Goal: Contribute content: Contribute content

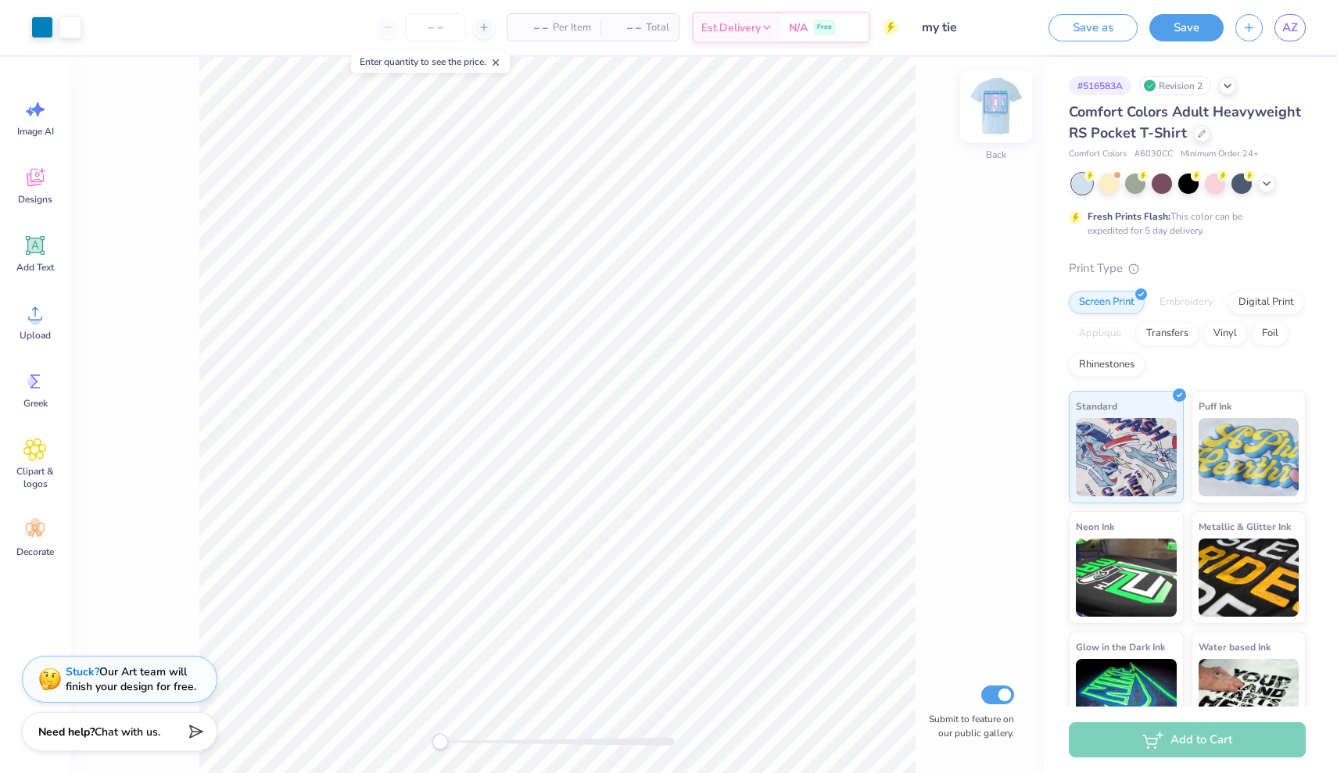
click at [988, 113] on img at bounding box center [996, 106] width 63 height 63
click at [38, 188] on icon at bounding box center [34, 177] width 23 height 23
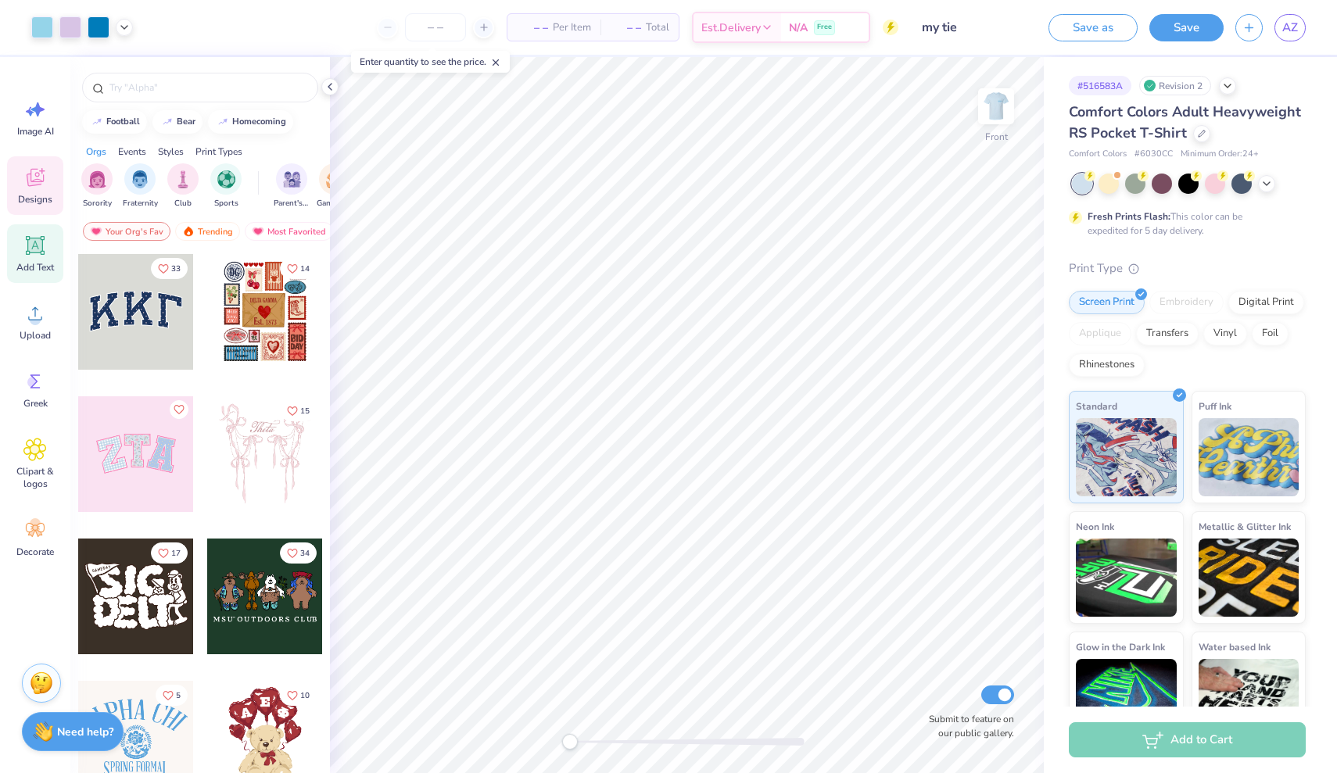
click at [31, 264] on span "Add Text" at bounding box center [35, 267] width 38 height 13
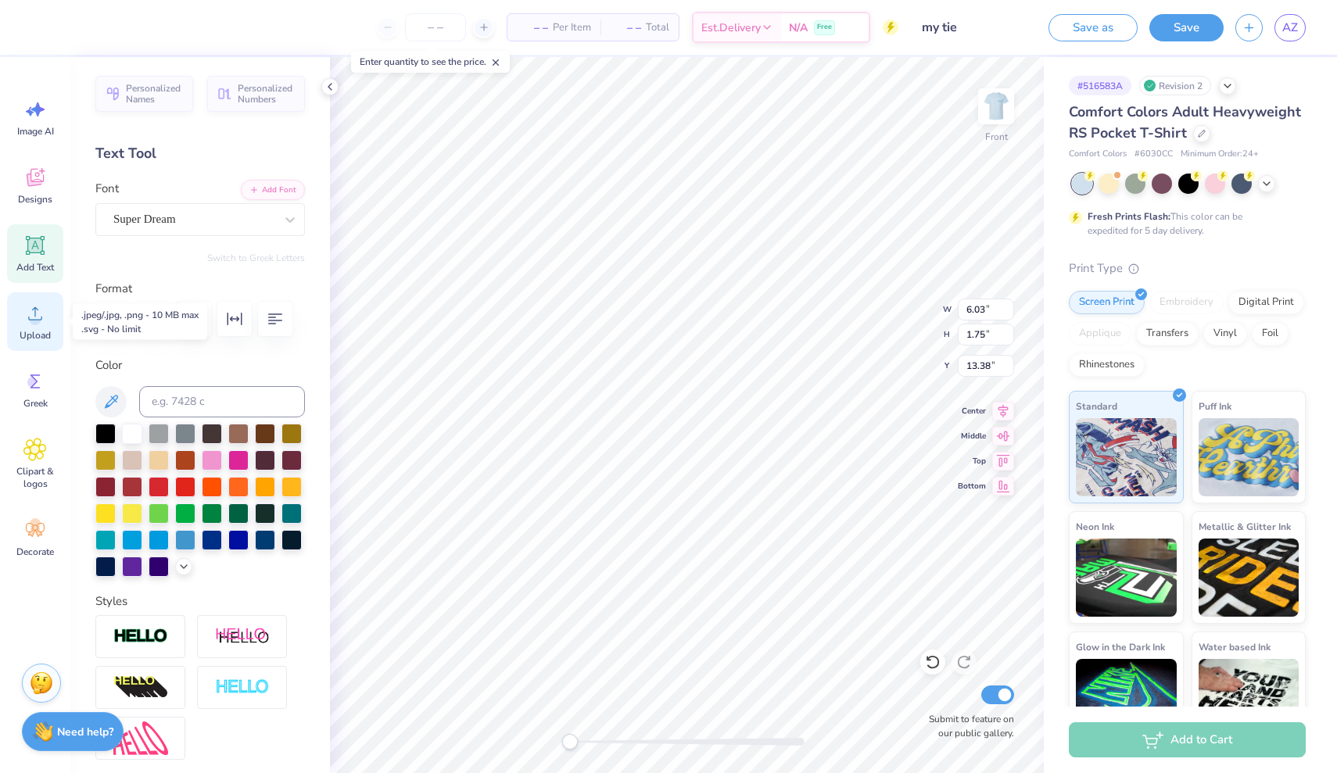
click at [41, 317] on icon at bounding box center [35, 313] width 14 height 13
click at [27, 480] on span "Clipart & logos" at bounding box center [35, 477] width 52 height 25
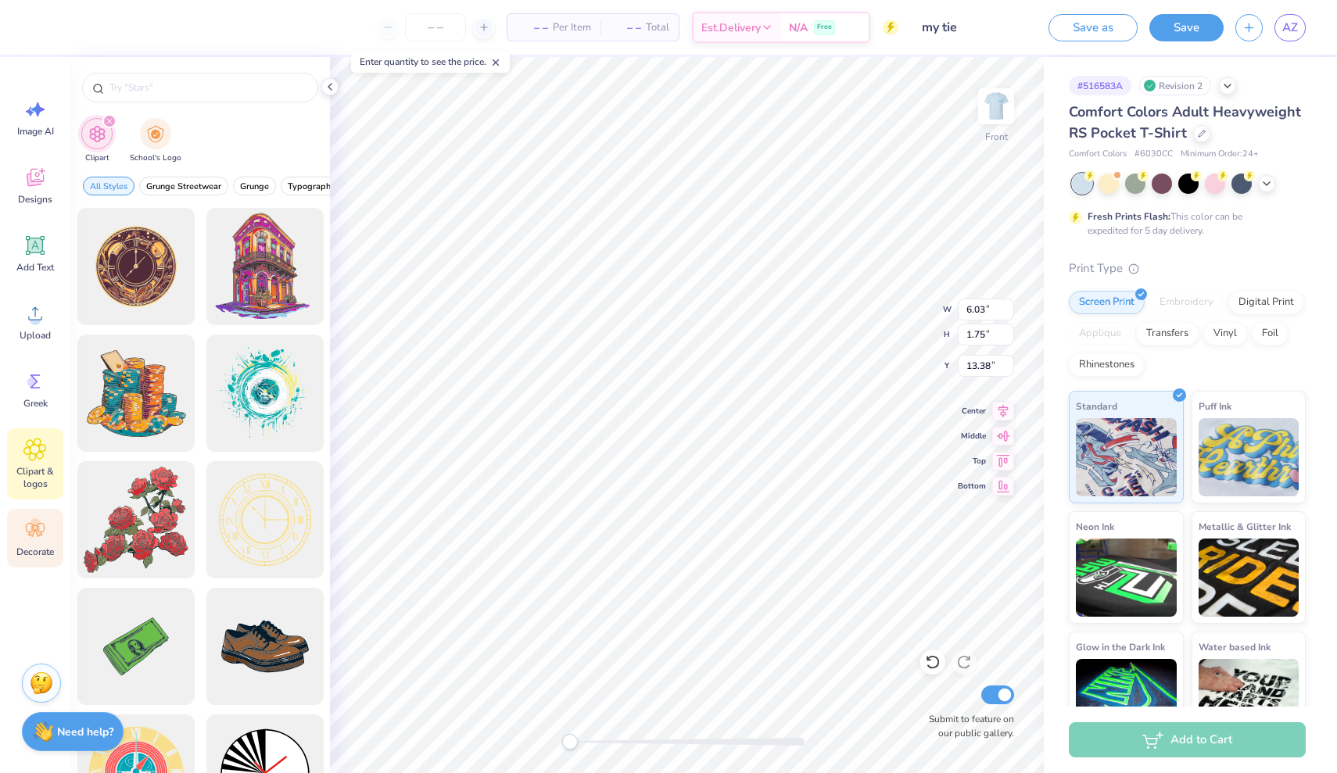
click at [26, 523] on icon at bounding box center [34, 529] width 23 height 23
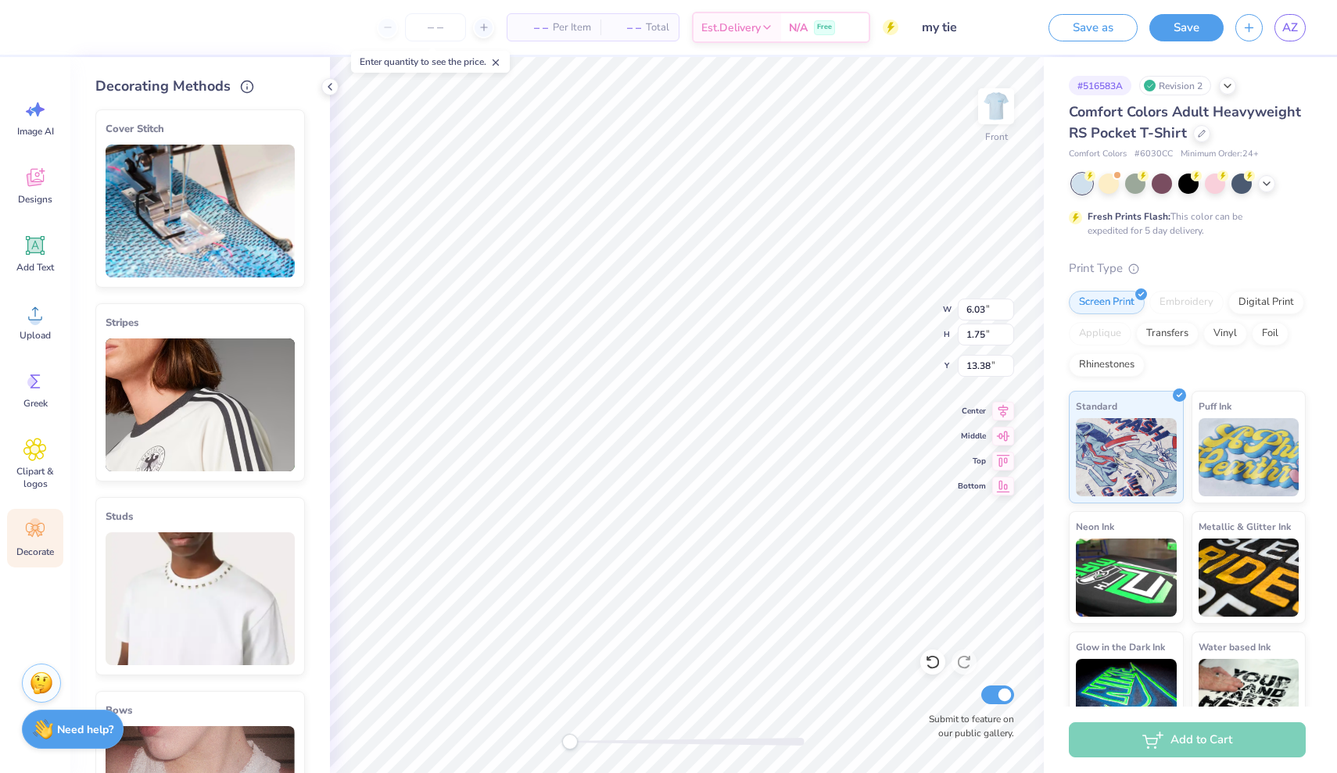
click at [81, 729] on strong "Need help?" at bounding box center [85, 729] width 56 height 15
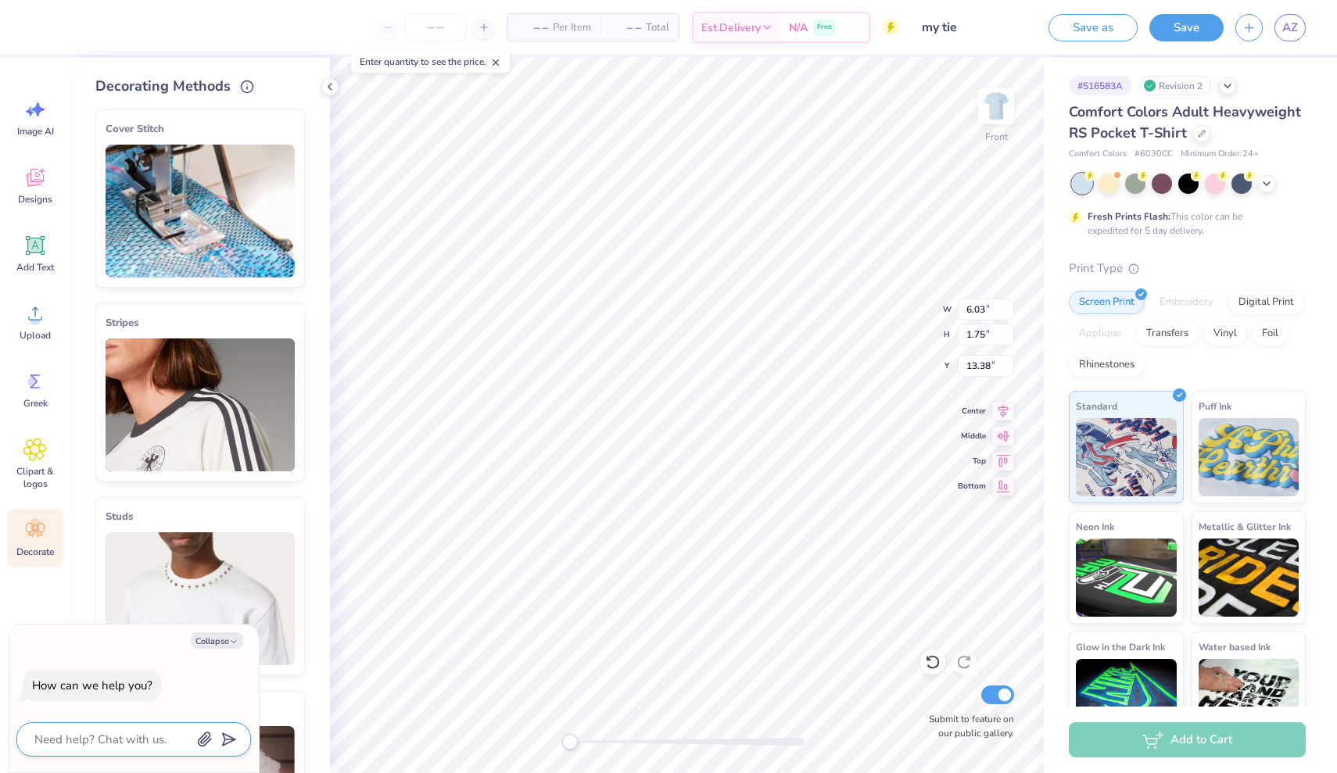
click at [104, 738] on textarea at bounding box center [112, 739] width 159 height 20
type textarea "r"
type textarea "x"
type textarea "r"
type textarea "x"
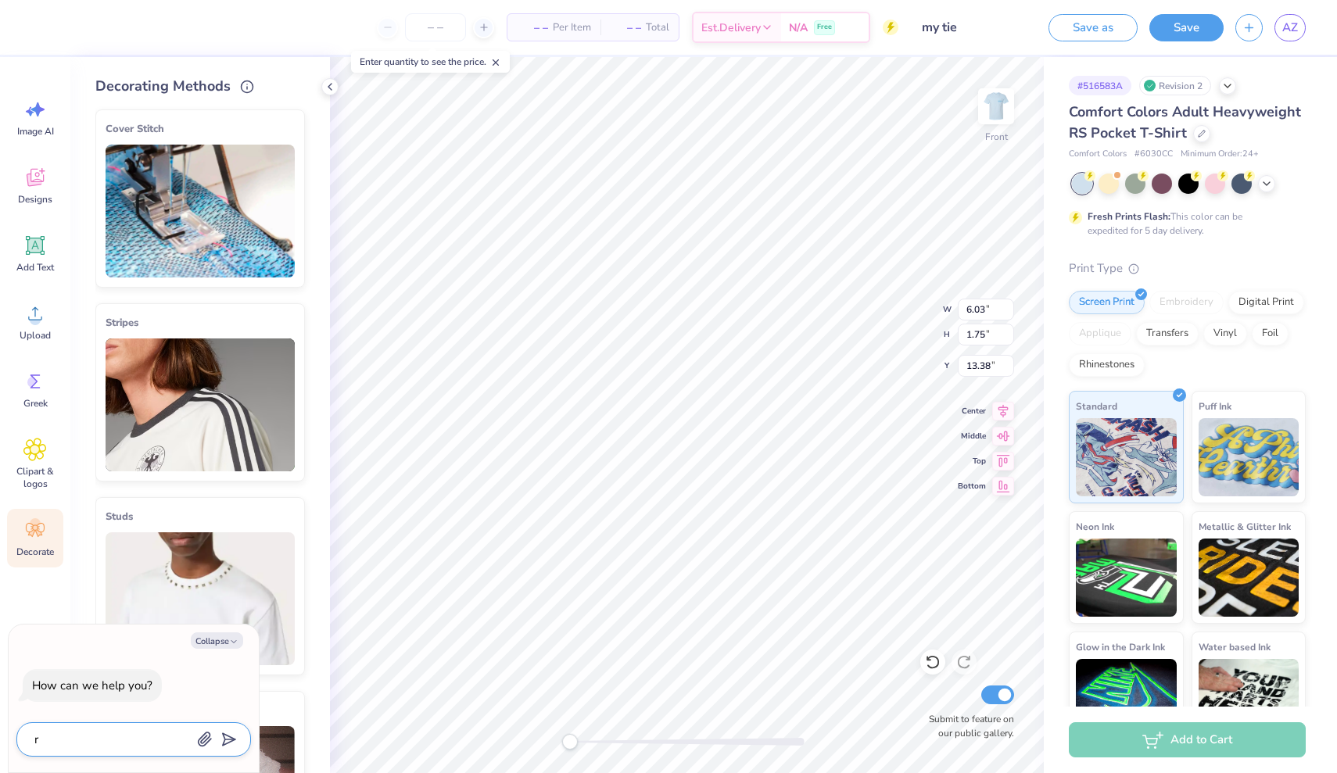
type textarea "r m"
type textarea "x"
type textarea "r ma"
type textarea "x"
type textarea "r mar"
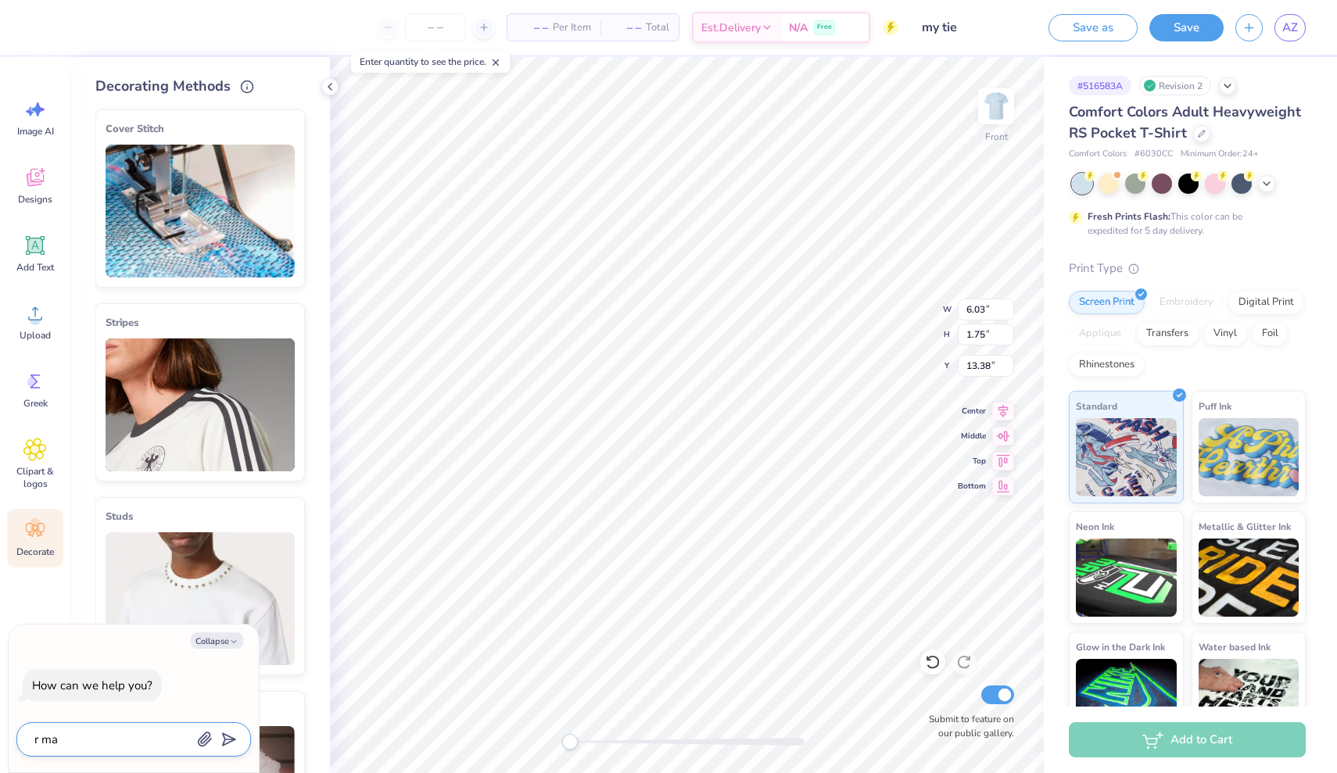
type textarea "x"
type textarea "r mark"
type textarea "x"
type textarea "r mark"
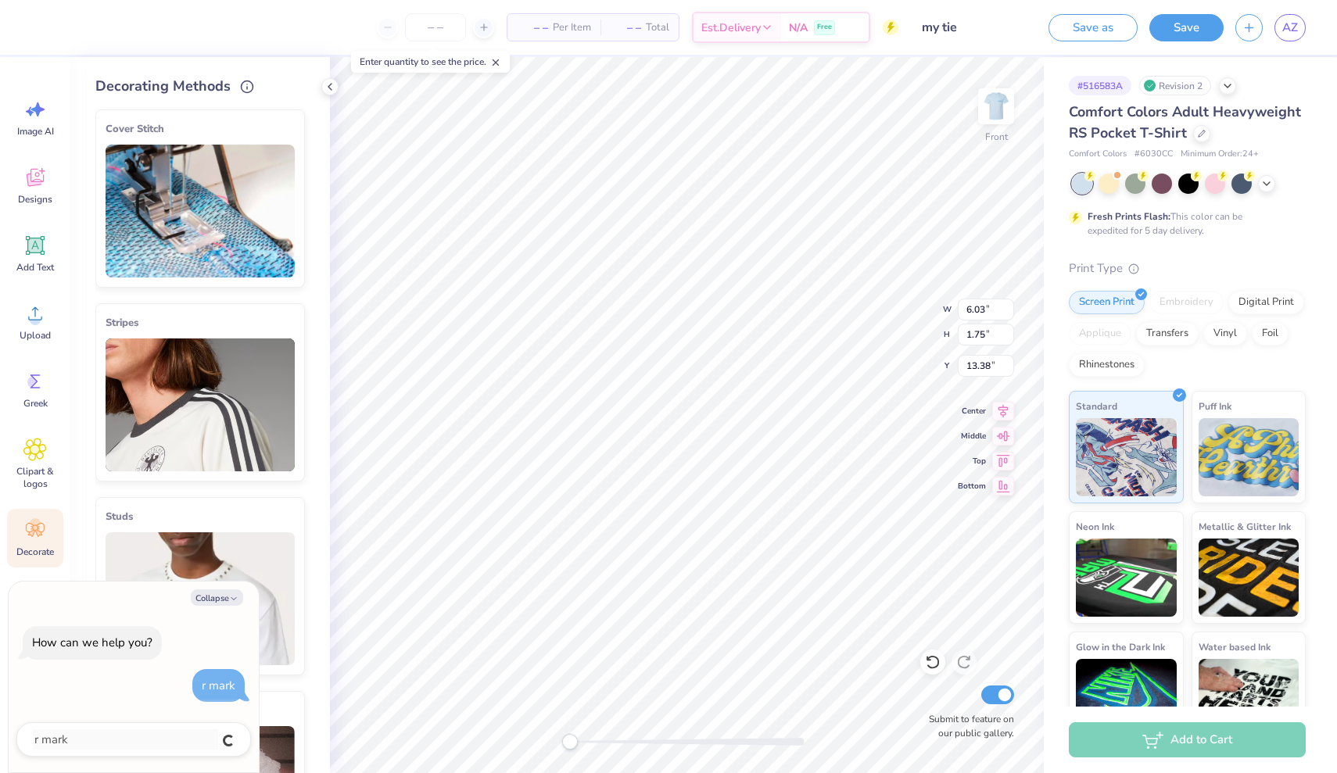
type textarea "x"
click at [113, 717] on div "Collapse How can we help you? r mark" at bounding box center [134, 677] width 250 height 191
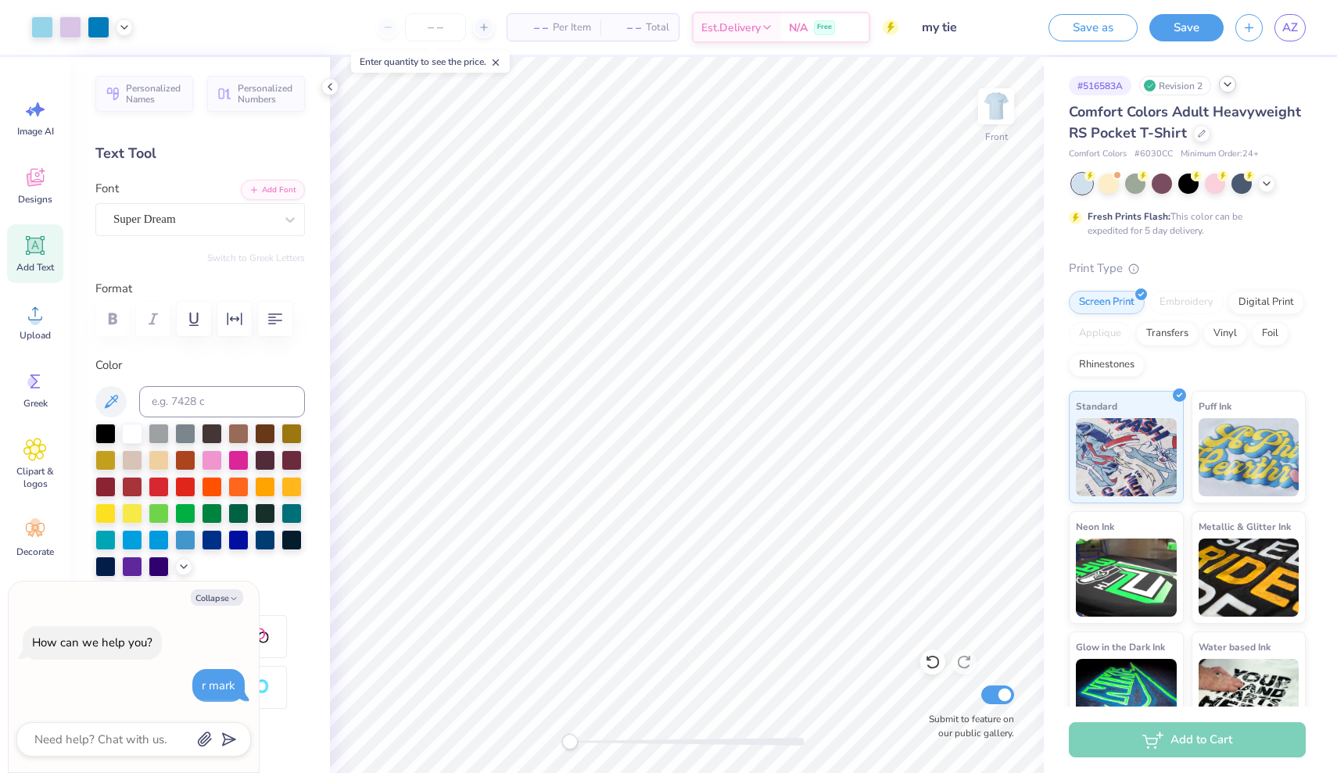
click at [1231, 82] on icon at bounding box center [1227, 84] width 13 height 13
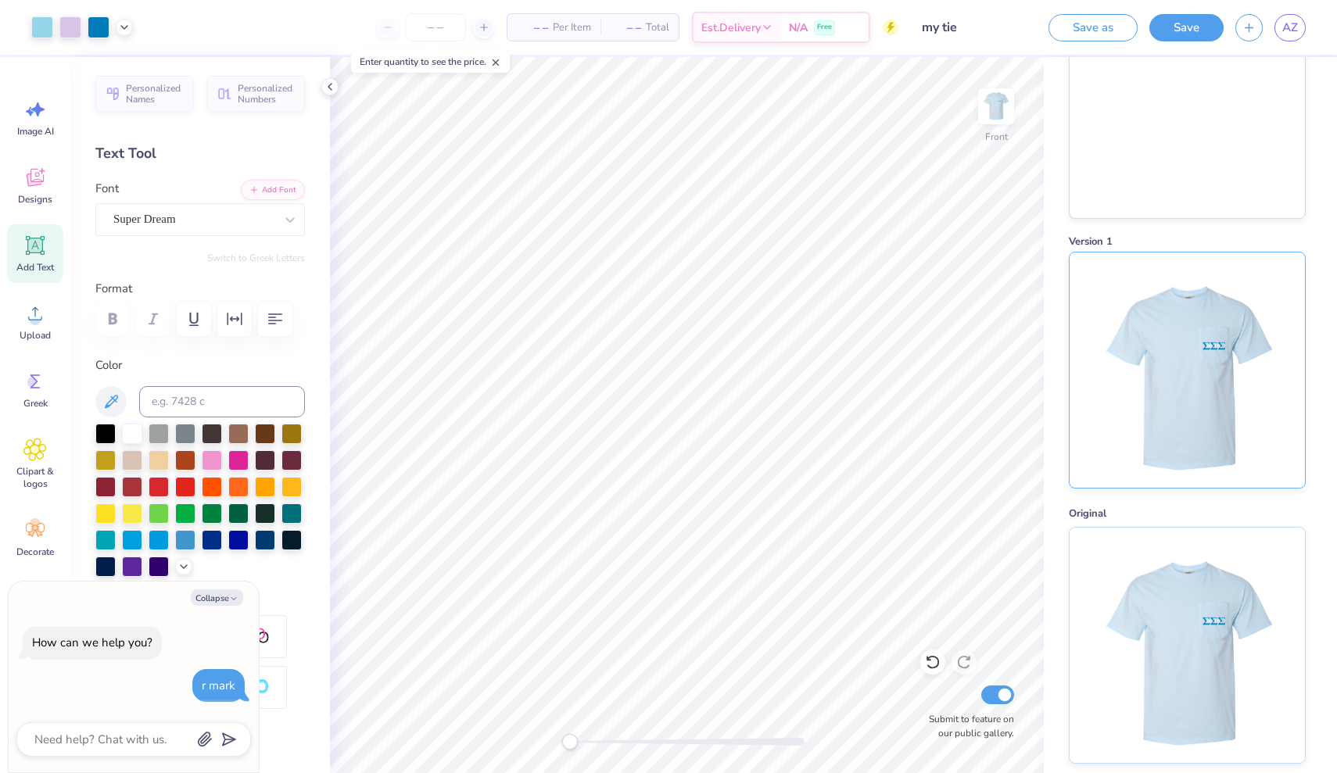
scroll to position [150, 0]
click at [1142, 362] on img at bounding box center [1187, 370] width 194 height 235
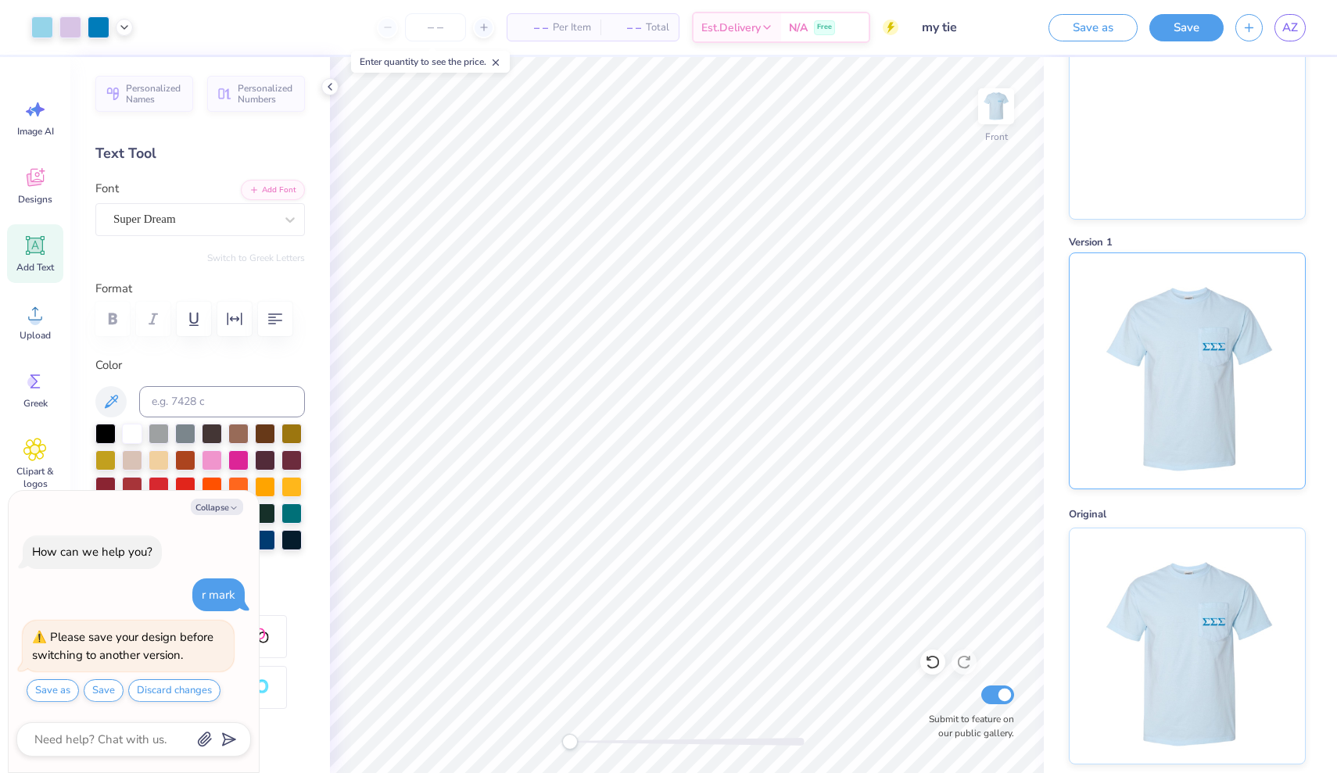
click at [1124, 371] on img at bounding box center [1187, 370] width 194 height 235
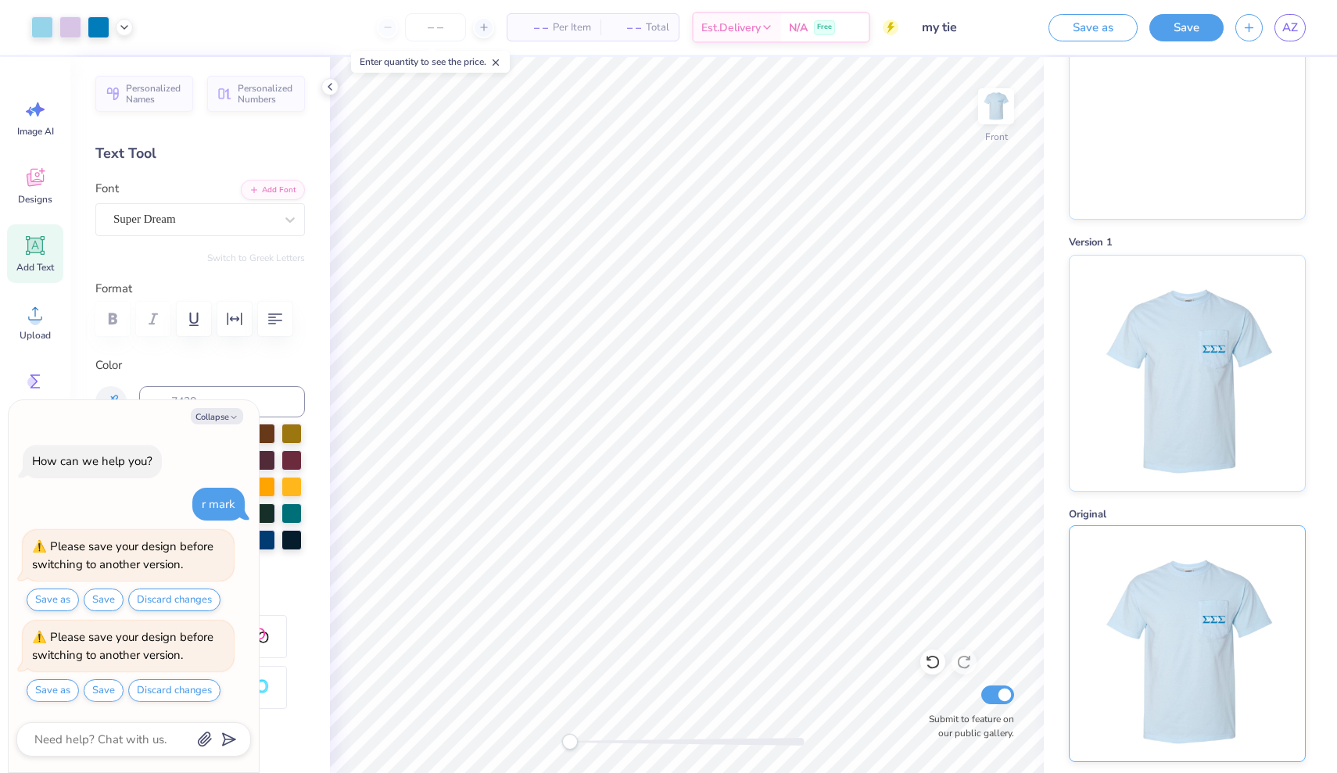
click at [1125, 584] on img at bounding box center [1187, 643] width 194 height 235
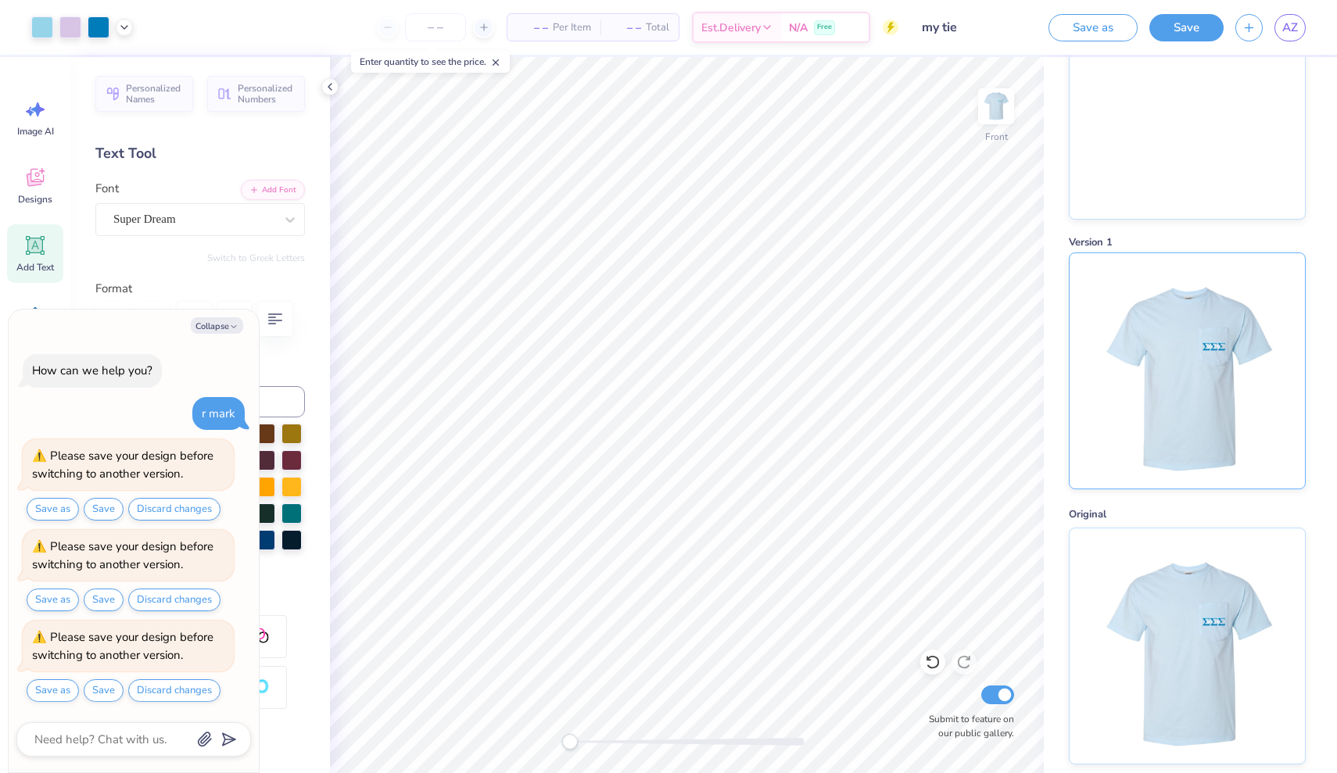
click at [1152, 342] on img at bounding box center [1187, 370] width 194 height 235
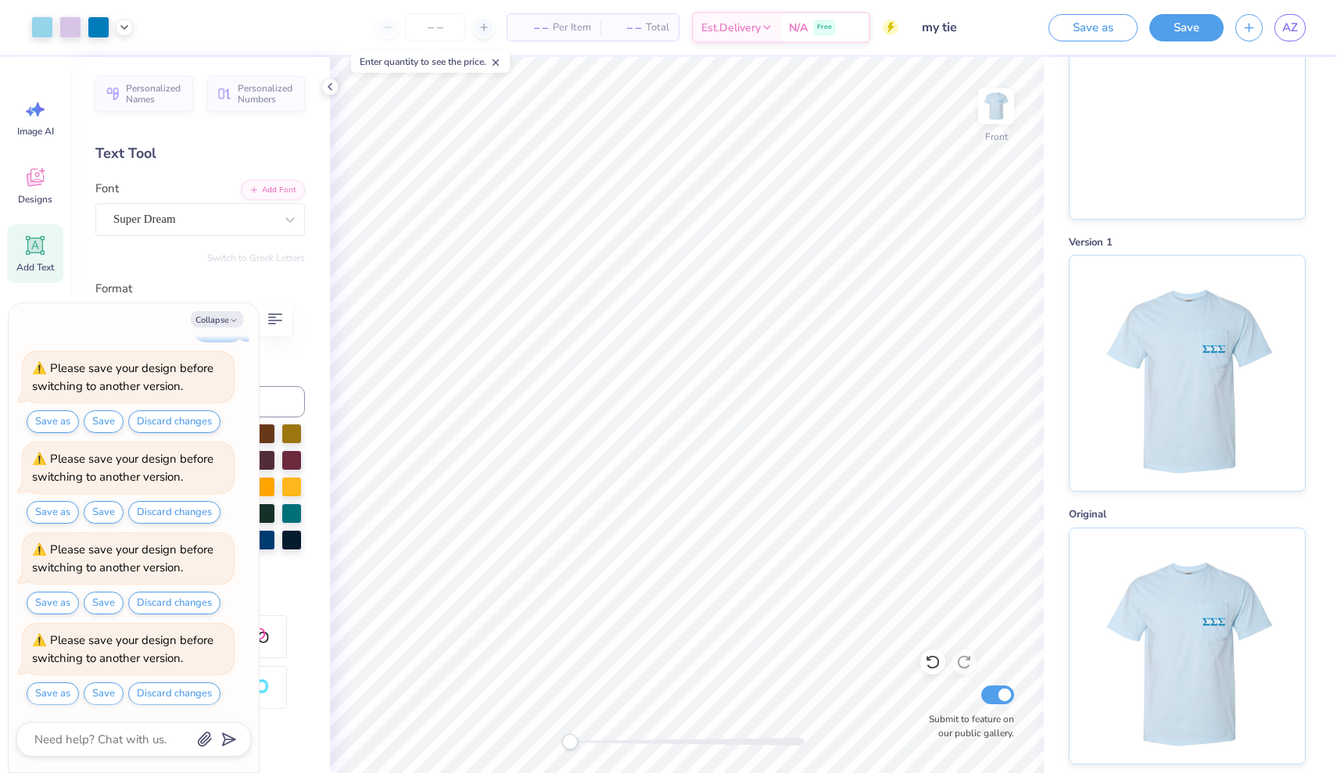
scroll to position [81, 0]
click at [996, 113] on img at bounding box center [996, 106] width 63 height 63
click at [996, 113] on img at bounding box center [995, 106] width 31 height 31
click at [1122, 565] on img at bounding box center [1187, 643] width 194 height 235
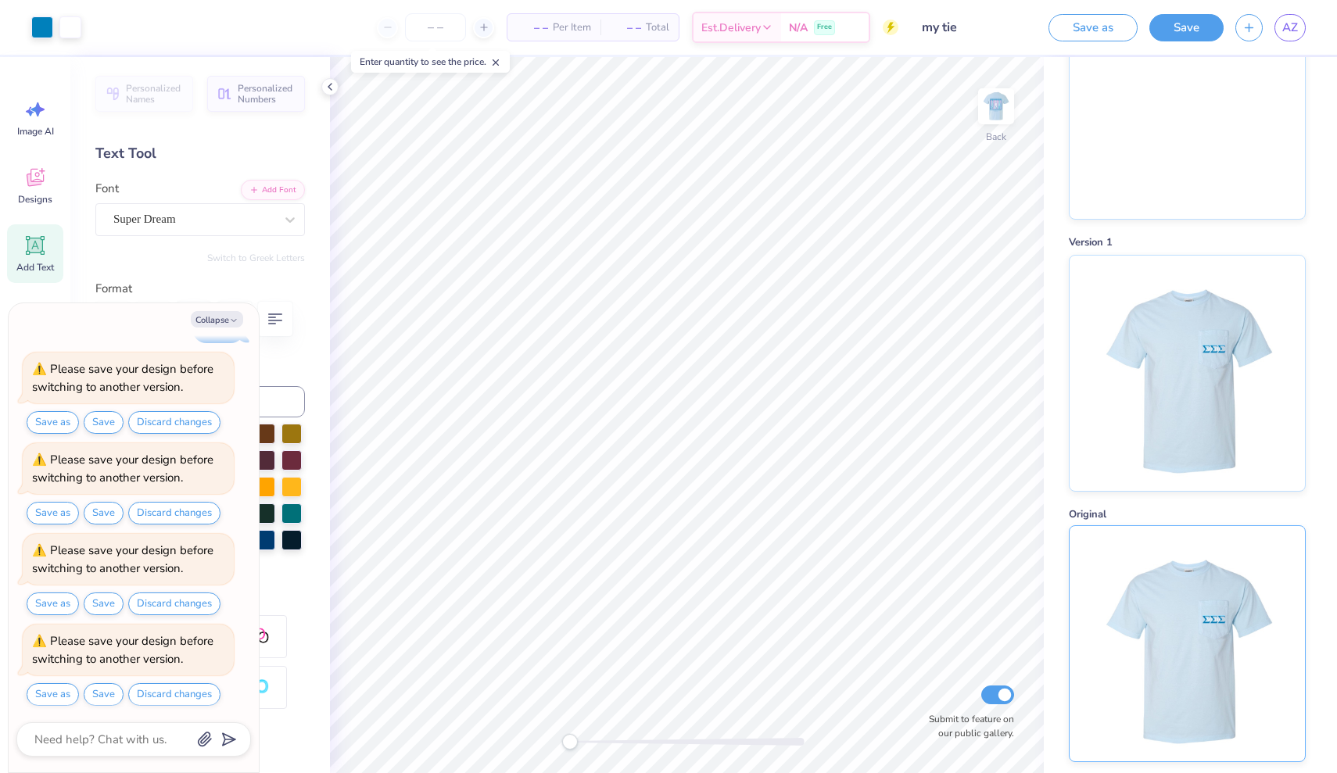
scroll to position [170, 0]
click at [1145, 690] on img at bounding box center [1187, 643] width 194 height 235
click at [999, 118] on img at bounding box center [996, 106] width 63 height 63
click at [1153, 366] on img at bounding box center [1187, 370] width 194 height 235
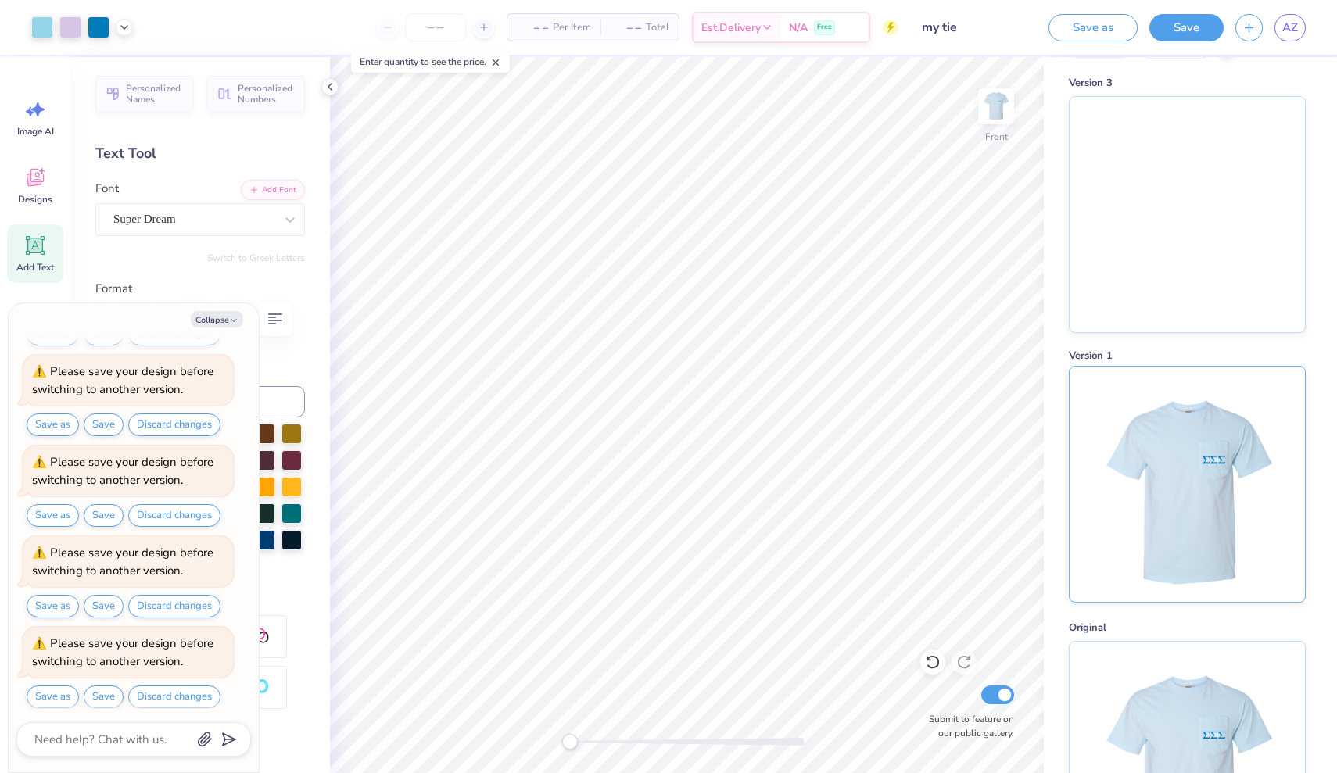
scroll to position [11, 0]
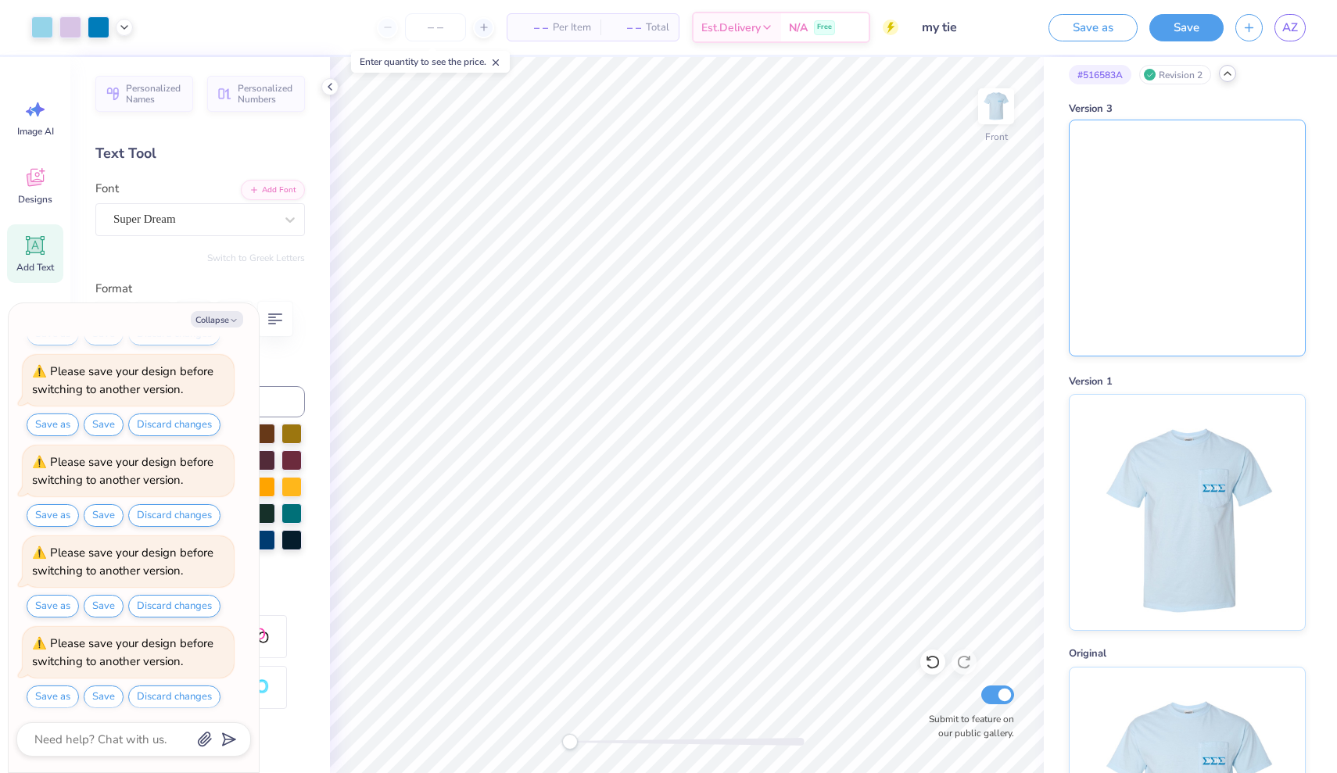
click at [1131, 280] on img at bounding box center [1187, 237] width 235 height 235
click at [1163, 274] on img at bounding box center [1187, 237] width 235 height 235
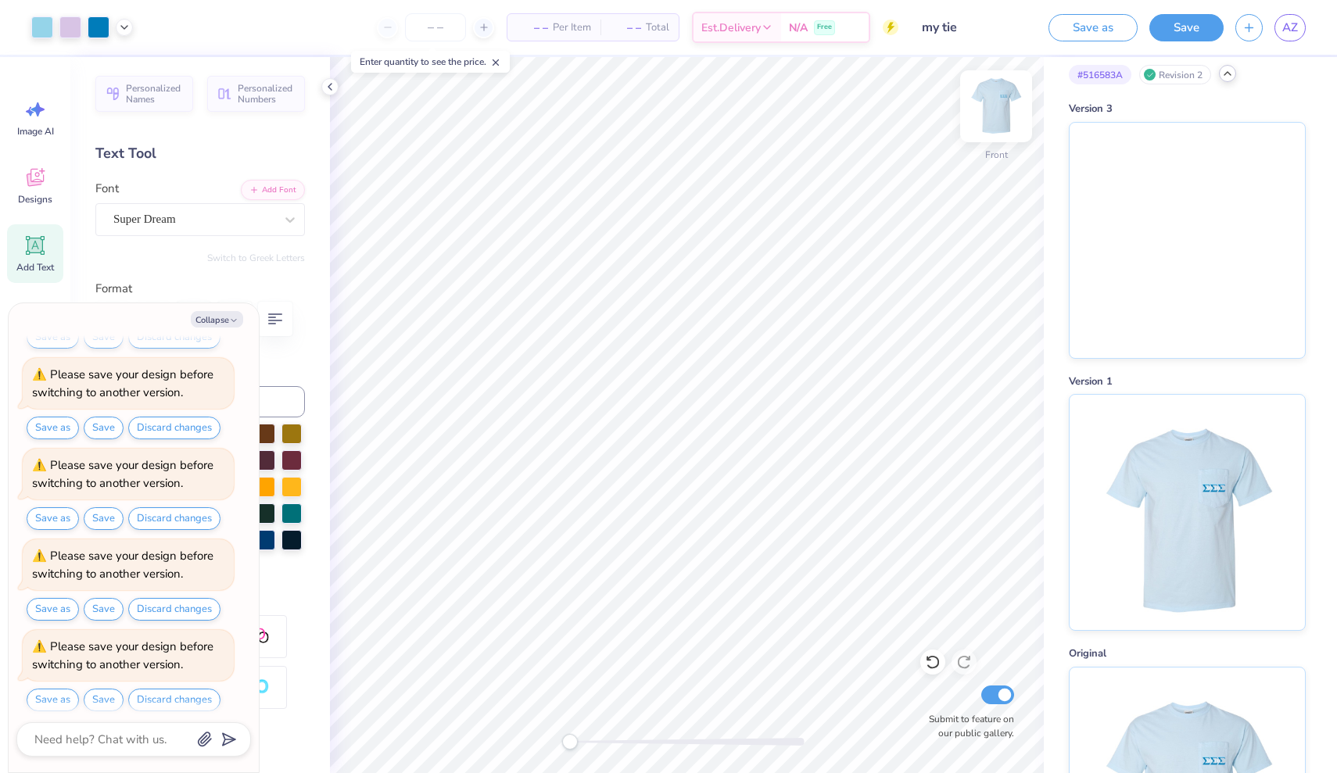
click at [998, 105] on img at bounding box center [996, 106] width 63 height 63
click at [995, 111] on img at bounding box center [996, 106] width 63 height 63
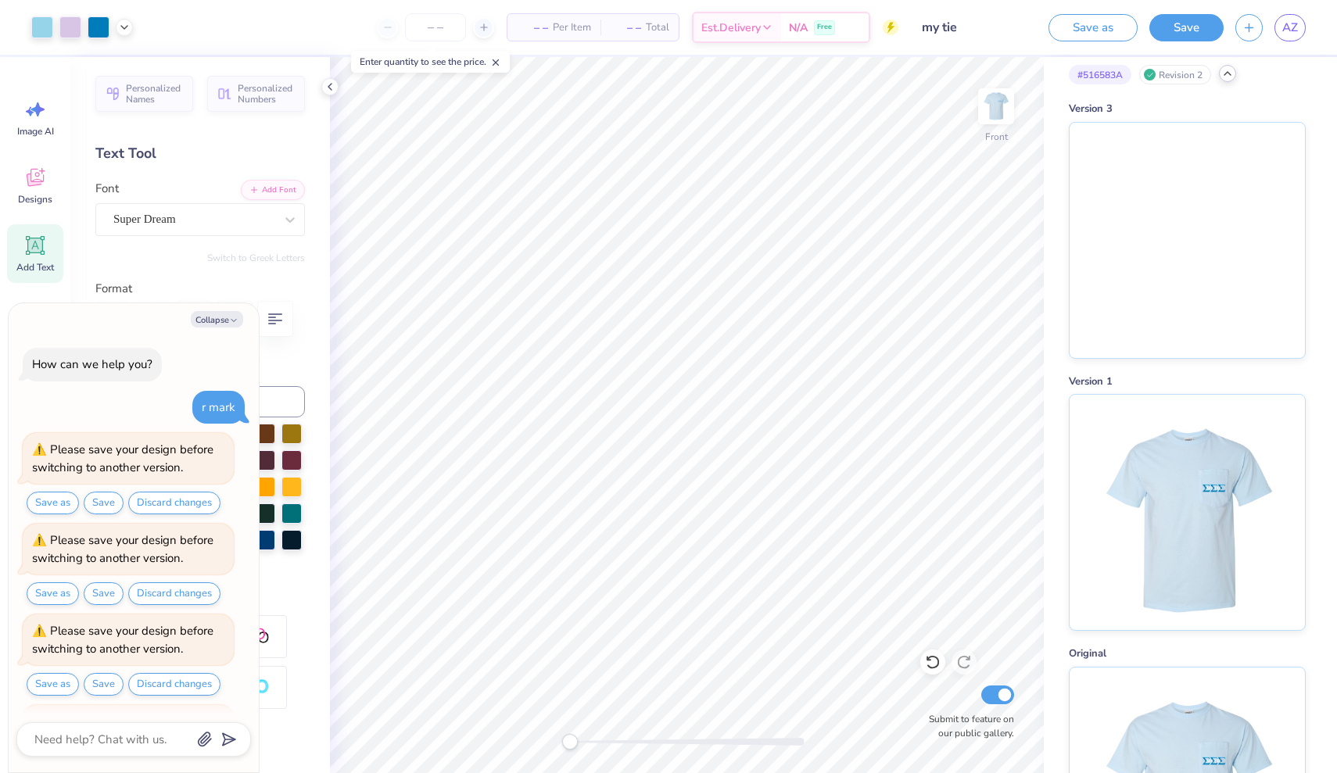
scroll to position [0, 0]
click at [174, 496] on button "Discard changes" at bounding box center [174, 503] width 92 height 23
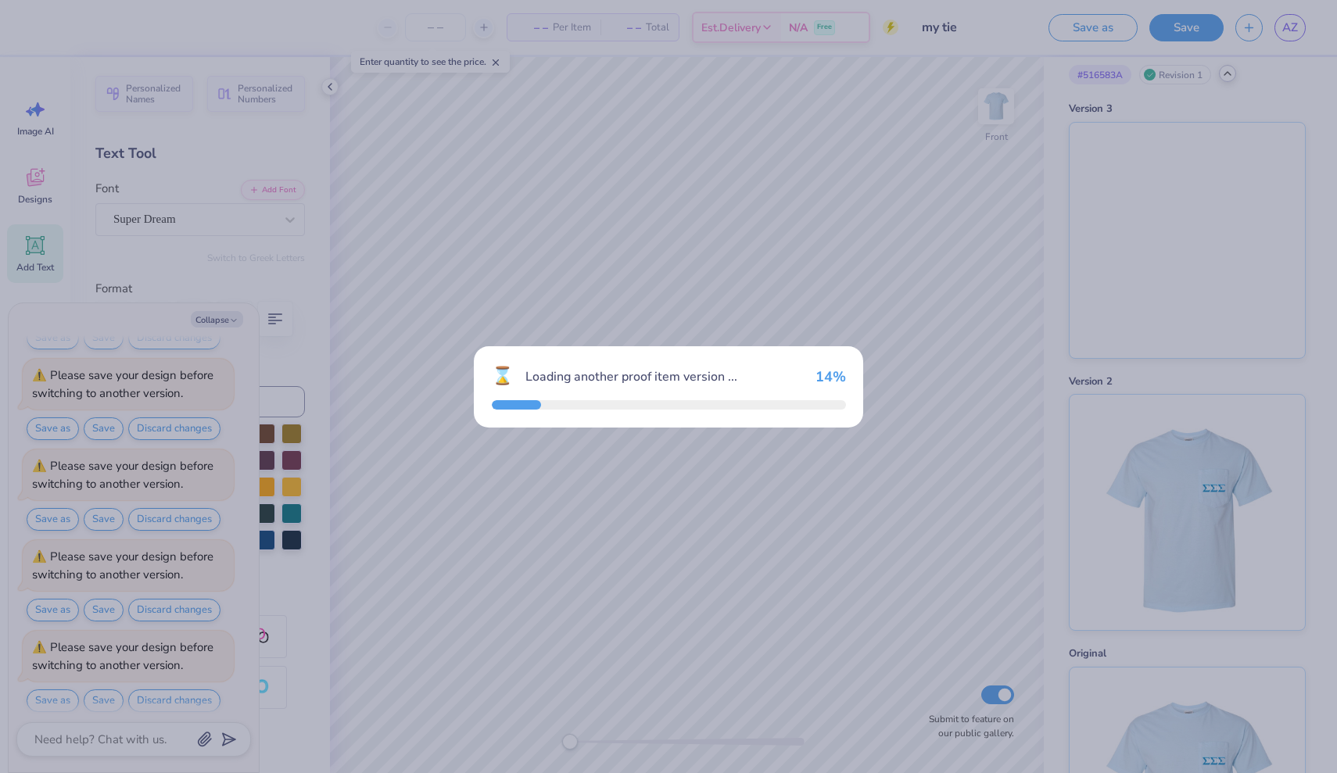
type textarea "x"
type input "5"
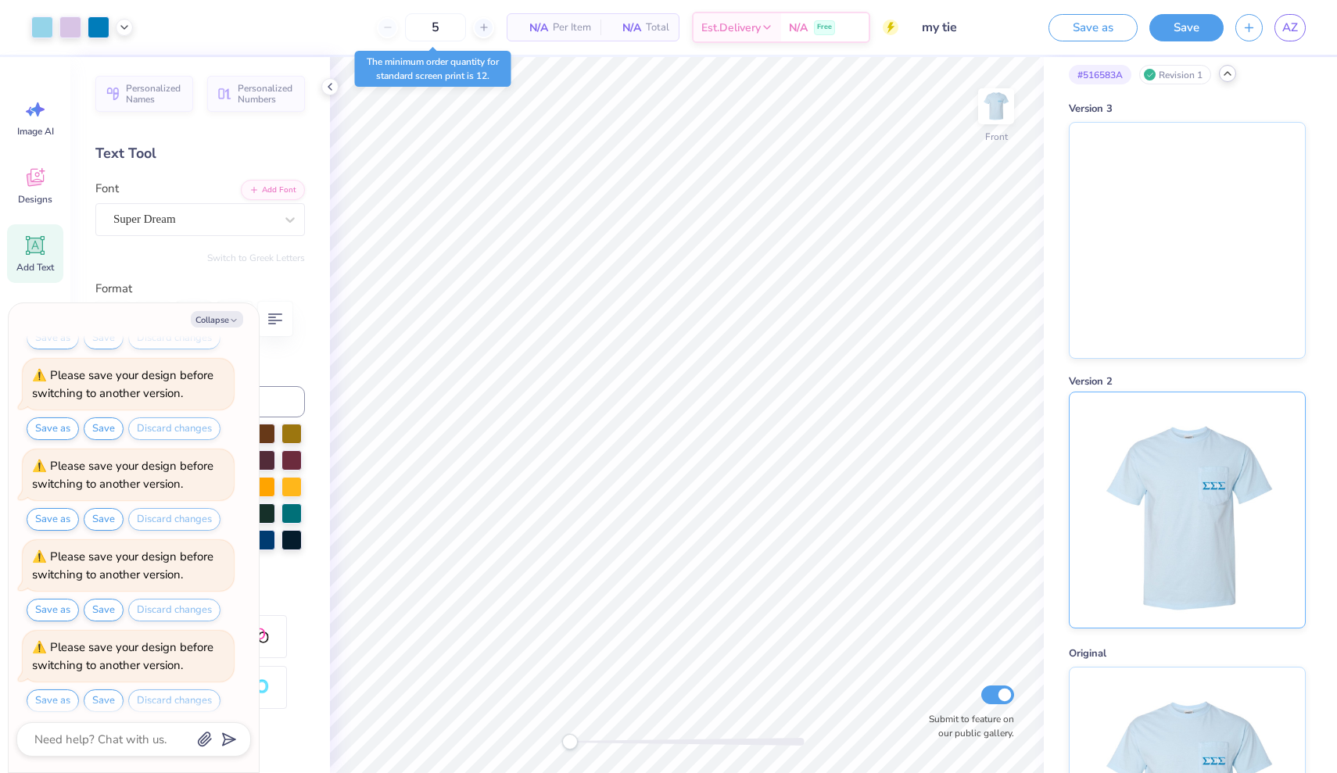
click at [1145, 472] on img at bounding box center [1187, 509] width 194 height 235
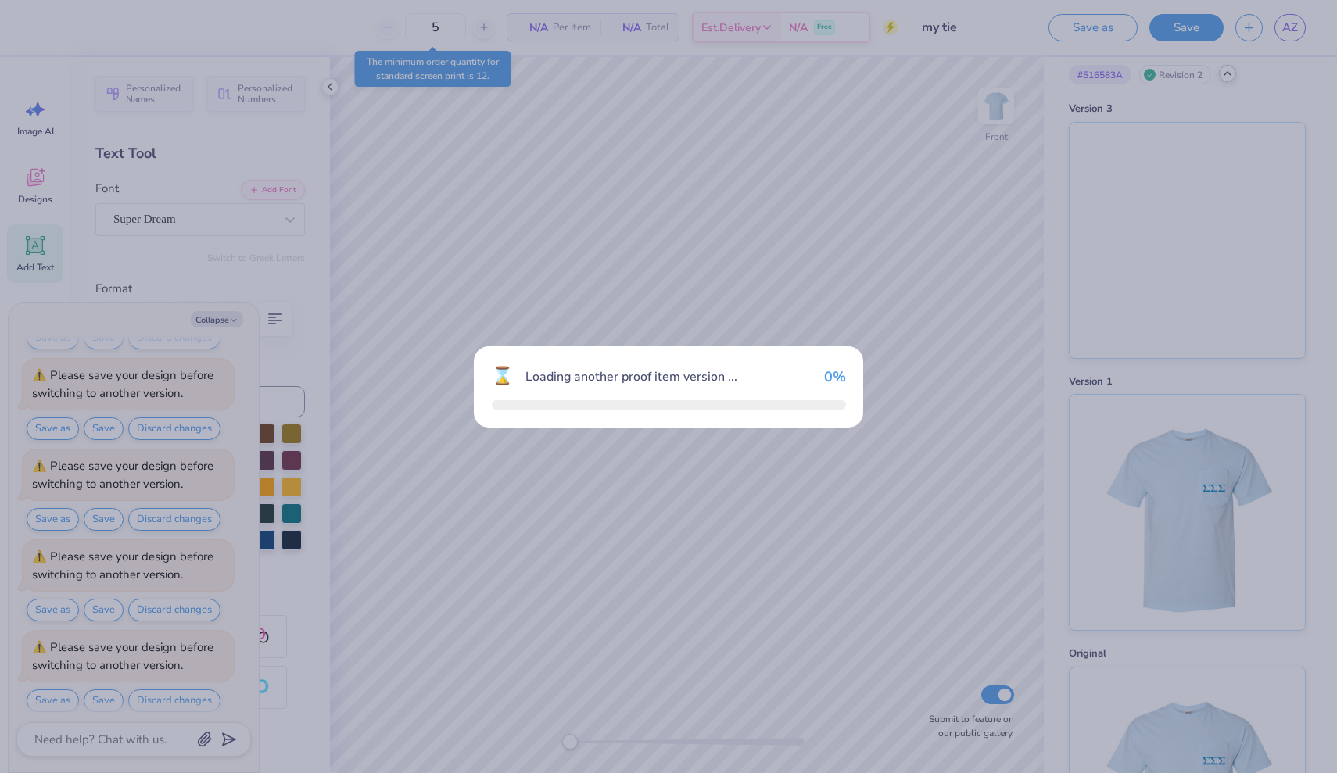
type textarea "x"
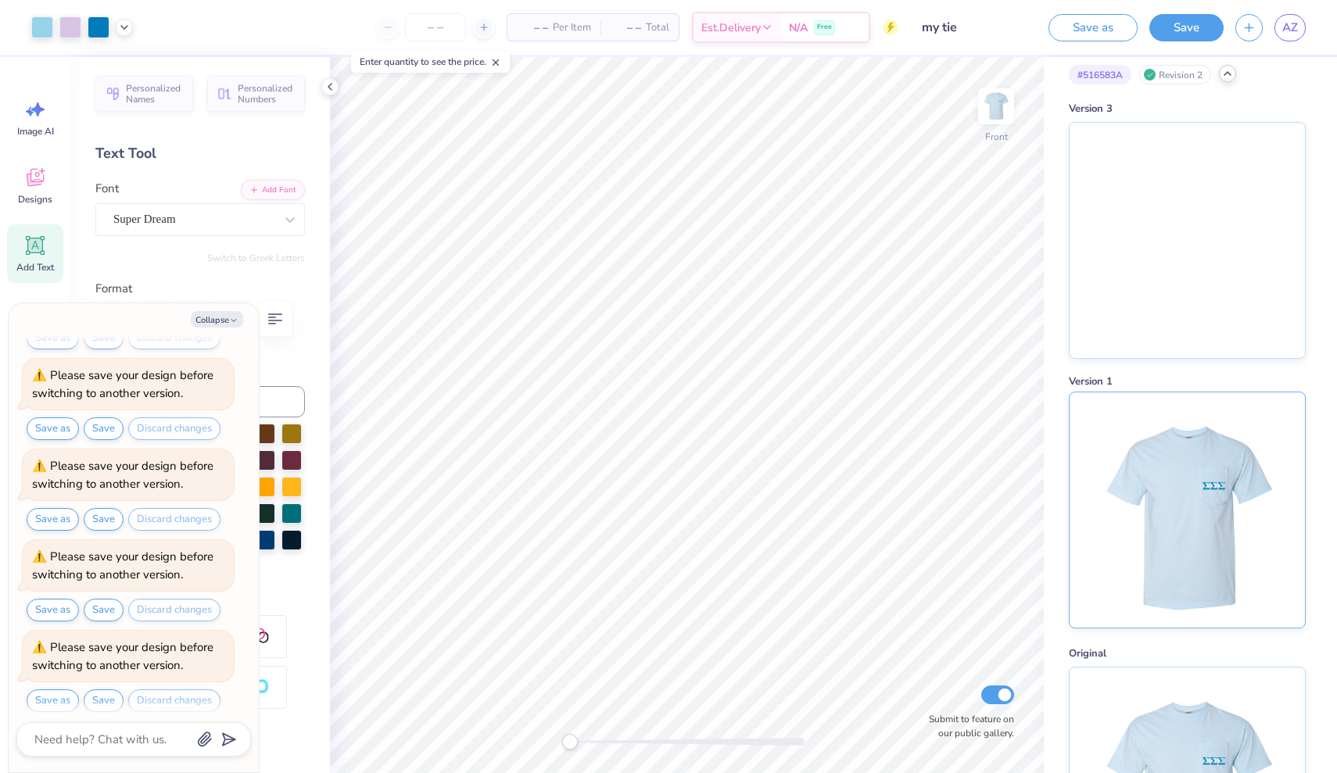
click at [1102, 442] on img at bounding box center [1187, 509] width 194 height 235
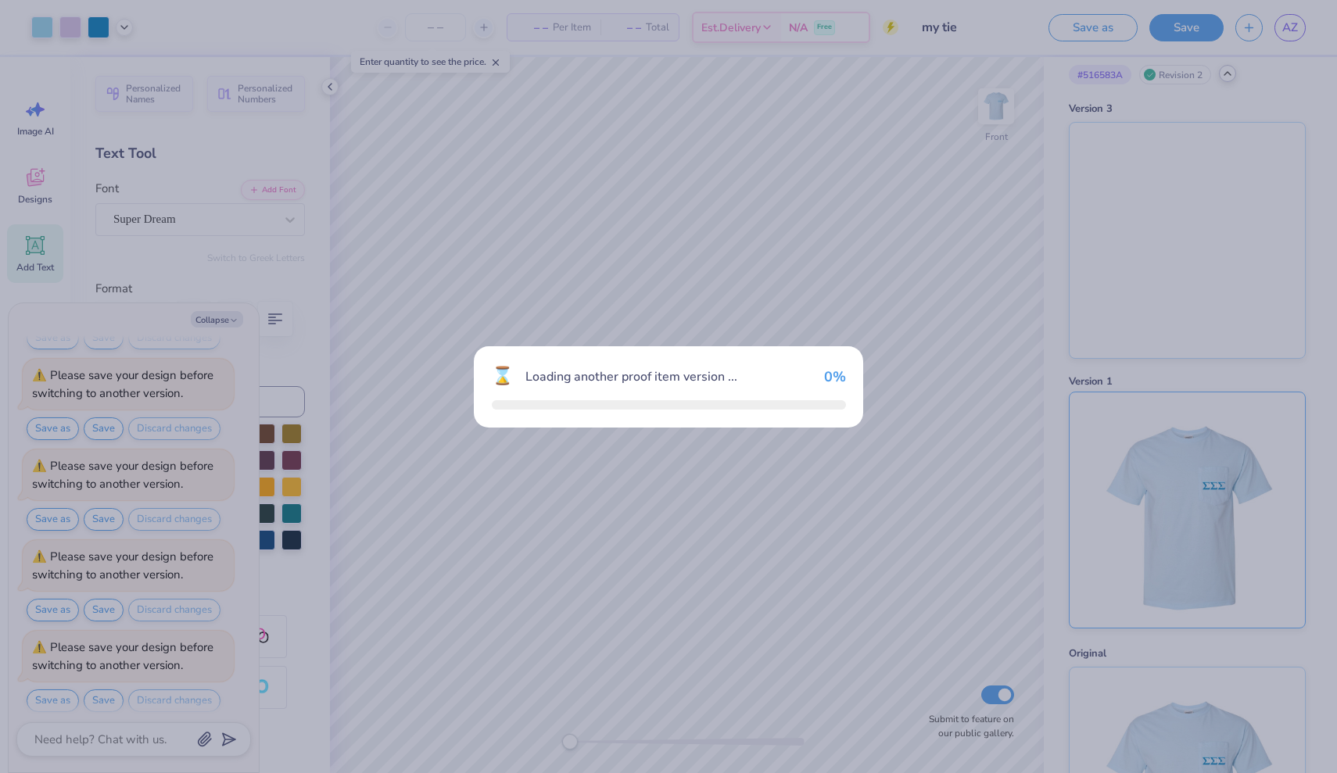
type textarea "x"
type input "5"
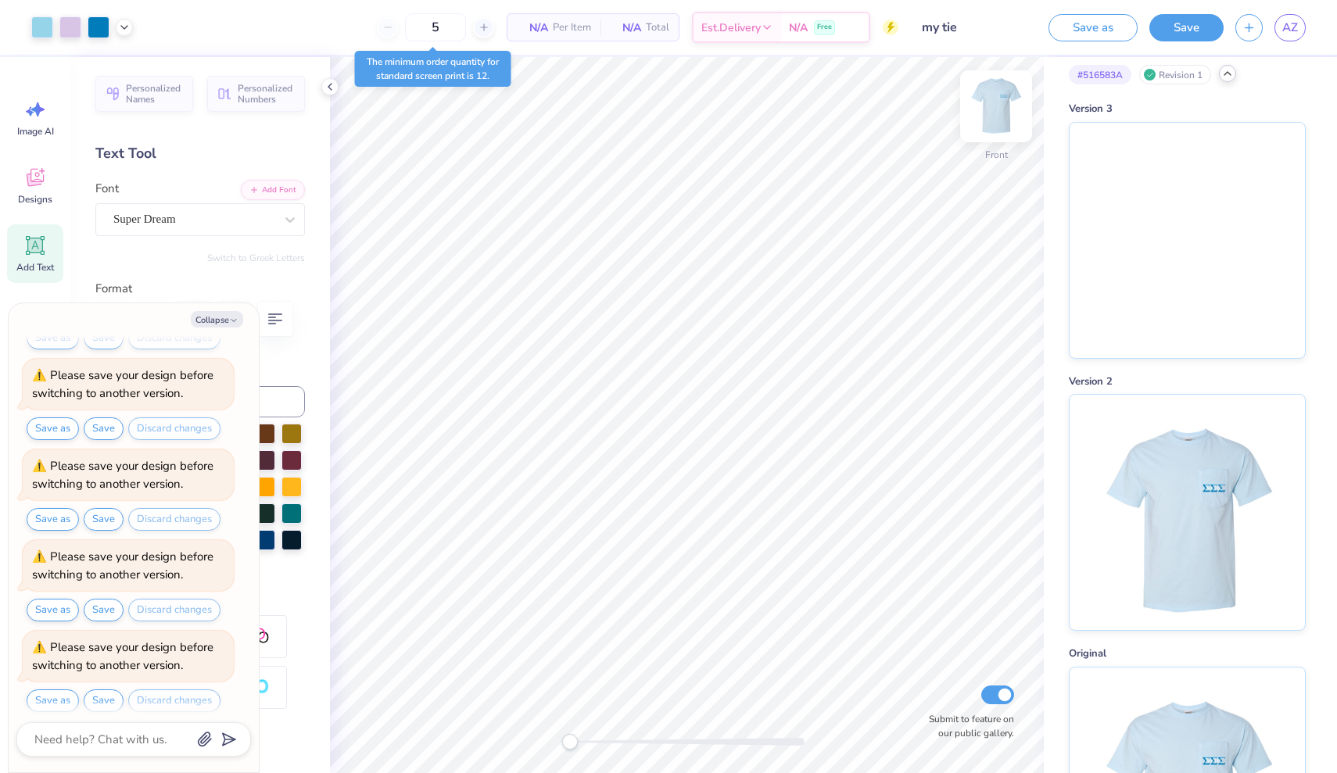
click at [998, 109] on img at bounding box center [996, 106] width 63 height 63
click at [998, 103] on img at bounding box center [996, 106] width 63 height 63
click at [237, 321] on icon "button" at bounding box center [233, 320] width 9 height 9
type textarea "x"
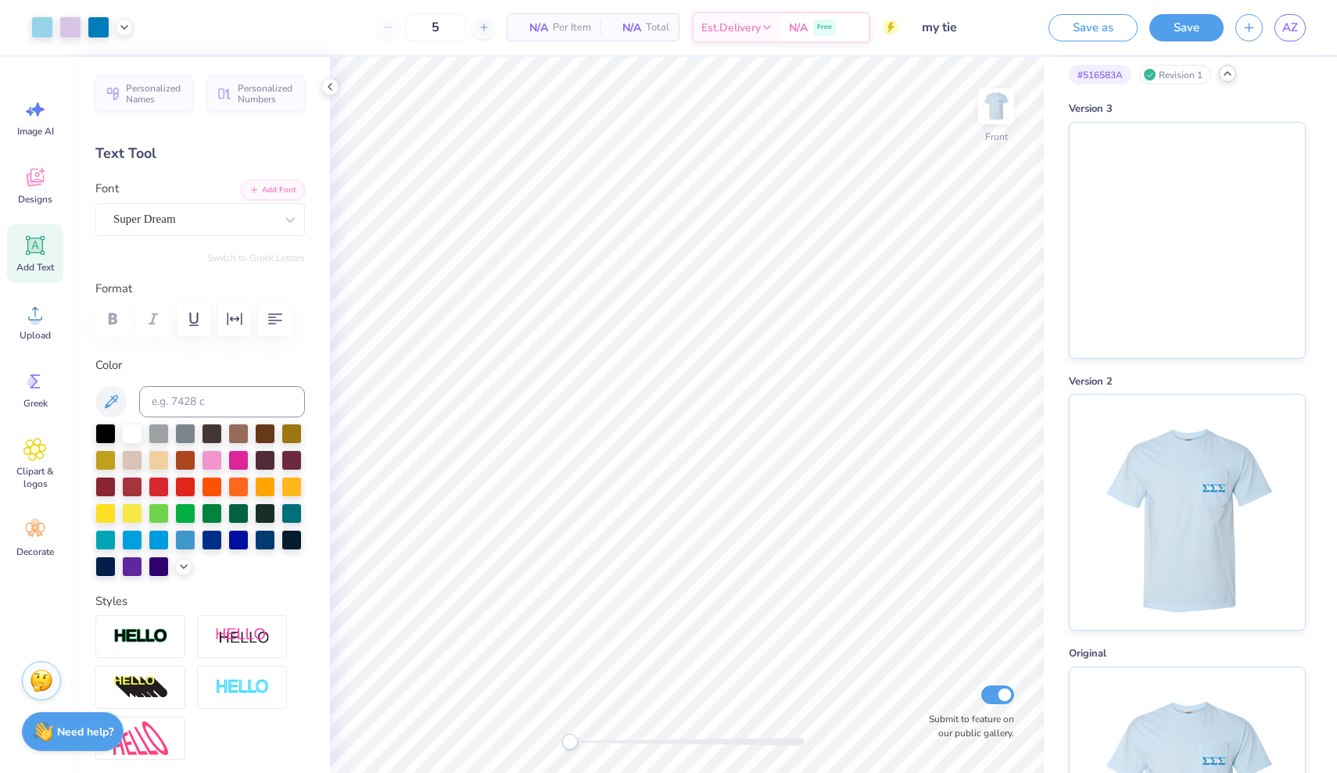
click at [42, 686] on img at bounding box center [41, 680] width 23 height 23
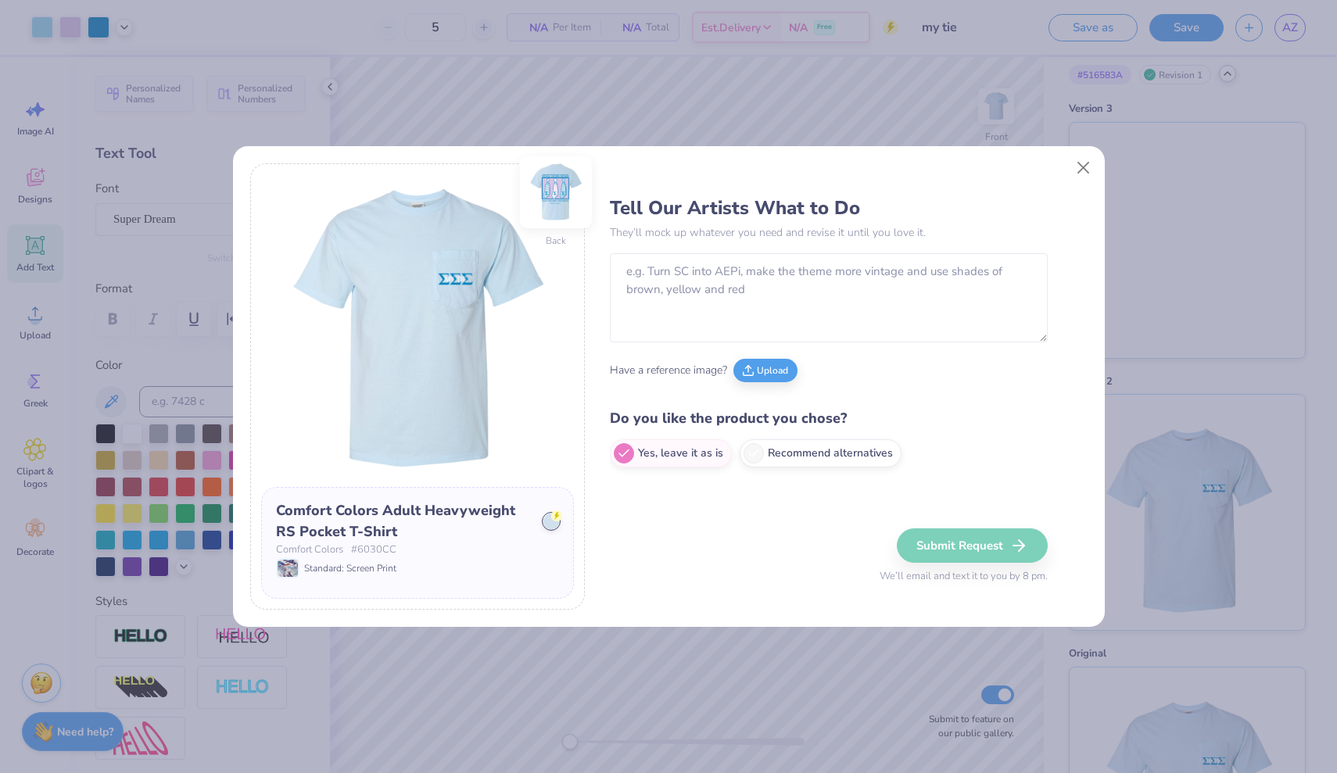
click at [561, 195] on img at bounding box center [556, 192] width 72 height 72
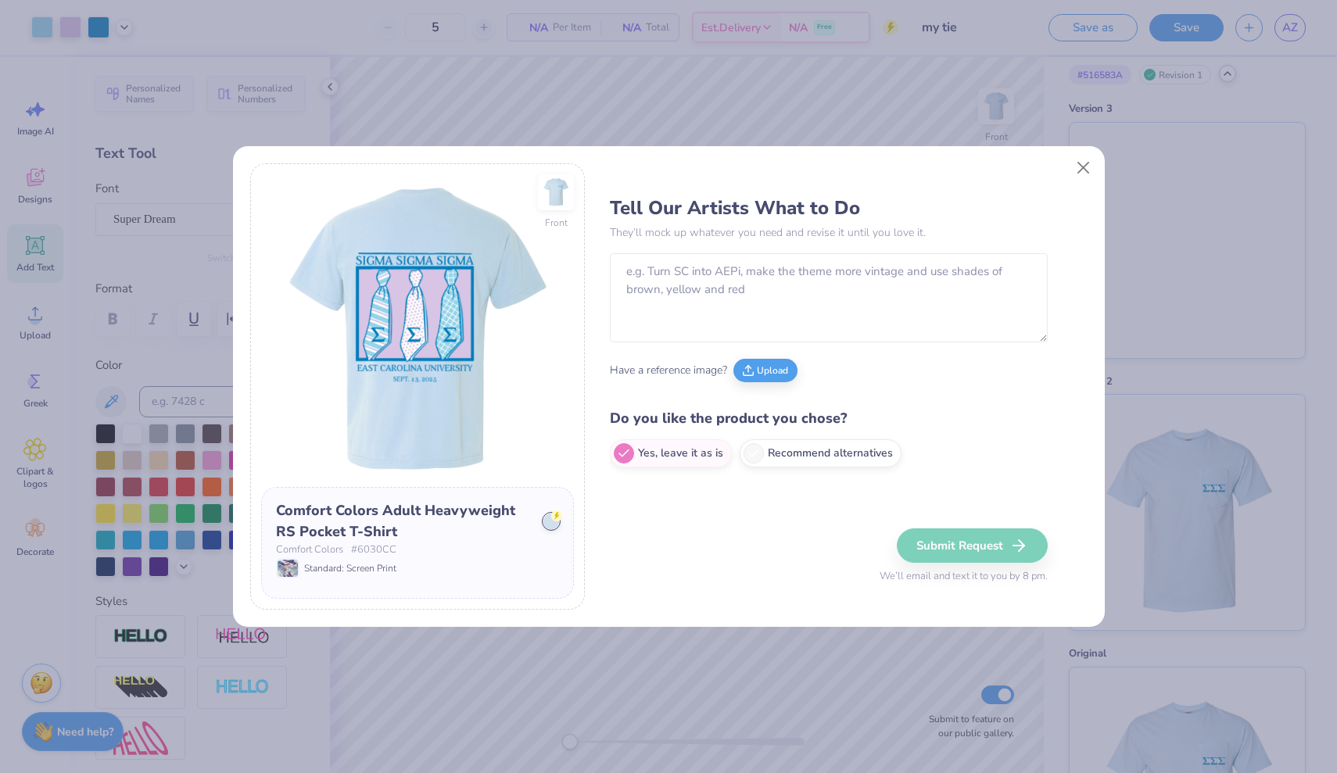
click at [561, 195] on img at bounding box center [556, 192] width 36 height 36
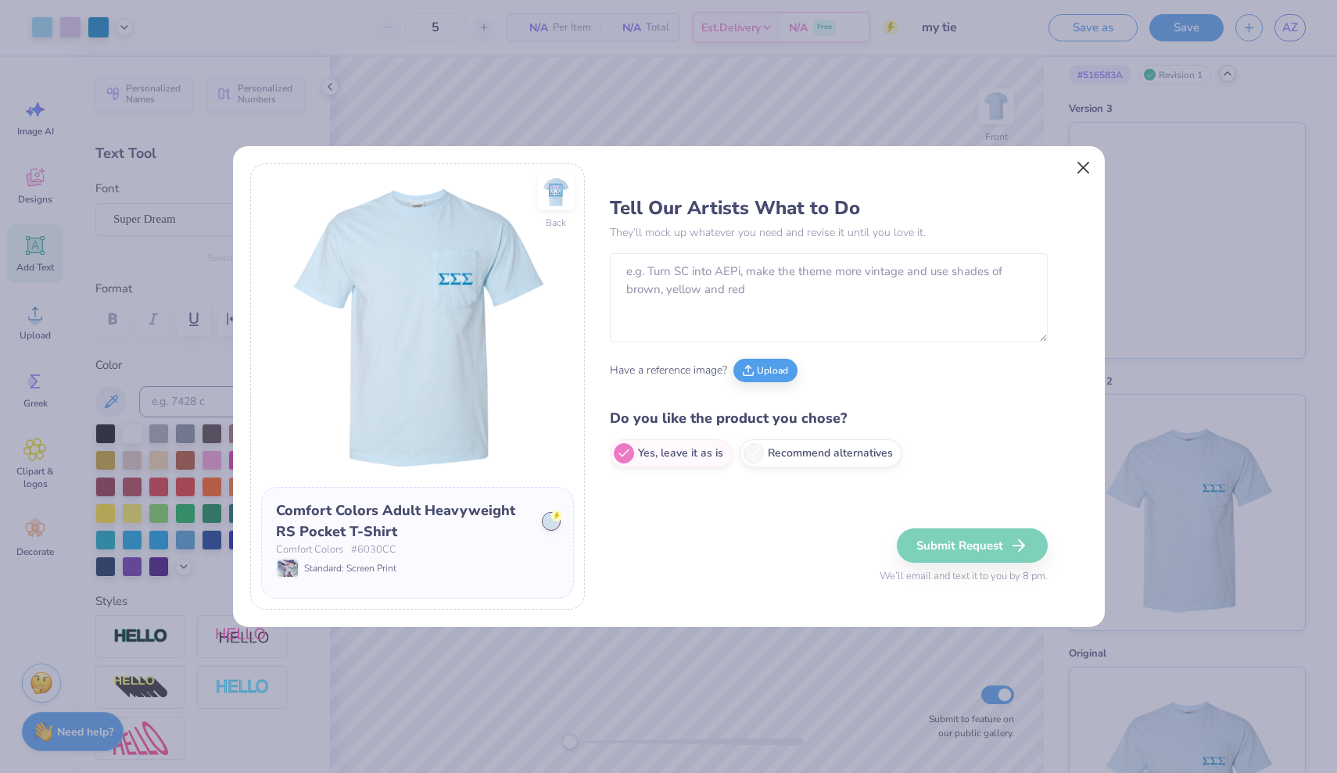
click at [1081, 164] on button "Close" at bounding box center [1083, 167] width 30 height 30
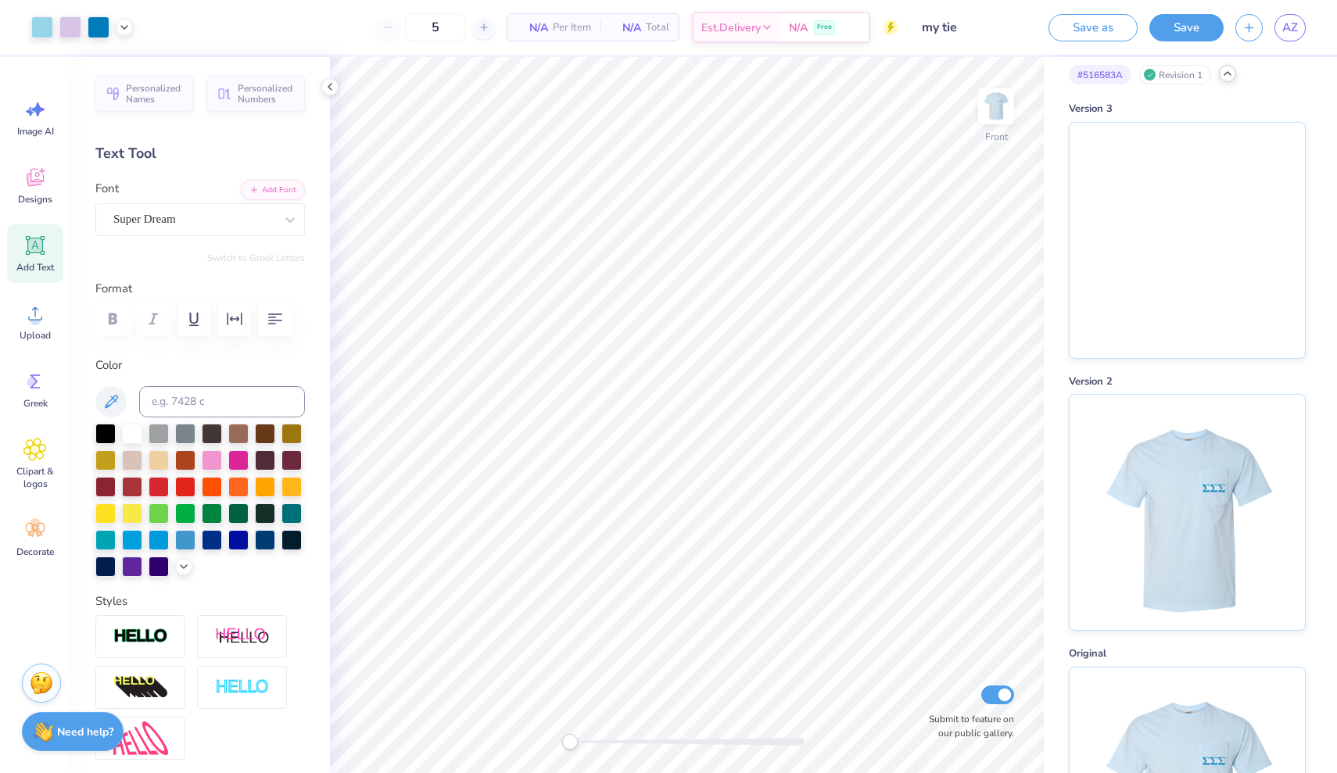
click at [1222, 80] on div "# 516583A Revision 1" at bounding box center [1187, 75] width 237 height 20
click at [1188, 66] on div "Revision 1" at bounding box center [1175, 75] width 72 height 20
click at [1185, 71] on div "Revision 1" at bounding box center [1175, 75] width 72 height 20
click at [1298, 20] on link "AZ" at bounding box center [1289, 27] width 31 height 27
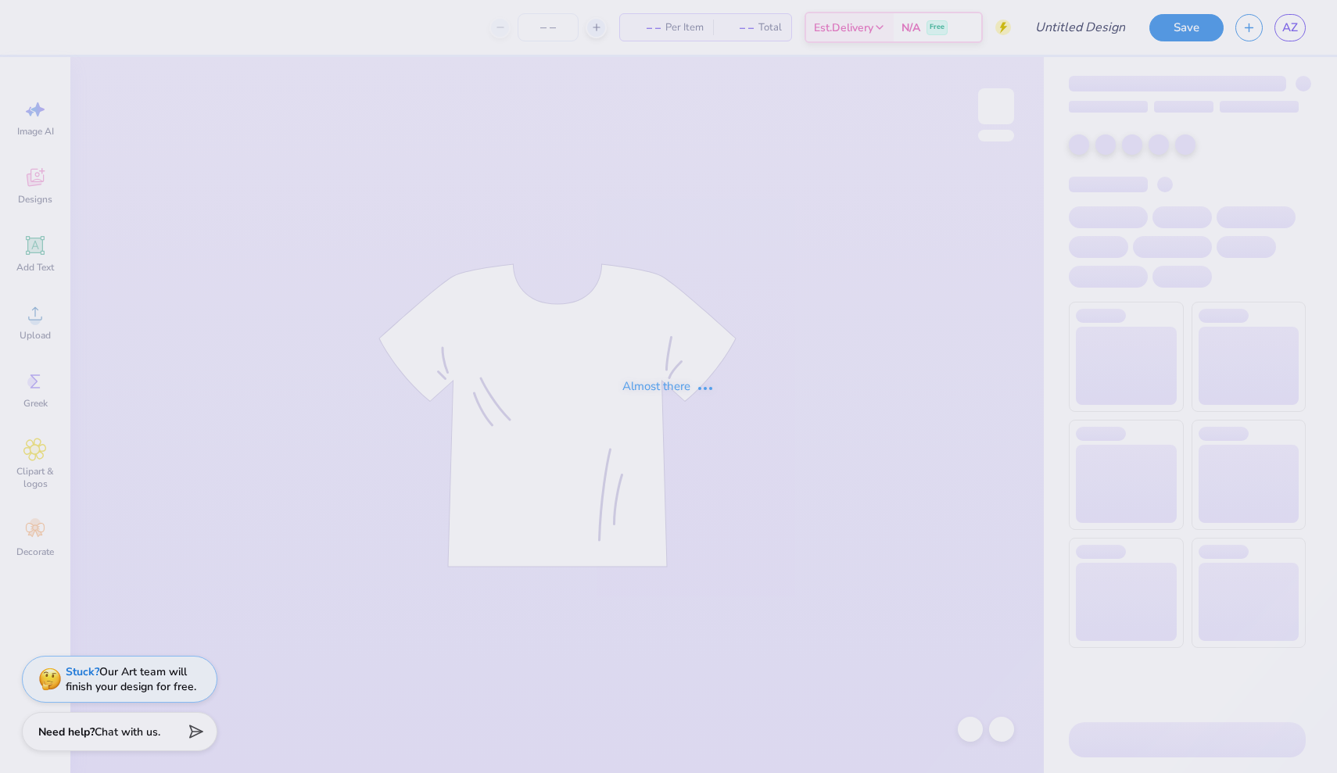
type input "my tie"
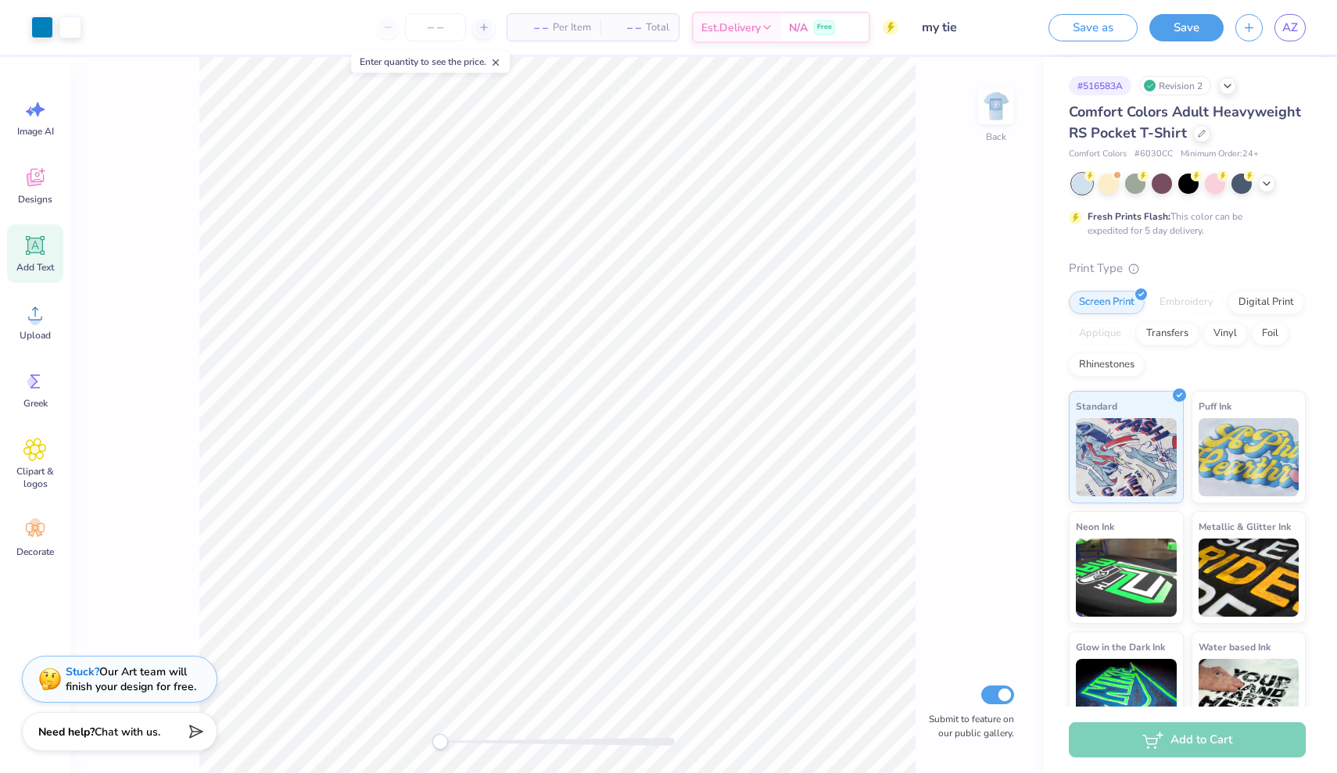
click at [48, 252] on div "Add Text" at bounding box center [35, 253] width 56 height 59
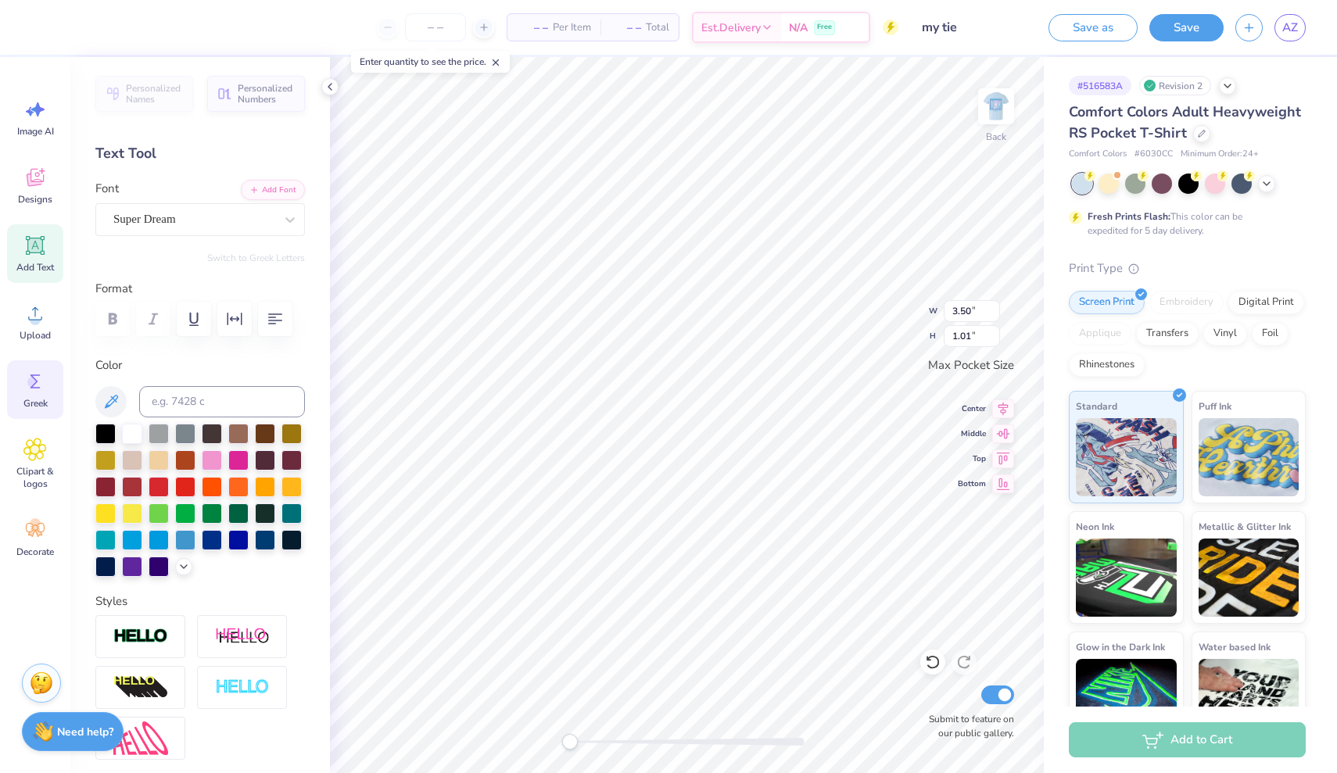
click at [41, 379] on icon at bounding box center [34, 381] width 23 height 23
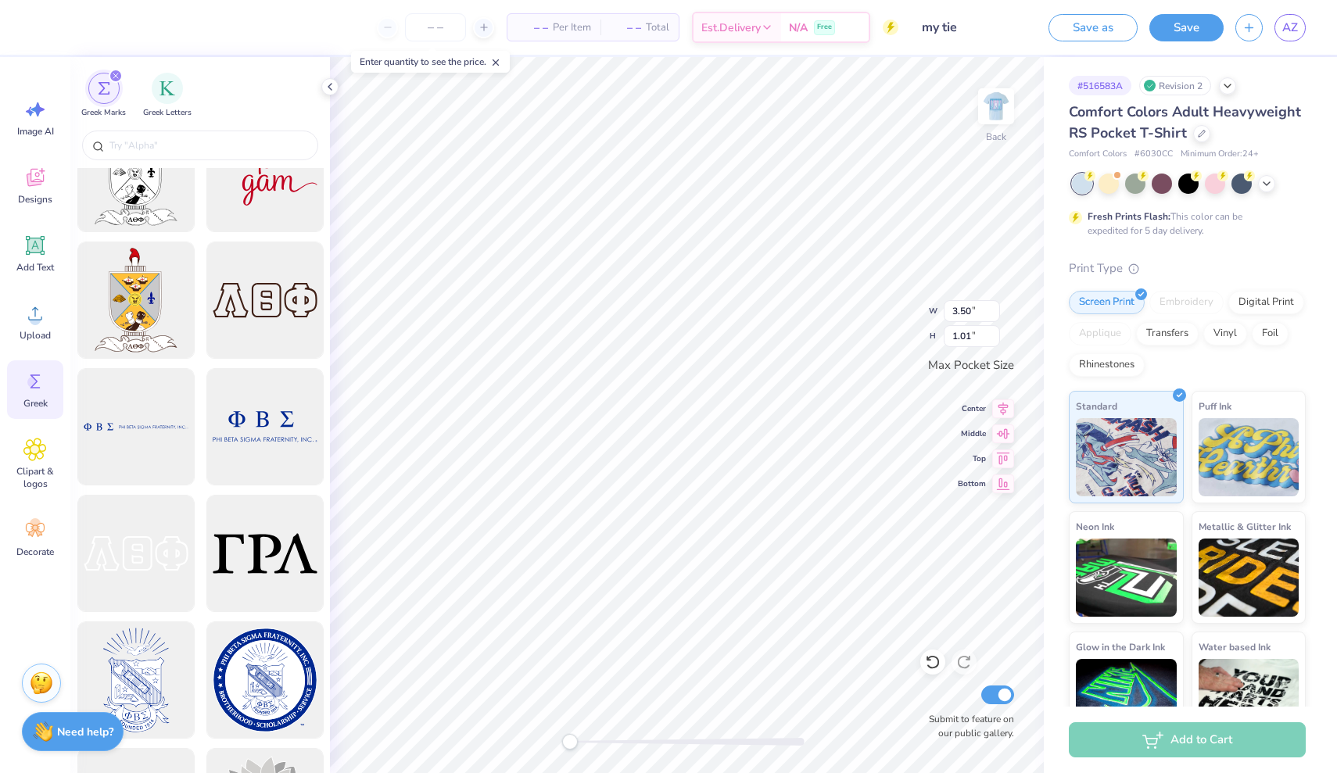
scroll to position [4143, 0]
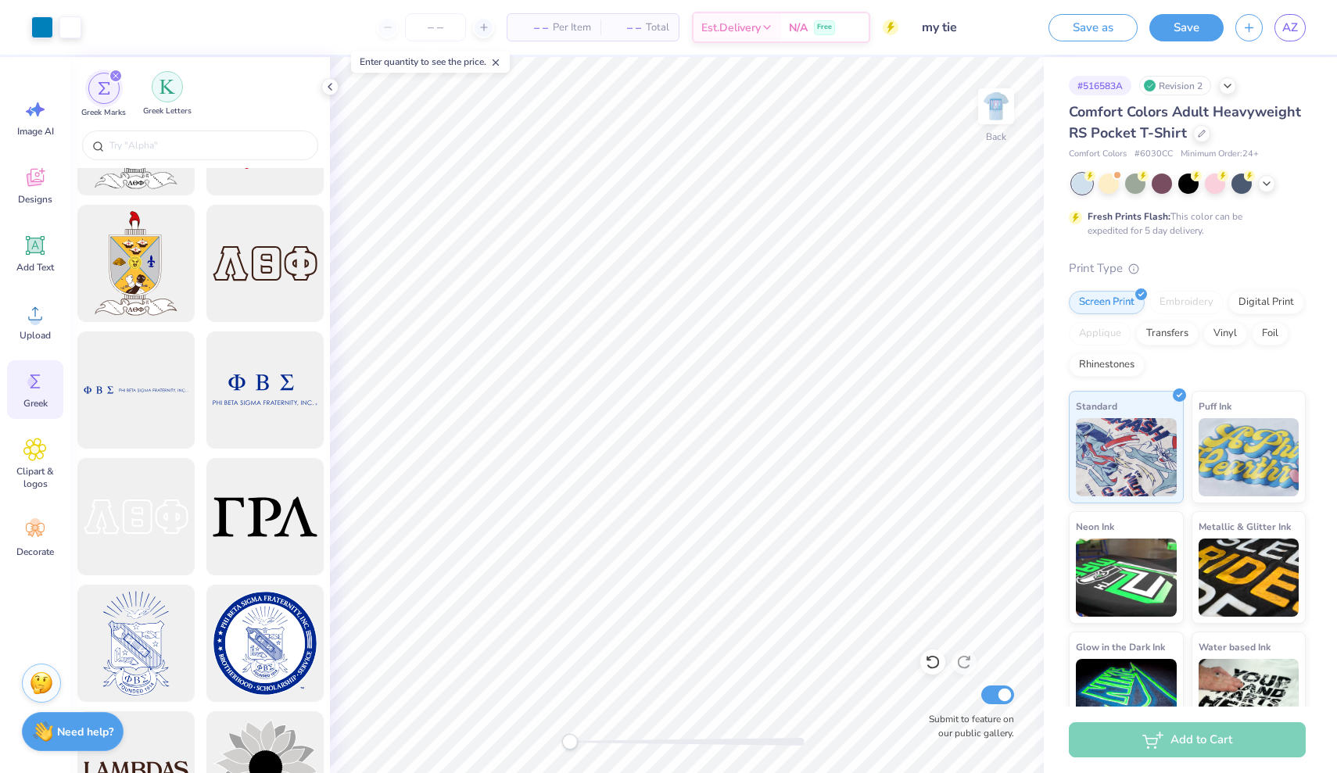
click at [170, 95] on div "filter for Greek Letters" at bounding box center [167, 86] width 31 height 31
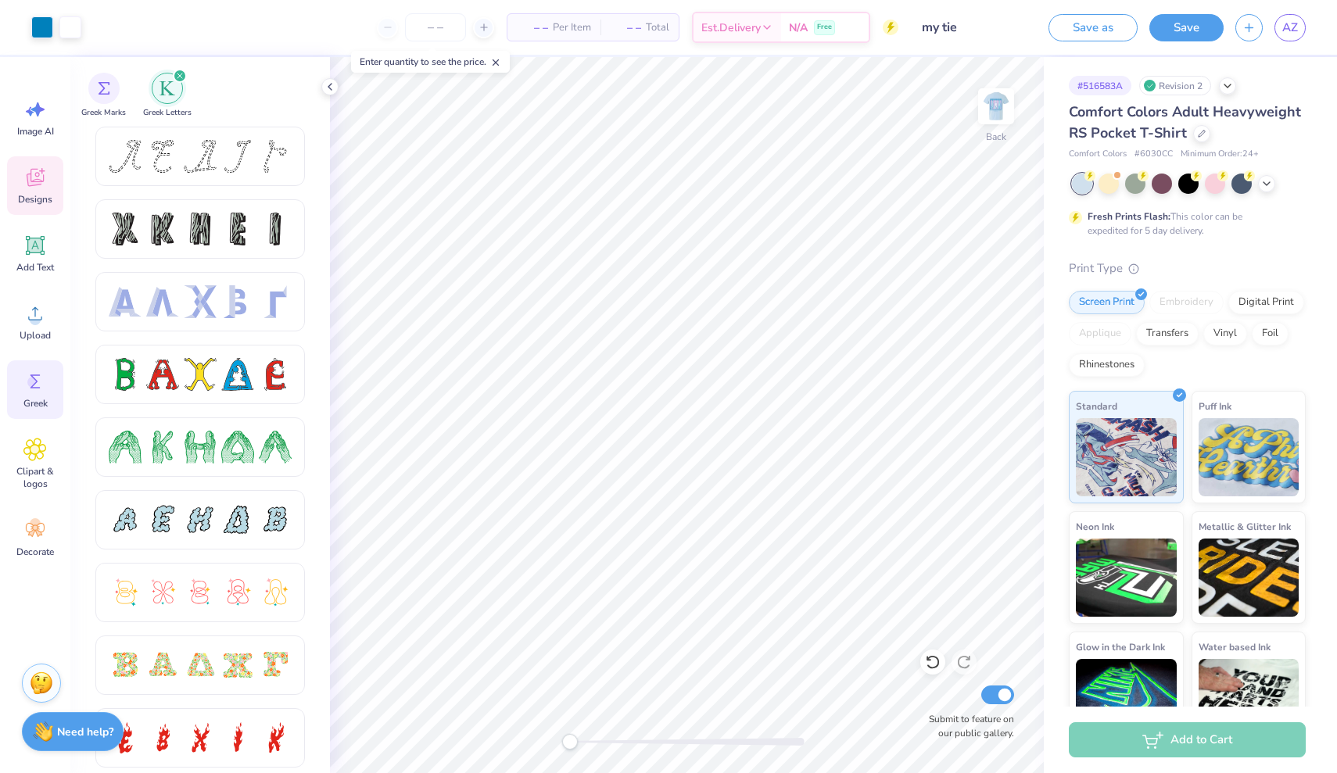
click at [39, 180] on icon at bounding box center [35, 178] width 17 height 18
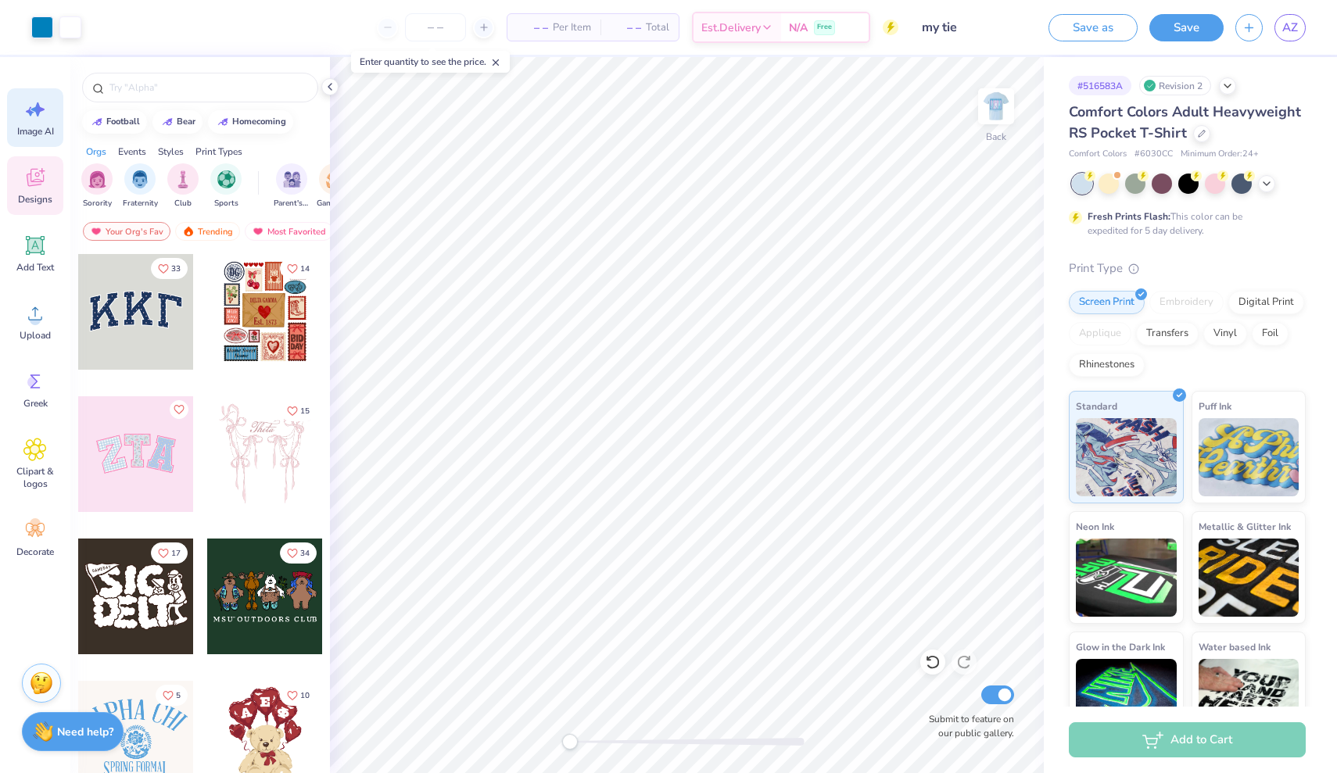
click at [30, 123] on div "Image AI" at bounding box center [35, 117] width 56 height 59
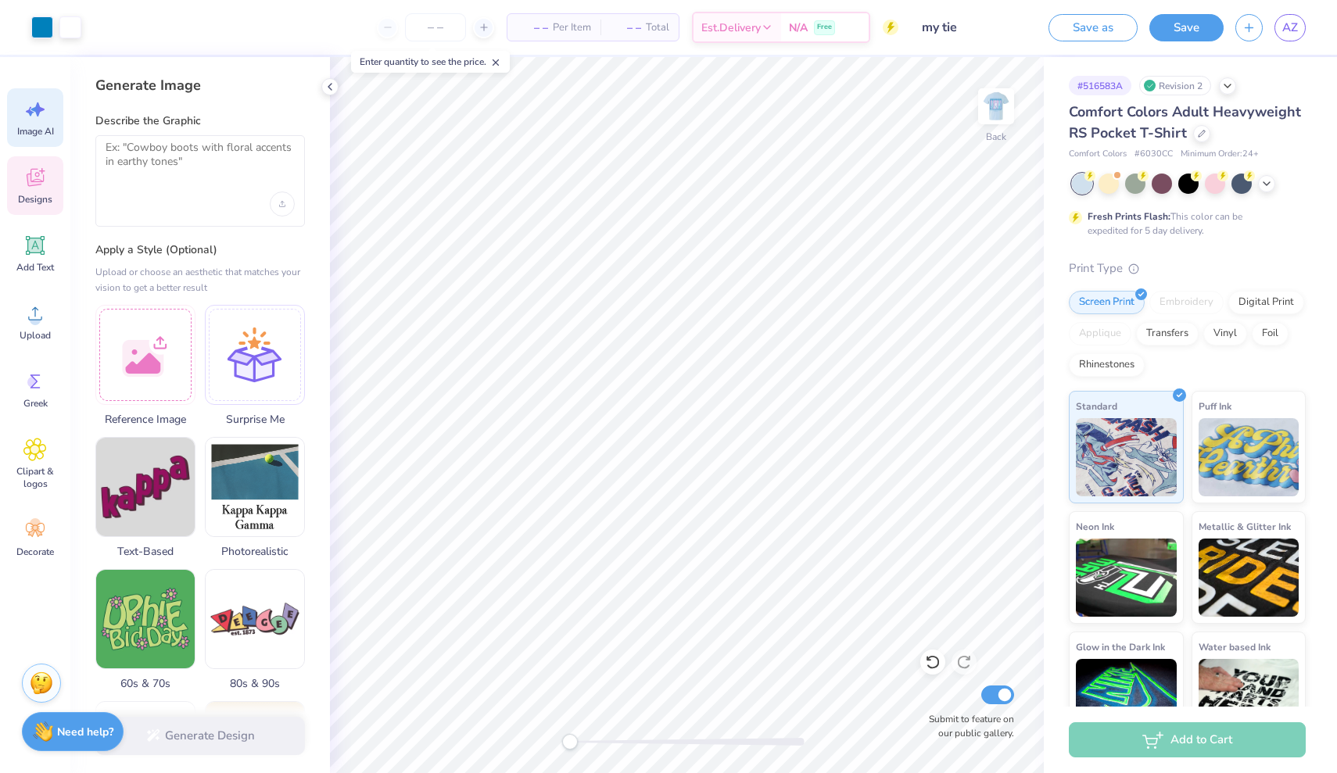
click at [43, 178] on icon at bounding box center [34, 177] width 23 height 23
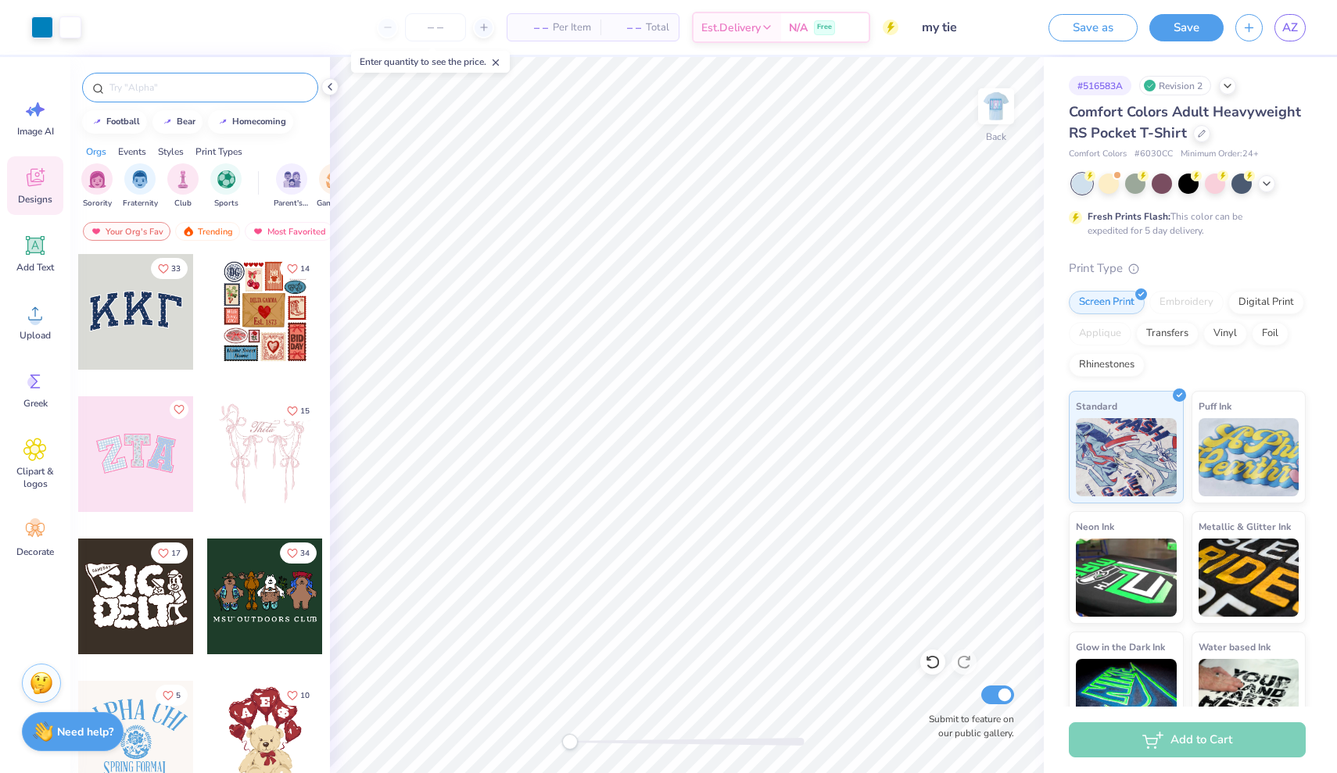
click at [137, 87] on input "text" at bounding box center [208, 88] width 200 height 16
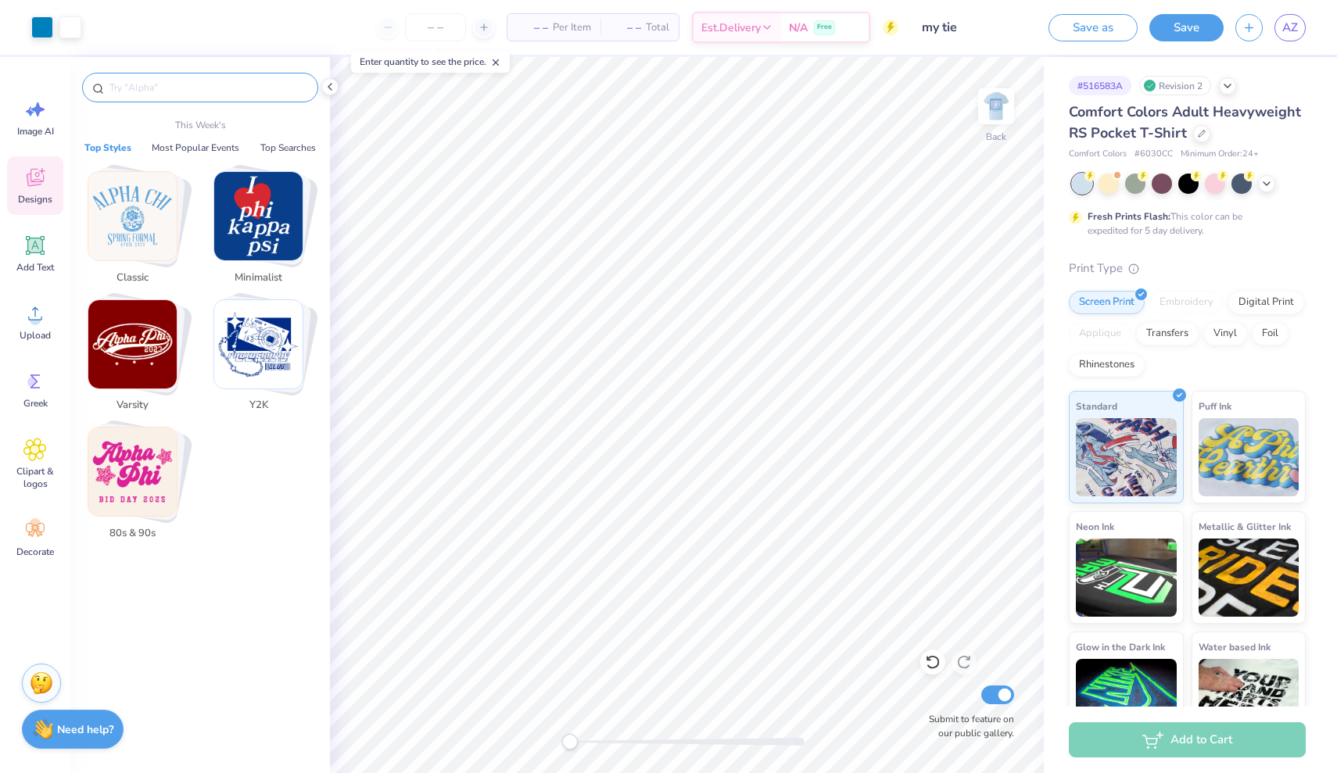
click at [79, 730] on strong "Need help?" at bounding box center [85, 729] width 56 height 15
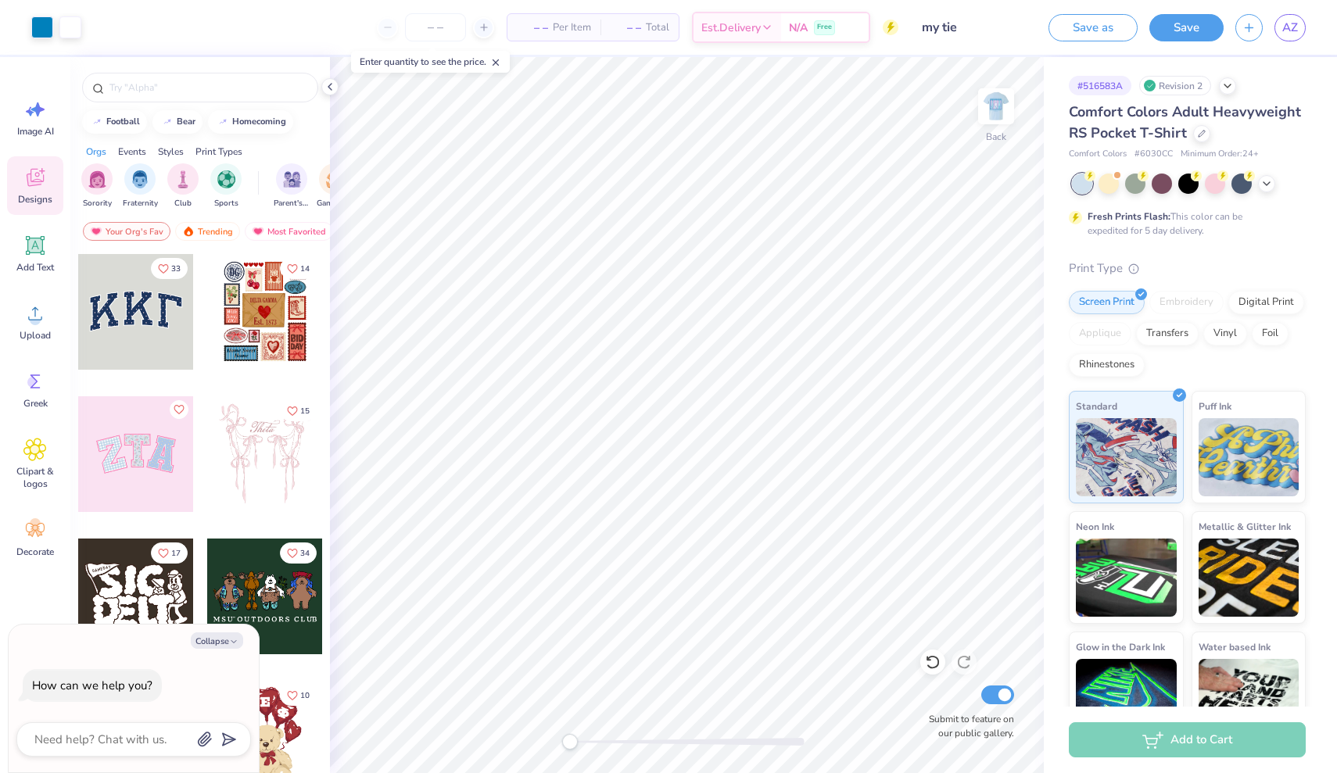
type textarea "x"
click at [99, 739] on textarea at bounding box center [112, 739] width 159 height 20
type textarea "h"
type textarea "x"
type textarea "ho"
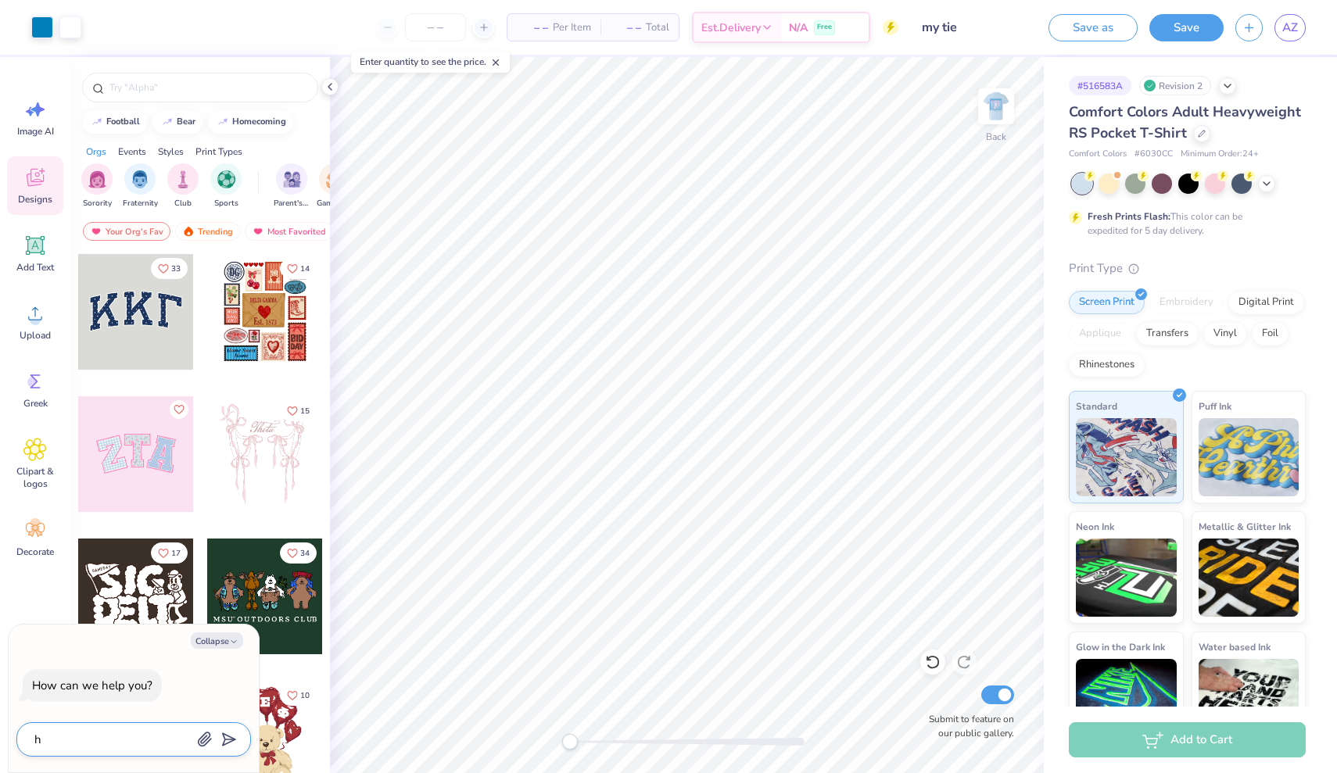
type textarea "x"
type textarea "how"
type textarea "x"
type textarea "how"
type textarea "x"
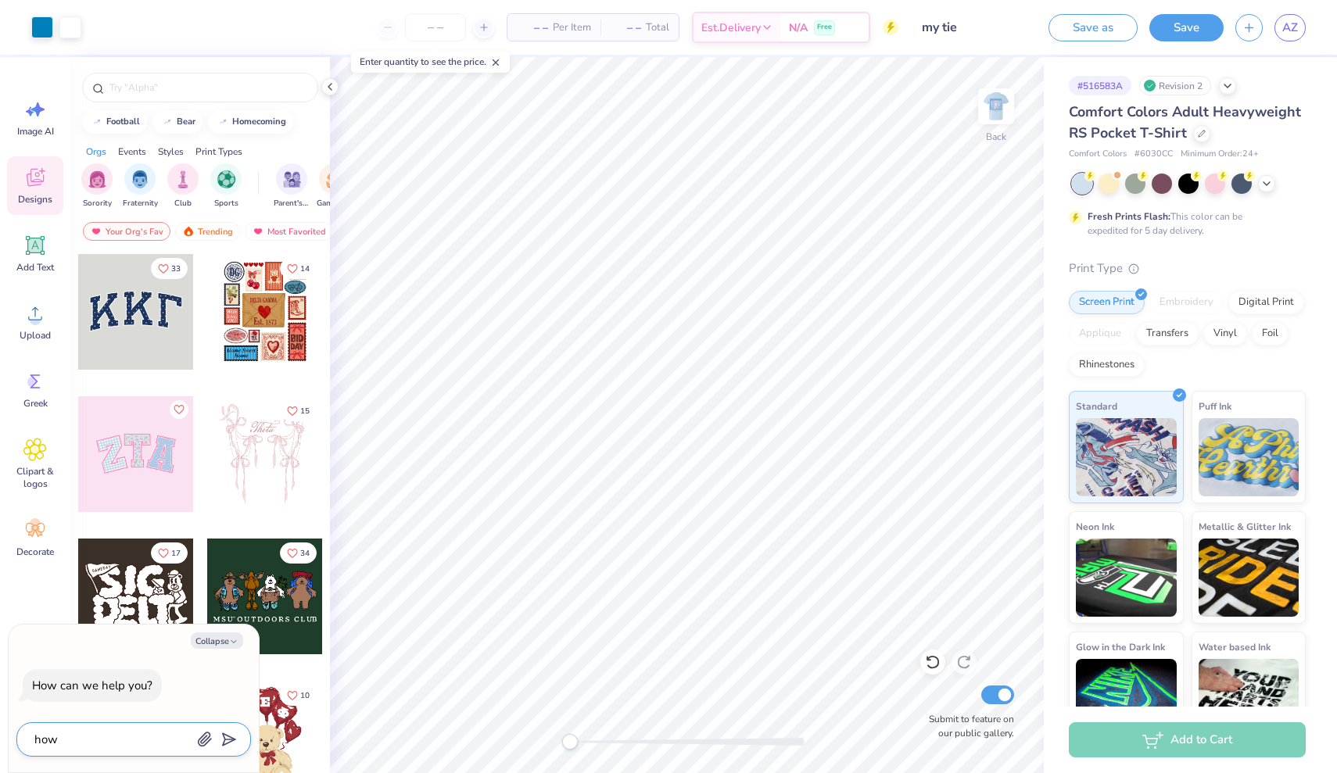
type textarea "how d"
type textarea "x"
type textarea "how do"
type textarea "x"
type textarea "how do"
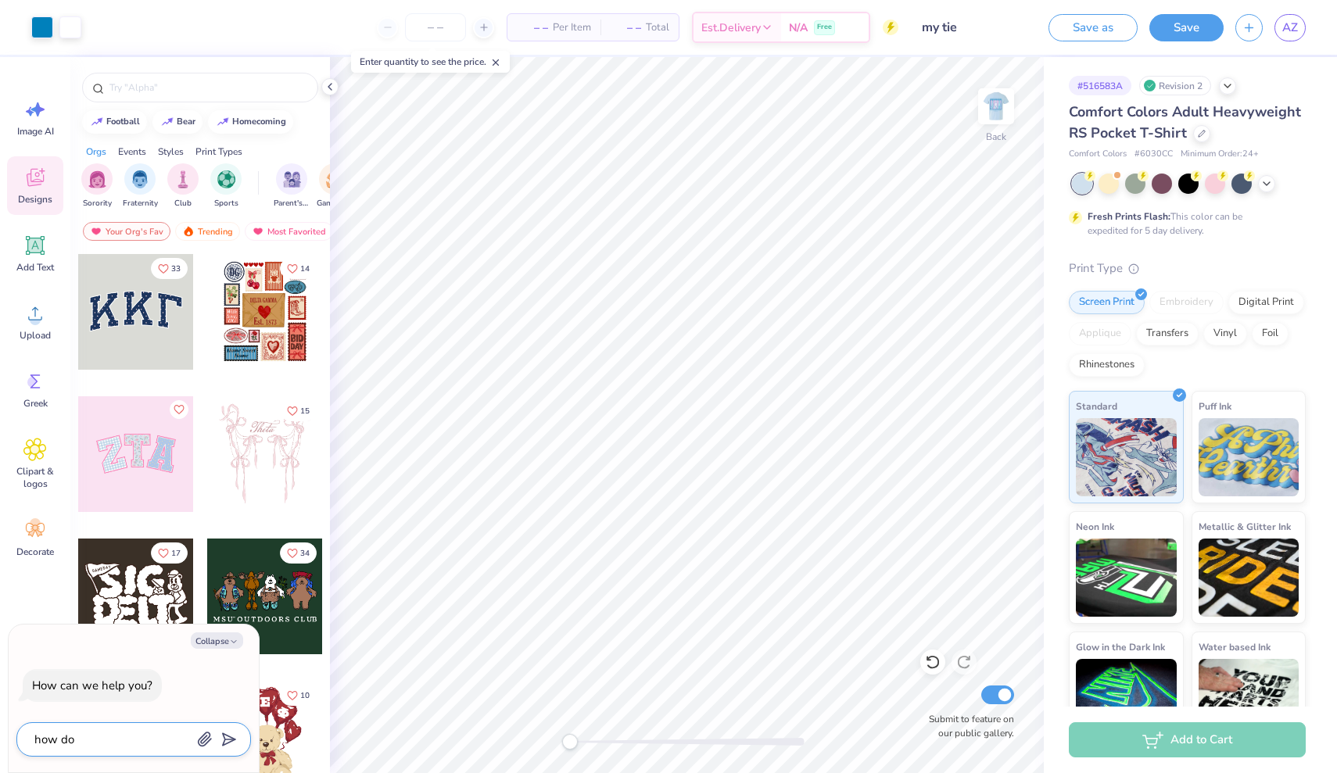
type textarea "x"
type textarea "how do y"
type textarea "x"
type textarea "how do yo"
type textarea "x"
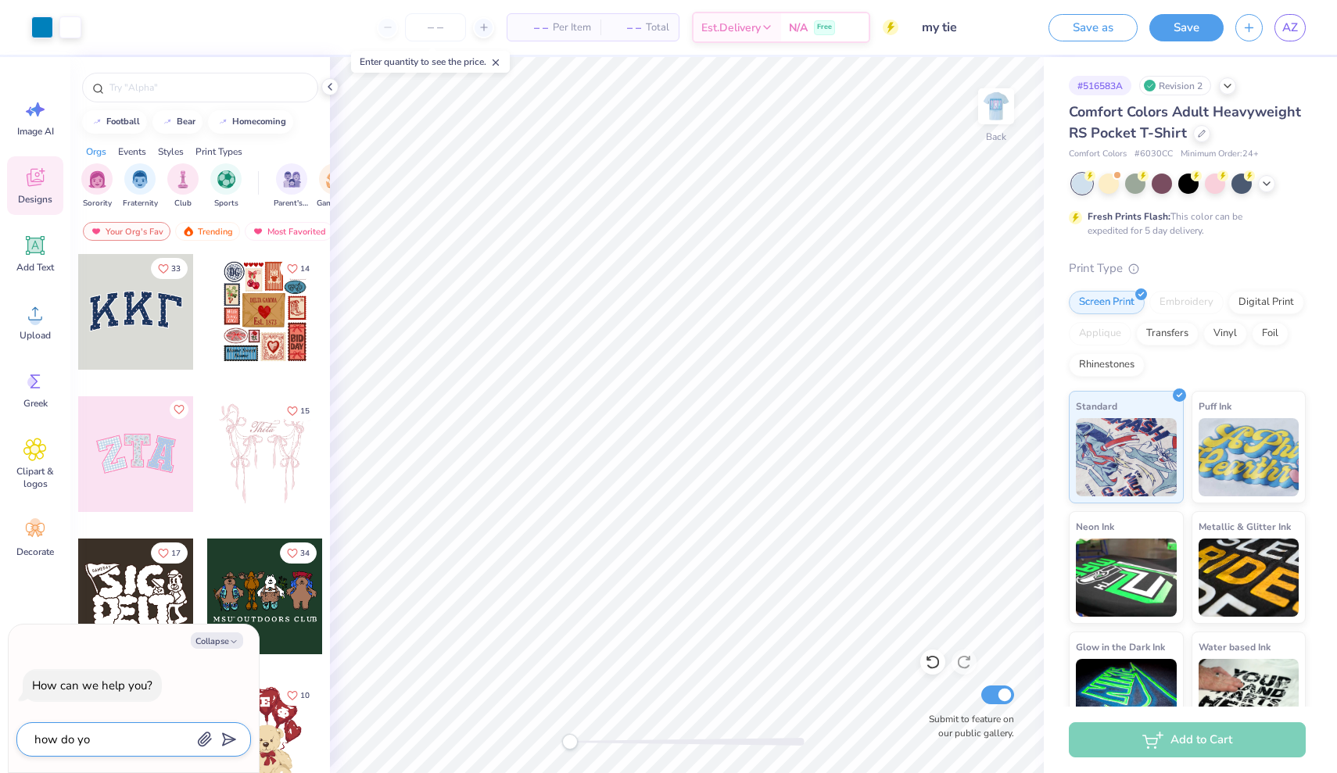
type textarea "how do you"
type textarea "x"
type textarea "how do you"
type textarea "x"
type textarea "how do you a"
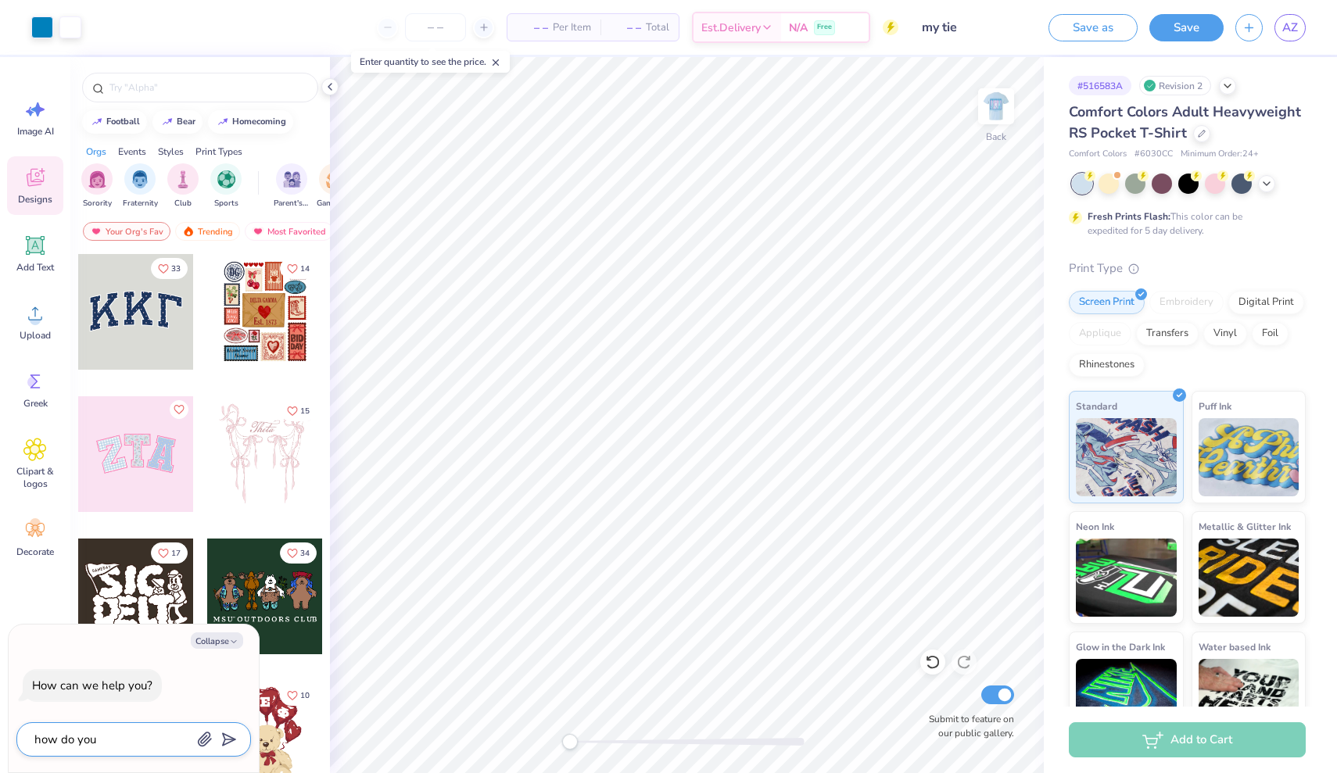
type textarea "x"
type textarea "how do you ad"
type textarea "x"
type textarea "how do you add"
type textarea "x"
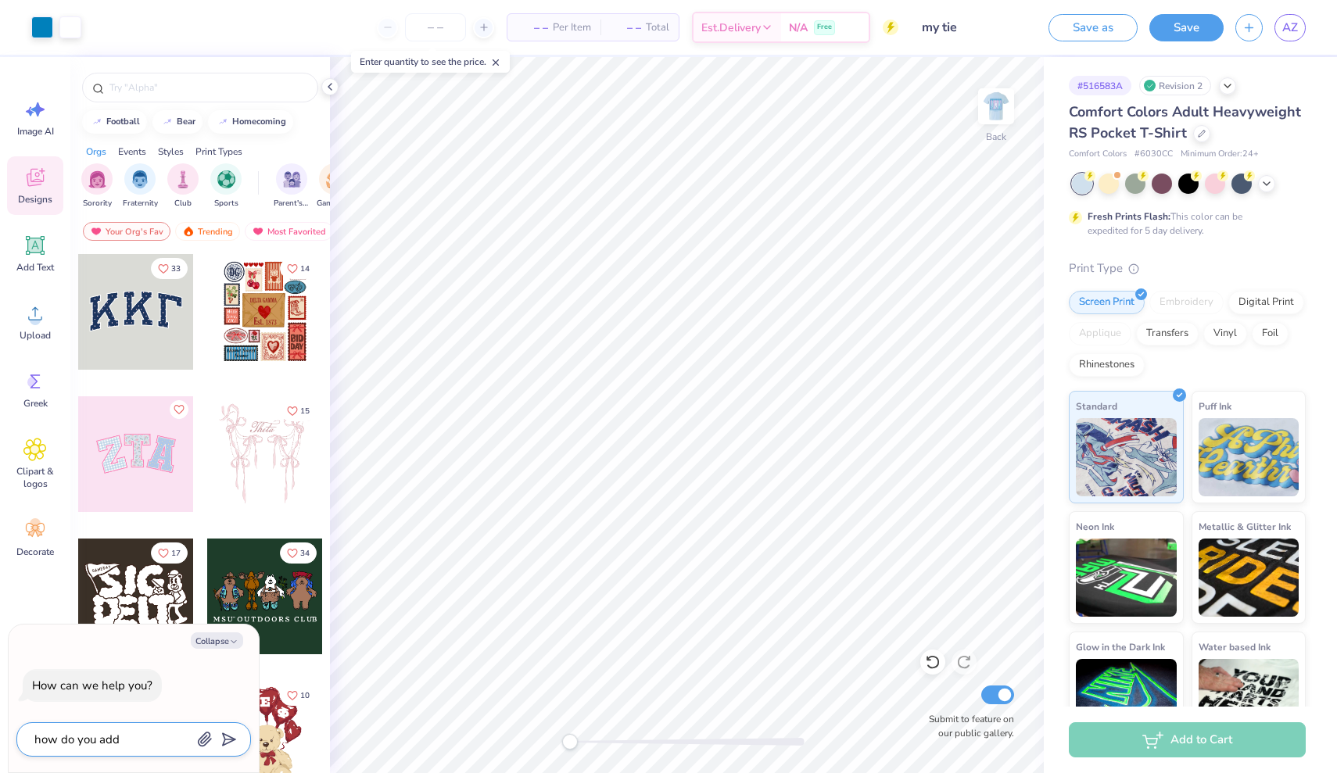
type textarea "how do you add"
type textarea "x"
type textarea "how do you add a"
type textarea "x"
type textarea "how do you add a"
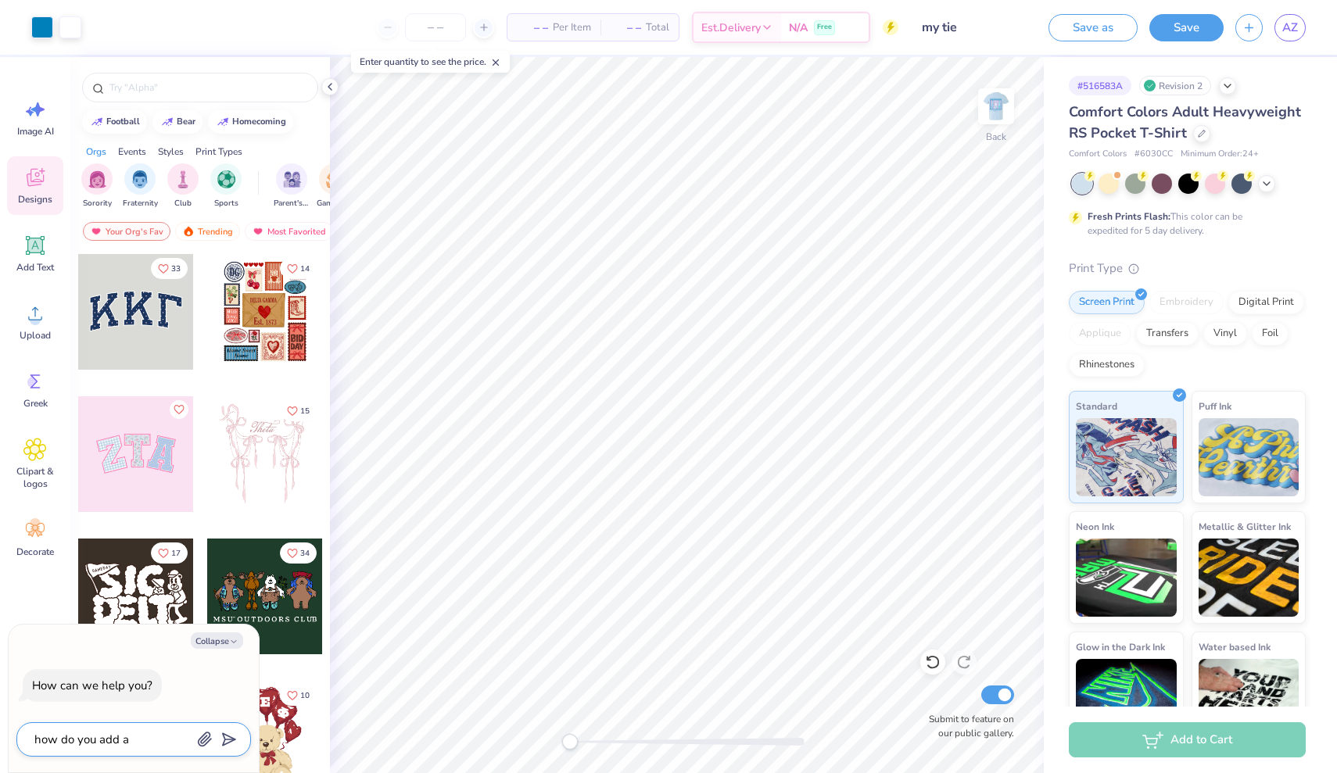
type textarea "x"
type textarea "how do you add a R"
type textarea "x"
type textarea "how do you add a R"
type textarea "x"
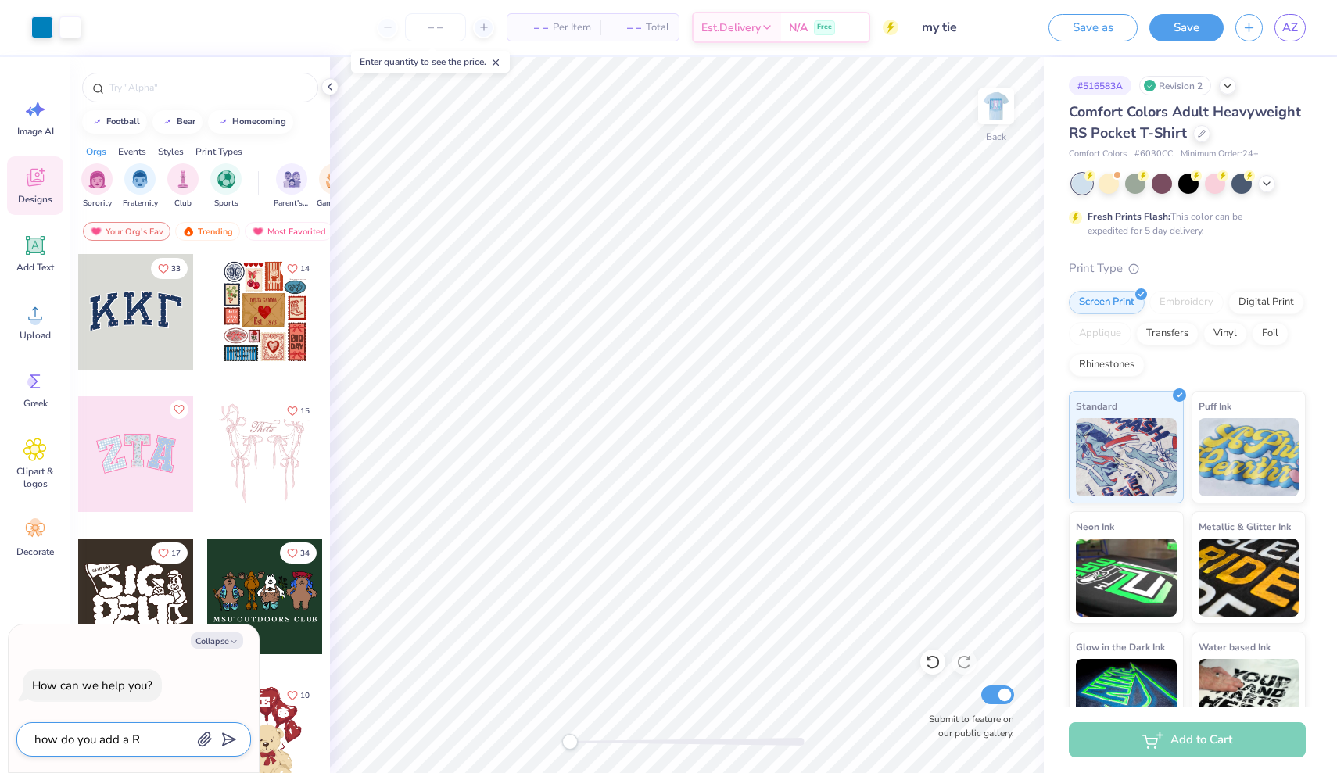
type textarea "how do you add a R m"
type textarea "x"
type textarea "how do you add a R ma"
type textarea "x"
type textarea "how do you add a R mar"
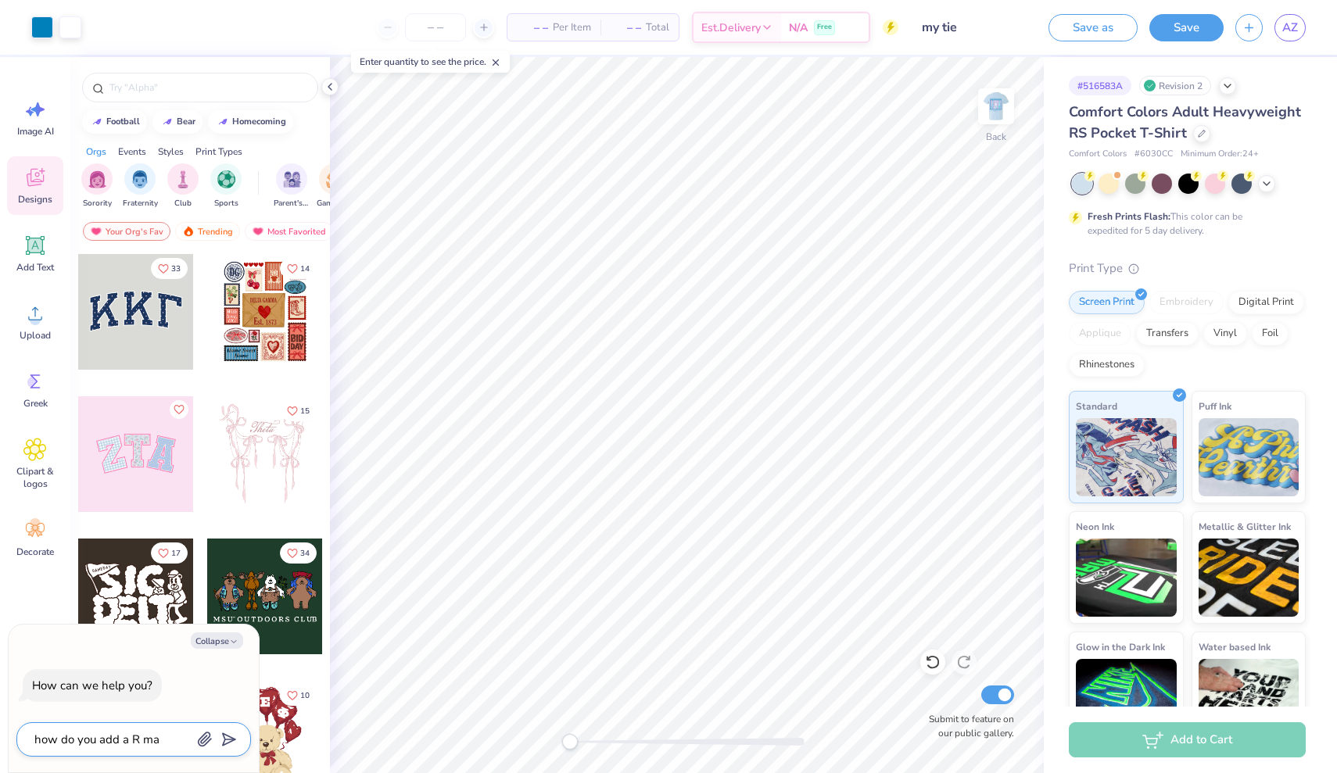
type textarea "x"
type textarea "how do you add a R mark"
type textarea "x"
type textarea "how do you add a R mark"
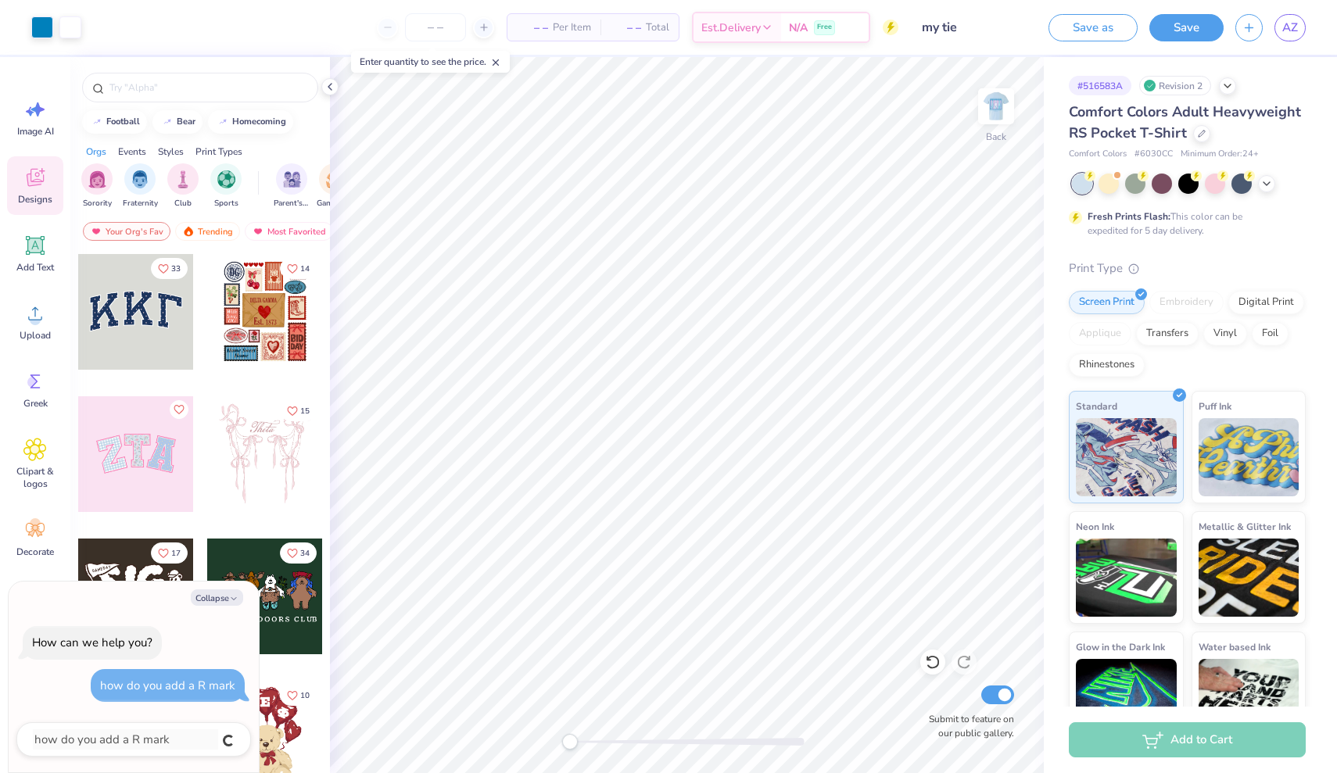
type textarea "x"
click at [150, 614] on div "Collapse How can we help you? how do you add a R mark" at bounding box center [134, 677] width 250 height 191
click at [998, 694] on input "Submit to feature on our public gallery." at bounding box center [997, 695] width 33 height 19
checkbox input "false"
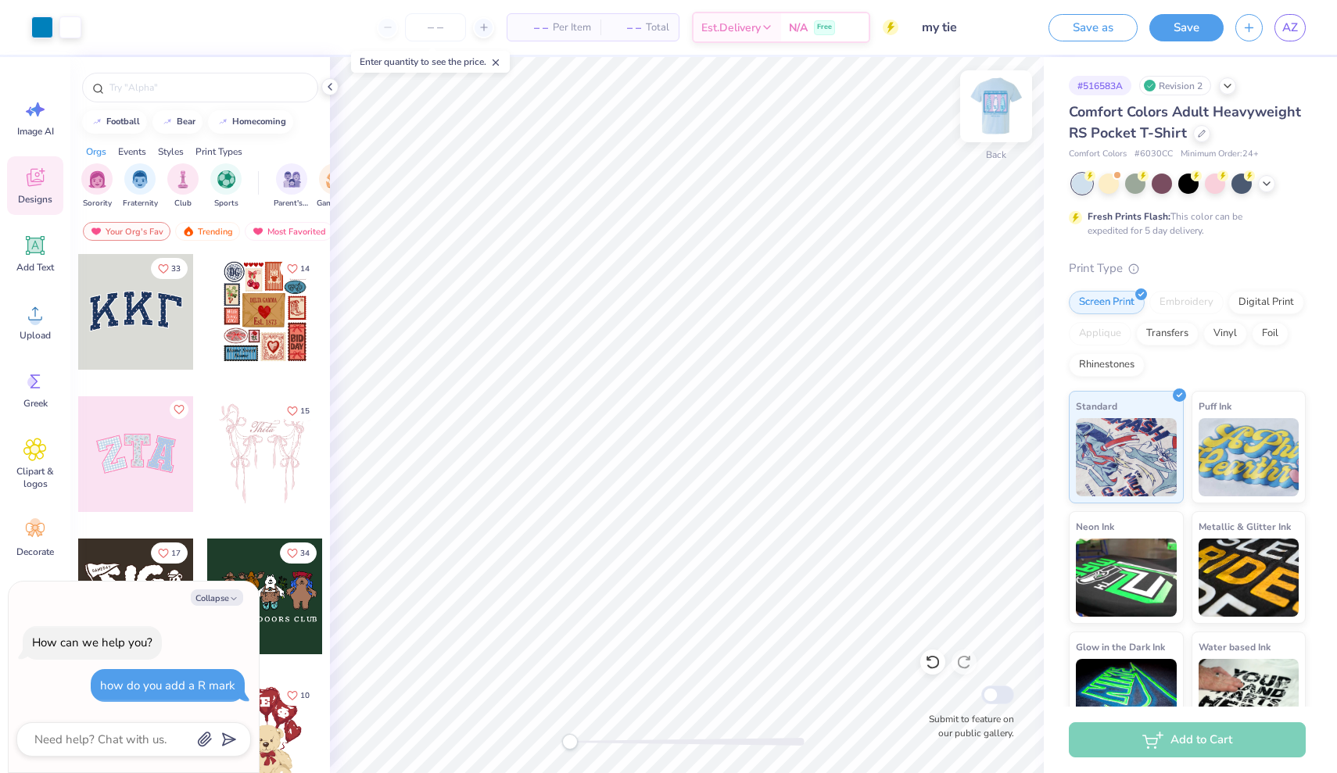
click at [1001, 104] on img at bounding box center [996, 106] width 63 height 63
click at [150, 735] on textarea at bounding box center [112, 739] width 159 height 20
click at [232, 737] on icon "submit" at bounding box center [226, 740] width 22 height 22
click at [102, 743] on textarea at bounding box center [112, 739] width 159 height 20
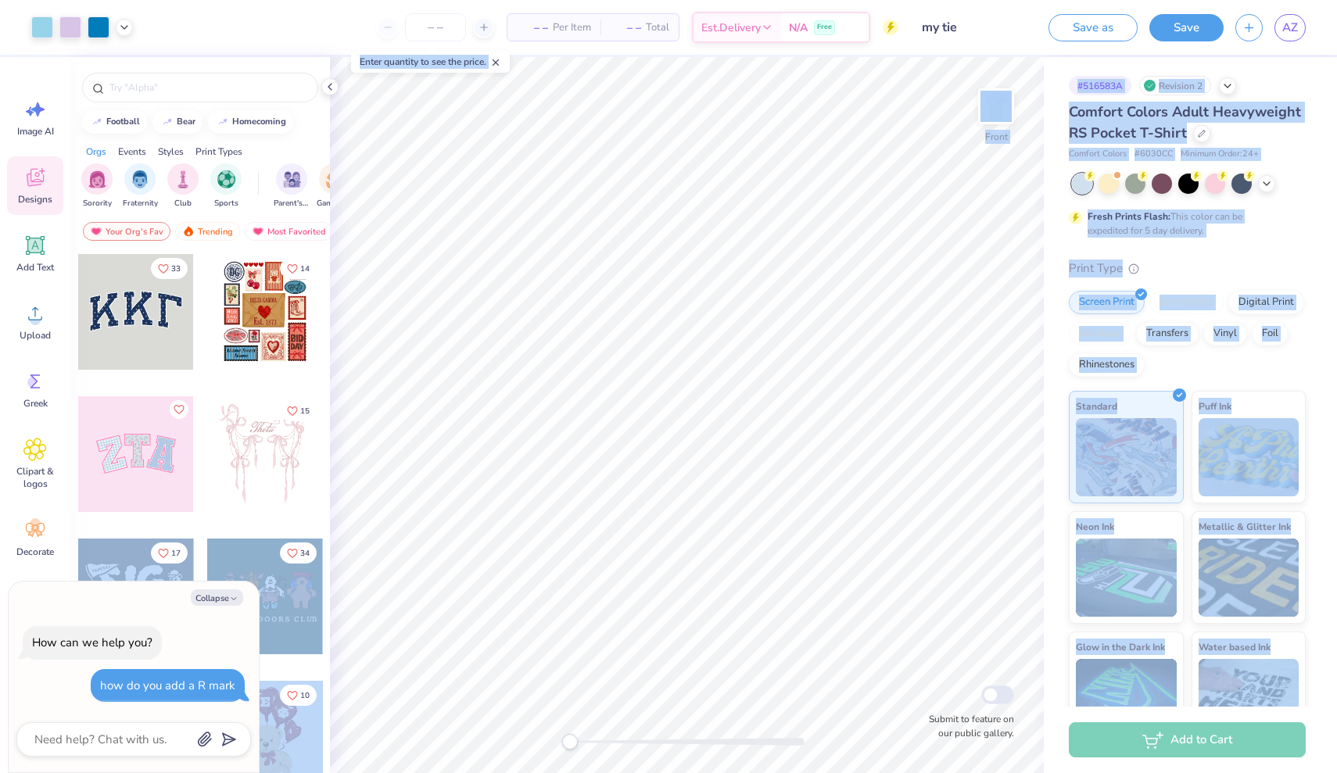
drag, startPoint x: 153, startPoint y: 595, endPoint x: 154, endPoint y: 543, distance: 52.4
click at [154, 543] on body "Art colors – – Per Item – – Total Est. Delivery N/A Free Design Title my tie Sa…" at bounding box center [668, 386] width 1337 height 773
click at [213, 598] on button "Collapse" at bounding box center [217, 598] width 52 height 16
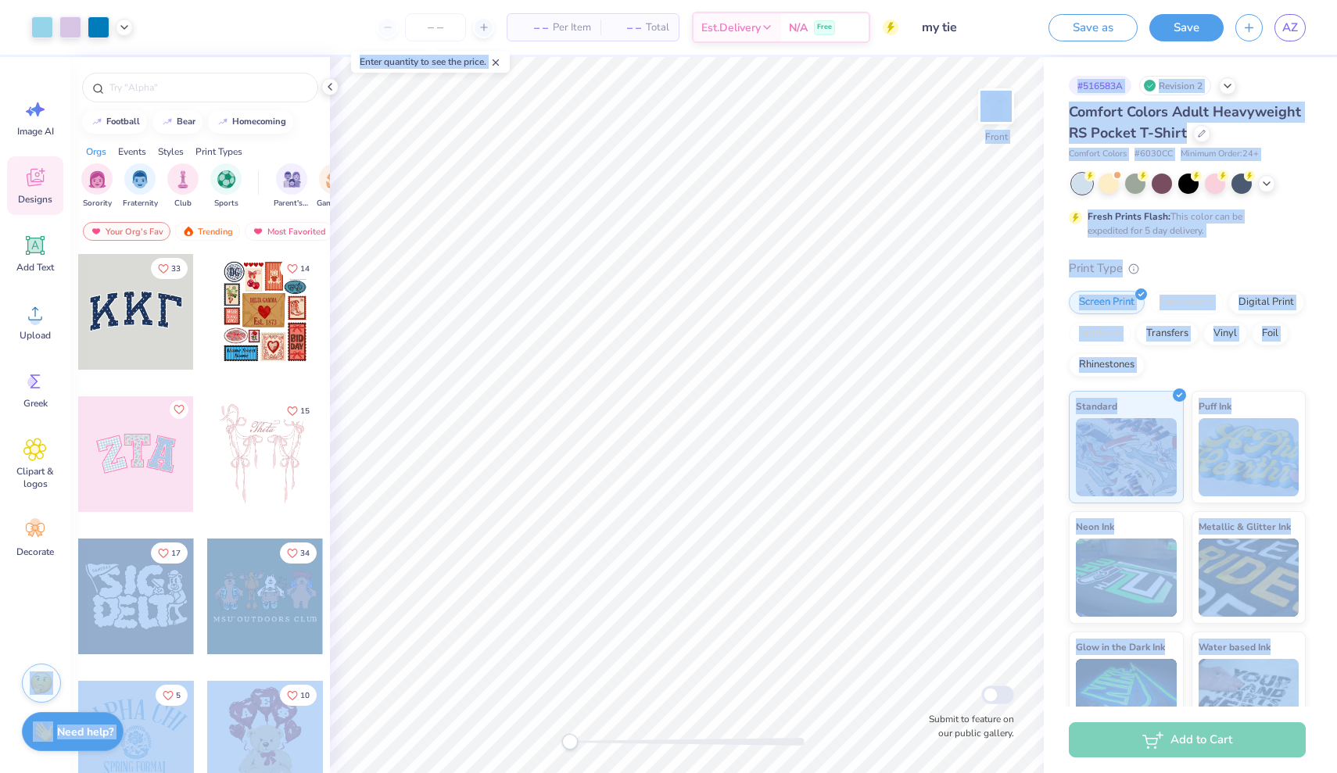
type textarea "x"
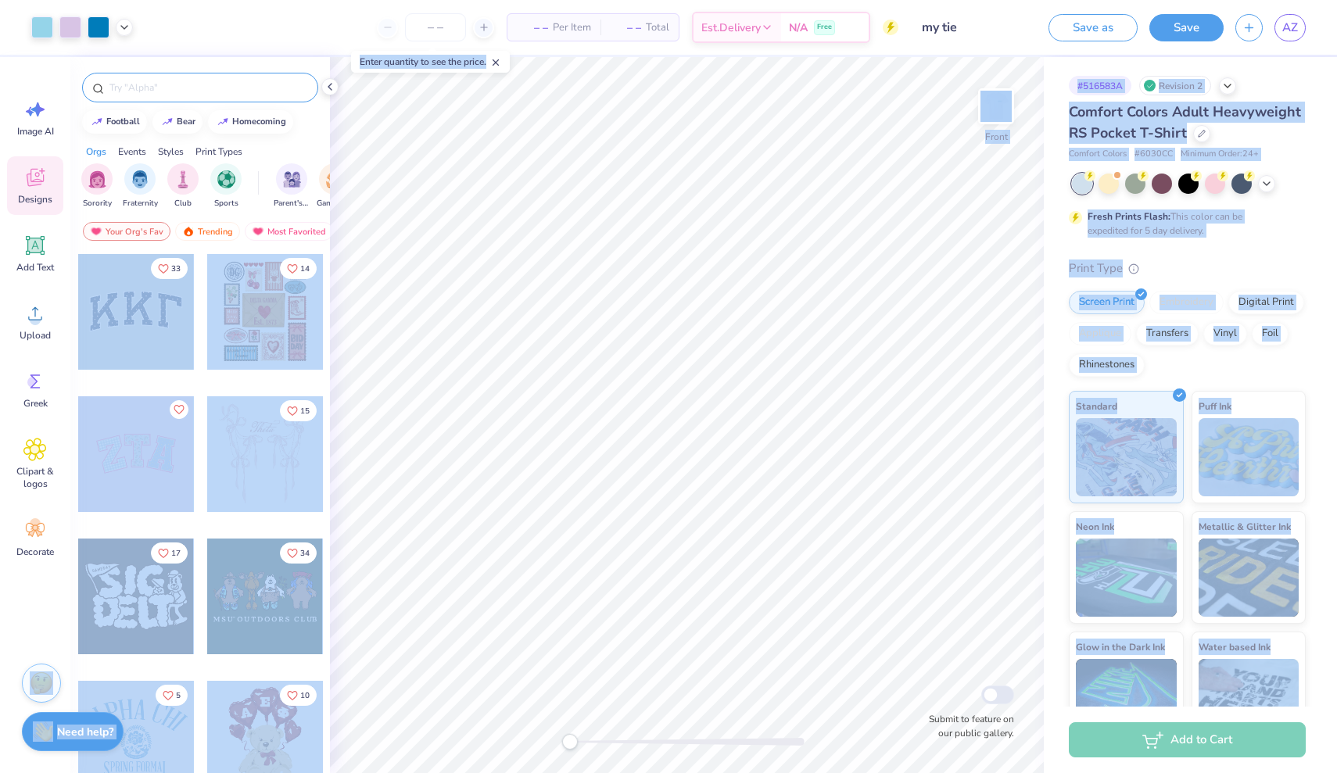
click at [260, 90] on input "text" at bounding box center [208, 88] width 200 height 16
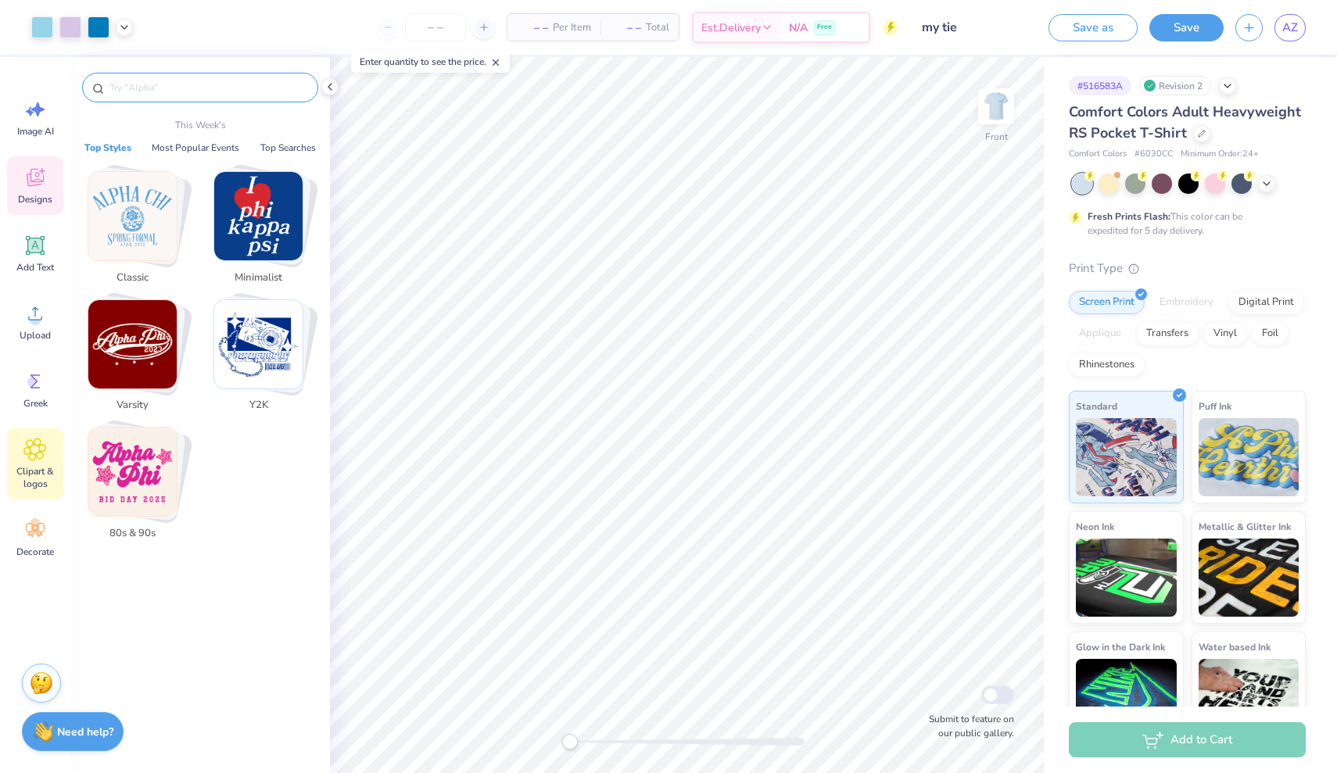
click at [27, 443] on icon at bounding box center [35, 450] width 22 height 22
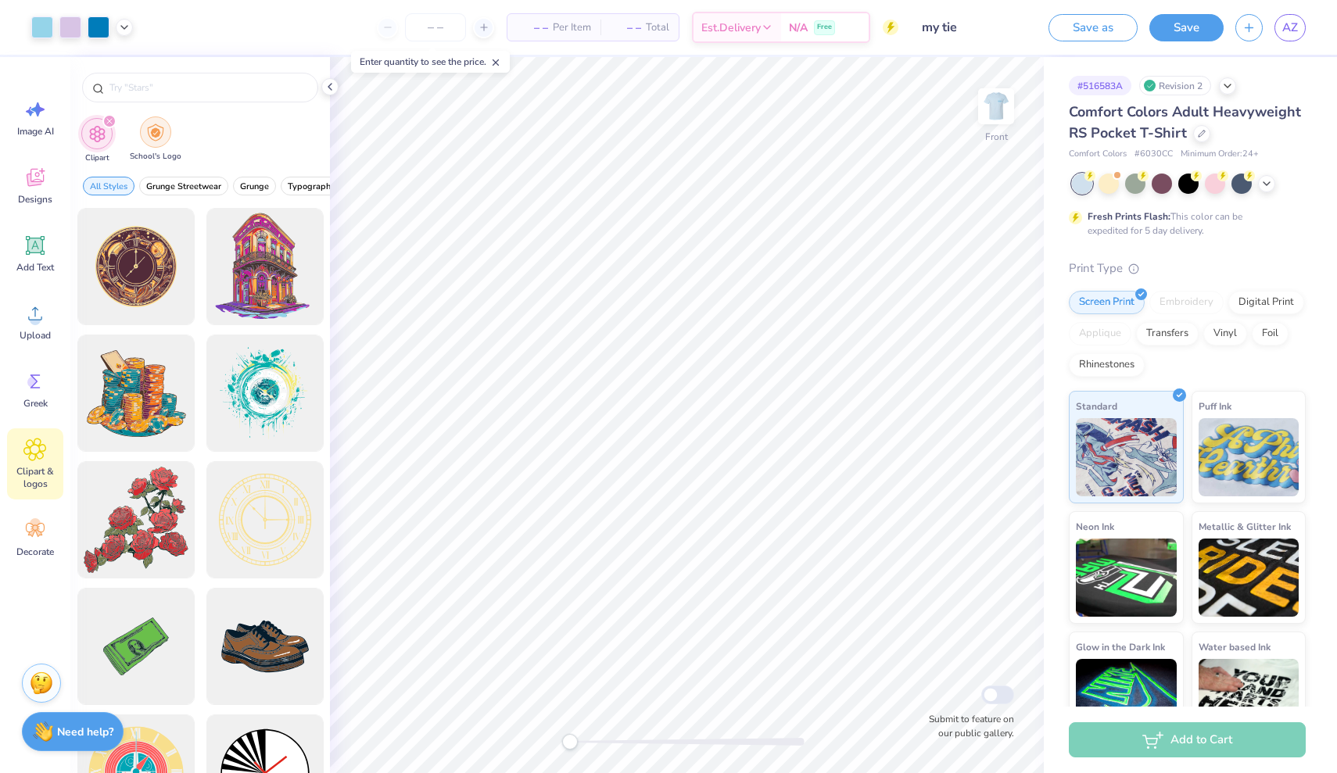
click at [170, 135] on div "School's Logo" at bounding box center [156, 139] width 52 height 46
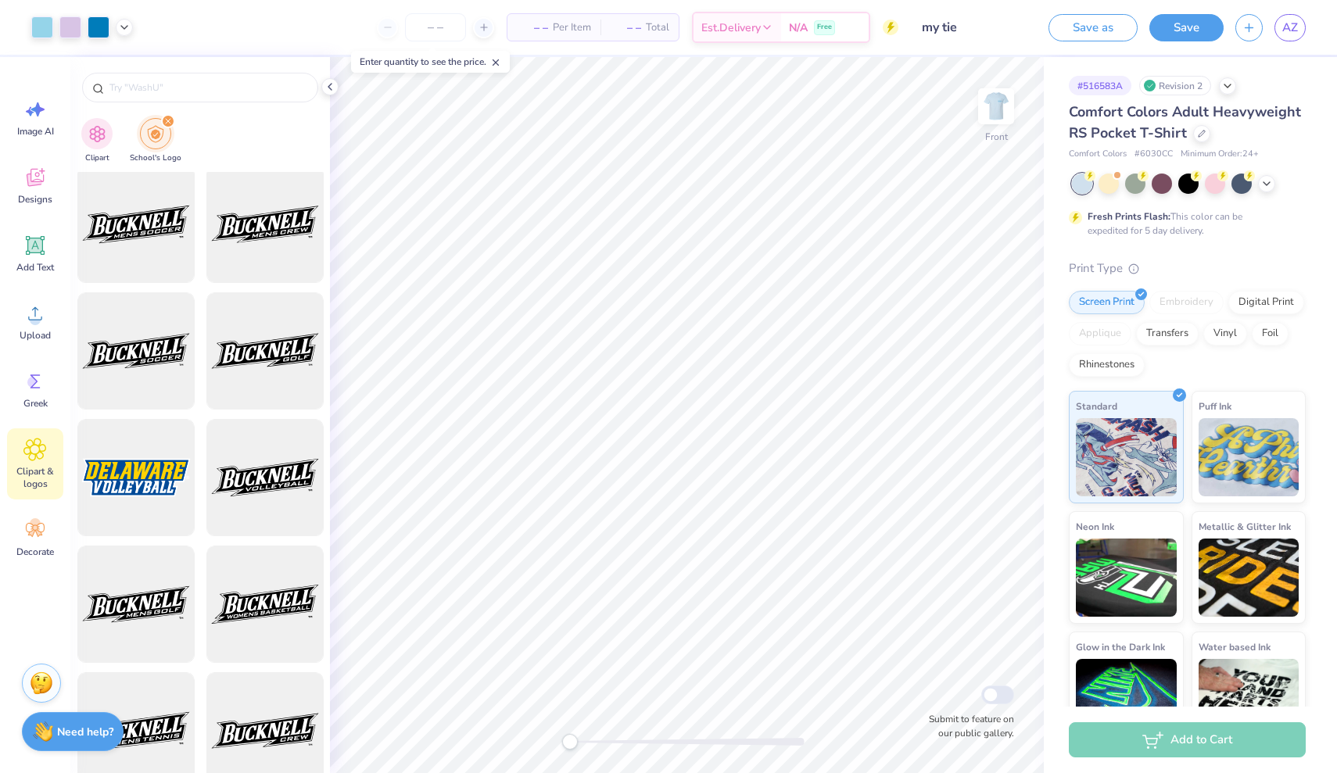
scroll to position [3174, 0]
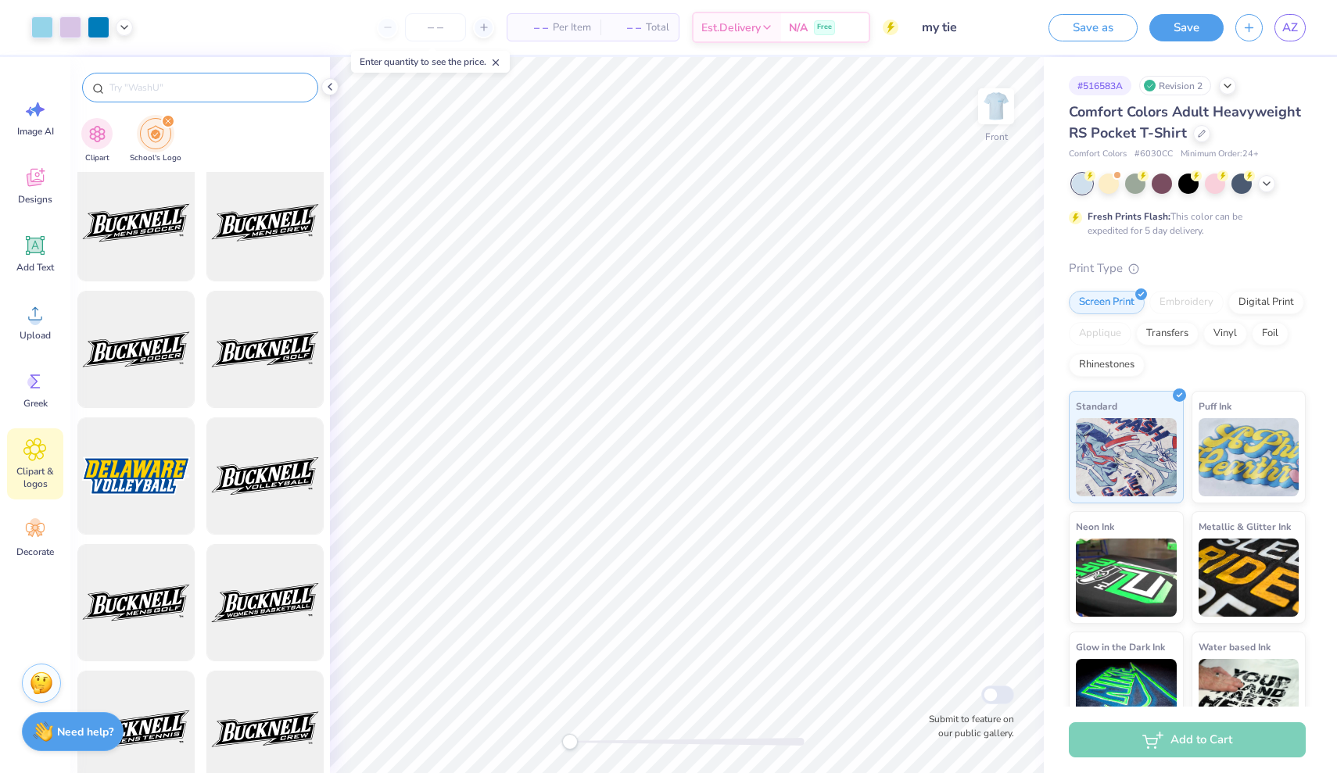
click at [184, 93] on input "text" at bounding box center [208, 88] width 200 height 16
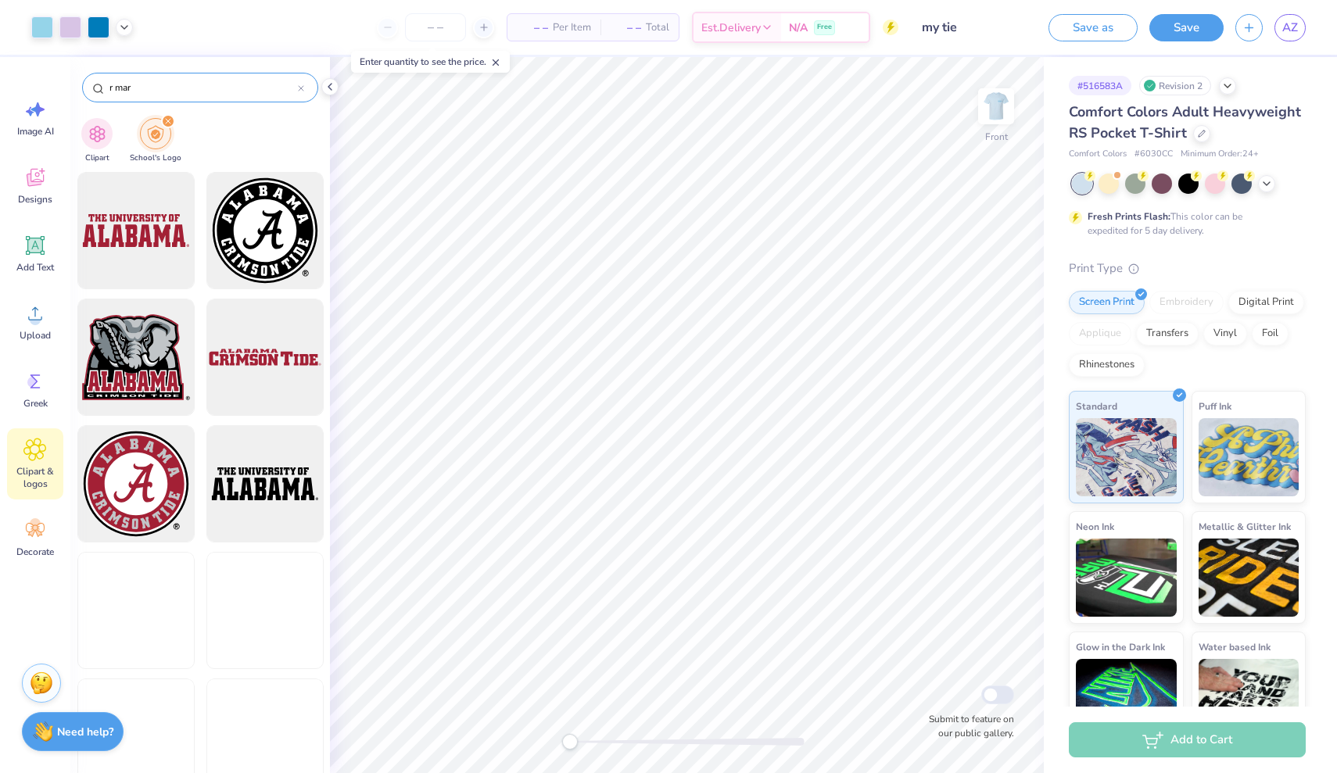
type input "r mark"
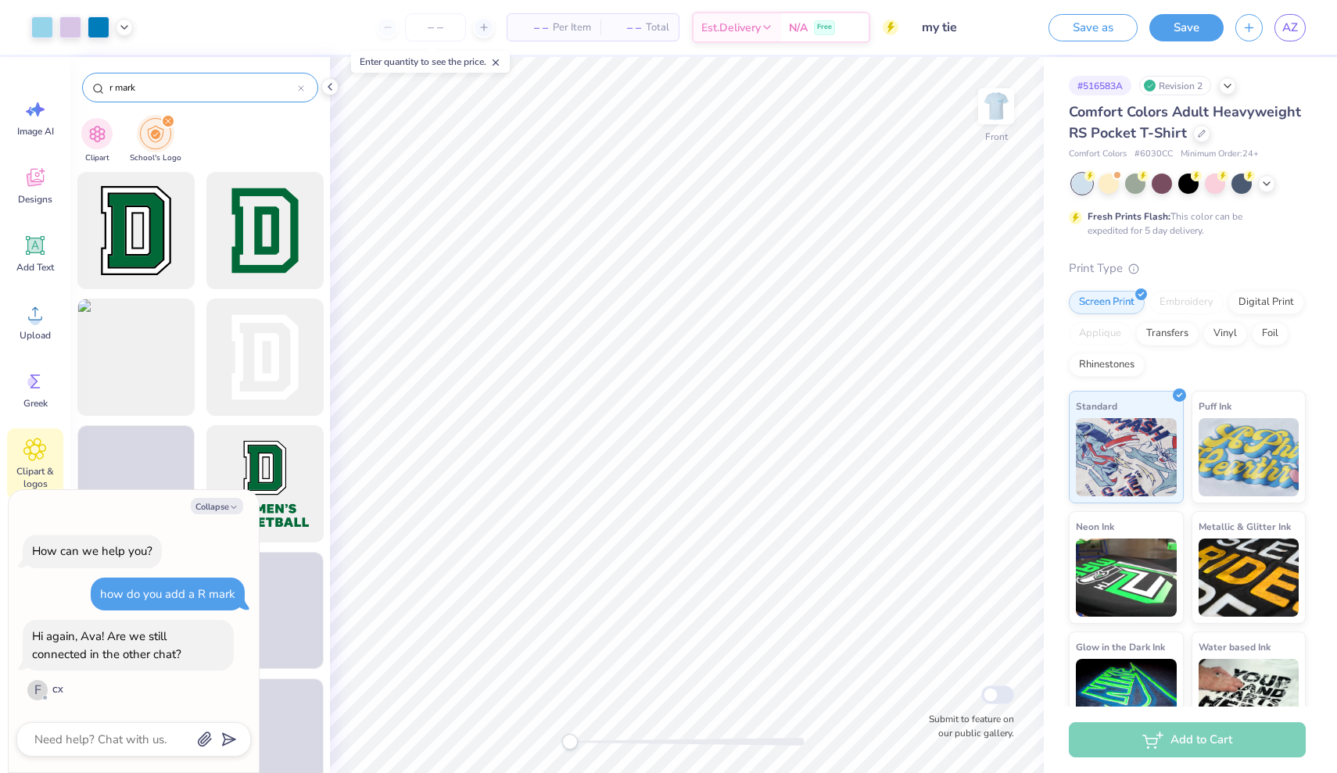
type textarea "x"
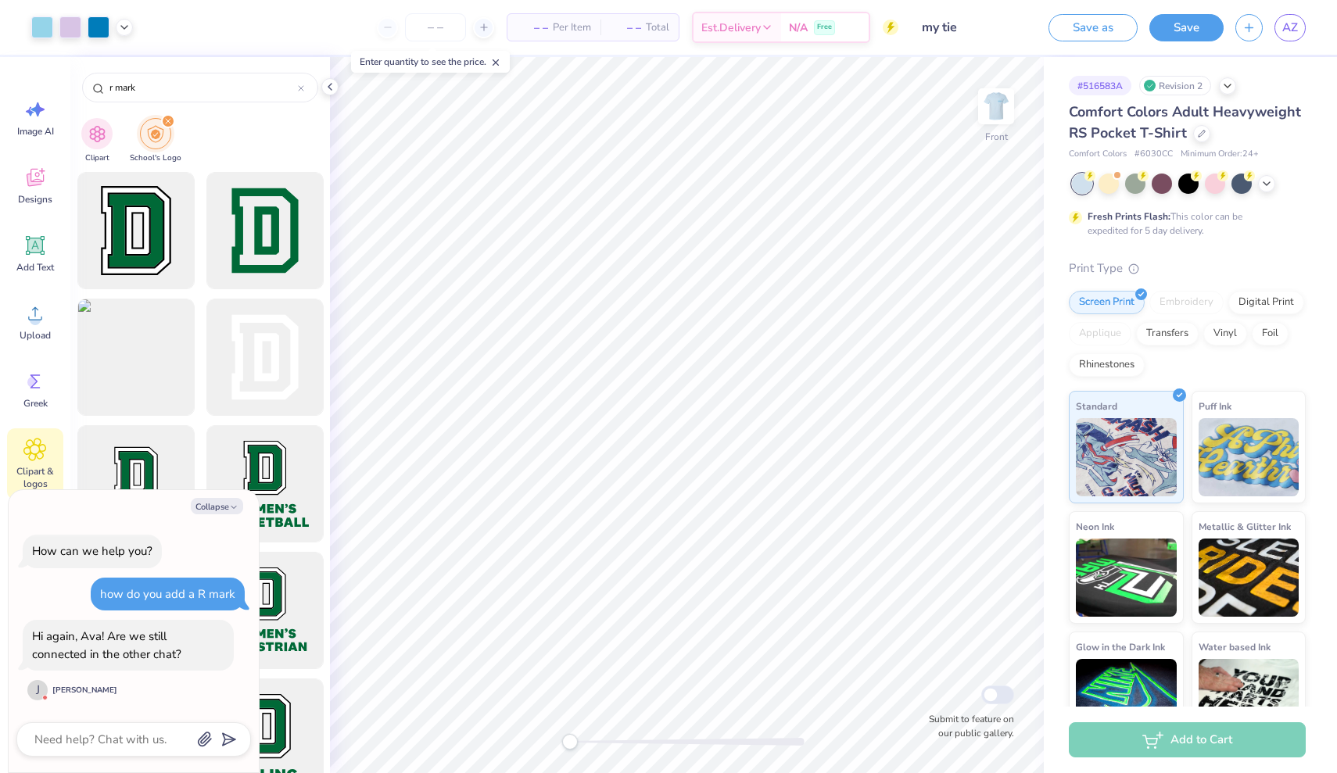
type input "r mark"
click at [129, 739] on textarea at bounding box center [112, 739] width 159 height 20
type textarea "x"
type textarea "n"
type textarea "x"
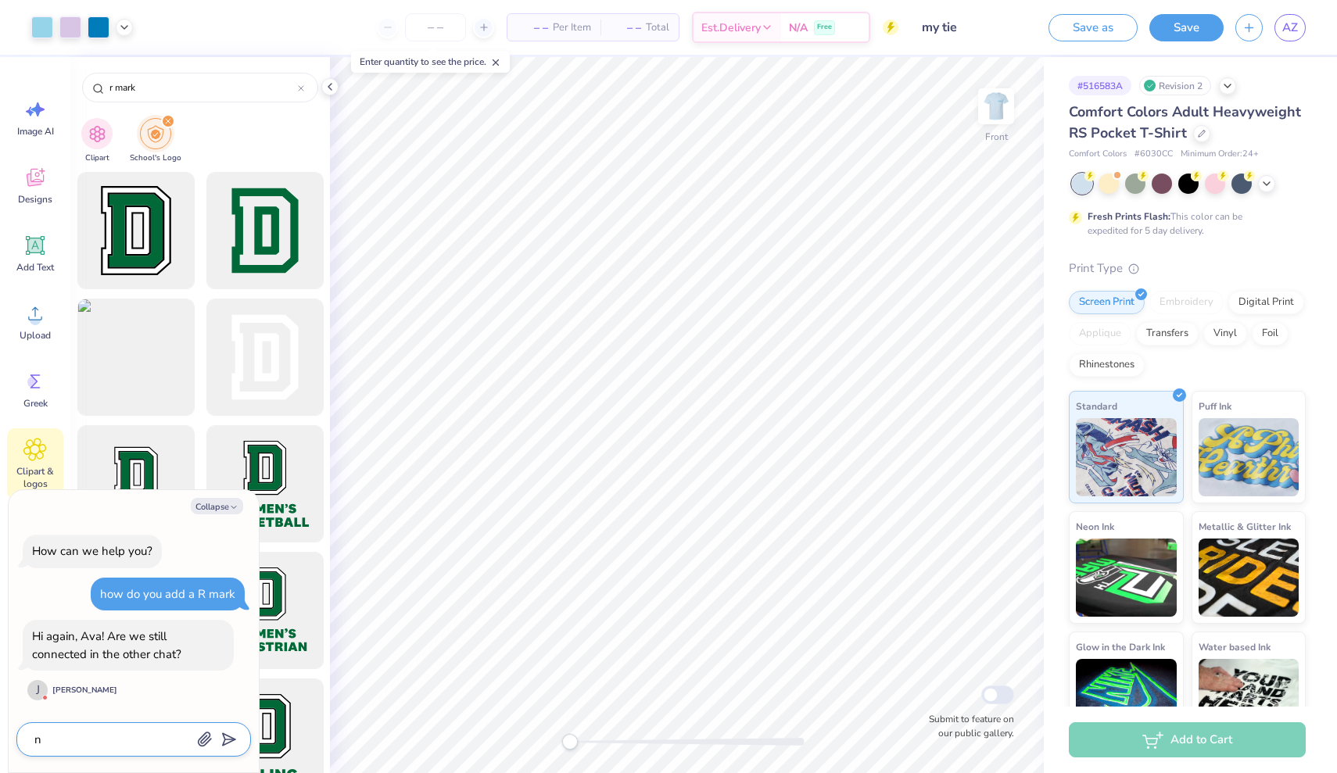
type textarea "no"
type textarea "x"
type textarea "no"
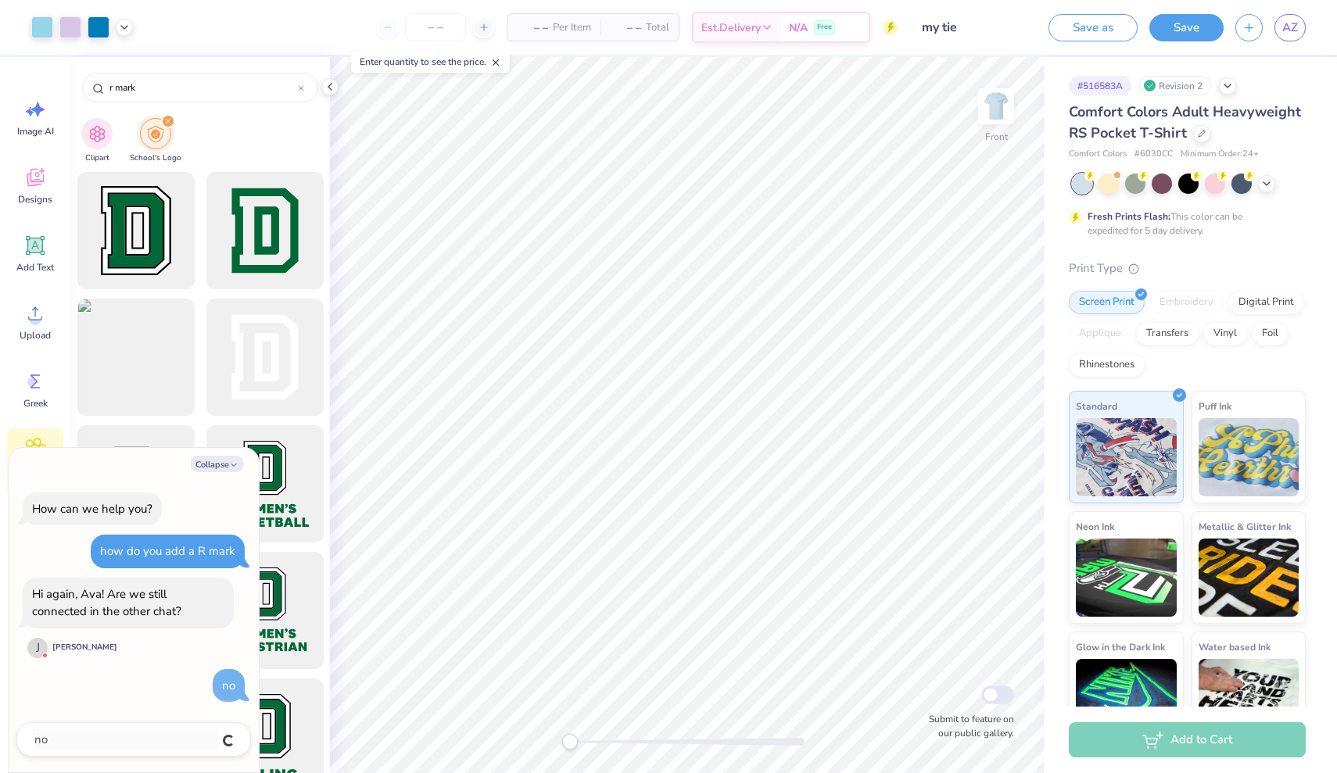
type textarea "x"
click at [579, 738] on div "Accessibility label" at bounding box center [579, 742] width 16 height 16
click at [228, 469] on button "Collapse" at bounding box center [217, 464] width 52 height 16
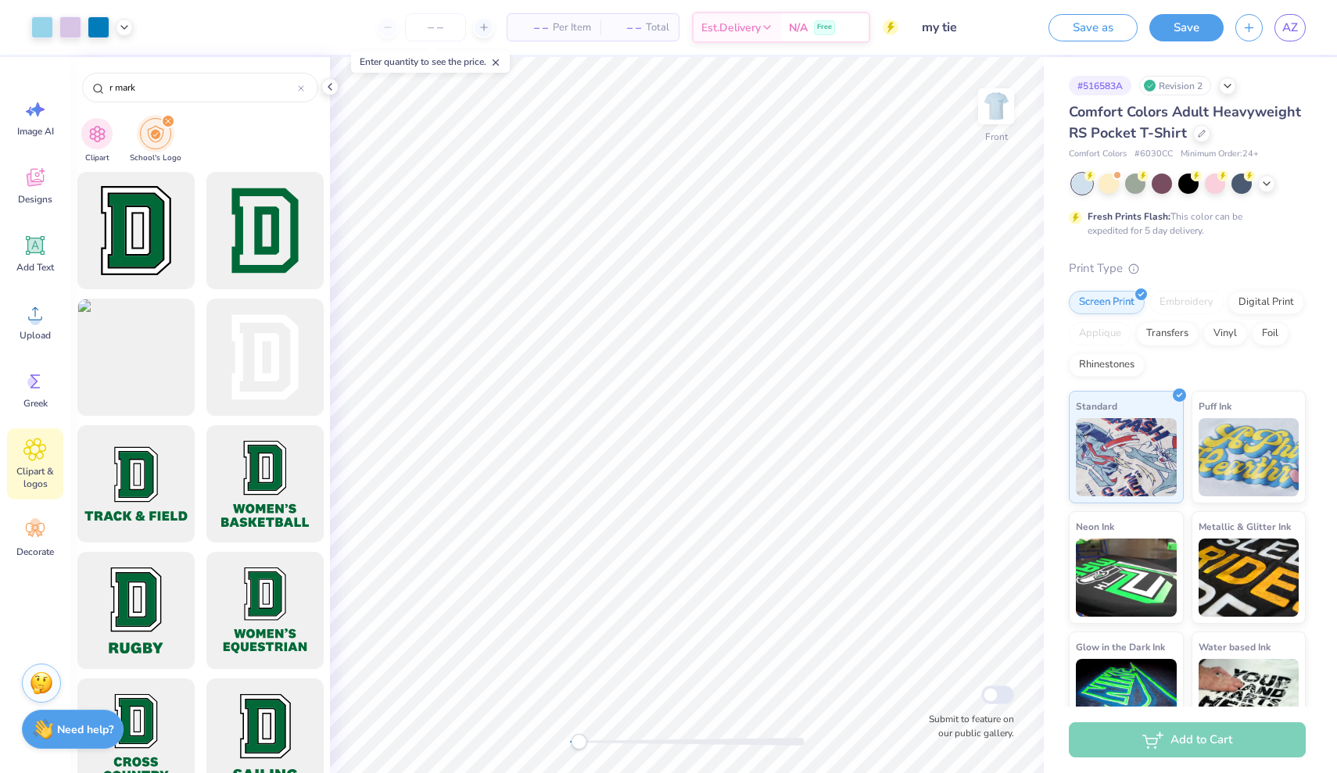
click at [59, 728] on strong "Need help?" at bounding box center [85, 729] width 56 height 15
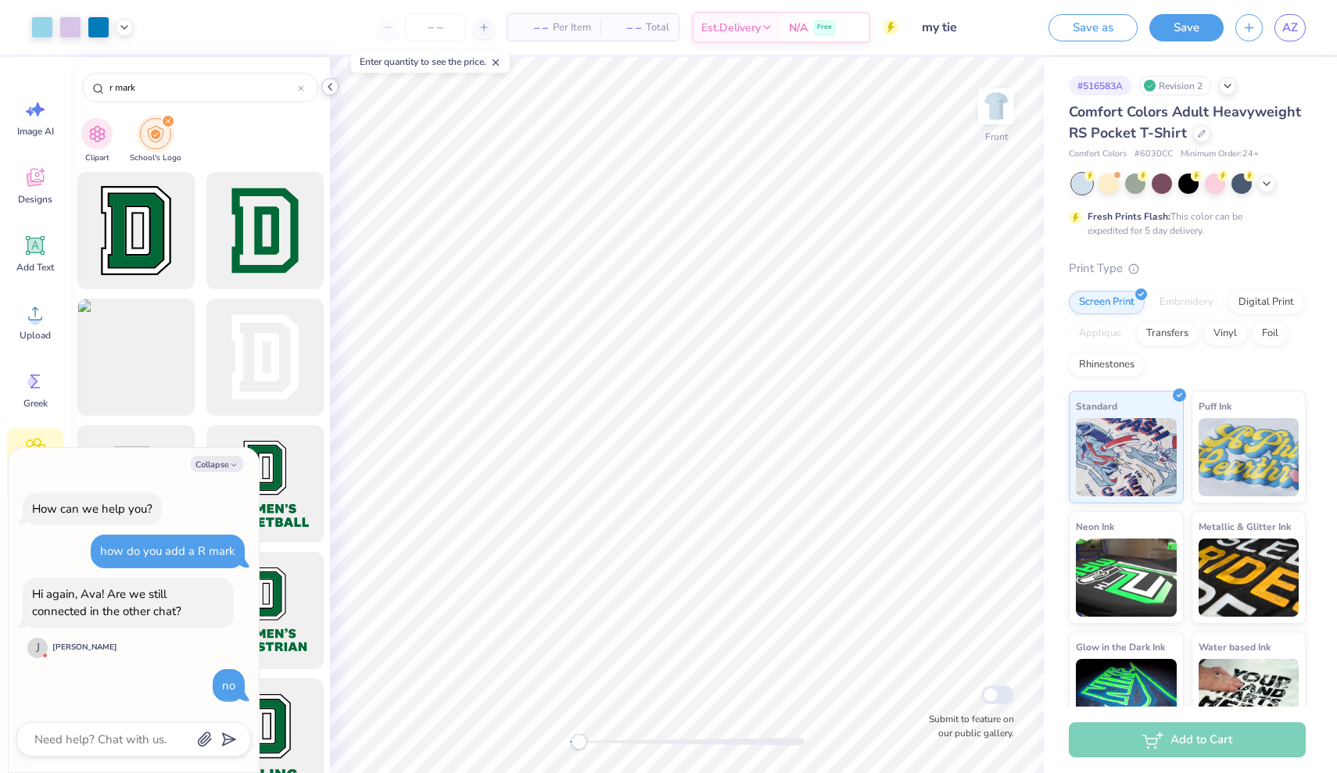
click at [331, 88] on icon at bounding box center [330, 87] width 13 height 13
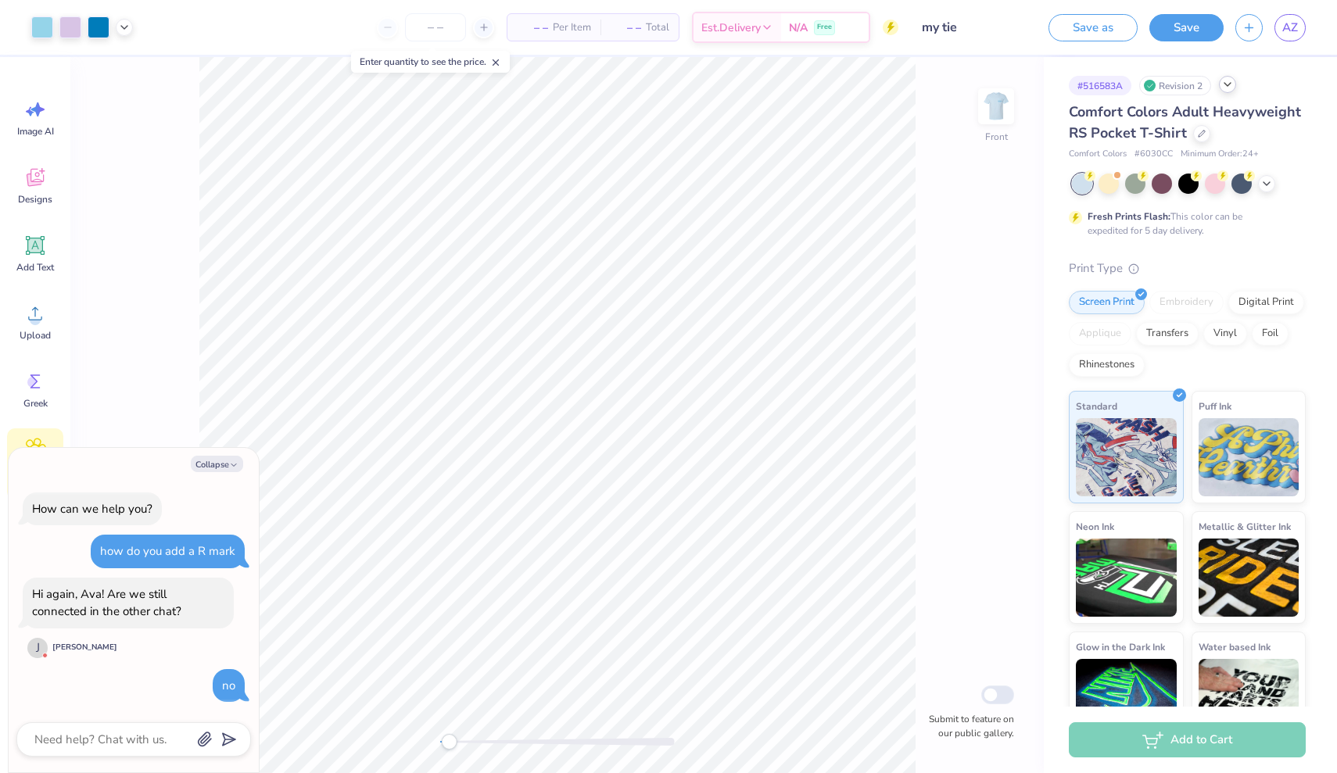
click at [1221, 89] on div at bounding box center [1227, 84] width 17 height 17
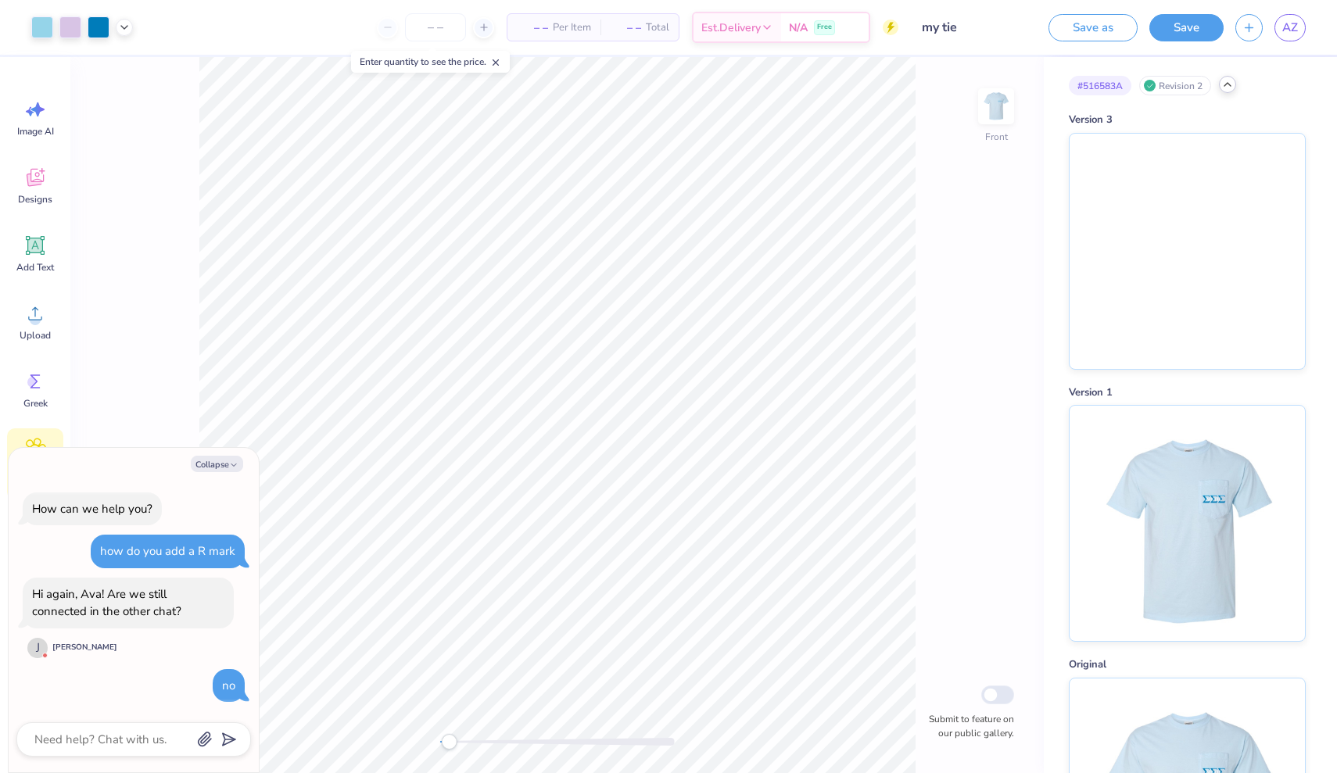
click at [1221, 89] on div at bounding box center [1227, 84] width 17 height 17
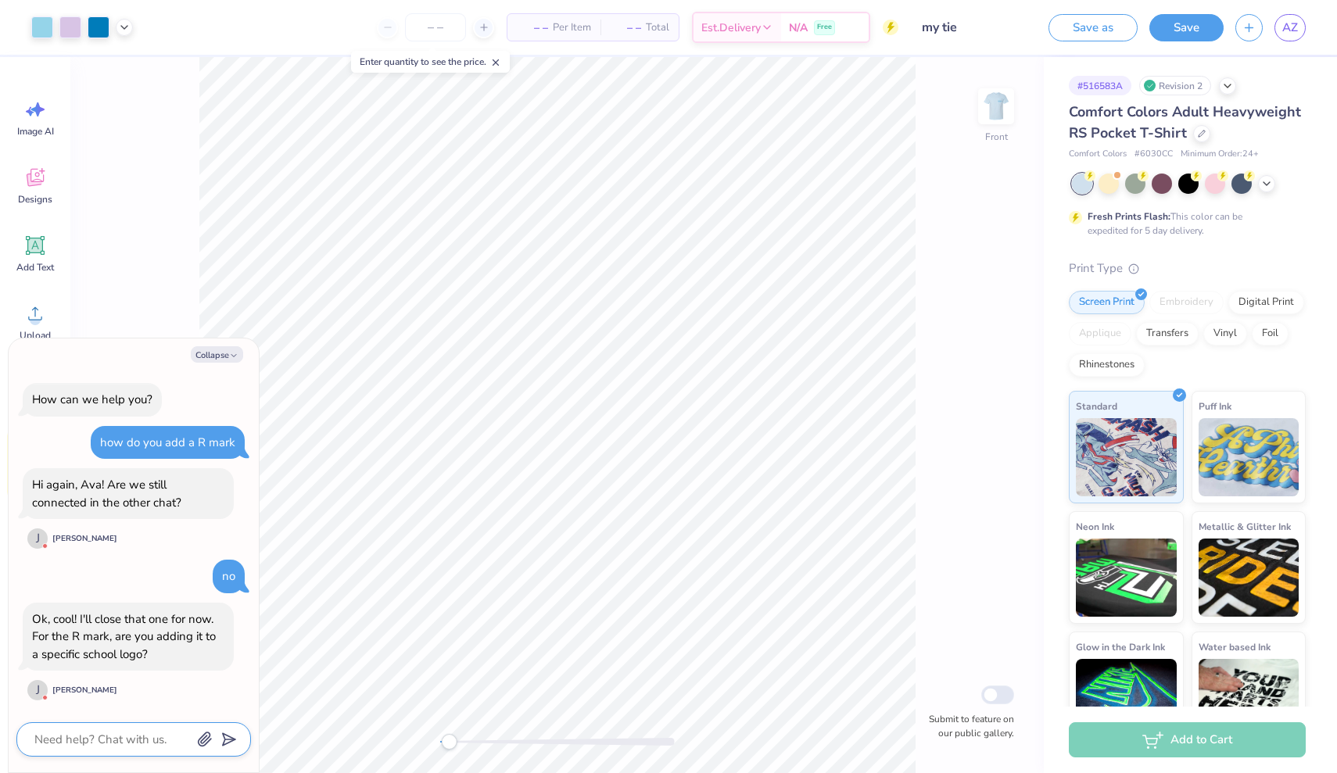
click at [127, 740] on textarea at bounding box center [112, 739] width 159 height 20
type textarea "x"
type textarea "O"
type textarea "x"
type textarea "ON"
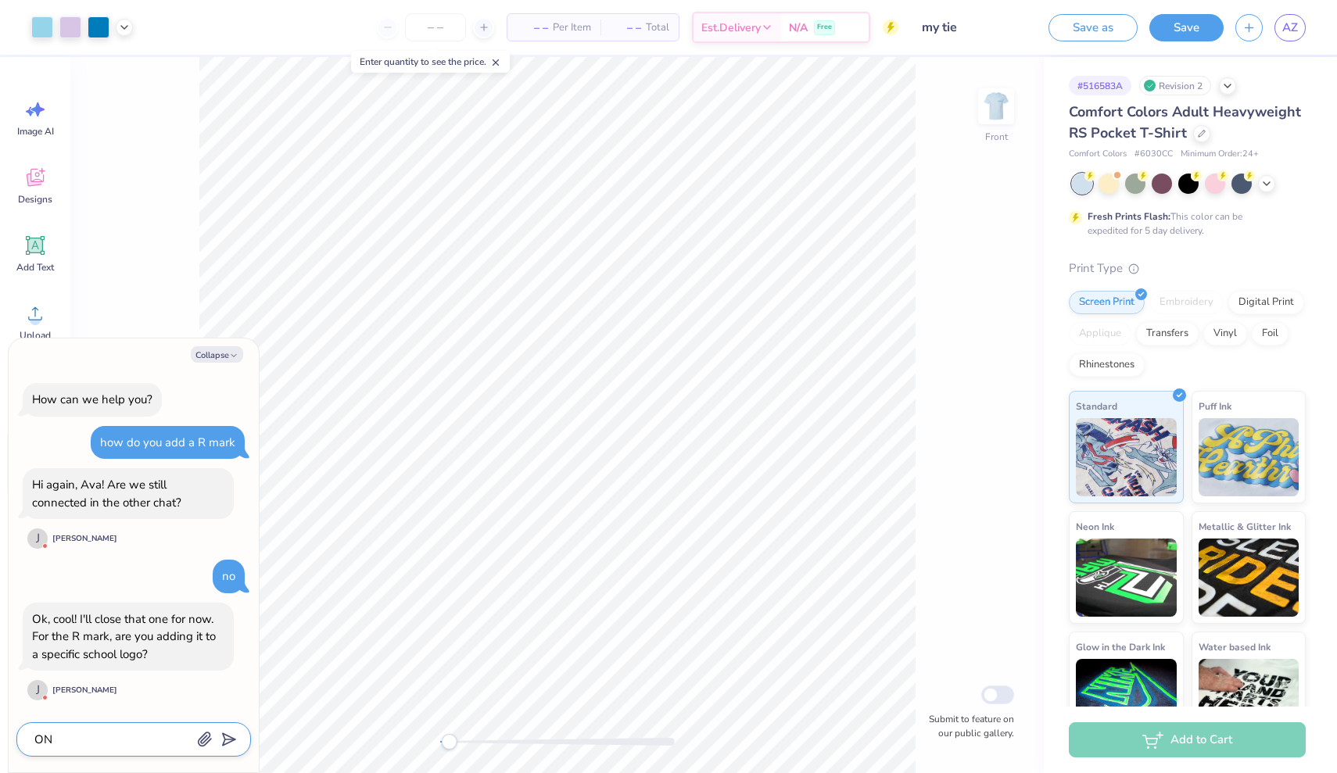
type textarea "x"
type textarea "O"
type textarea "x"
type textarea "On"
type textarea "x"
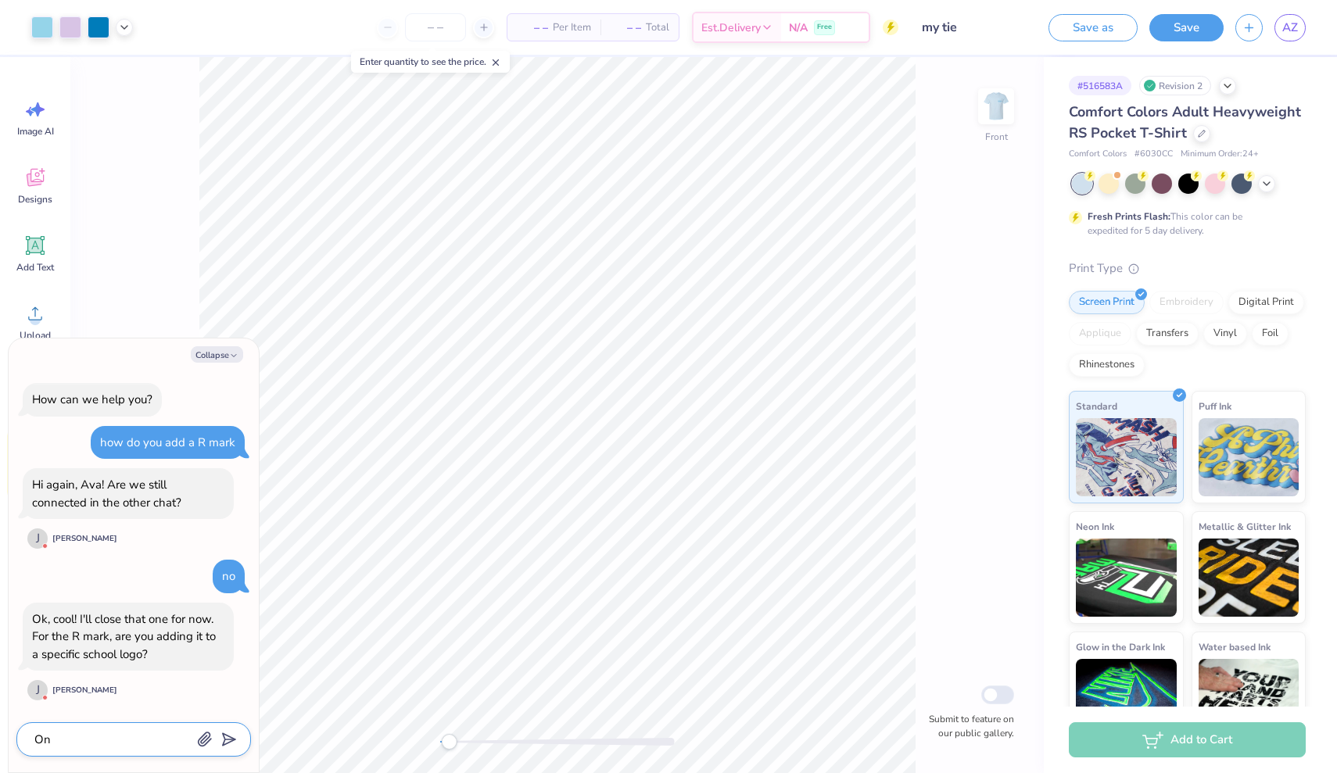
type textarea "On"
type textarea "x"
type textarea "On m"
type textarea "x"
type textarea "On my"
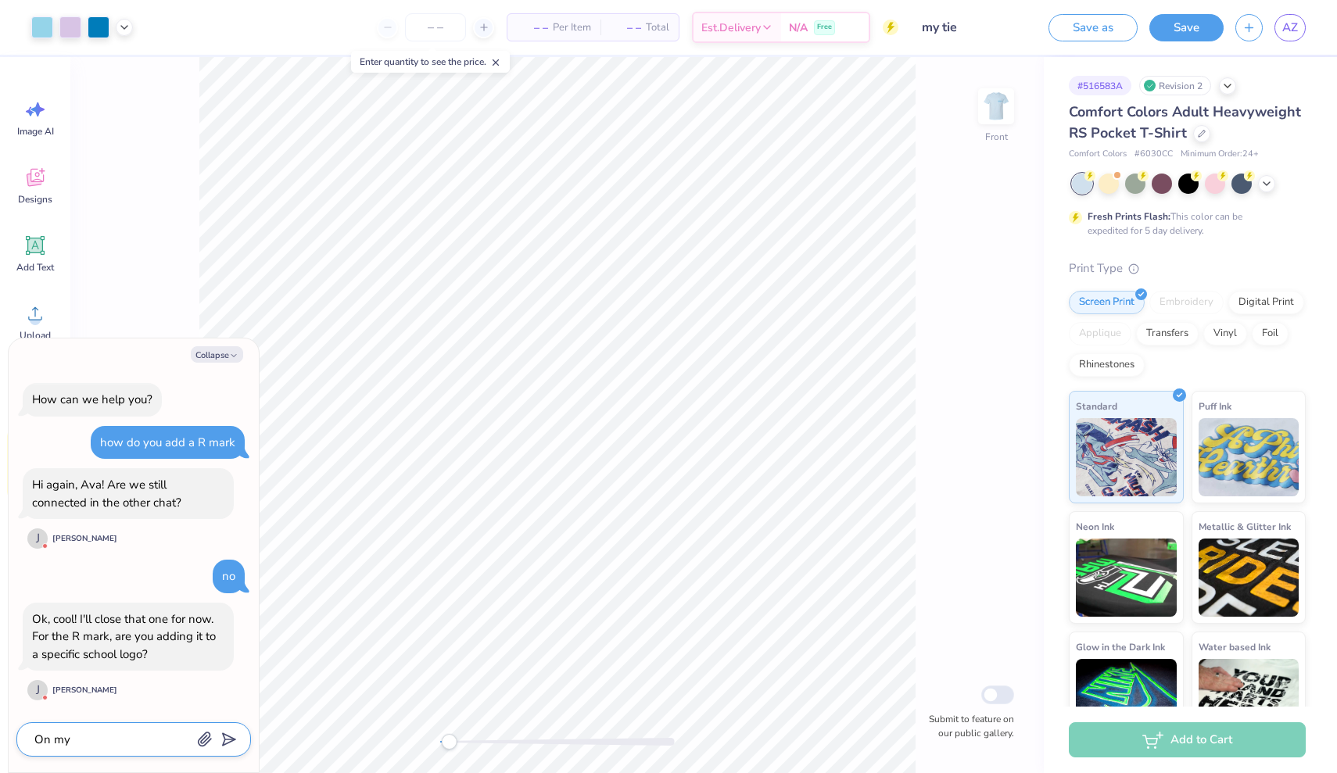
type textarea "x"
type textarea "On my"
type textarea "x"
type textarea "On my r"
type textarea "x"
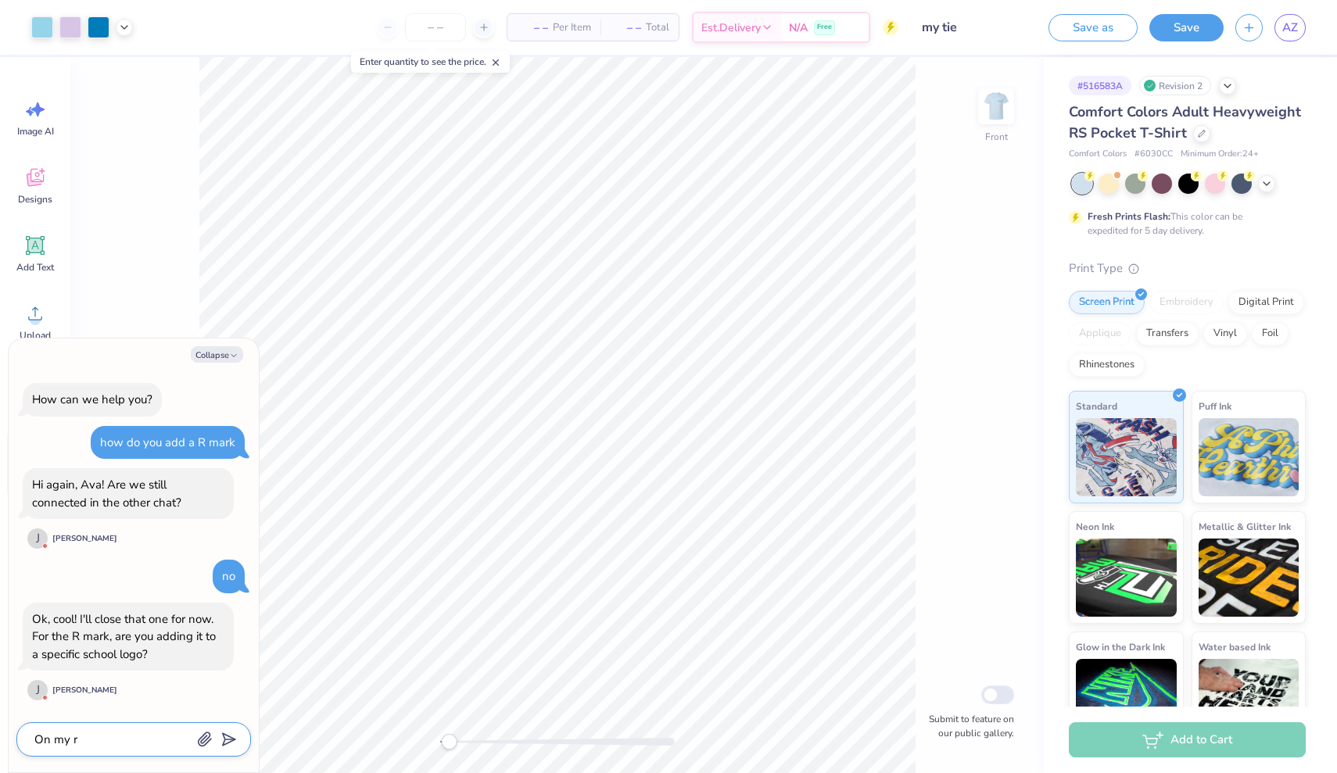
type textarea "On my re"
type textarea "x"
type textarea "On my res"
type textarea "x"
type textarea "On my re"
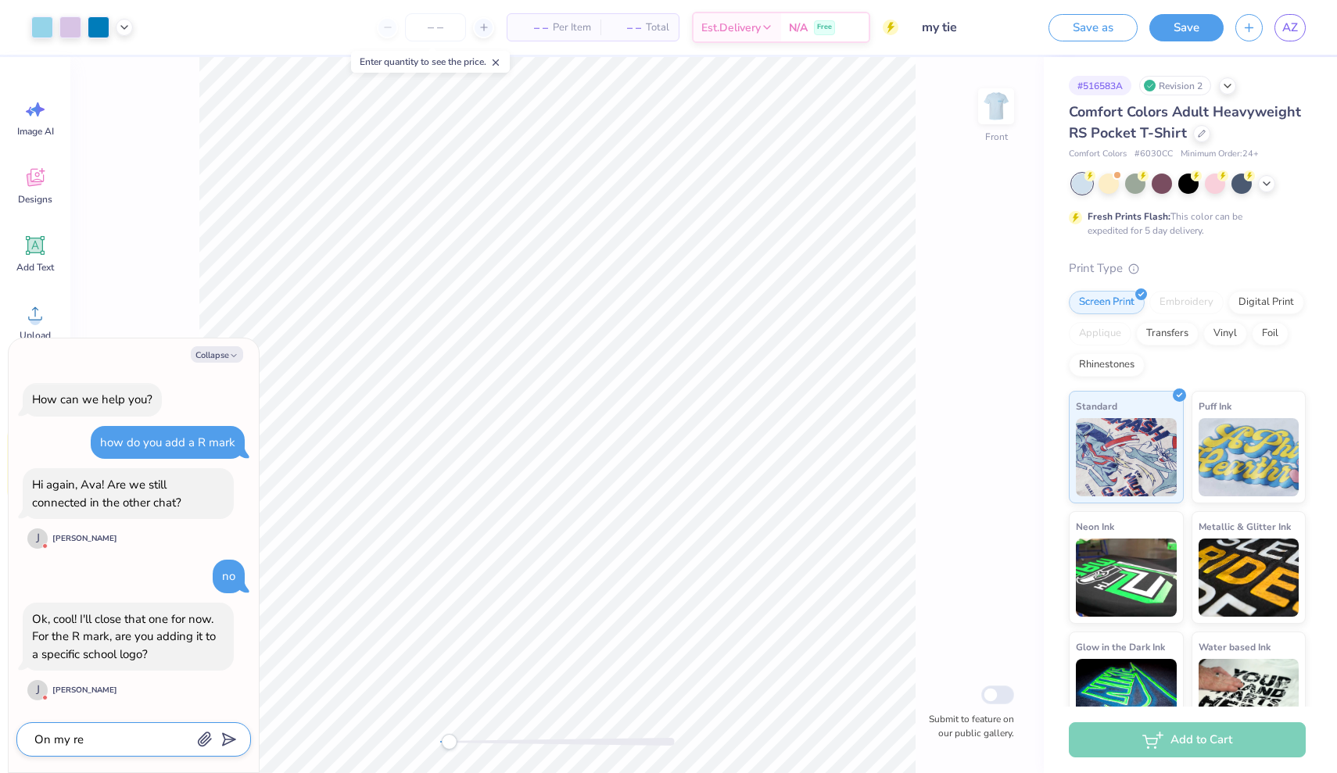
type textarea "x"
type textarea "On my rev"
type textarea "x"
type textarea "On my revi"
type textarea "x"
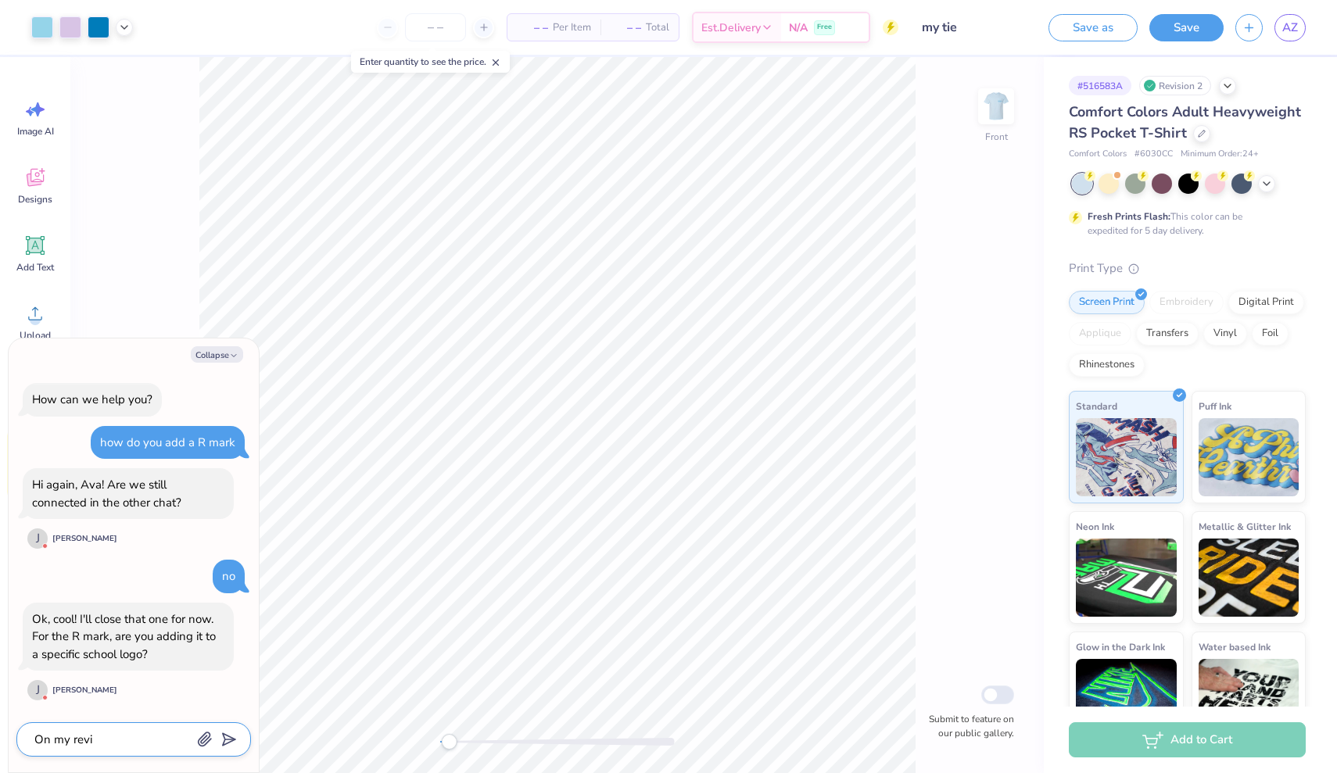
type textarea "On my revis"
type textarea "x"
type textarea "On my reviso"
type textarea "x"
type textarea "On my revison"
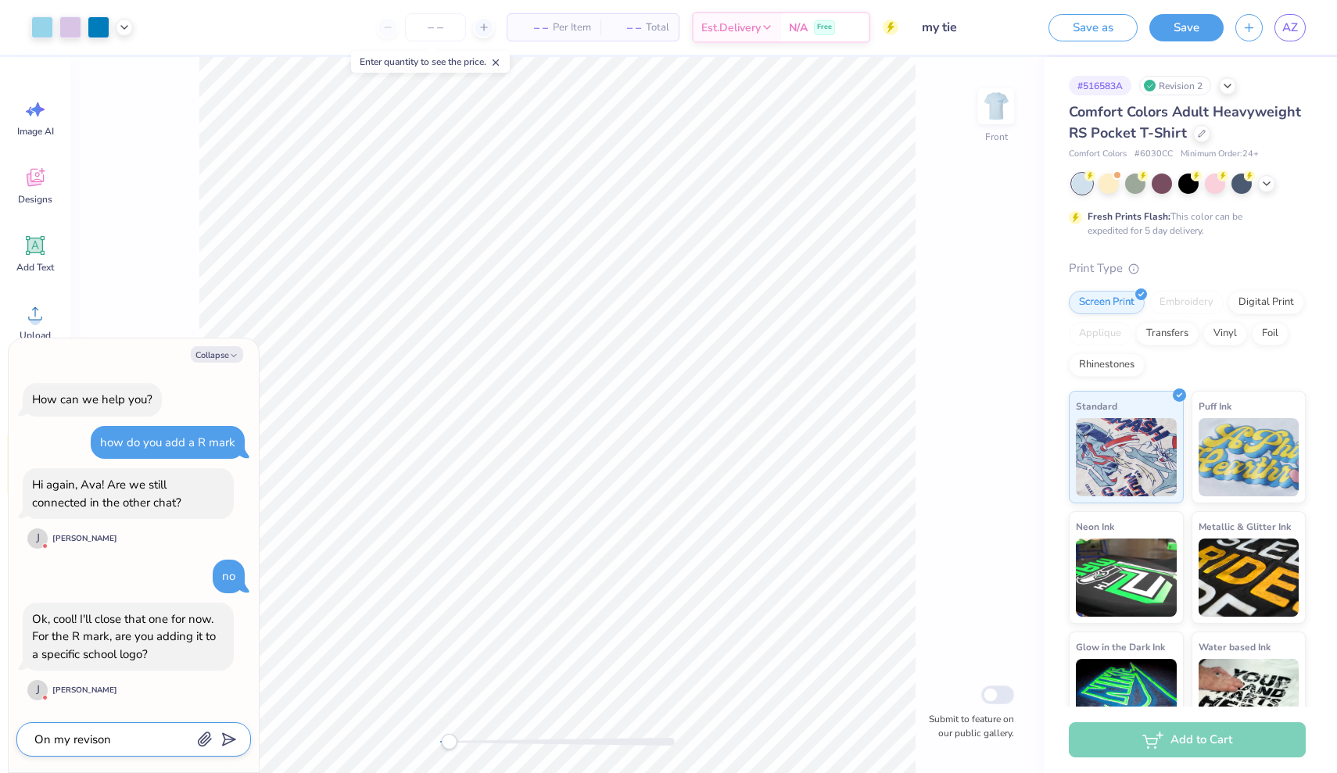
type textarea "x"
type textarea "On my revision"
type textarea "x"
type textarea "On my revision i"
type textarea "x"
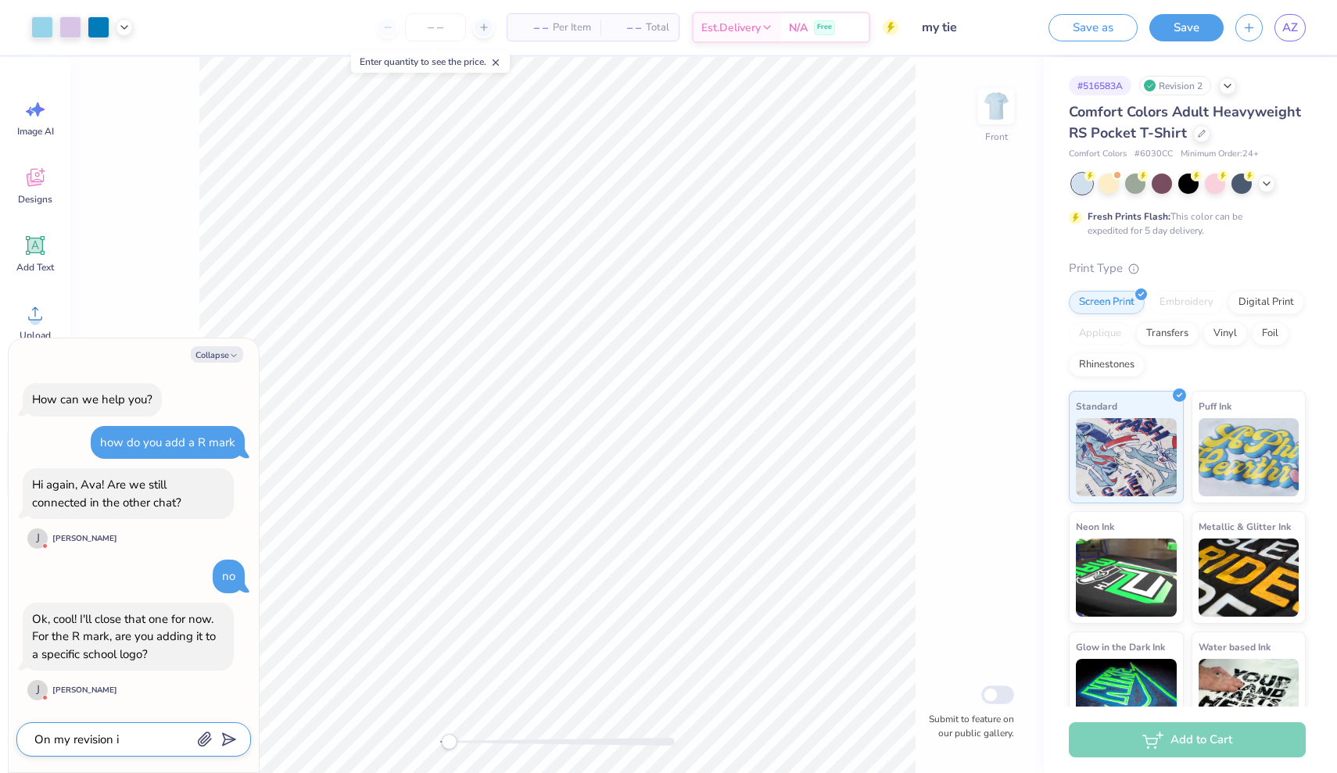
type textarea "On my revision it"
type textarea "x"
type textarea "On my revision it"
type textarea "x"
type textarea "On my revision it s"
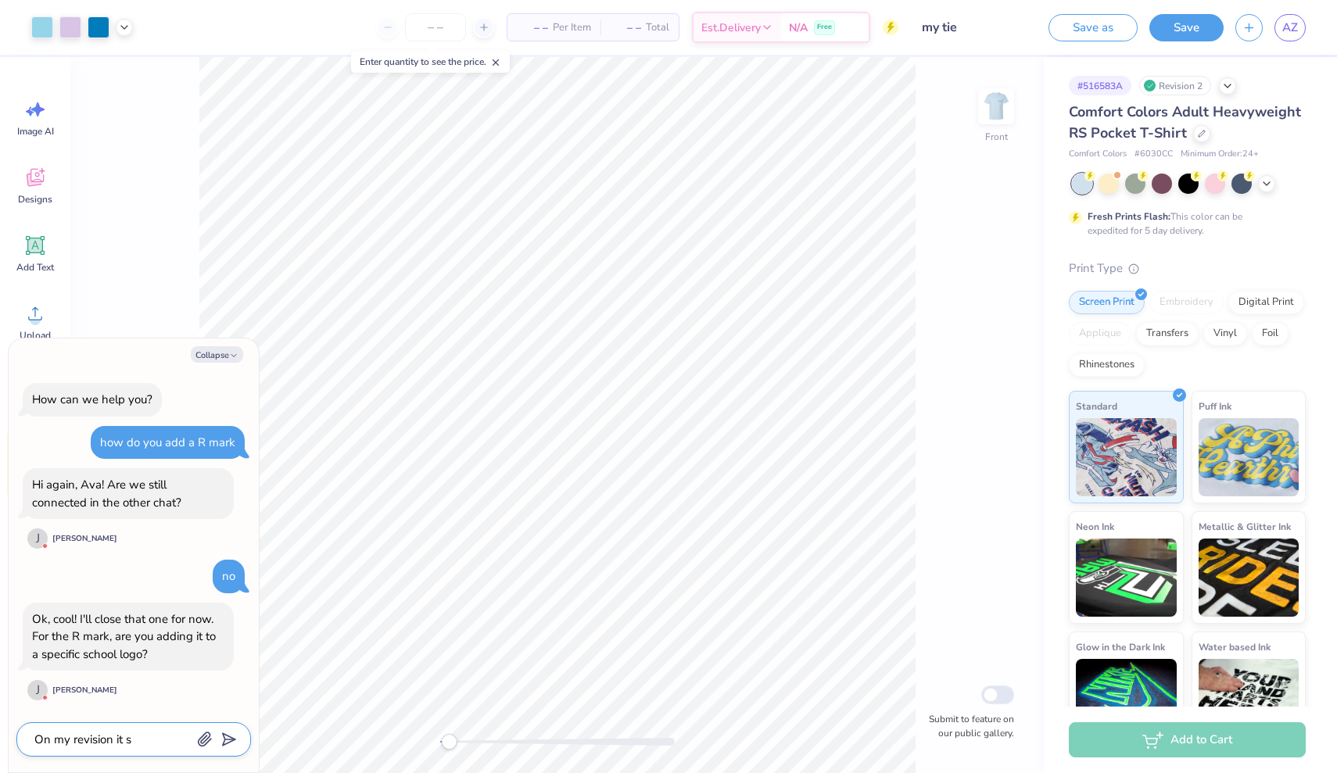
type textarea "x"
type textarea "On my revision it sa"
type textarea "x"
type textarea "On my revision it sai"
type textarea "x"
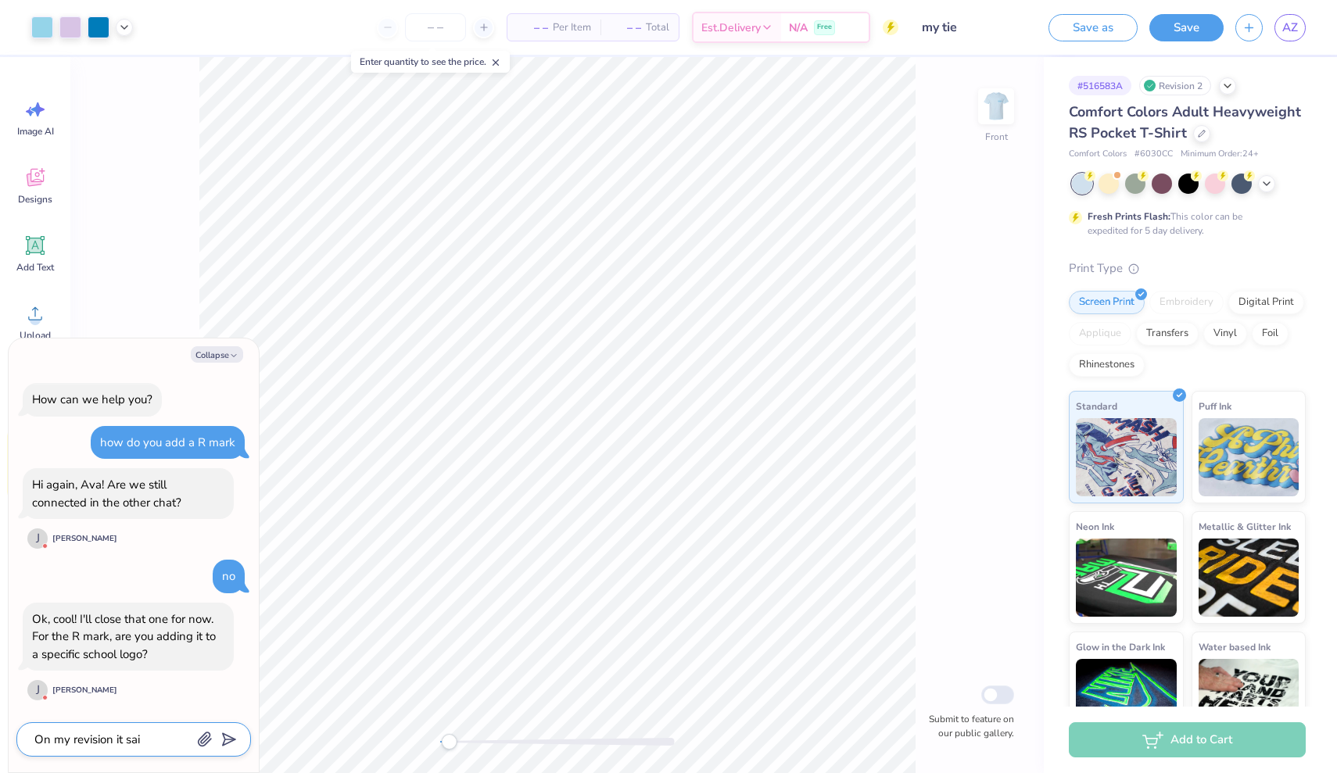
type textarea "On my revision it said"
type textarea "x"
type textarea "On my revision it said"
type textarea "x"
type textarea "On my revision it said i"
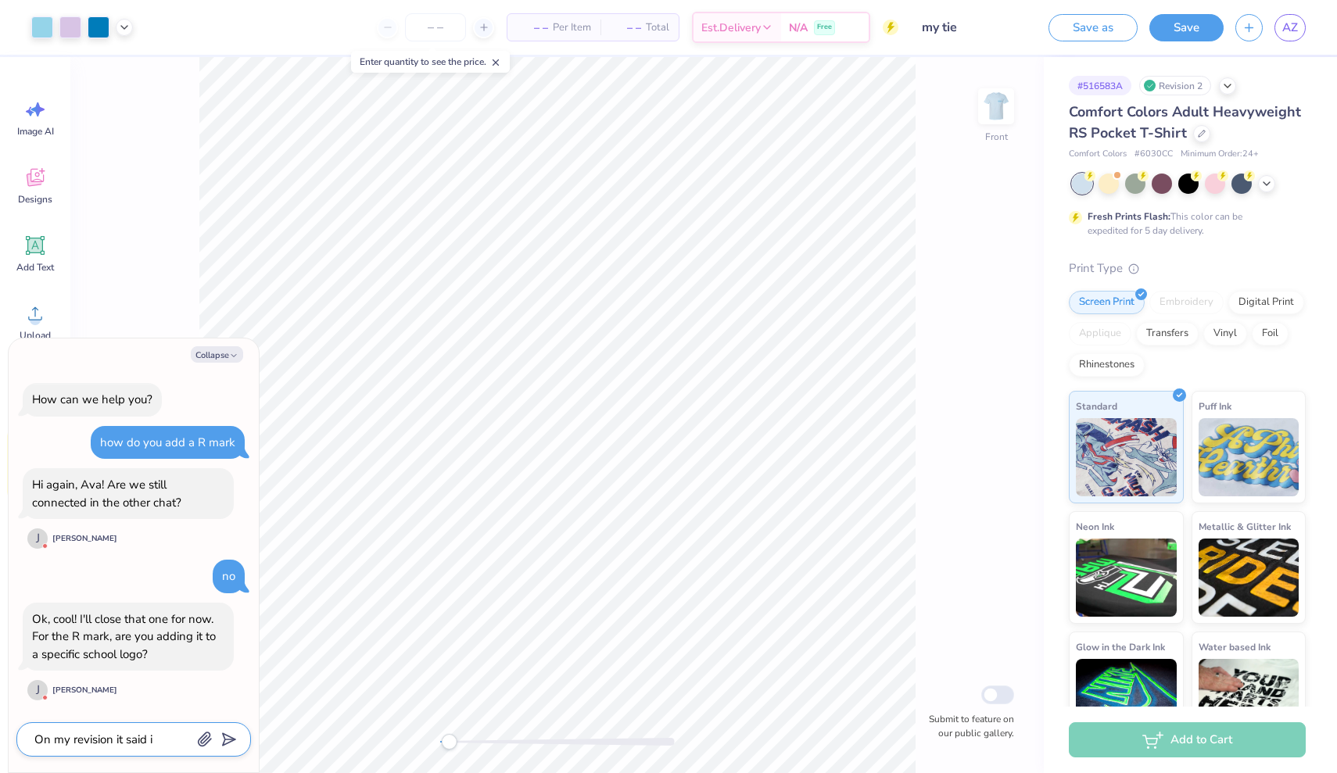
type textarea "x"
type textarea "On my revision it said it"
type textarea "x"
type textarea "On my revision it said i"
type textarea "x"
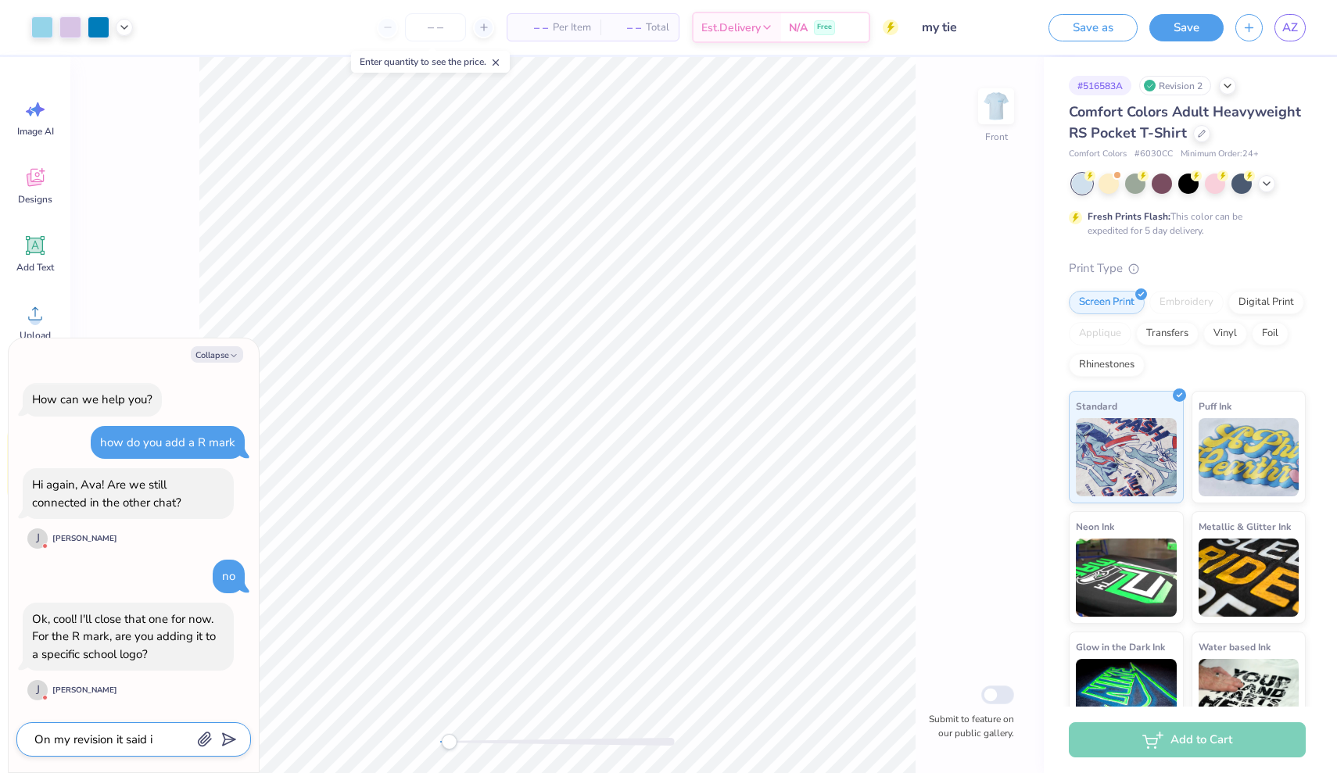
type textarea "On my revision it said I"
type textarea "x"
type textarea "On my revision it said I n"
type textarea "x"
type textarea "On my revision it said I ne"
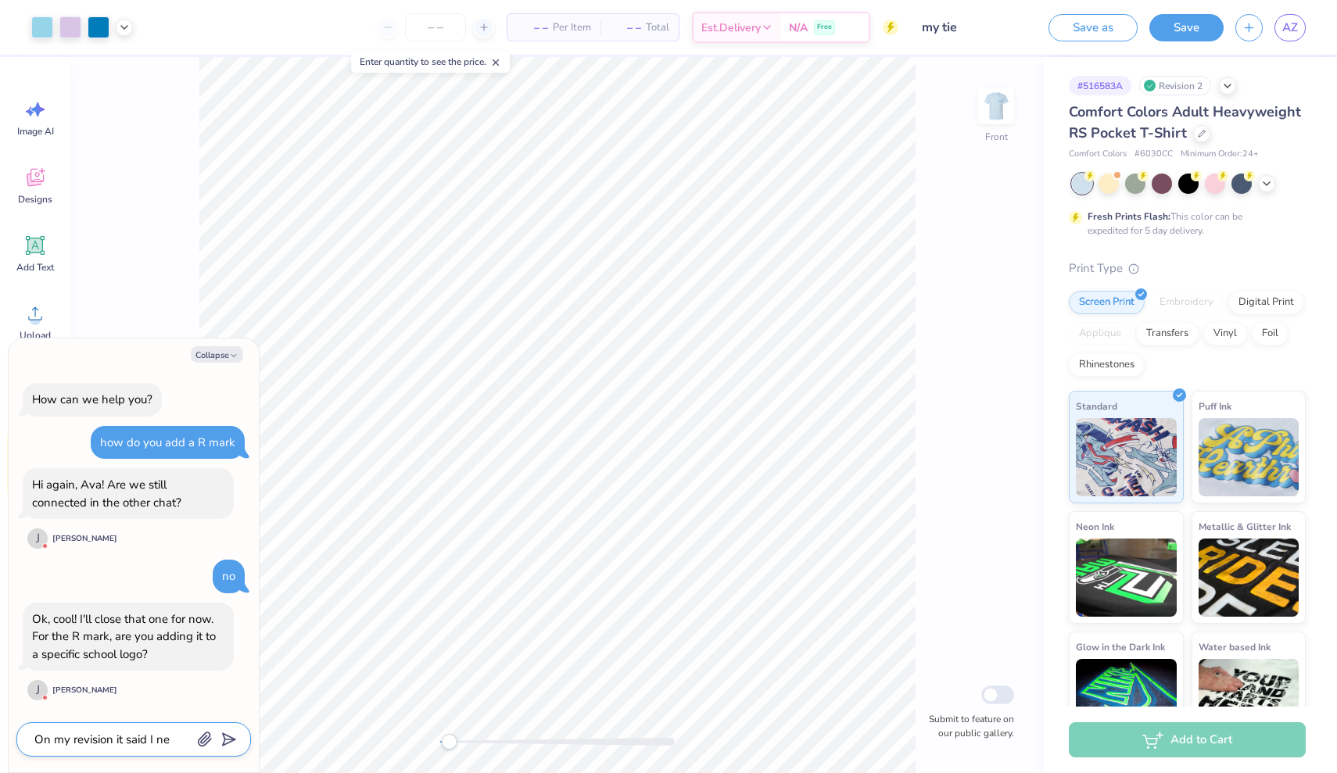
type textarea "x"
type textarea "On my revision it said I nee"
type textarea "x"
type textarea "On my revision it said I need"
type textarea "x"
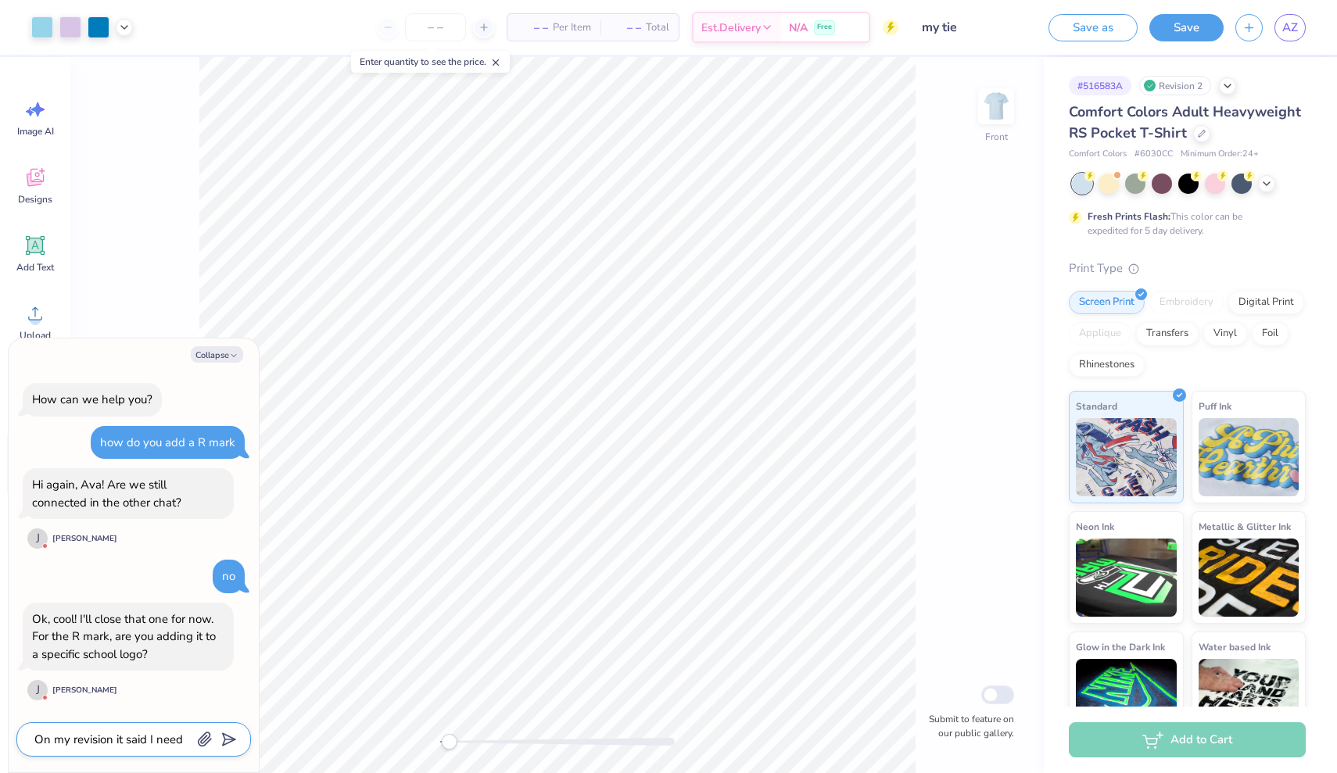
type textarea "On my revision it said I neede"
type textarea "x"
type textarea "On my revision it said I needed"
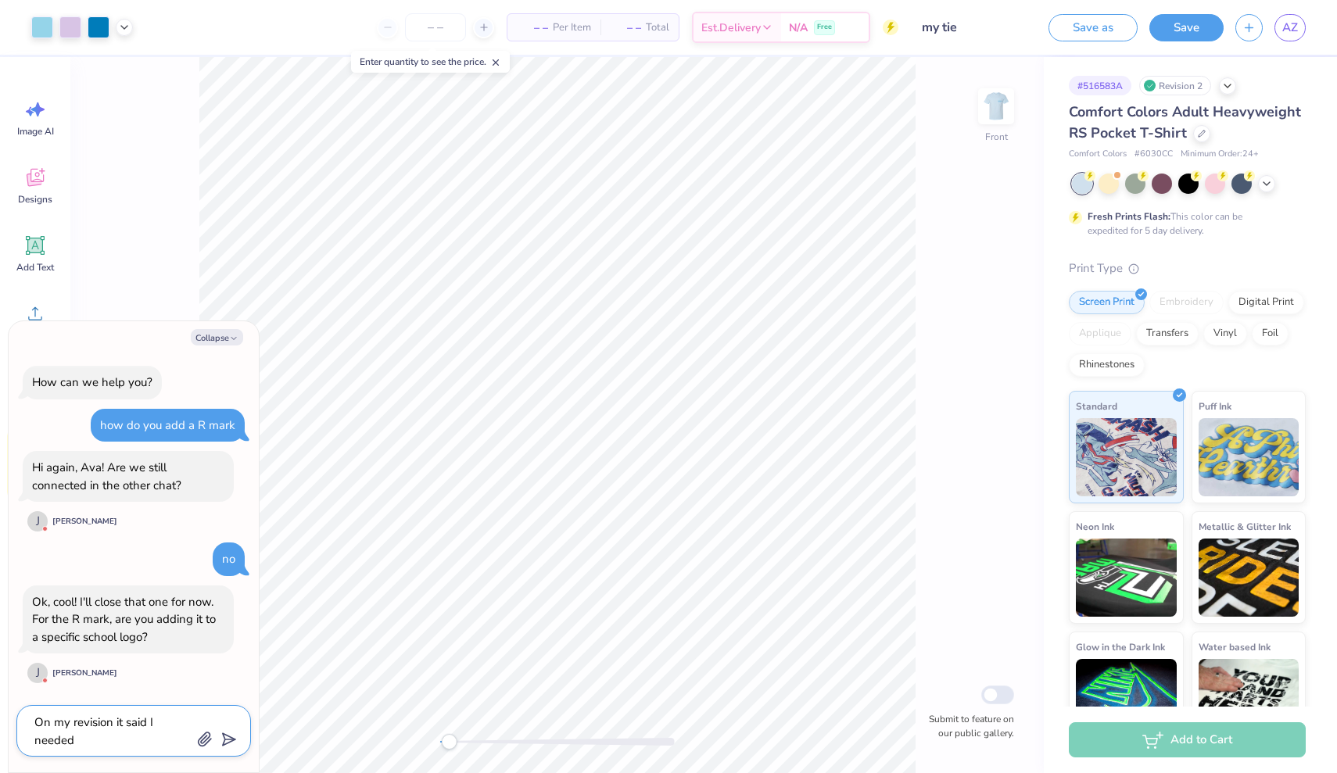
type textarea "x"
type textarea "On my revision it said I needed"
type textarea "x"
type textarea "On my revision it said I needed t"
type textarea "x"
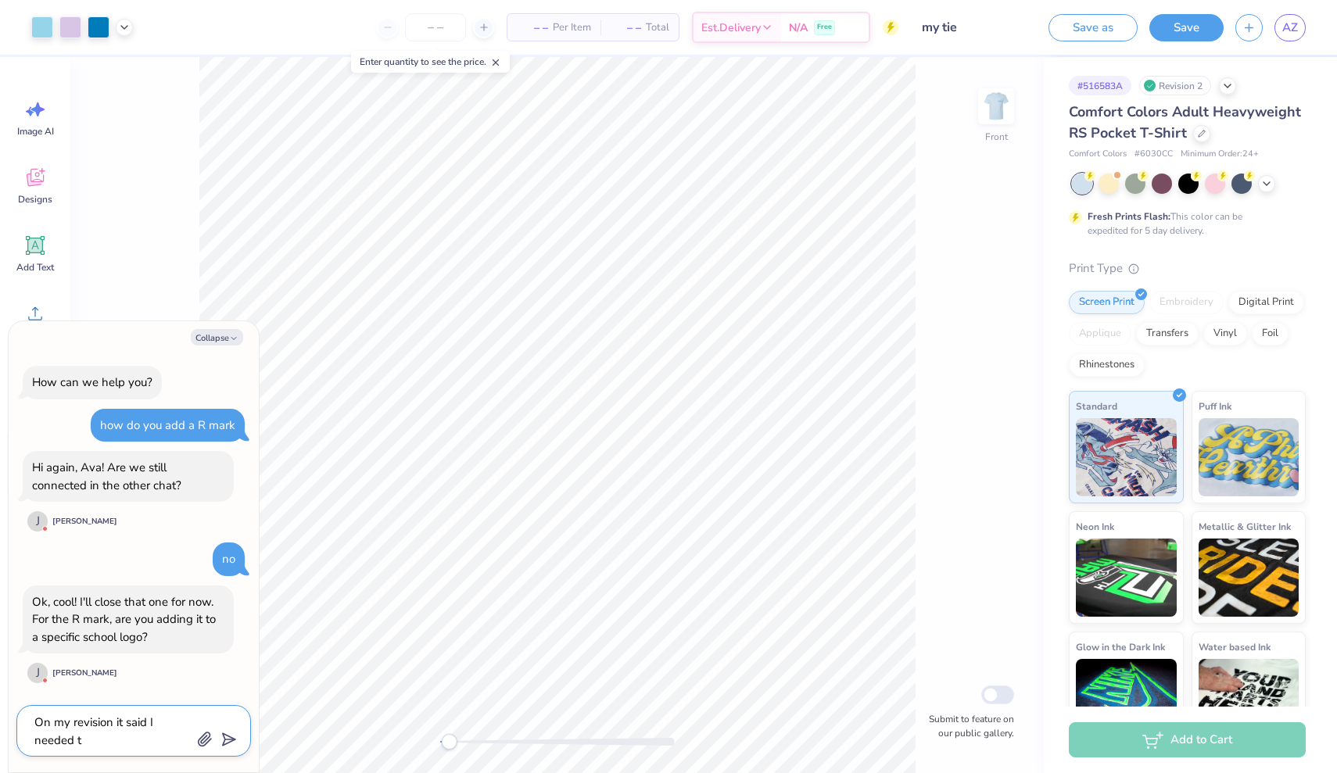
type textarea "On my revision it said I needed to"
type textarea "x"
type textarea "On my revision it said I needed to"
type textarea "x"
type textarea "On my revision it said I needed to a"
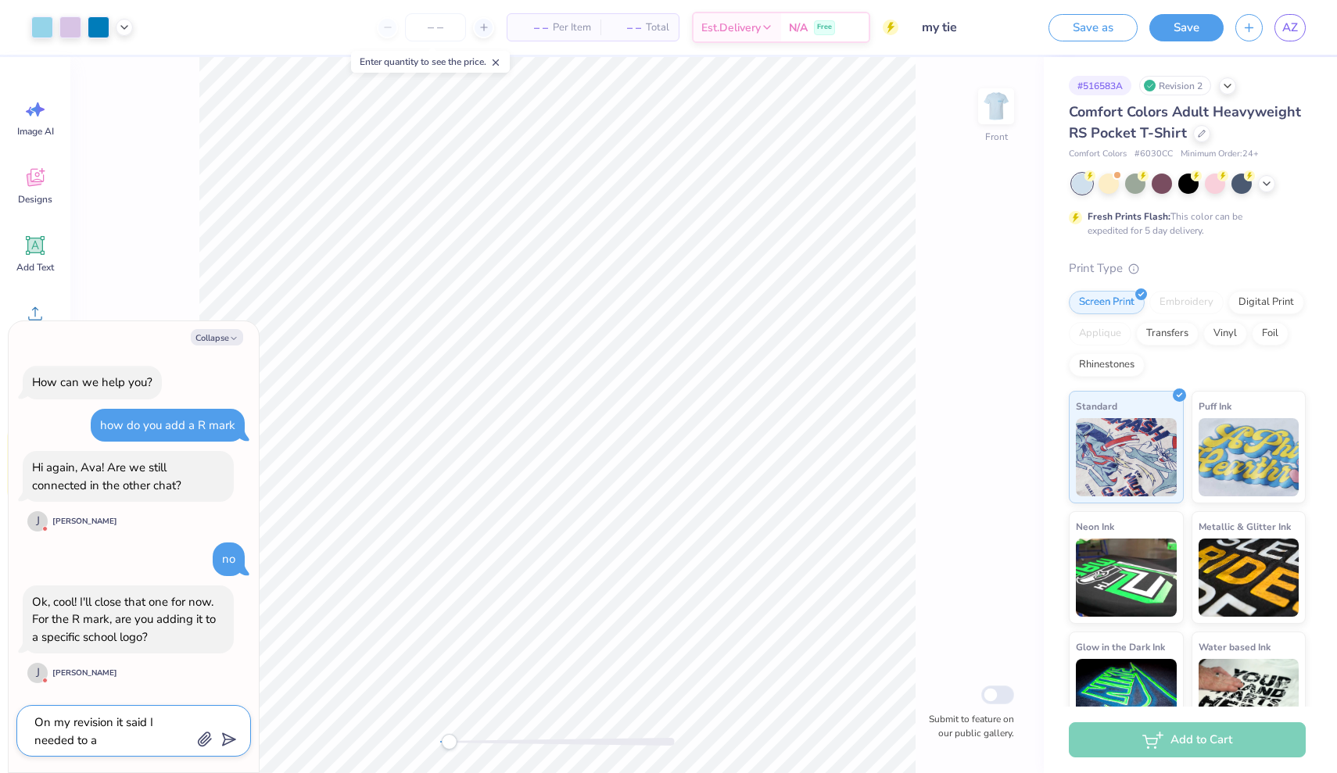
type textarea "x"
type textarea "On my revision it said I needed to as"
type textarea "x"
type textarea "On my revision it said I needed to ass"
type textarea "x"
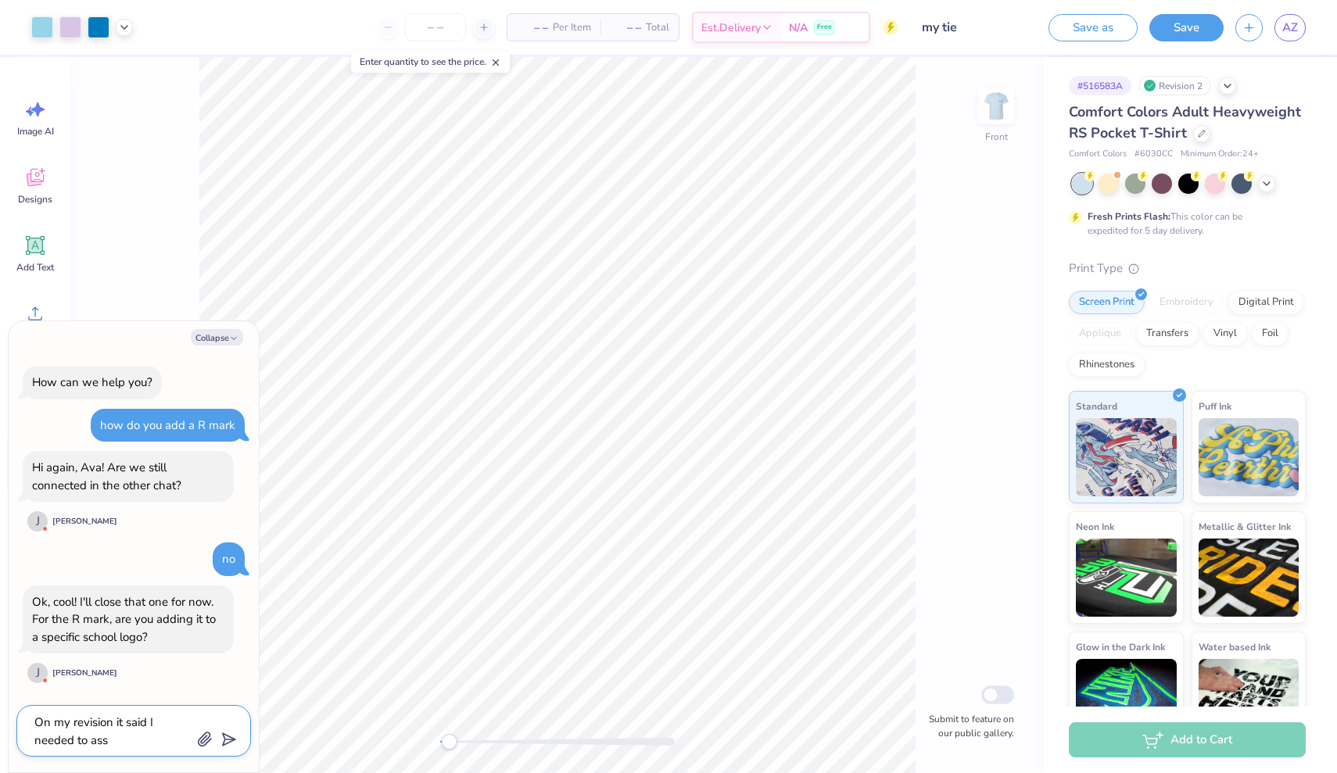
type textarea "On my revision it said I needed to ass"
type textarea "x"
type textarea "On my revision it said I needed to ass"
type textarea "x"
type textarea "On my revision it said I needed to as"
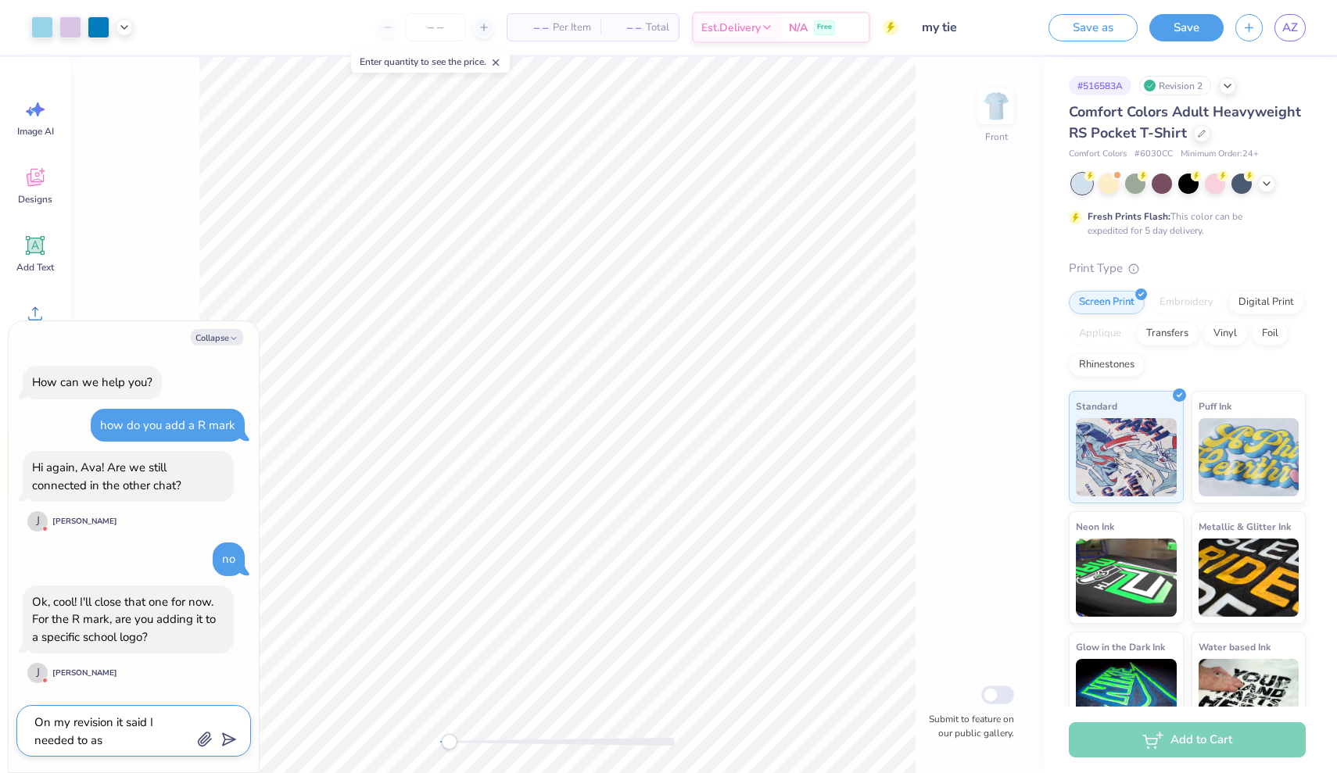
type textarea "x"
type textarea "On my revision it said I needed to a"
type textarea "x"
type textarea "On my revision it said I needed to ad"
type textarea "x"
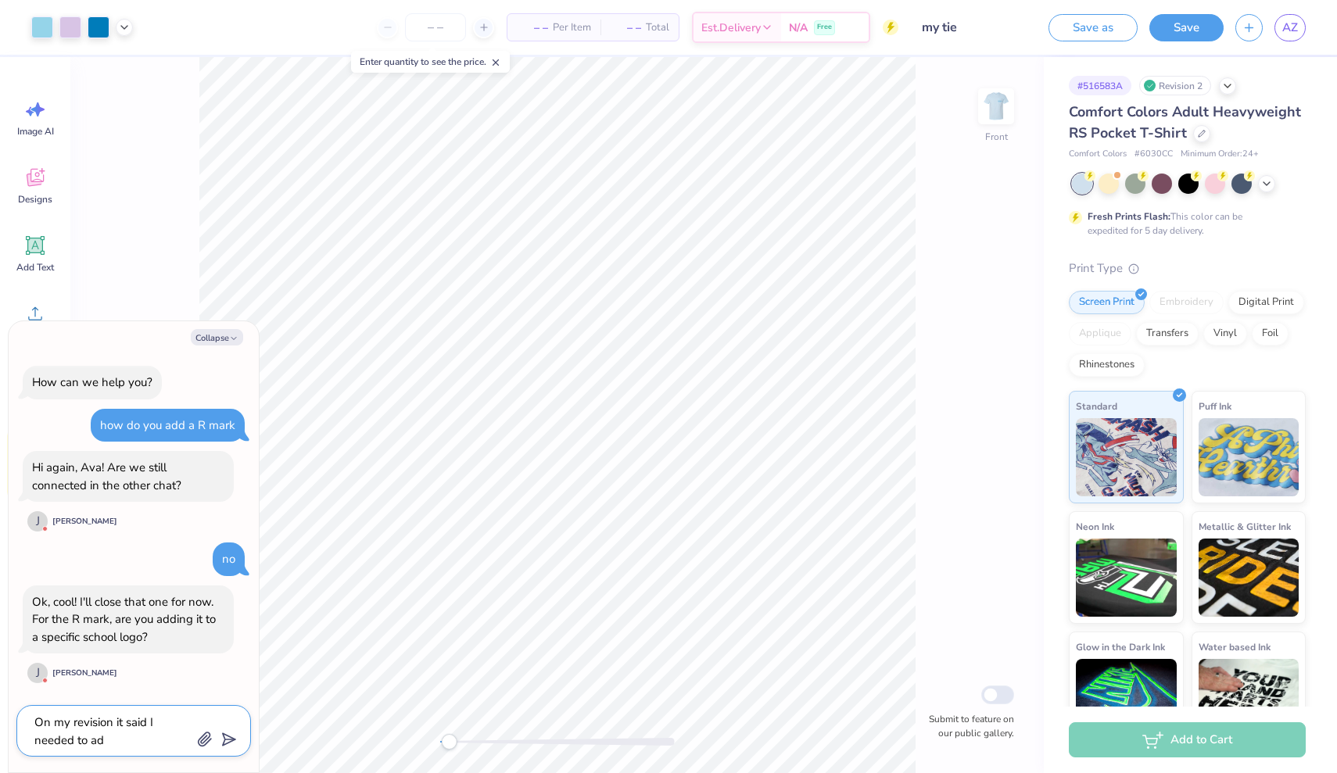
type textarea "On my revision it said I needed to add"
type textarea "x"
type textarea "On my revision it said I needed to add"
type textarea "x"
type textarea "On my revision it said I needed to add o"
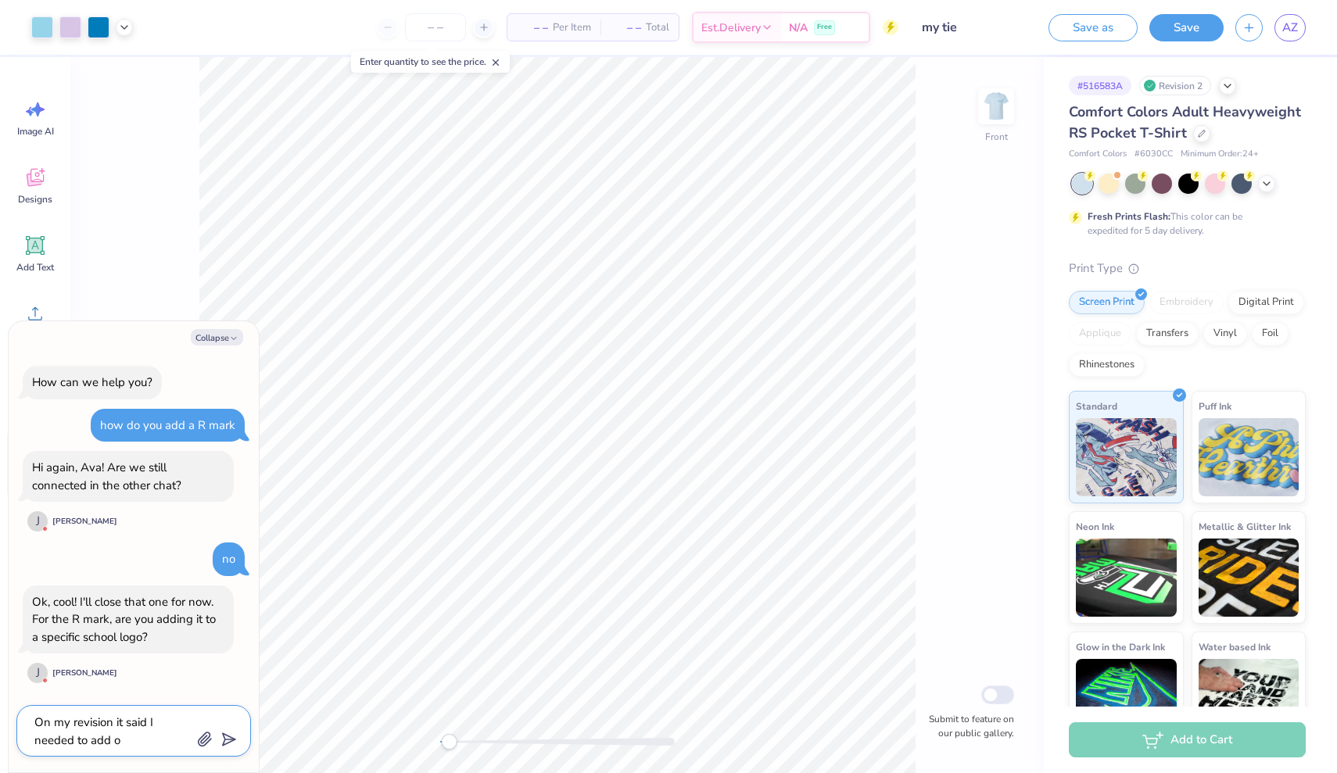
type textarea "x"
type textarea "On my revision it said I needed to add on"
type textarea "x"
type textarea "On my revision it said I needed to add one"
type textarea "x"
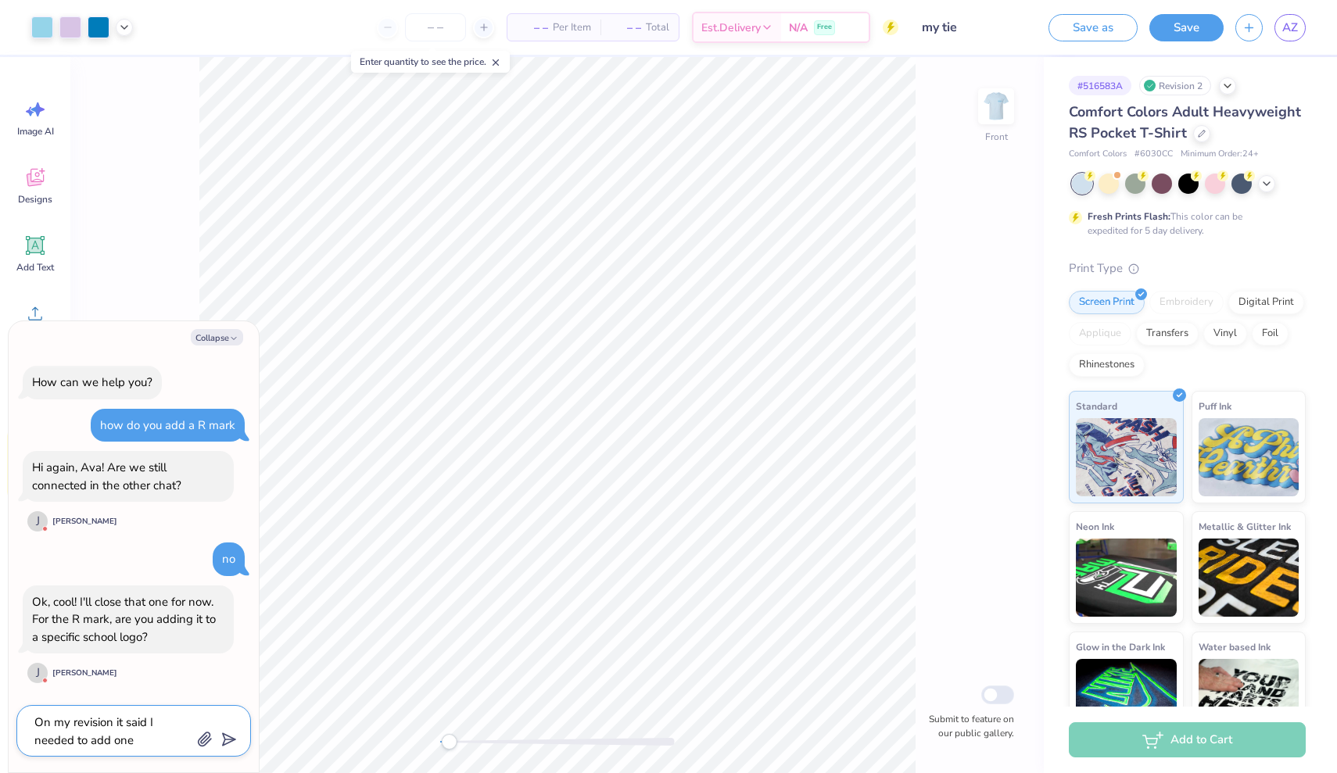
type textarea "On my revision it said I needed to add one"
type textarea "x"
type textarea "On my revision it said I needed to add one o"
type textarea "x"
type textarea "On my revision it said I needed to add one o"
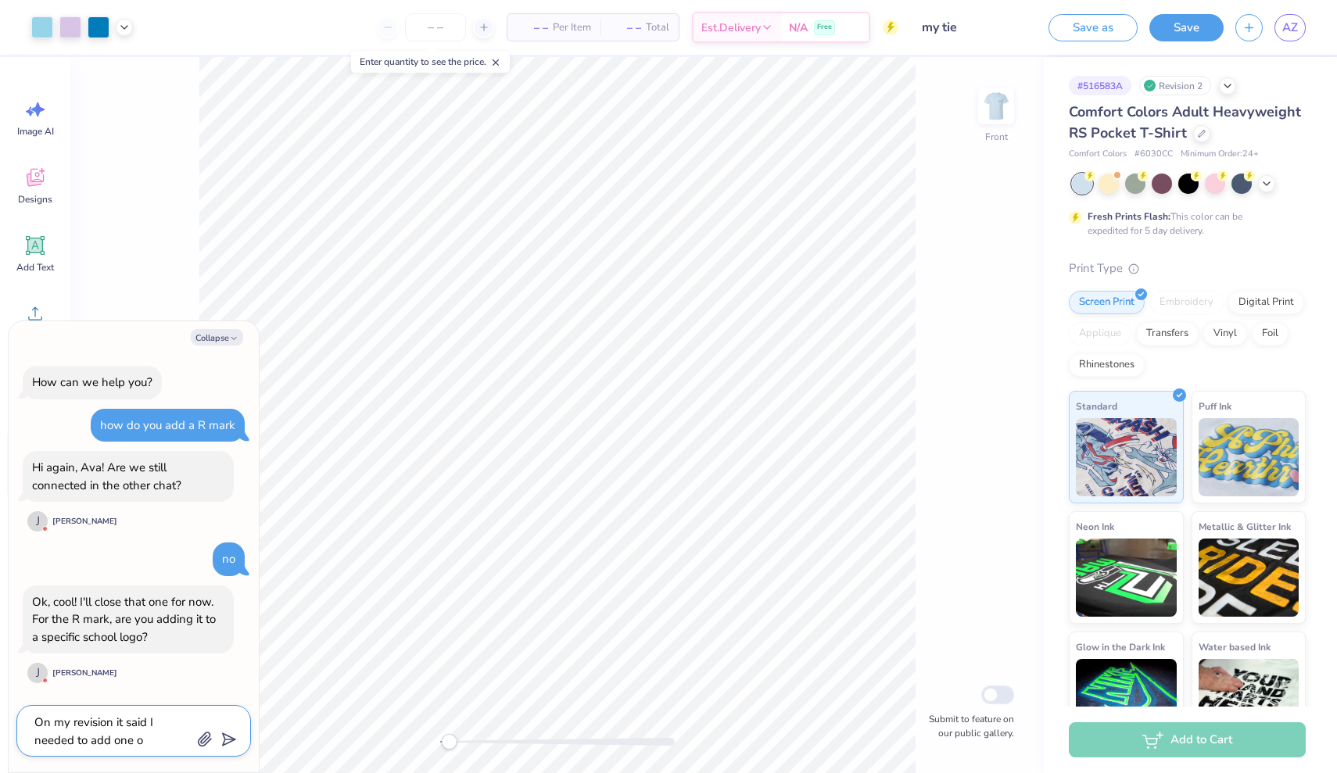
type textarea "x"
type textarea "On my revision it said I needed to add one o"
type textarea "x"
type textarea "On my revision it said I needed to add one"
type textarea "x"
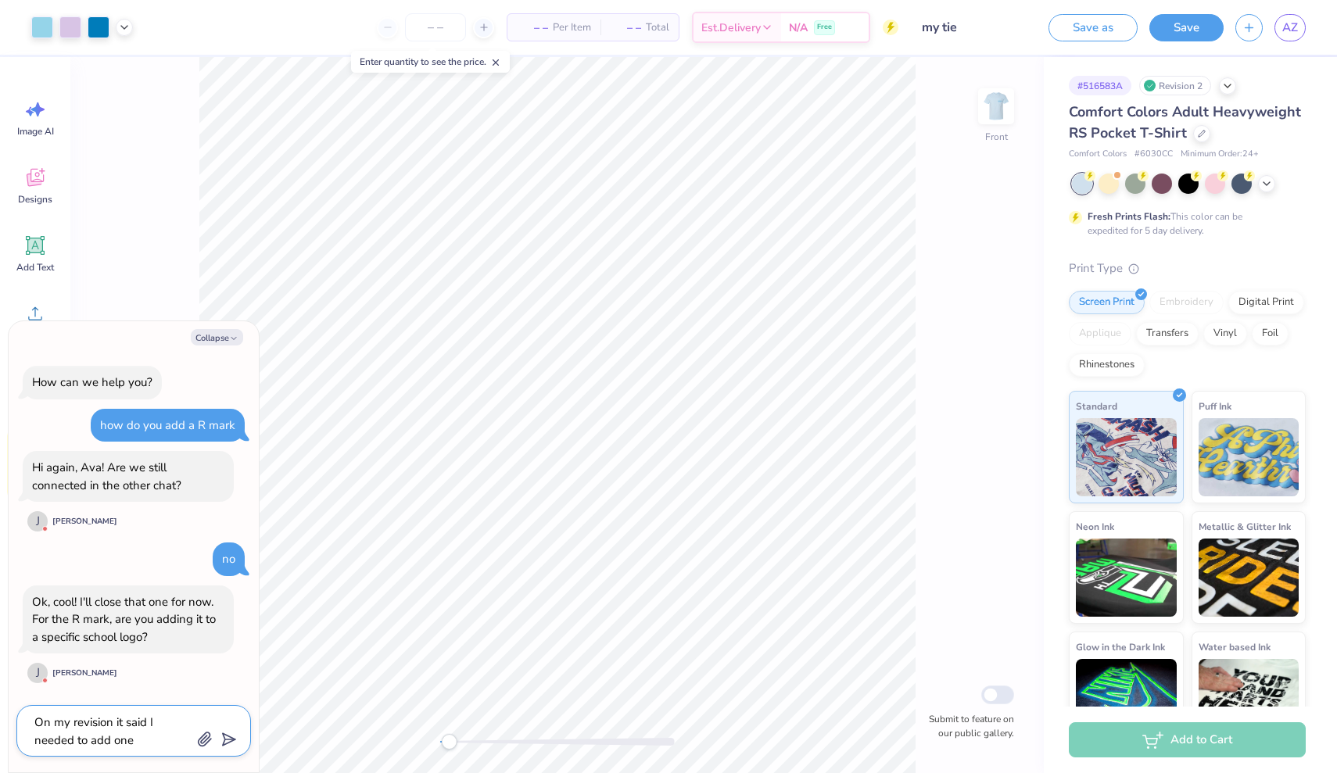
type textarea "On my revision it said I needed to add one t"
type textarea "x"
type textarea "On my revision, it said I needed to add one to"
click at [163, 737] on textarea "On my revision, it said I needed to add one to" at bounding box center [112, 731] width 159 height 38
type textarea "x"
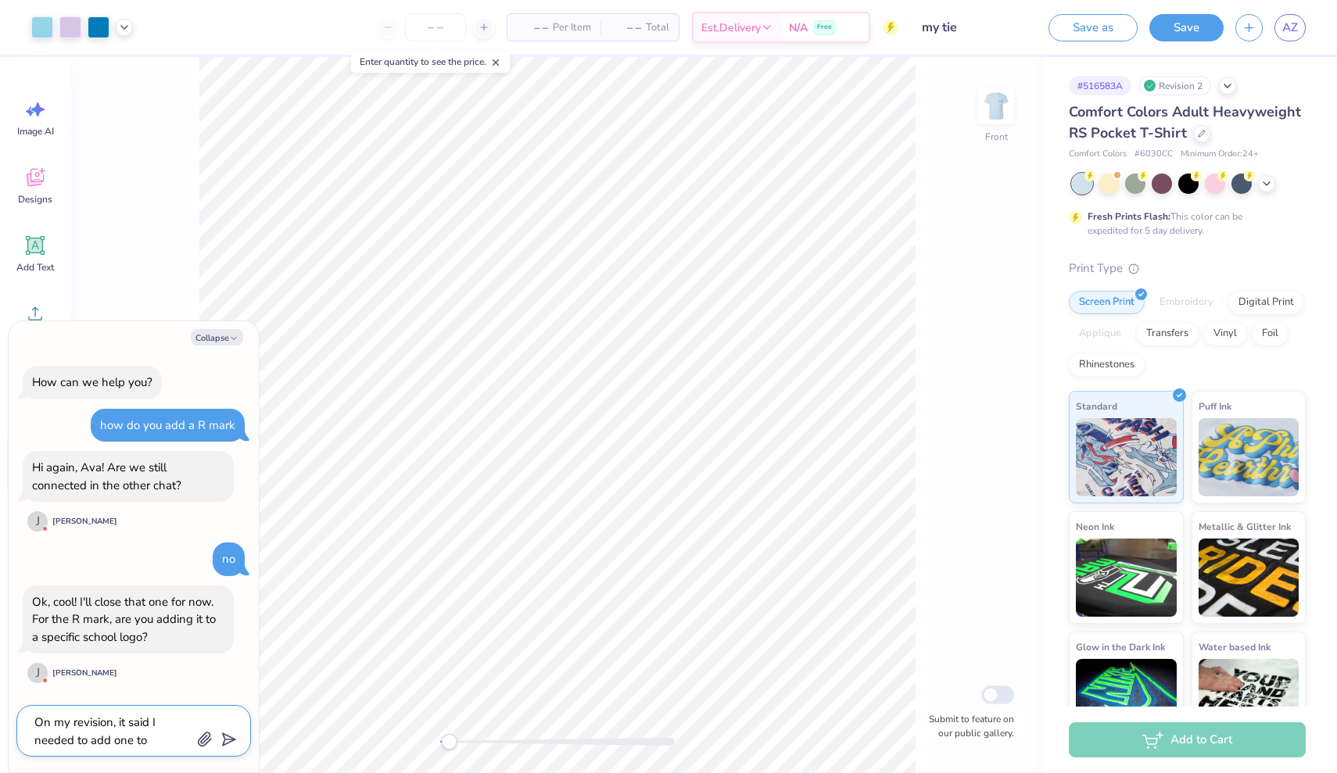
type textarea "On my revision, it said I needed to add one to"
type textarea "x"
type textarea "On my revision, it said I needed to add one to m"
type textarea "x"
type textarea "On my revision, it said I needed to add one to my"
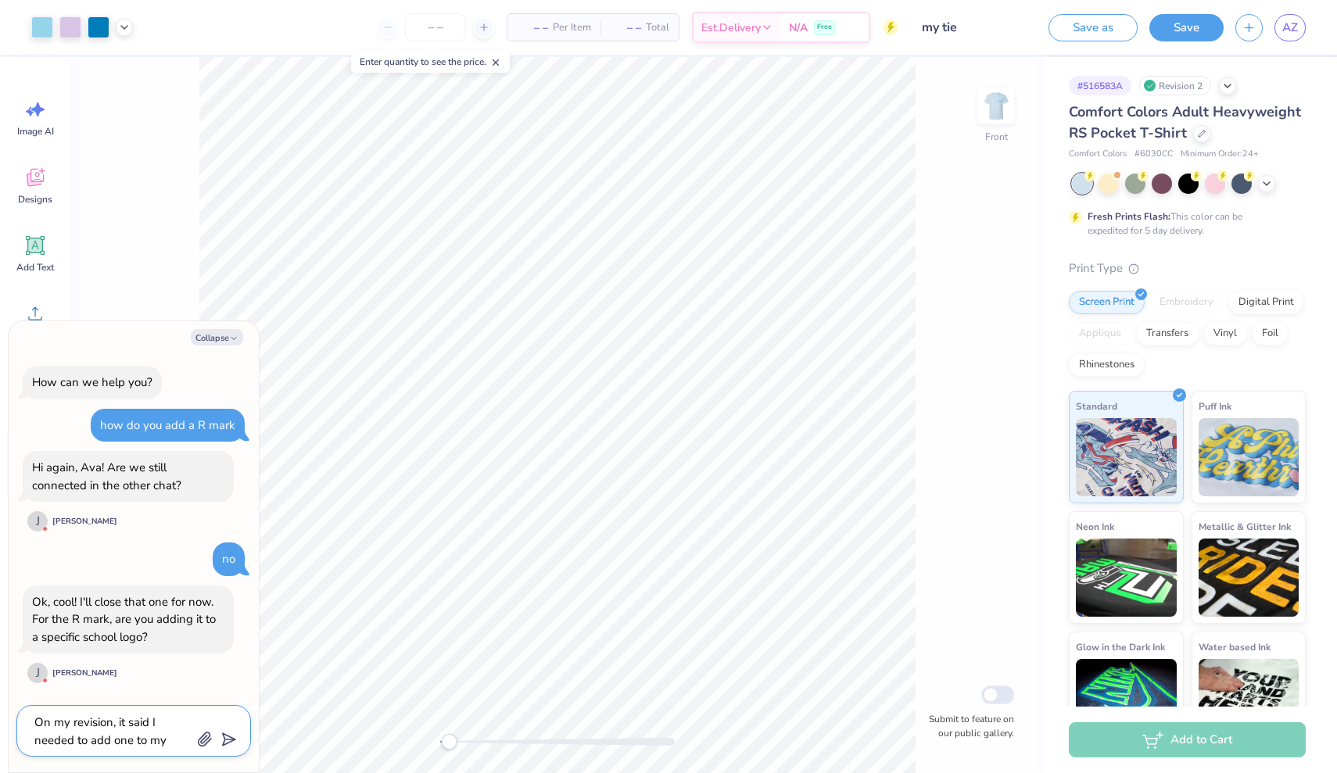
type textarea "x"
type textarea "On my revision, it said I needed to add one to my"
type textarea "x"
type textarea "On my revision, it said I needed to add one to my s"
type textarea "x"
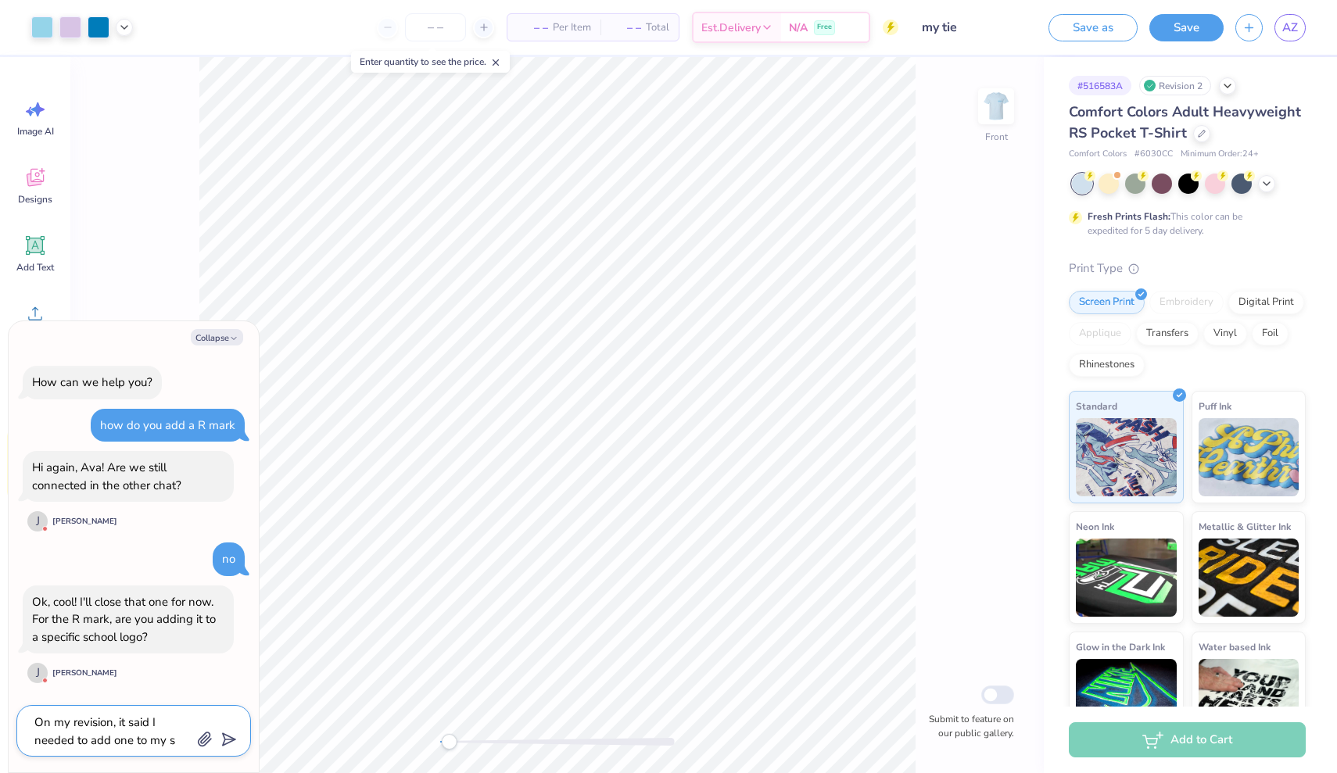
type textarea "On my revision, it said I needed to add one to my sc"
type textarea "x"
type textarea "On my revision, it said I needed to add one to my sch"
type textarea "x"
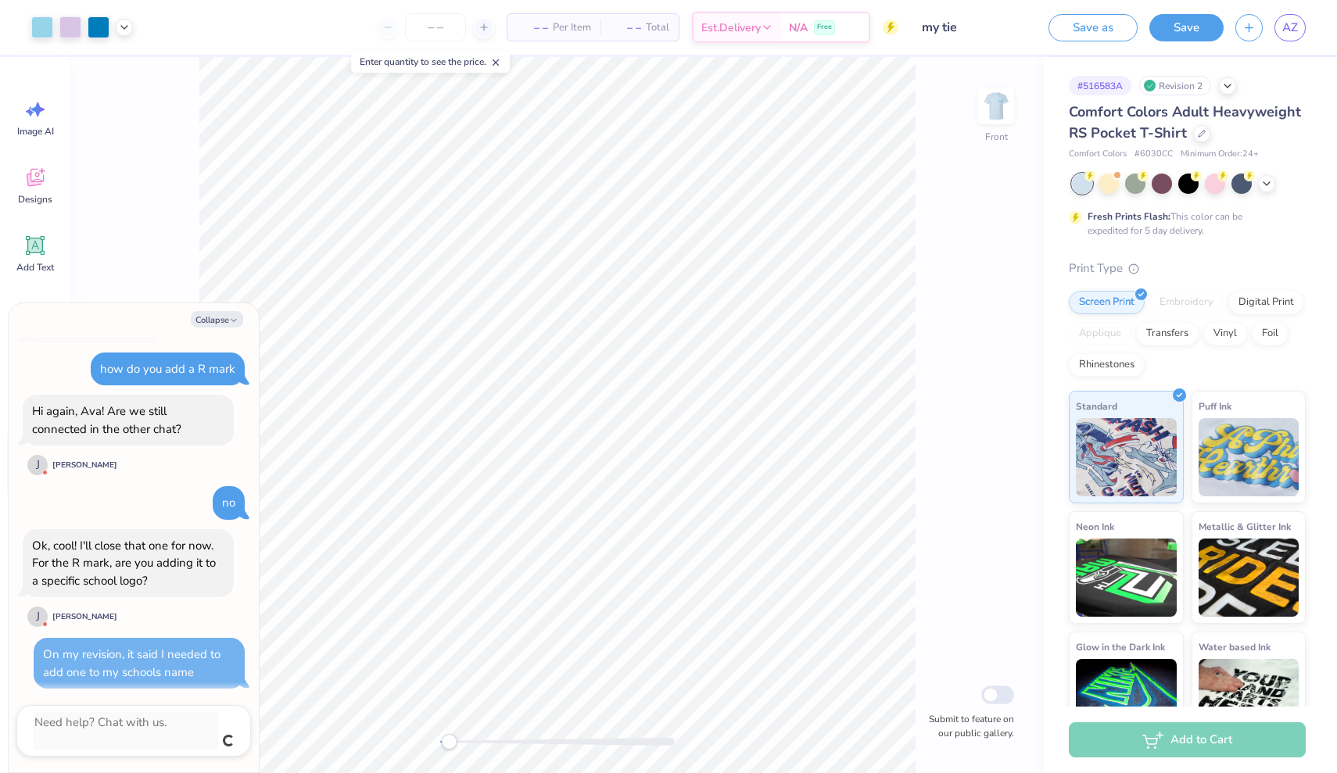
scroll to position [21, 0]
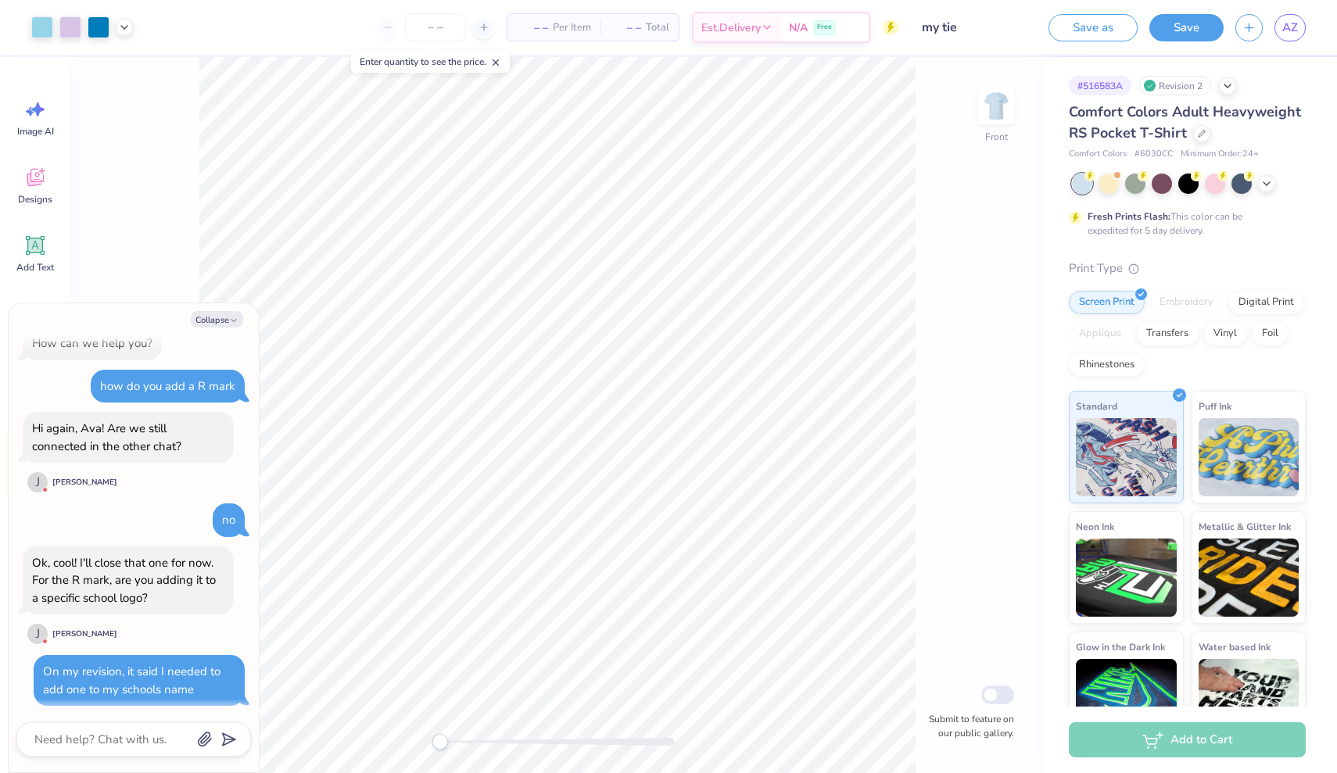
click at [424, 740] on div "Front Submit to feature on our public gallery." at bounding box center [556, 415] width 973 height 716
click at [235, 317] on icon "button" at bounding box center [233, 320] width 9 height 9
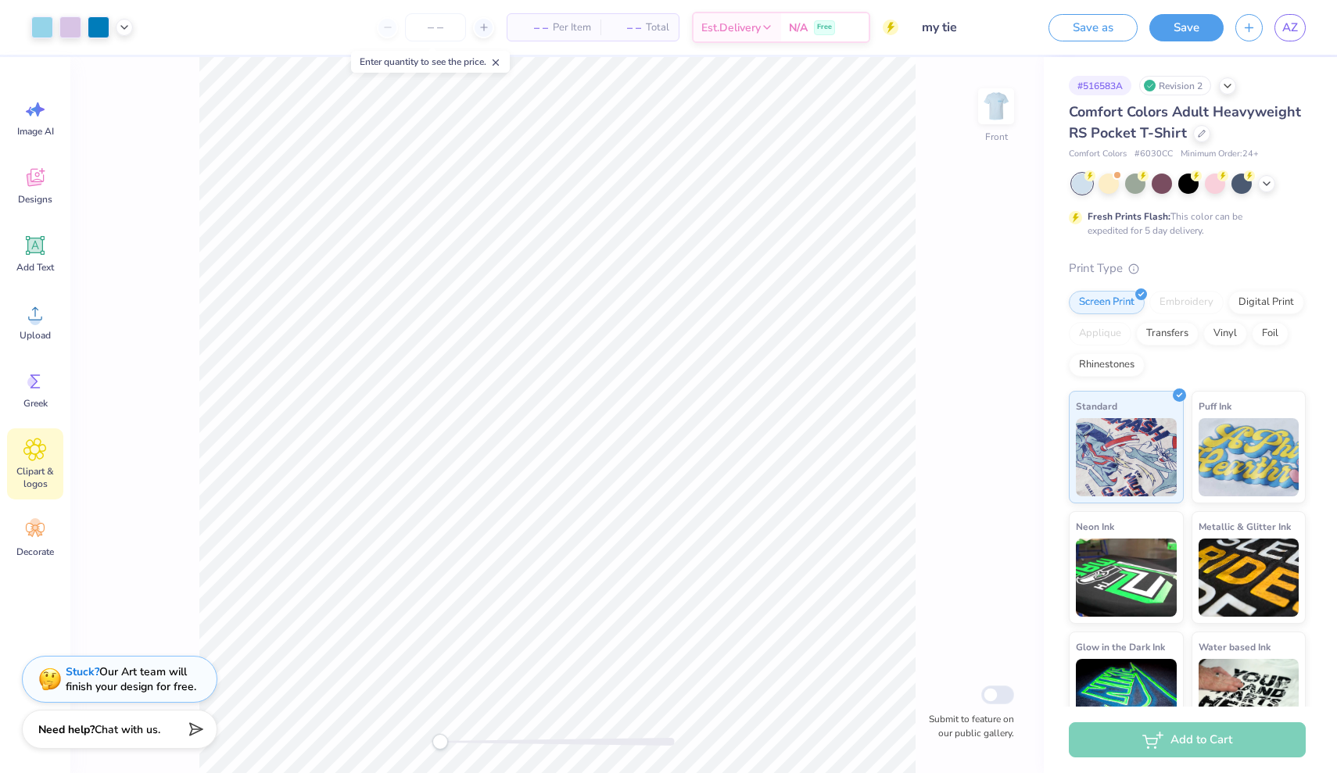
click at [142, 726] on span "Chat with us." at bounding box center [128, 729] width 66 height 15
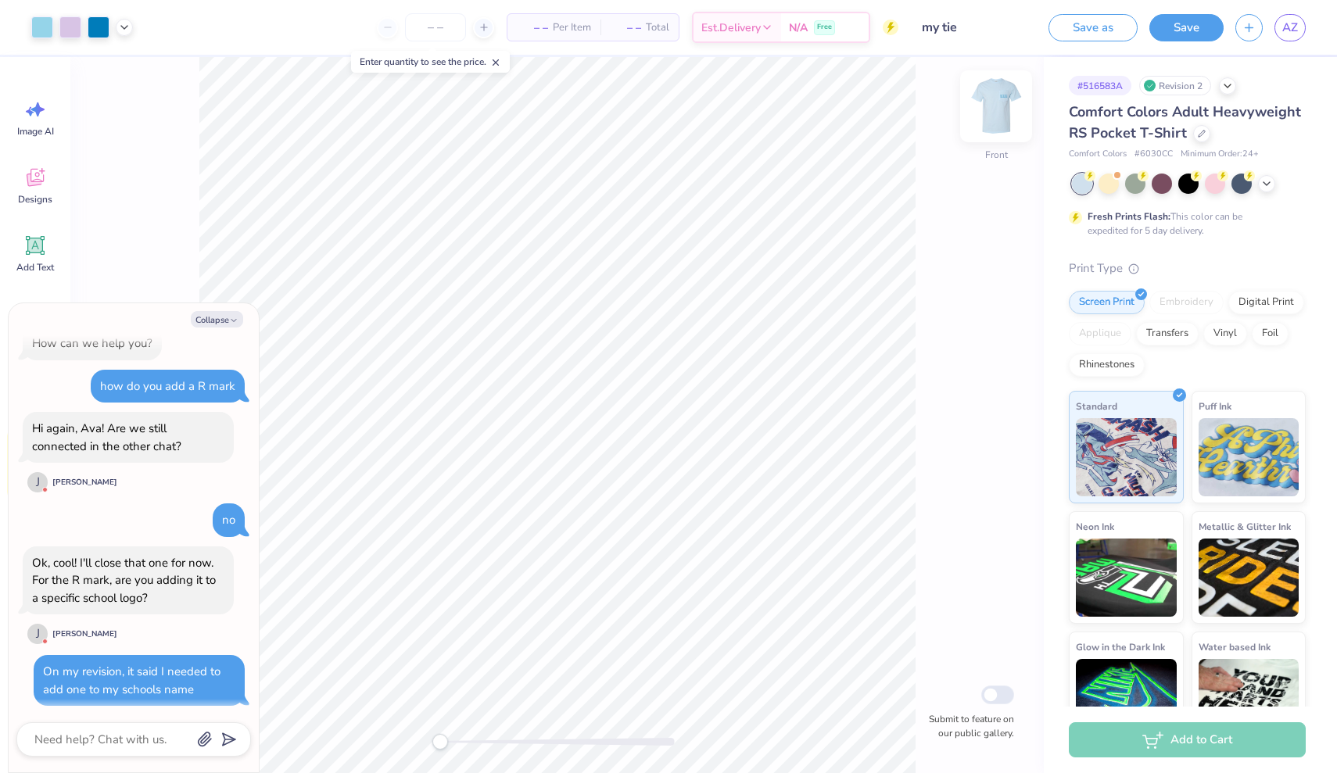
click at [1002, 119] on img at bounding box center [996, 106] width 63 height 63
click at [1002, 119] on img at bounding box center [995, 106] width 31 height 31
click at [484, 30] on icon at bounding box center [484, 27] width 11 height 11
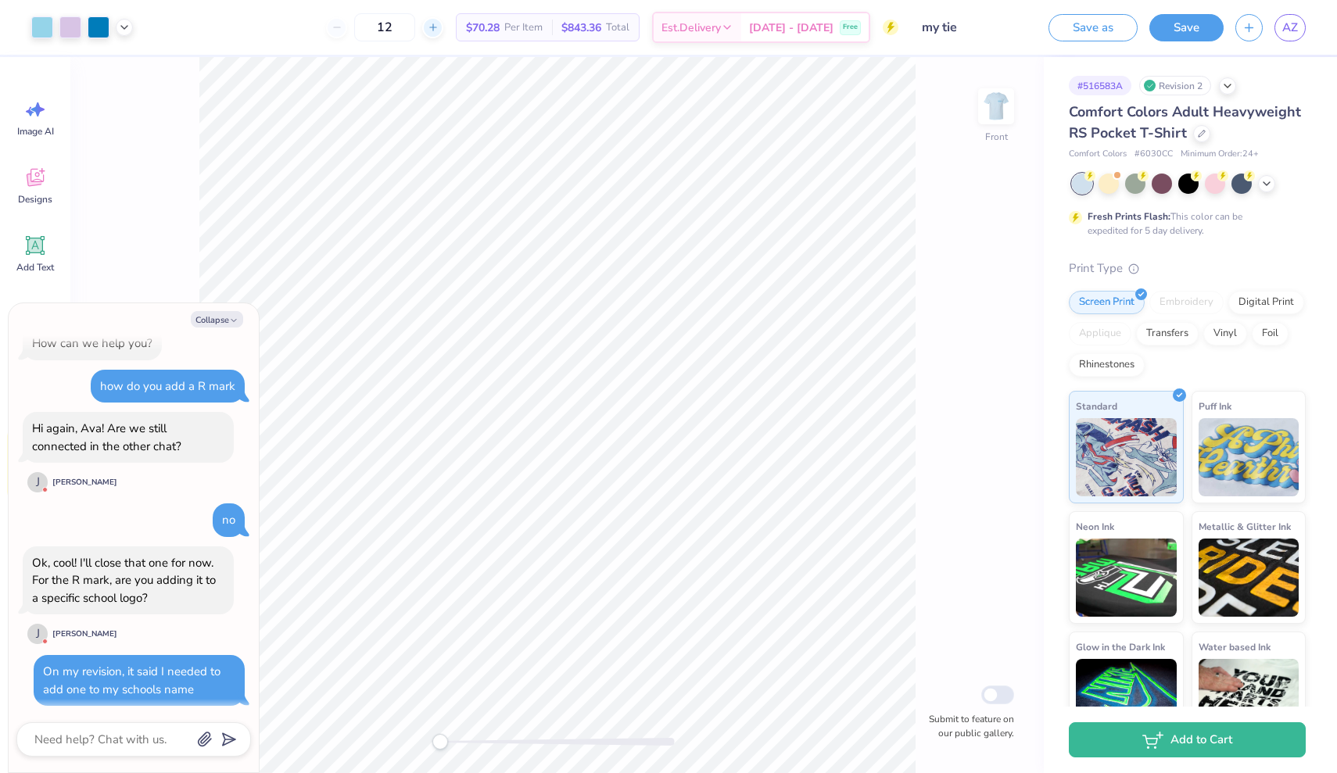
click at [439, 30] on icon at bounding box center [433, 27] width 11 height 11
click at [439, 27] on icon at bounding box center [433, 27] width 11 height 11
click at [443, 27] on div "16" at bounding box center [384, 27] width 117 height 28
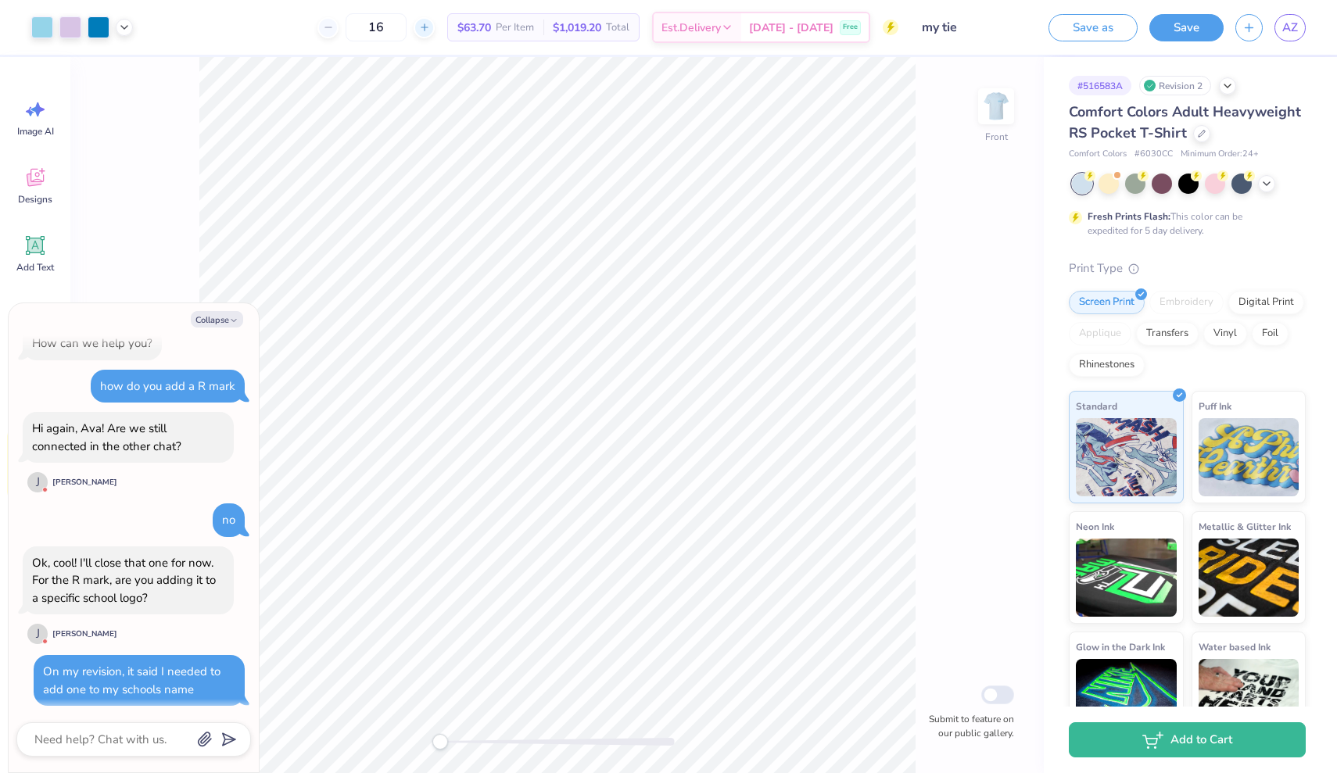
click at [425, 27] on line at bounding box center [425, 27] width 0 height 6
click at [435, 27] on div "17" at bounding box center [375, 27] width 117 height 28
click at [425, 27] on line at bounding box center [425, 27] width 0 height 6
click at [309, 16] on div "18 $61.59 Per Item $1,108.62 Total Est. Delivery Sep 22 - 25 Free" at bounding box center [522, 27] width 754 height 55
click at [405, 28] on input "18" at bounding box center [376, 27] width 61 height 28
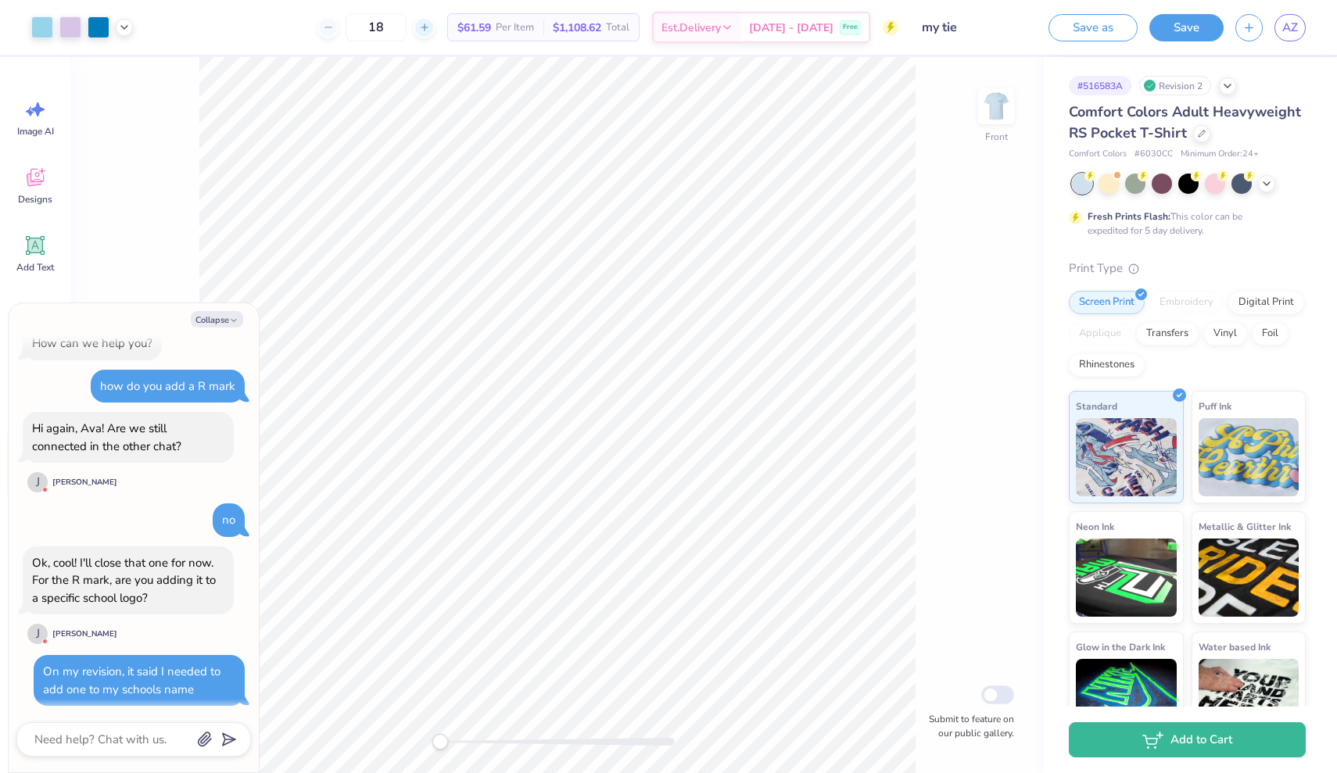
click at [430, 32] on icon at bounding box center [424, 27] width 11 height 11
click at [435, 32] on div "19" at bounding box center [375, 27] width 117 height 28
click at [427, 27] on line at bounding box center [424, 27] width 6 height 0
click at [443, 28] on div "21" at bounding box center [435, 27] width 117 height 28
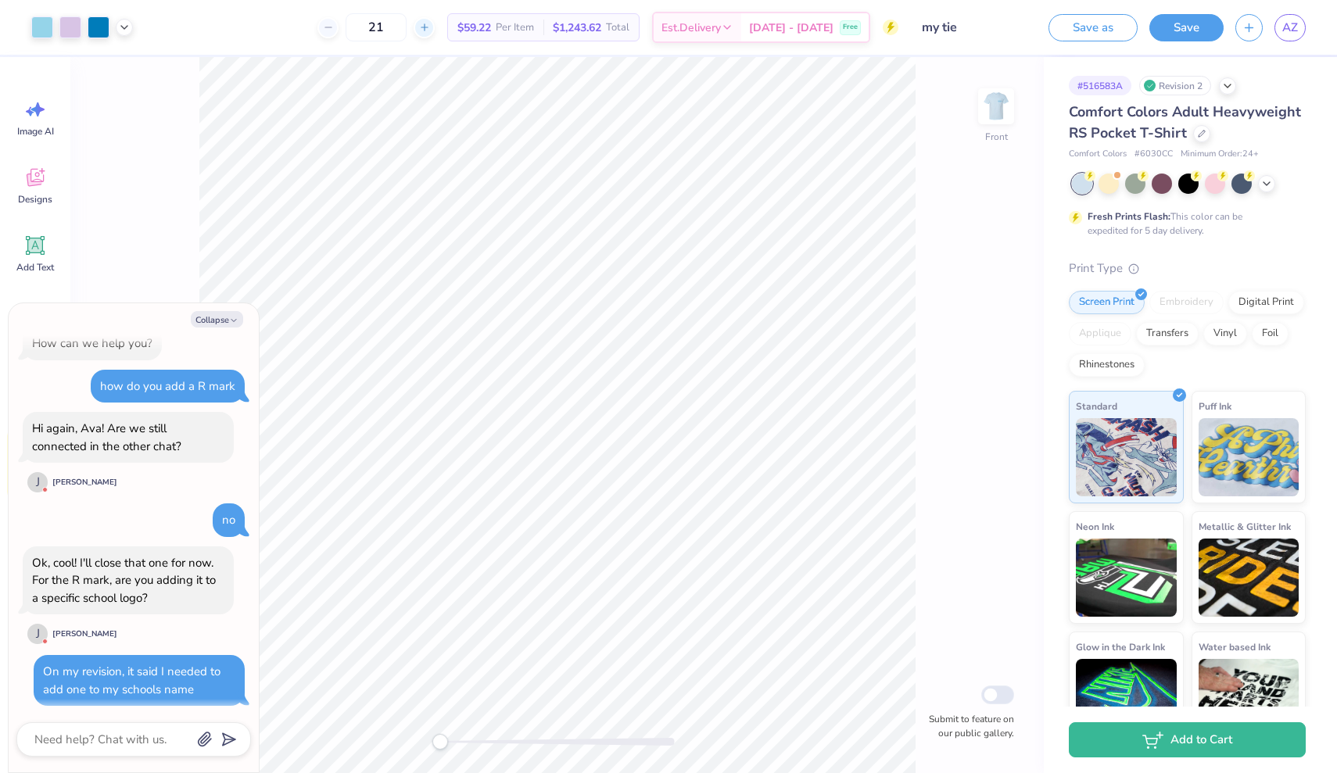
click at [427, 27] on line at bounding box center [424, 27] width 6 height 0
click at [400, 34] on input "25" at bounding box center [376, 27] width 61 height 28
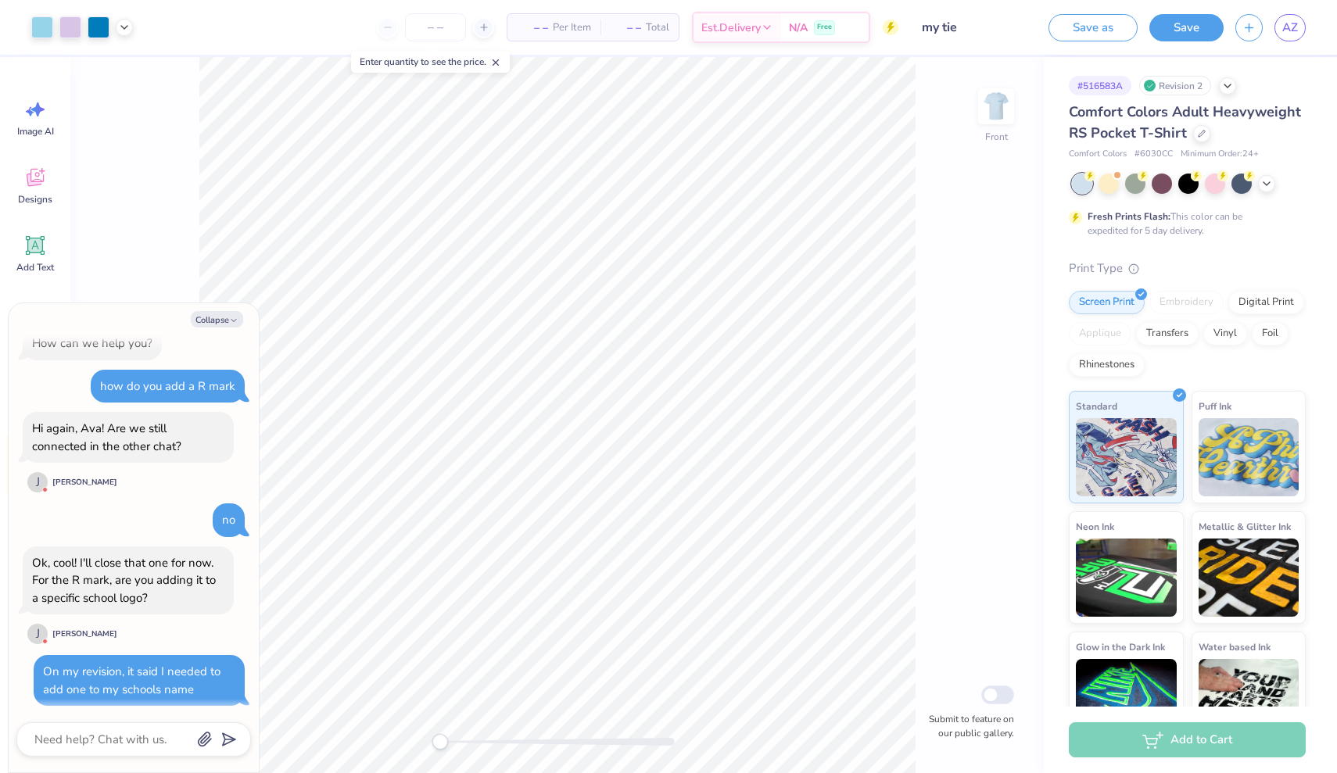
click at [278, 49] on div "– – Per Item – – Total Est. Delivery N/A Free" at bounding box center [522, 27] width 754 height 55
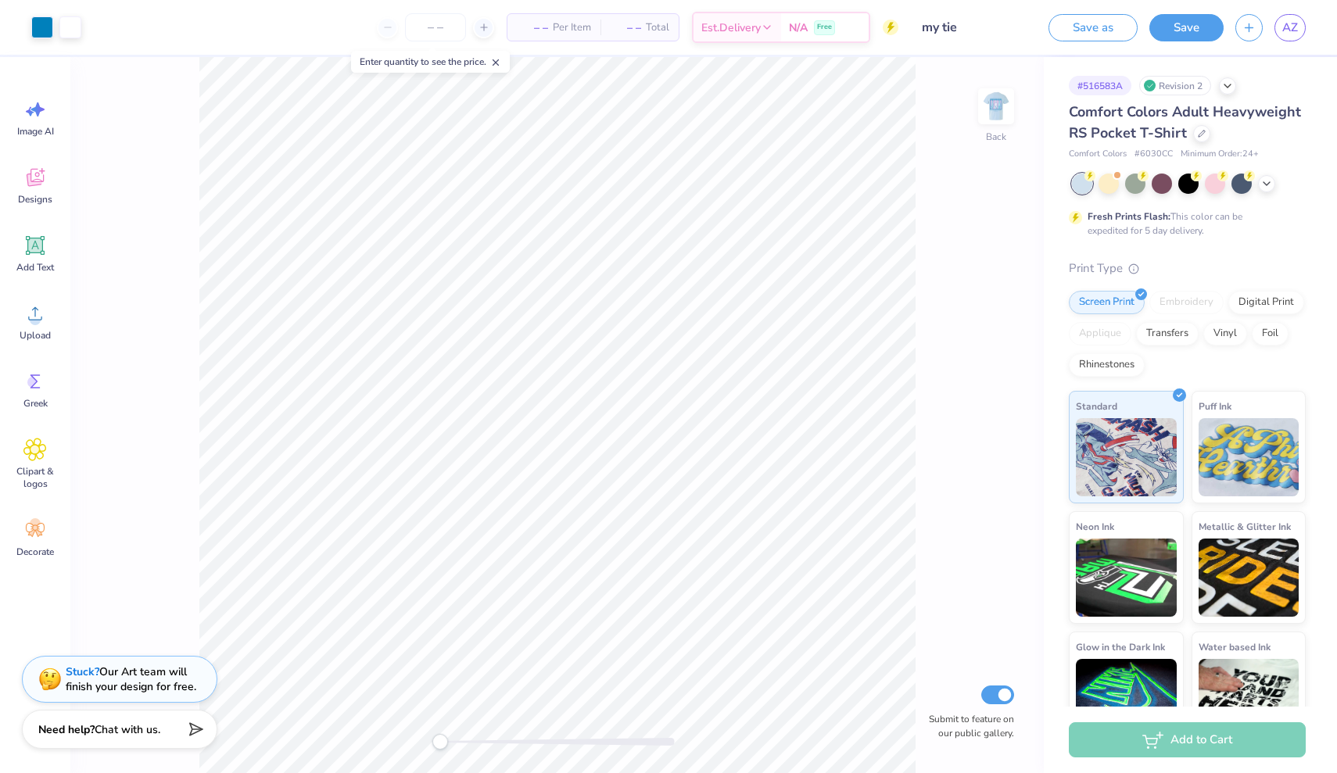
click at [123, 733] on span "Chat with us." at bounding box center [128, 729] width 66 height 15
click at [139, 735] on textarea at bounding box center [112, 739] width 159 height 20
click at [225, 640] on button "Collapse" at bounding box center [217, 641] width 52 height 16
click at [142, 682] on div "Stuck? Our Art team will finish your design for free." at bounding box center [131, 677] width 131 height 30
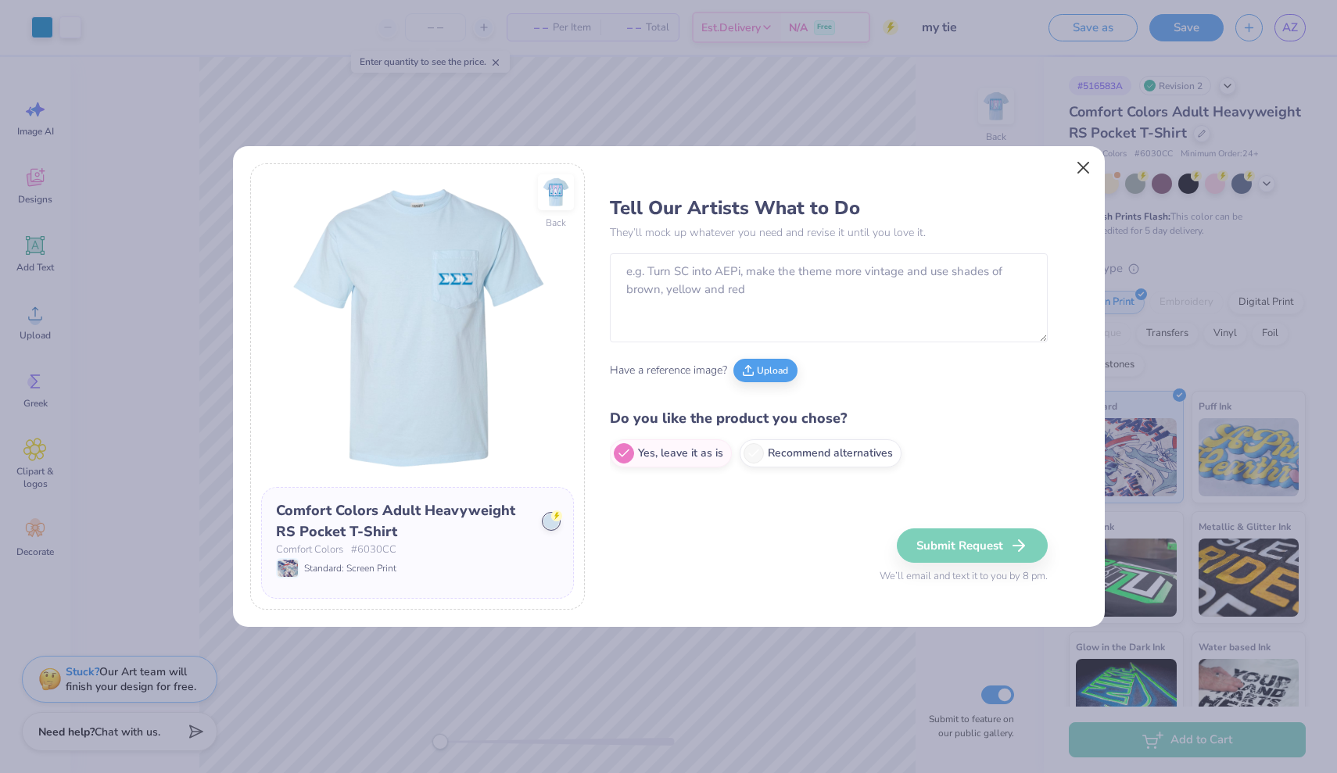
click at [1075, 166] on button "Close" at bounding box center [1083, 167] width 30 height 30
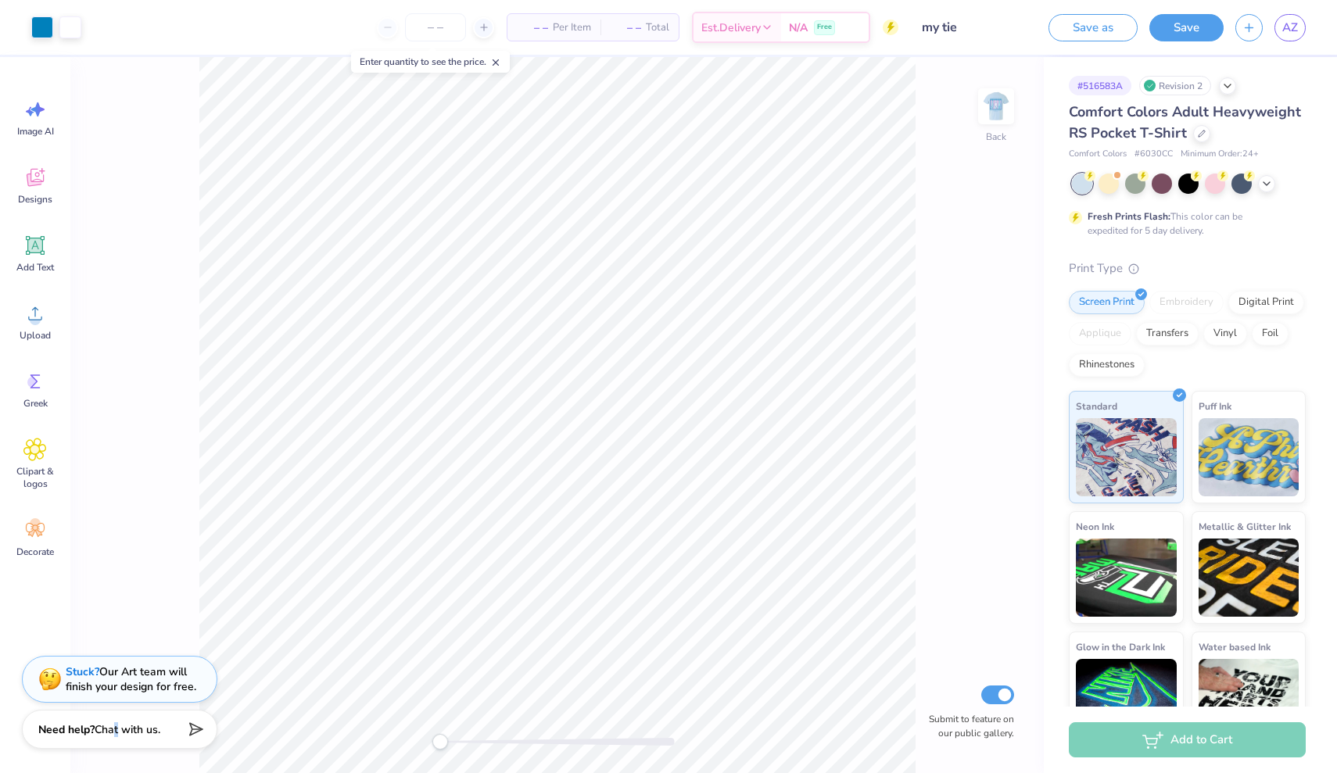
click at [114, 734] on span "Chat with us." at bounding box center [128, 729] width 66 height 15
type textarea "x"
click at [195, 296] on div "Back Submit to feature on our public gallery." at bounding box center [556, 415] width 973 height 716
click at [122, 730] on span "Chat with us." at bounding box center [128, 729] width 66 height 15
click at [122, 730] on textarea at bounding box center [112, 739] width 159 height 20
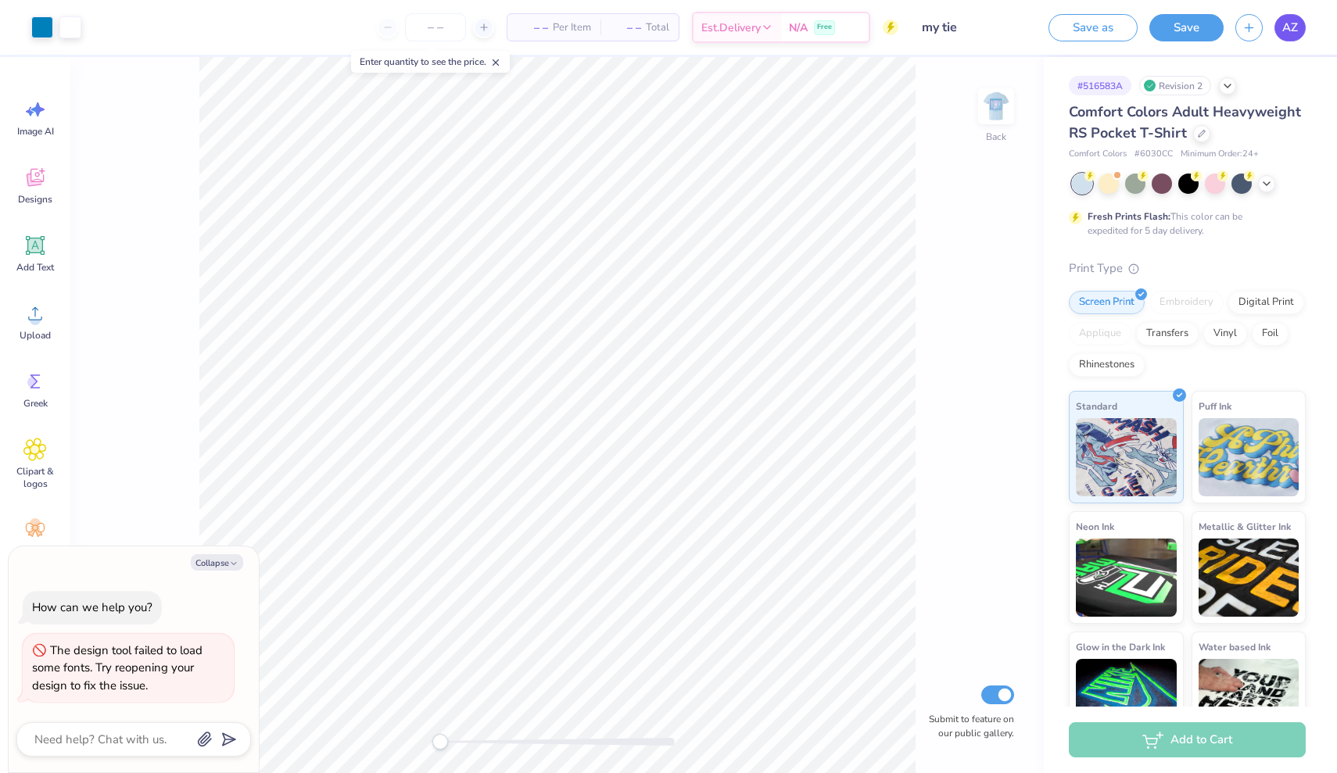
click at [1295, 29] on span "AZ" at bounding box center [1290, 28] width 16 height 18
click at [229, 564] on icon "button" at bounding box center [233, 563] width 9 height 9
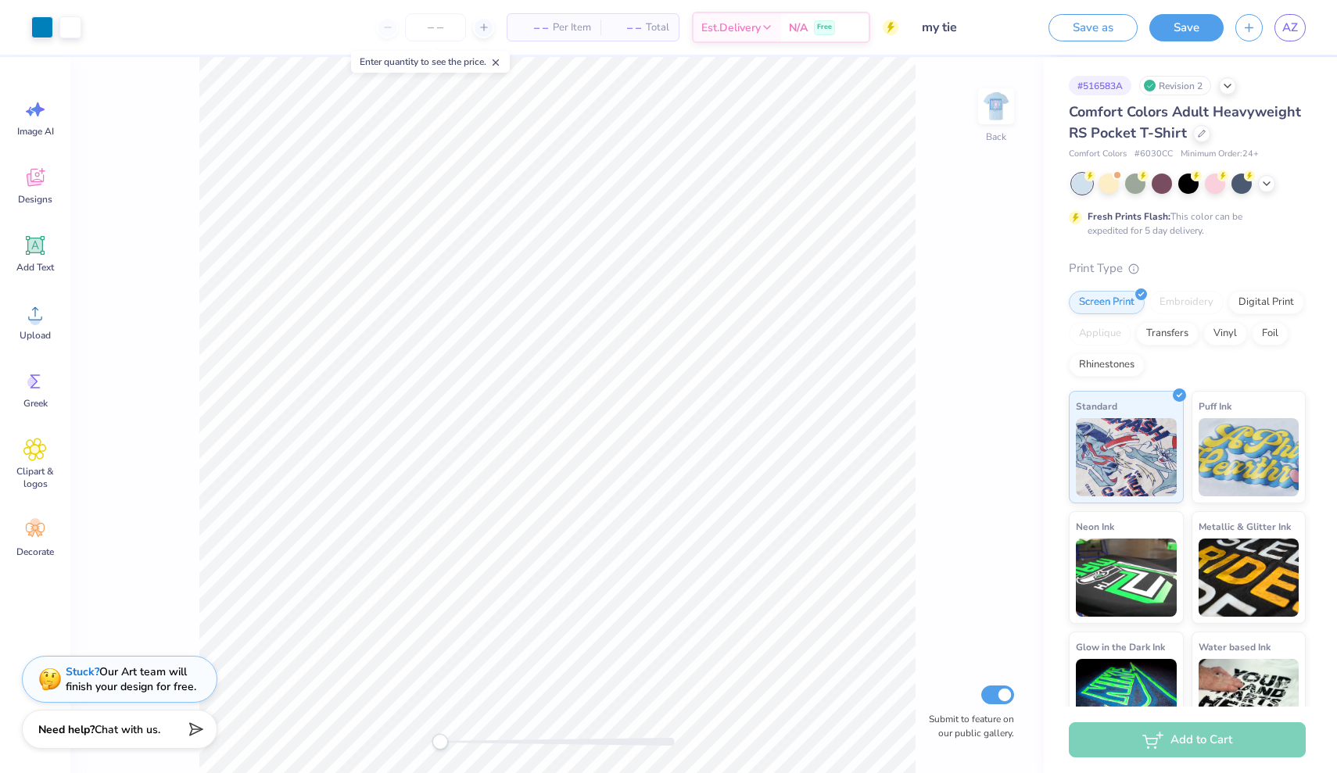
click at [140, 734] on span "Chat with us." at bounding box center [128, 729] width 66 height 15
type textarea "x"
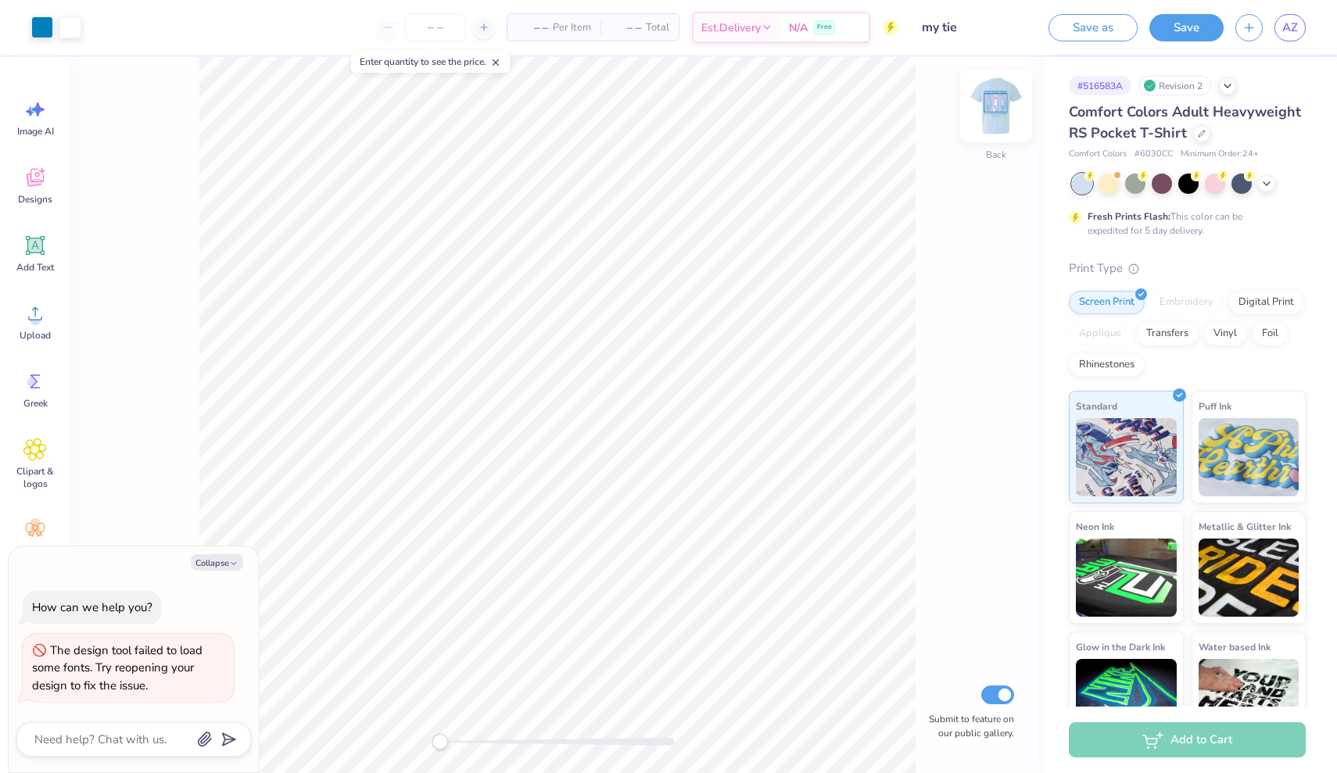
click at [1001, 126] on img at bounding box center [996, 106] width 63 height 63
click at [496, 62] on icon at bounding box center [495, 62] width 11 height 11
click at [1176, 90] on div "Revision 2" at bounding box center [1175, 86] width 72 height 20
click at [1221, 93] on div "# 516583A Revision 2" at bounding box center [1187, 86] width 237 height 20
click at [1222, 91] on div "# 516583A Revision 2" at bounding box center [1187, 86] width 237 height 20
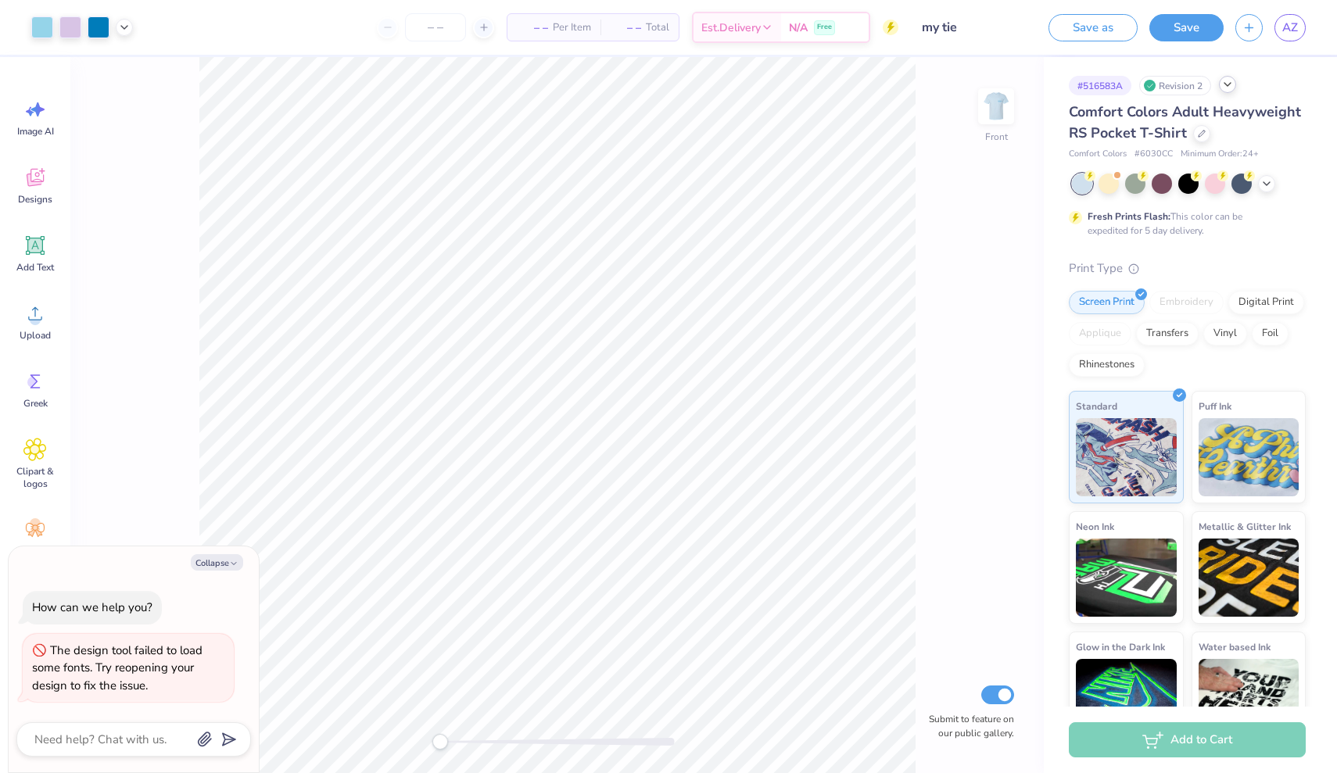
click at [1232, 87] on icon at bounding box center [1227, 84] width 13 height 13
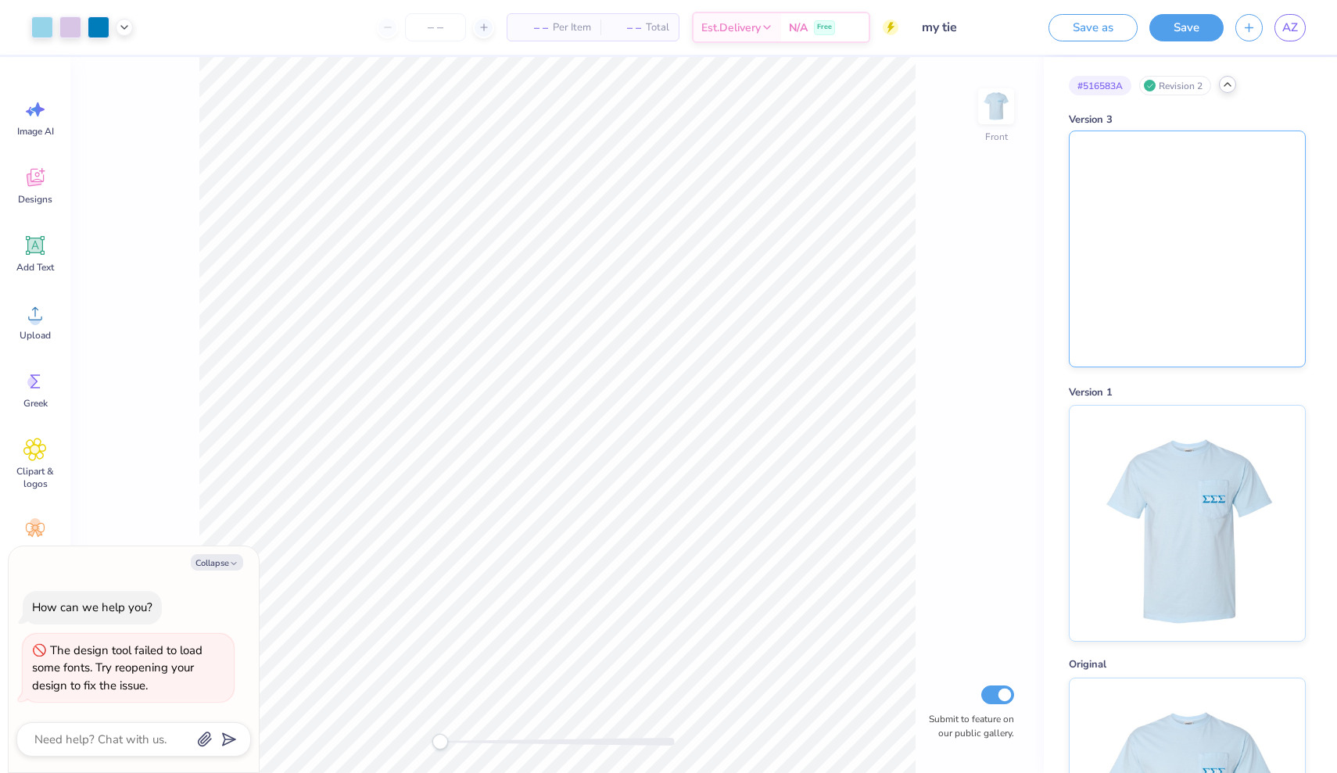
click at [1182, 252] on img at bounding box center [1187, 248] width 235 height 235
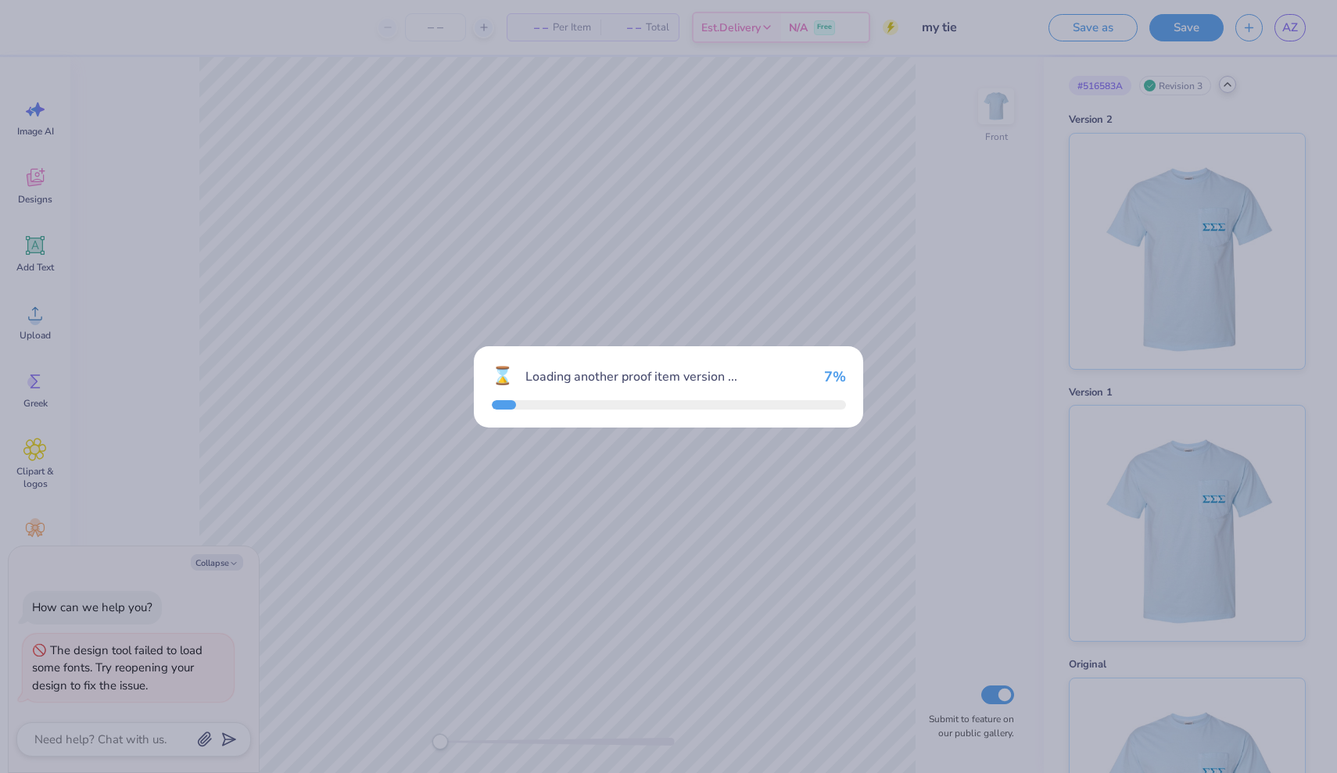
type textarea "x"
type input "12"
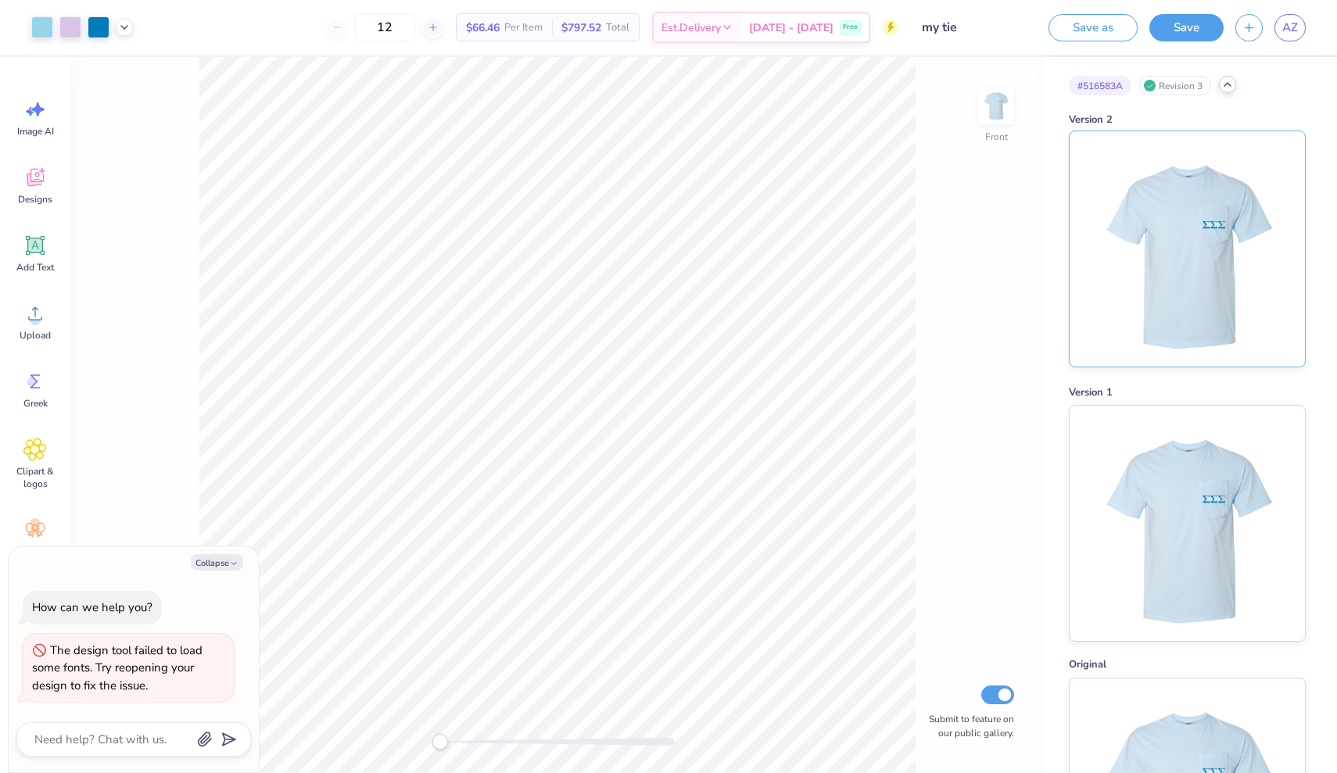
click at [1167, 259] on img at bounding box center [1187, 248] width 194 height 235
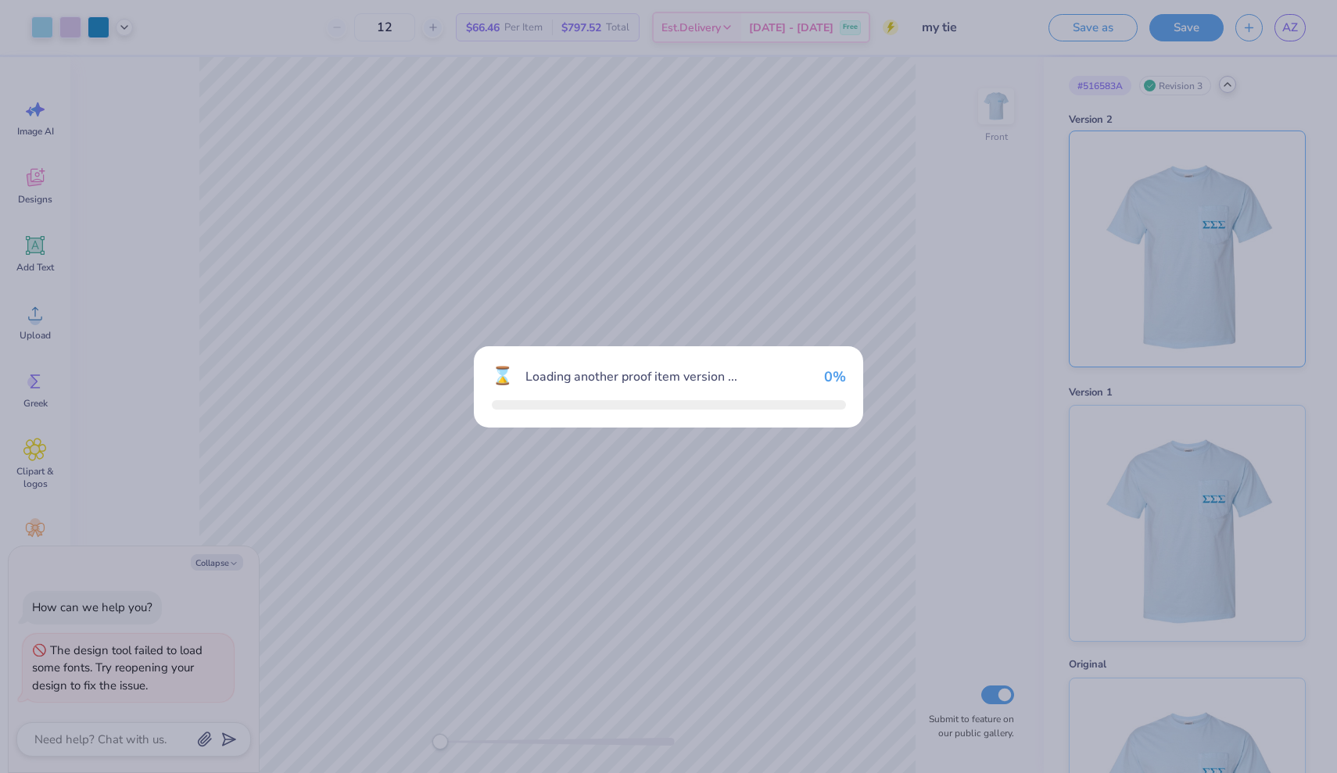
type textarea "x"
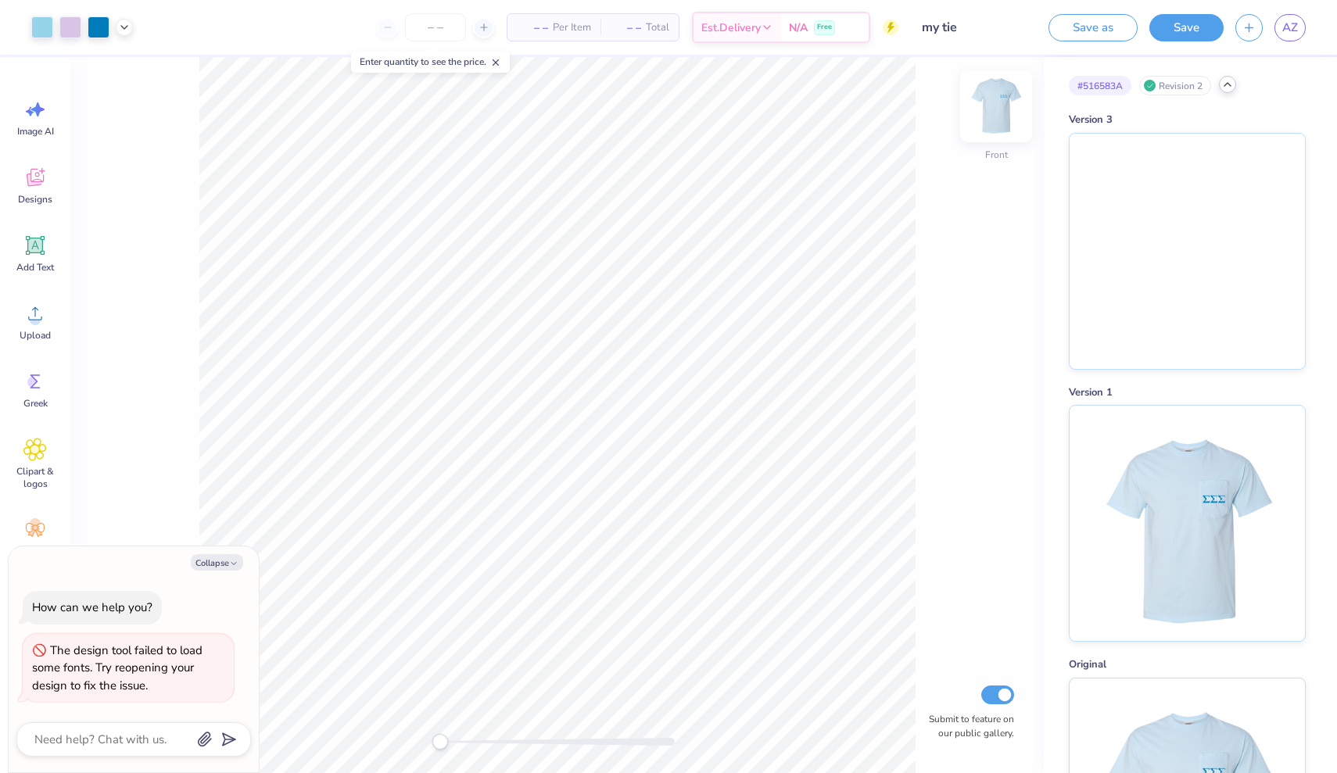
click at [991, 109] on img at bounding box center [996, 106] width 63 height 63
click at [999, 113] on img at bounding box center [996, 106] width 63 height 63
click at [1083, 512] on div at bounding box center [1187, 521] width 237 height 237
type textarea "x"
type input "5"
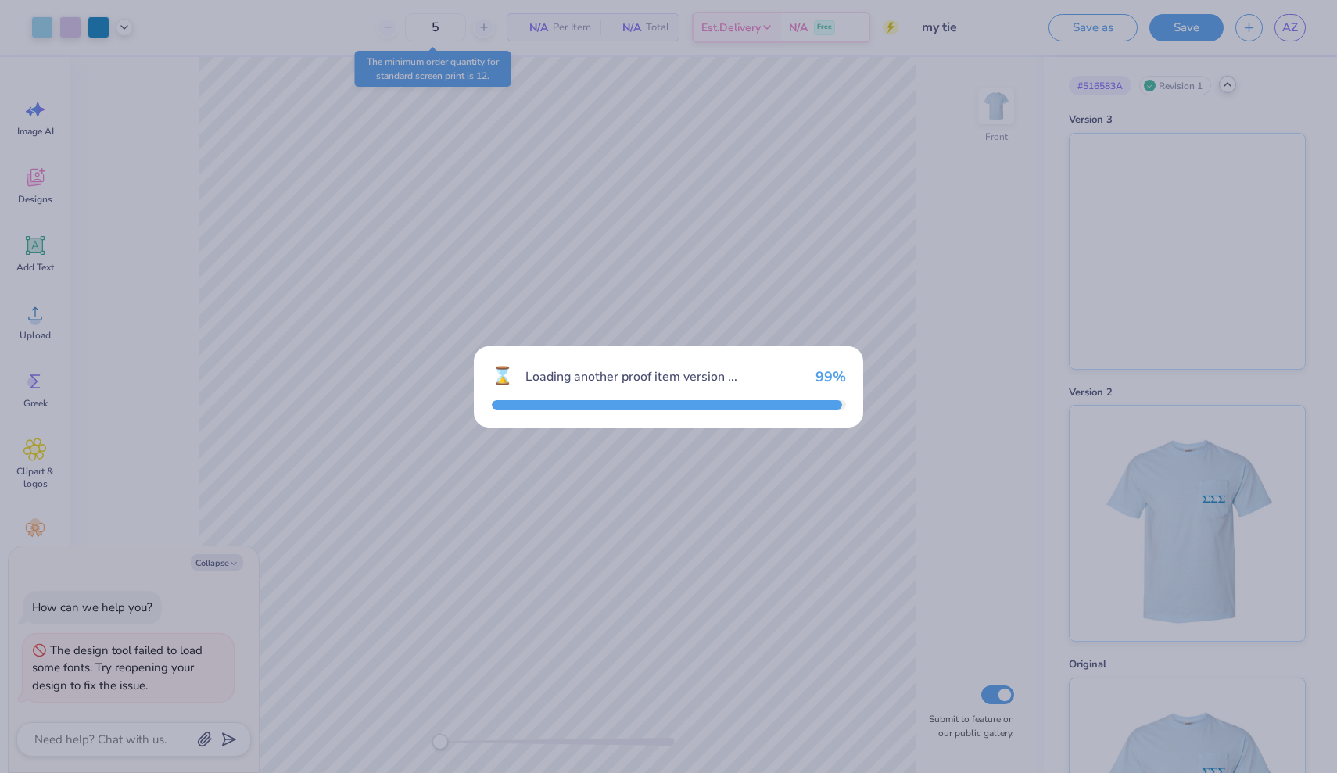
type textarea "x"
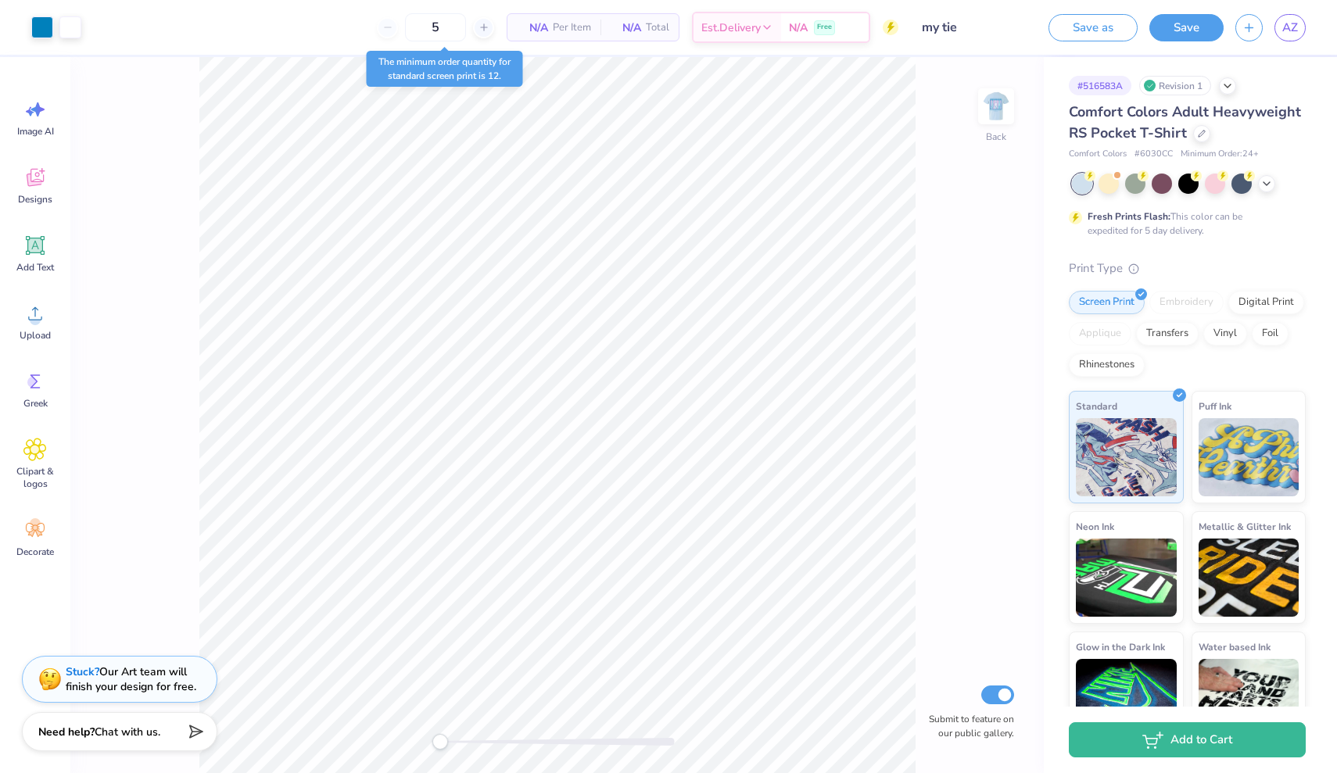
click at [1191, 90] on div "Revision 1" at bounding box center [1175, 86] width 72 height 20
click at [1236, 90] on div "# 516583A Revision 1" at bounding box center [1187, 86] width 237 height 20
click at [1230, 86] on icon at bounding box center [1227, 84] width 13 height 13
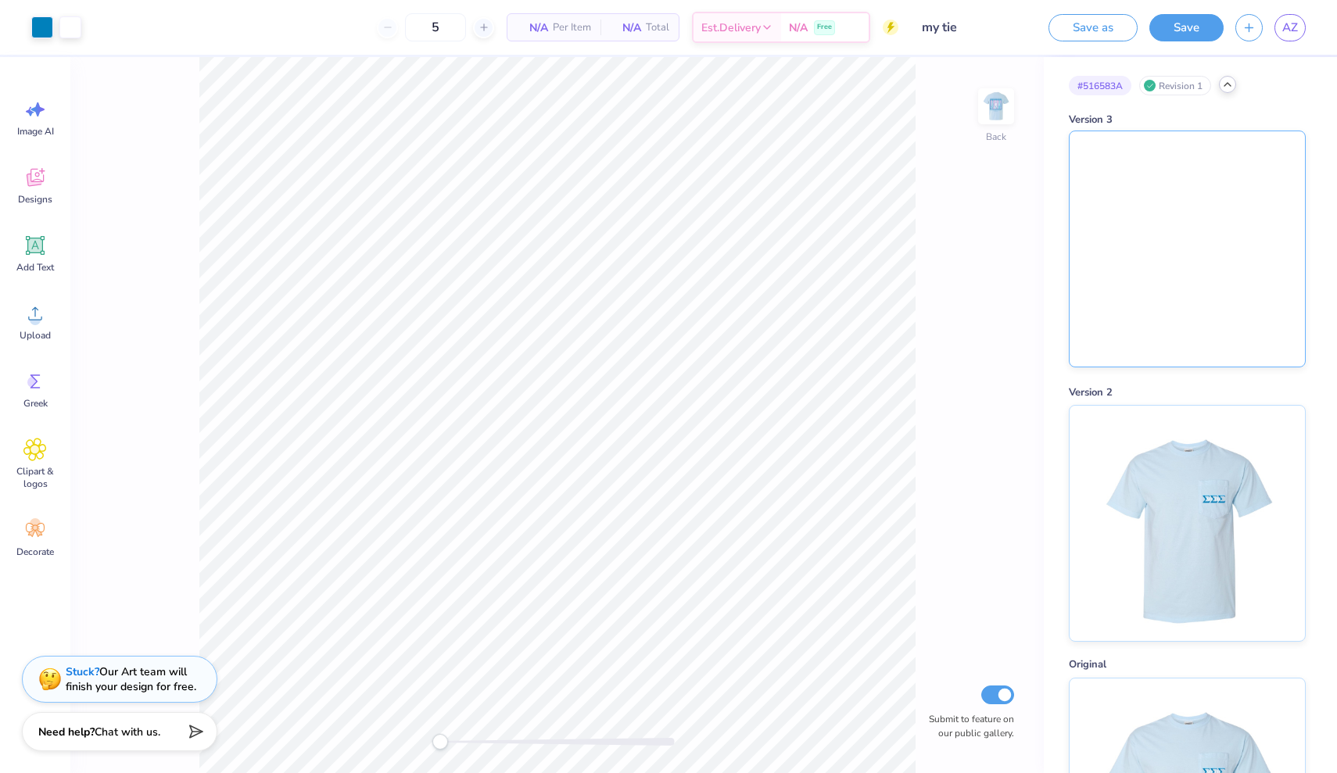
click at [1142, 231] on img at bounding box center [1187, 248] width 235 height 235
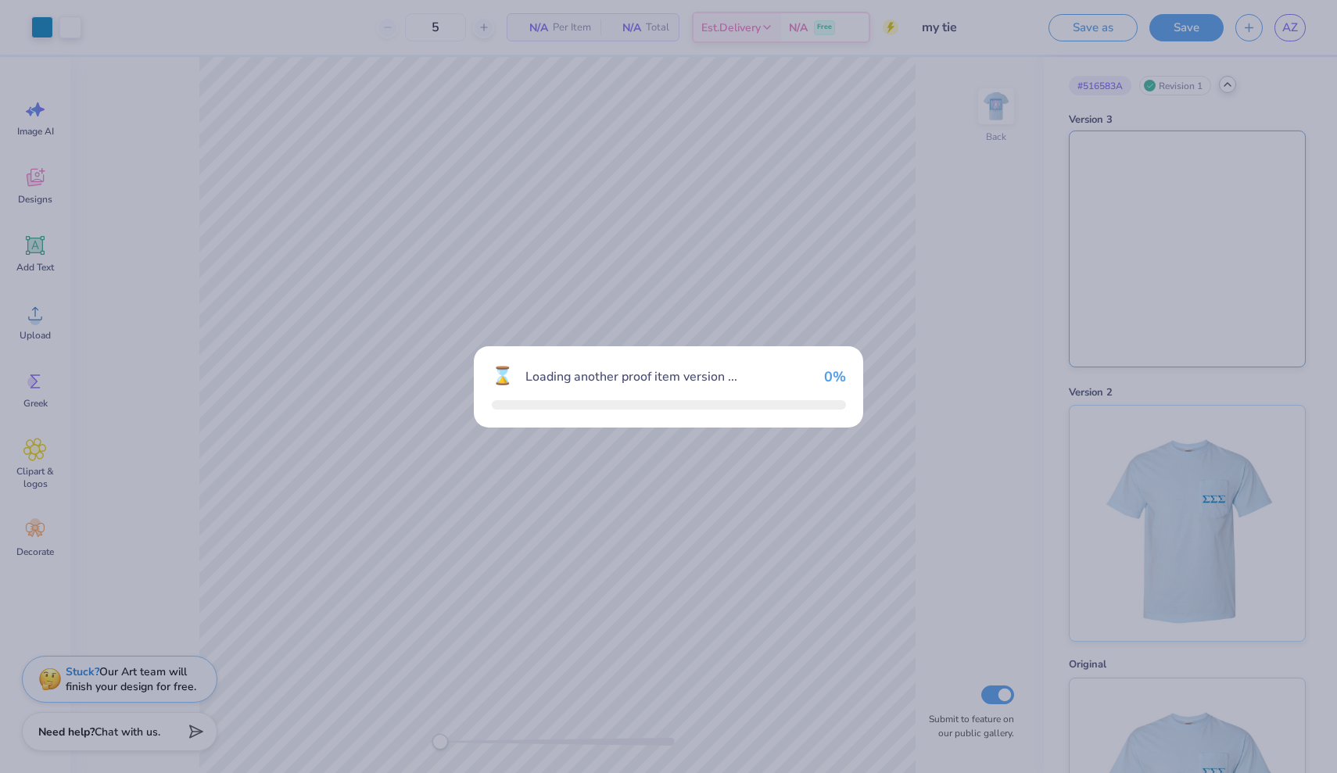
type input "12"
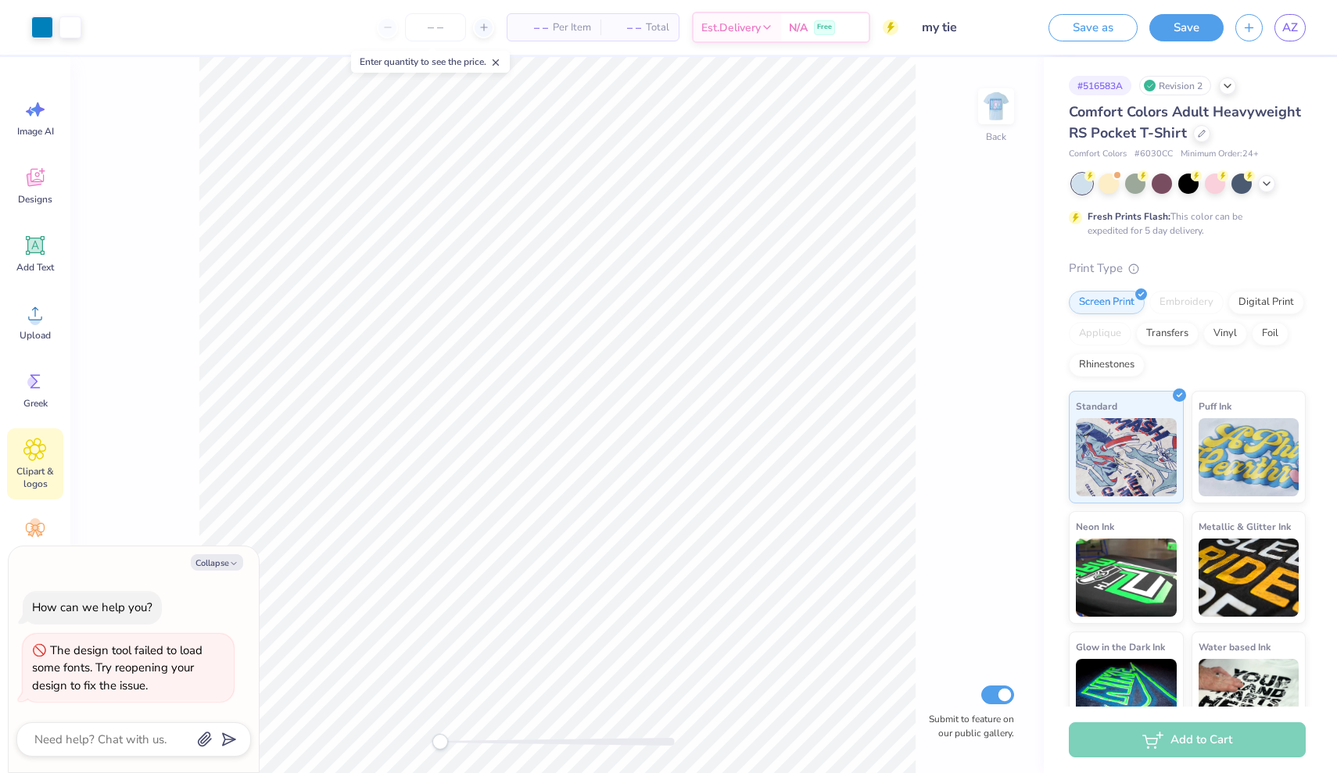
click at [40, 450] on icon at bounding box center [34, 449] width 9 height 9
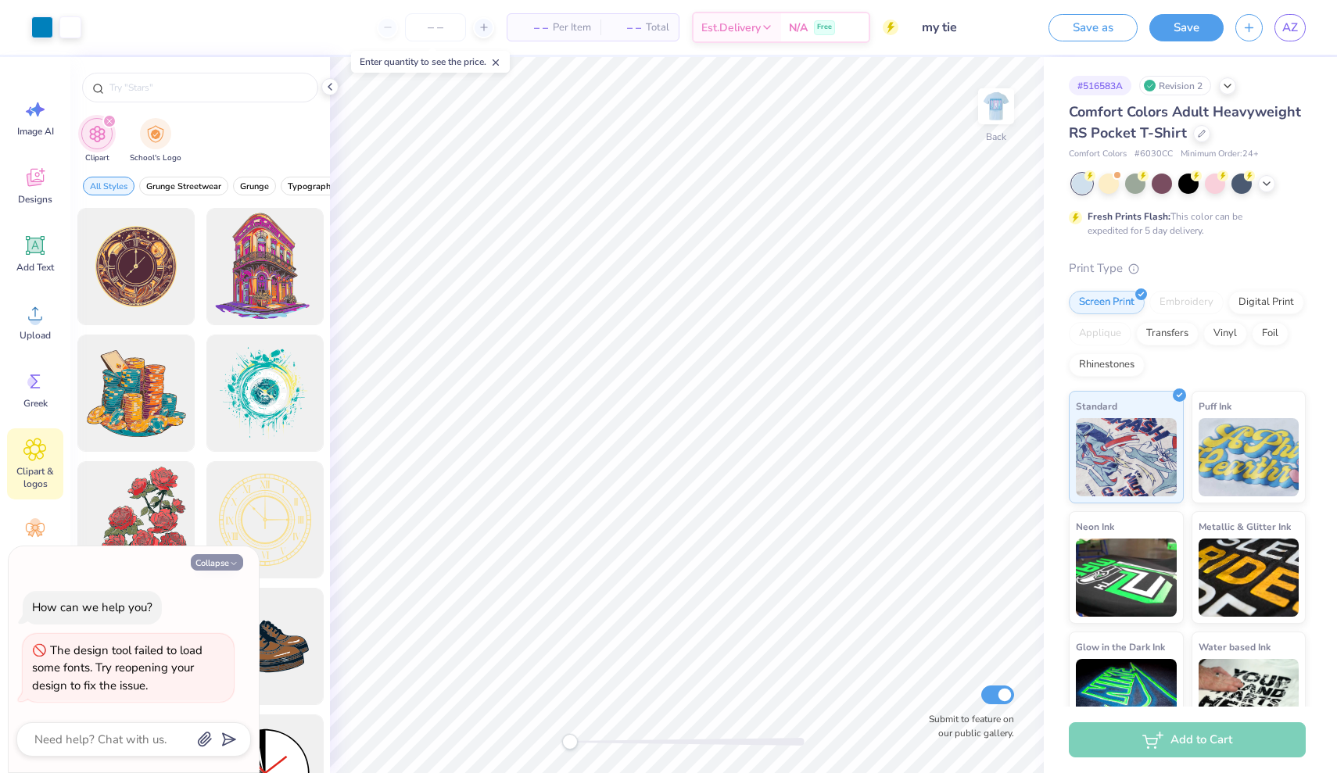
click at [219, 571] on button "Collapse" at bounding box center [217, 562] width 52 height 16
type textarea "x"
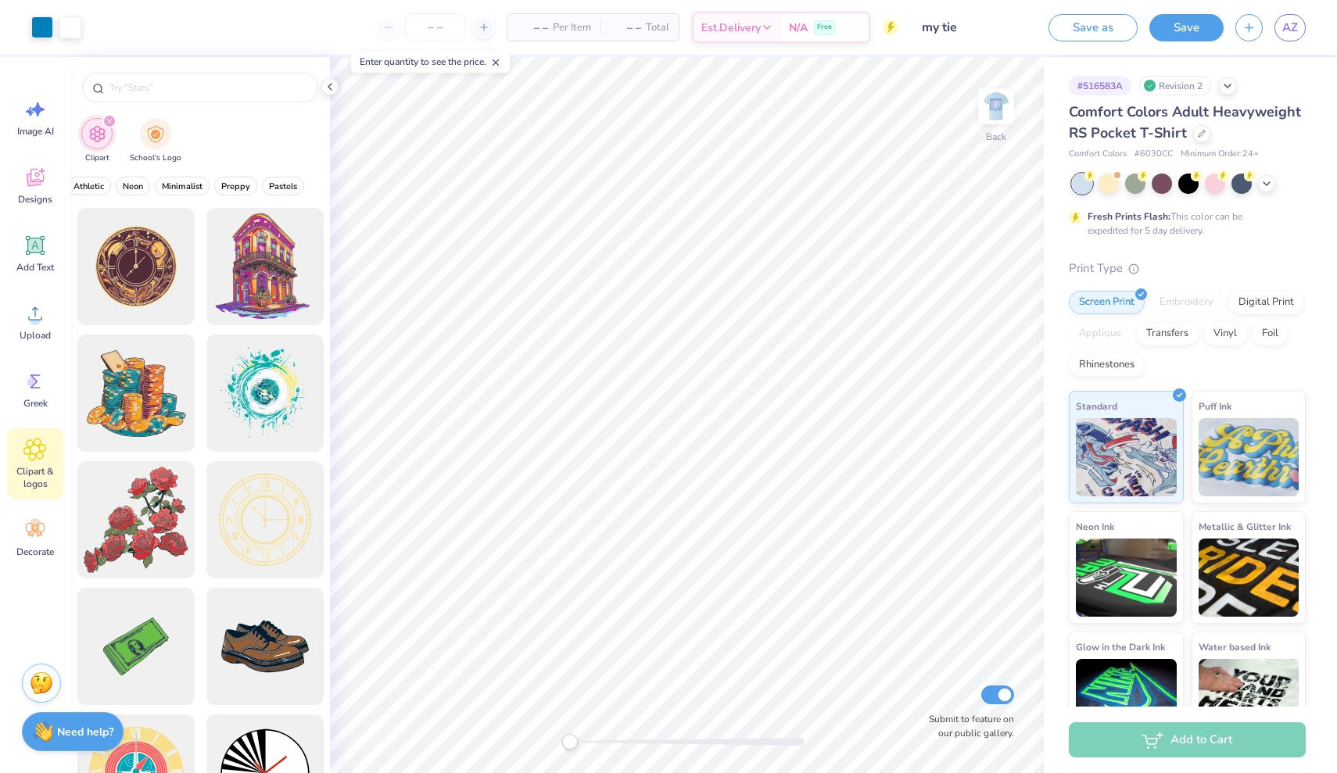
scroll to position [0, 647]
click at [167, 134] on div "filter for School's Logo" at bounding box center [155, 131] width 31 height 31
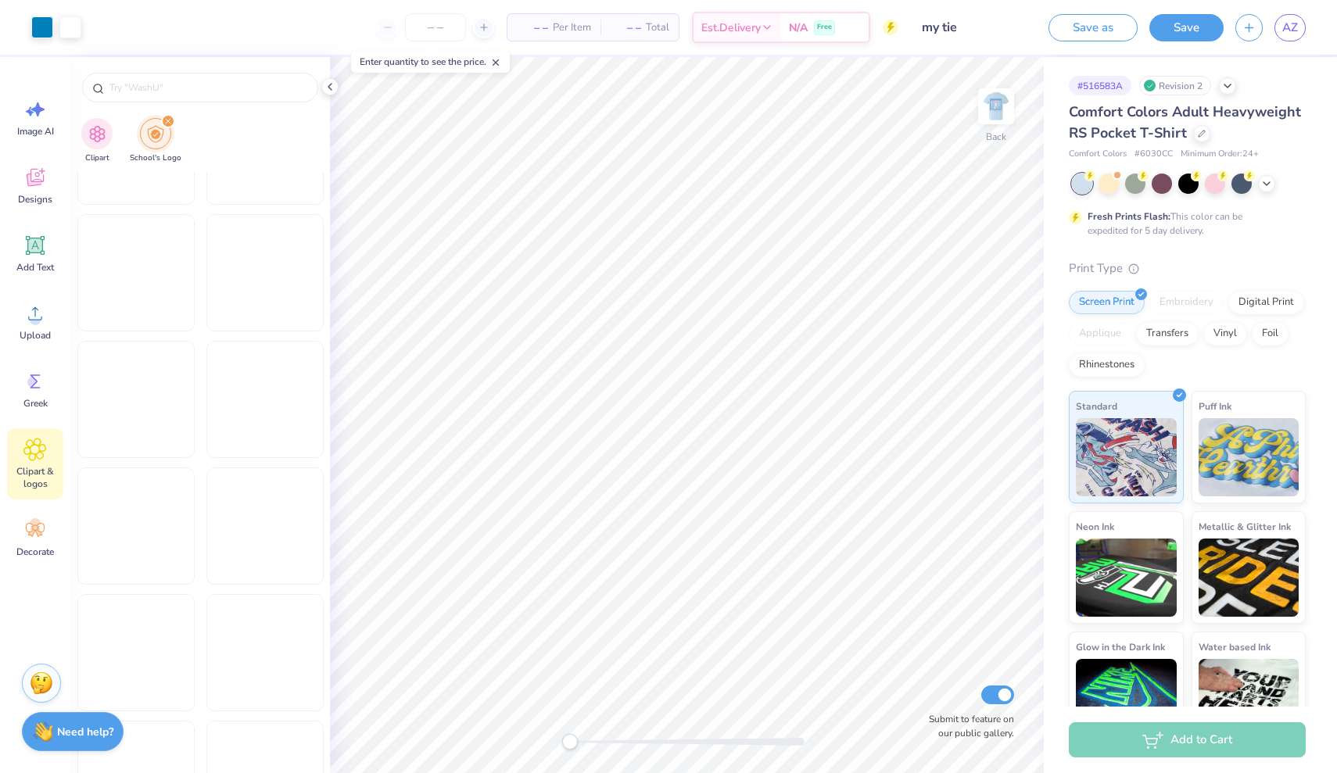
scroll to position [13637, 0]
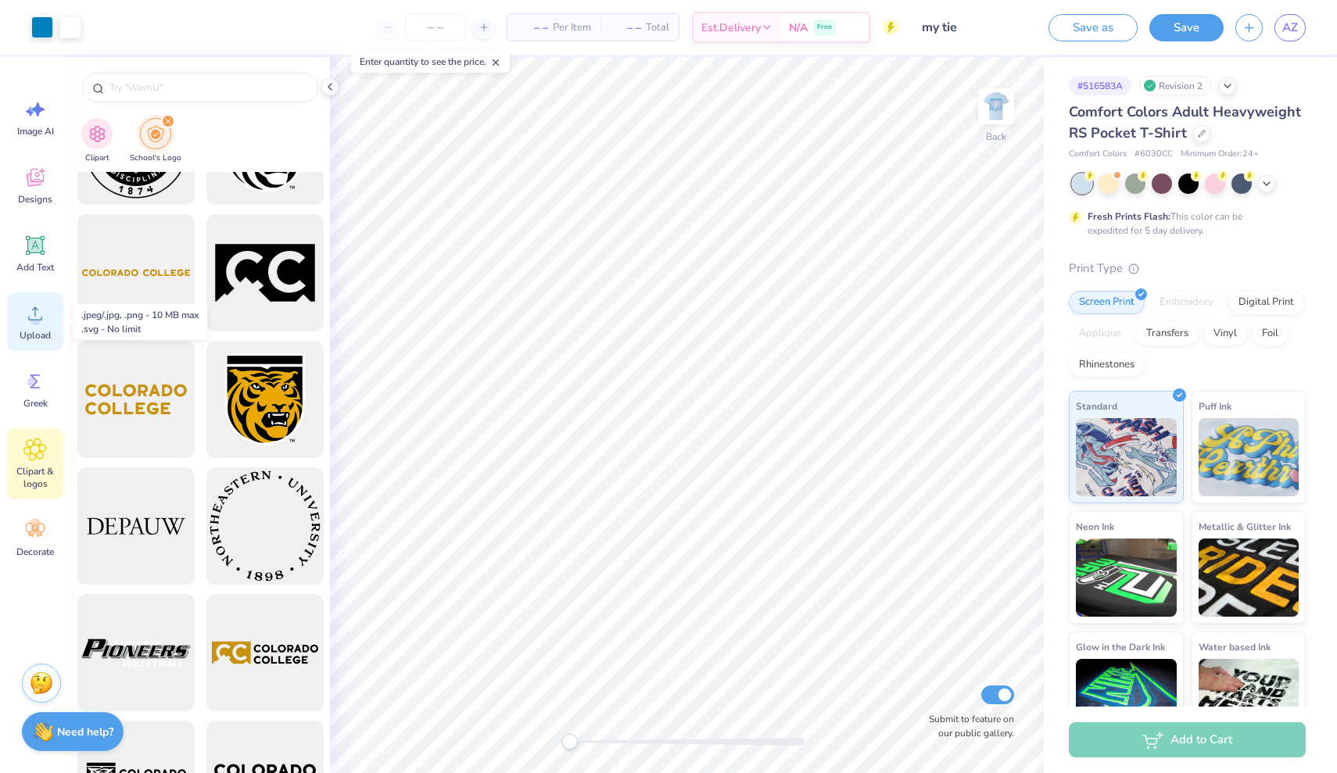
click at [38, 328] on div "Upload" at bounding box center [35, 321] width 56 height 59
click at [33, 332] on span "Upload" at bounding box center [35, 335] width 31 height 13
click at [1002, 99] on img at bounding box center [996, 106] width 63 height 63
click at [36, 311] on icon at bounding box center [34, 313] width 23 height 23
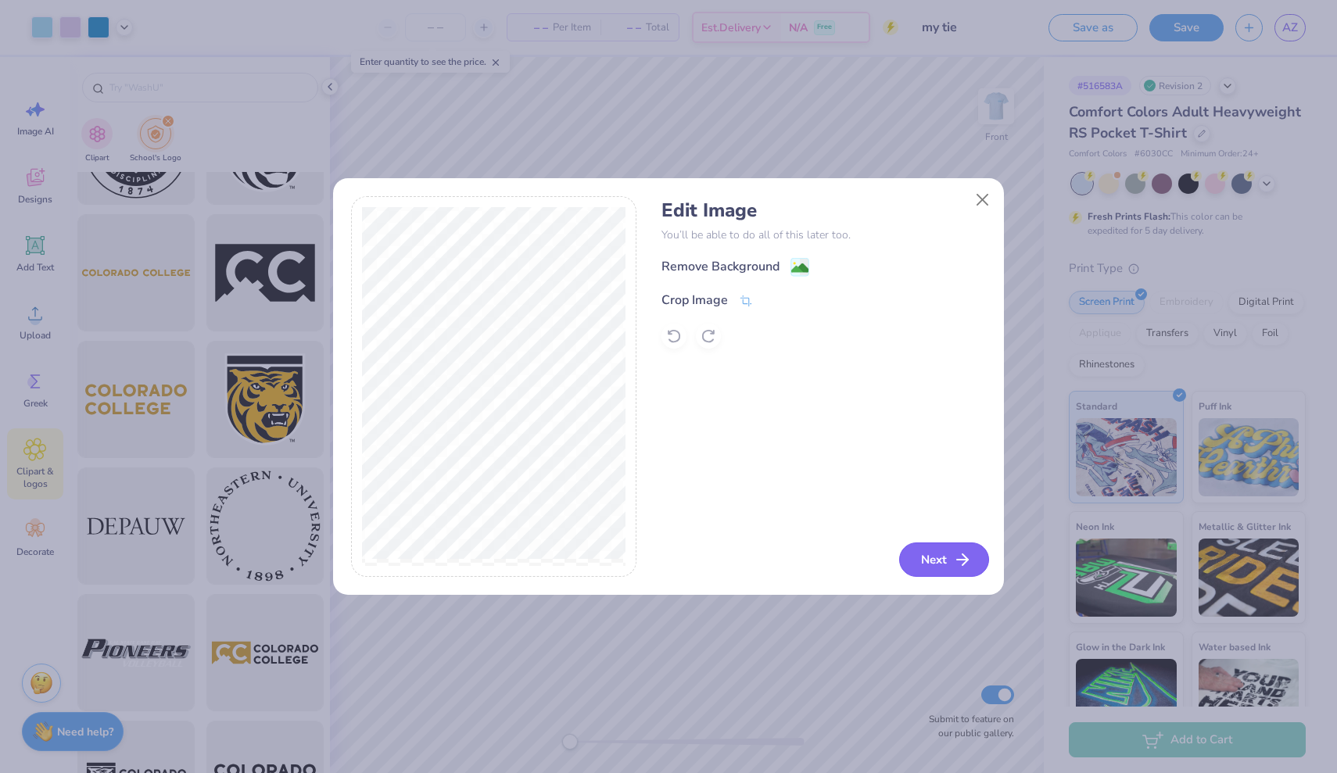
click at [934, 565] on button "Next" at bounding box center [944, 560] width 90 height 34
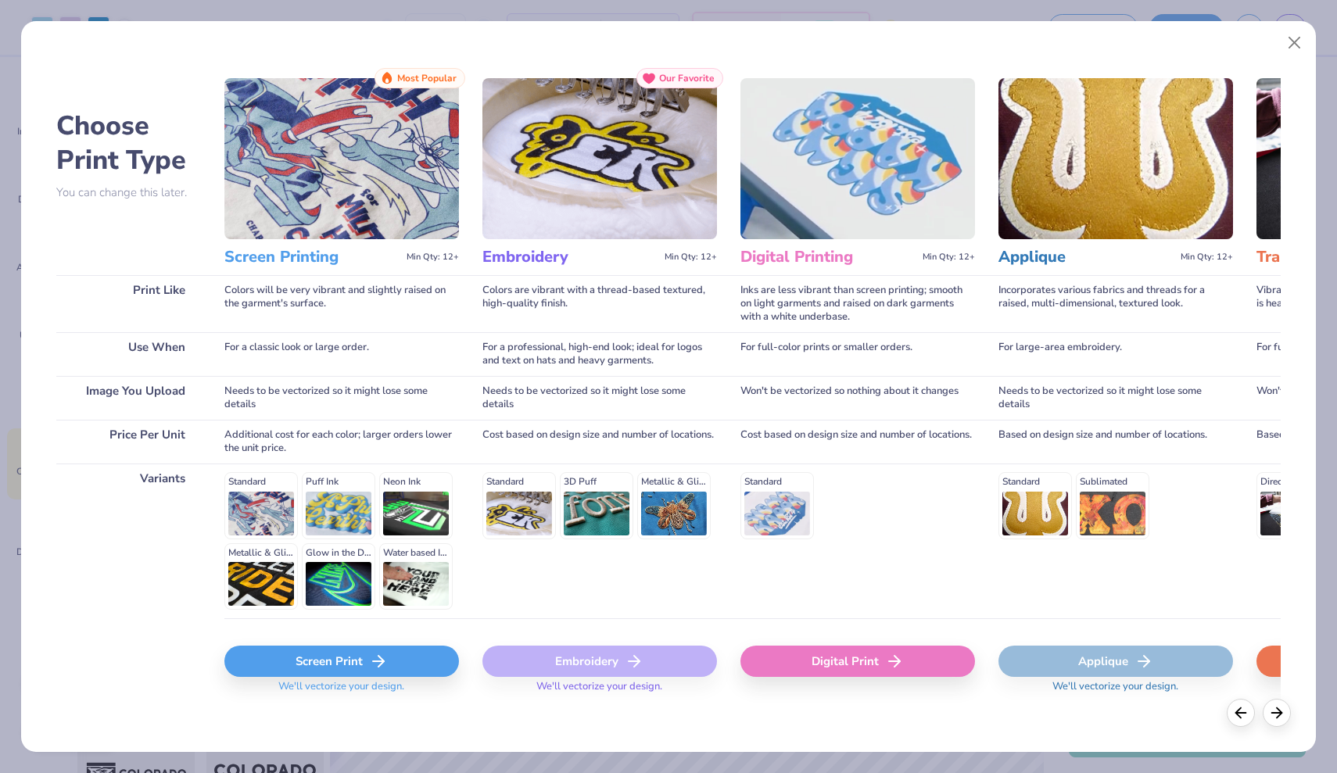
click at [324, 660] on div "Screen Print" at bounding box center [341, 661] width 235 height 31
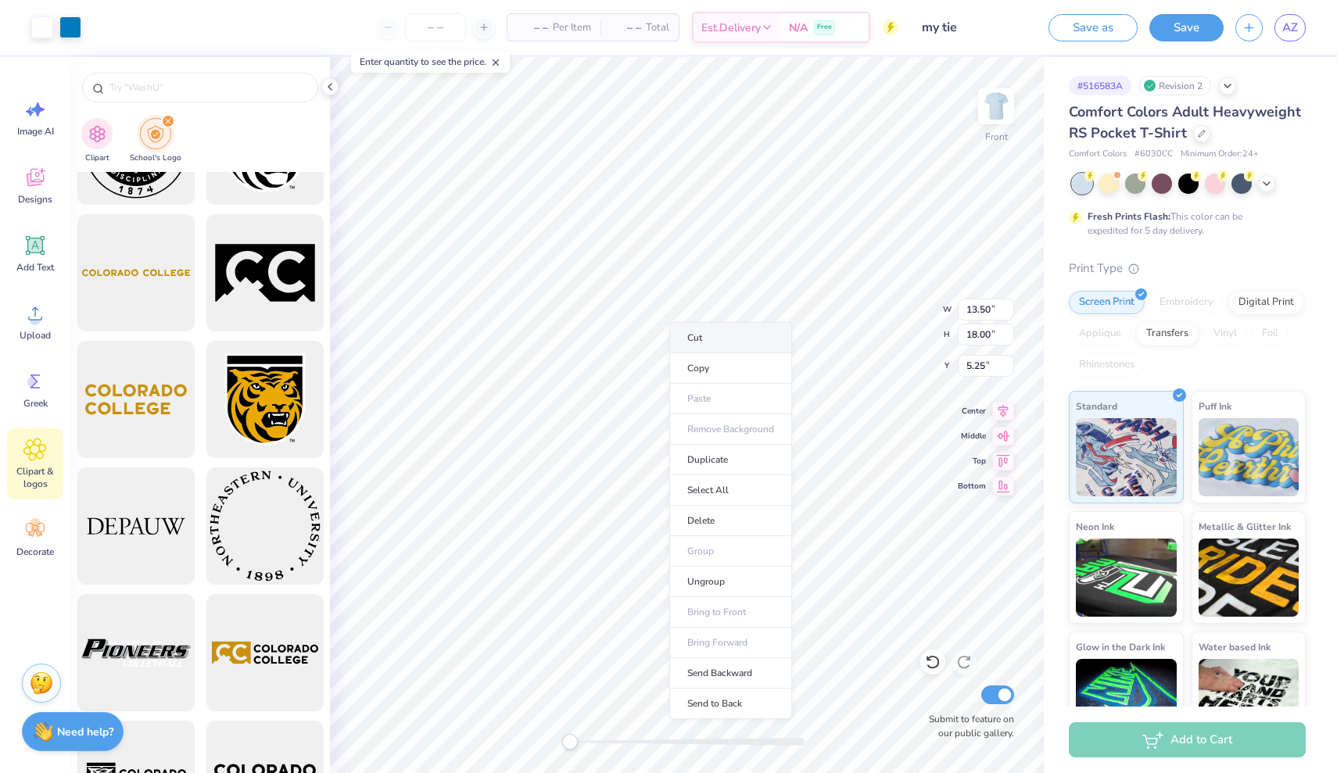
click at [710, 332] on li "Cut" at bounding box center [730, 337] width 123 height 31
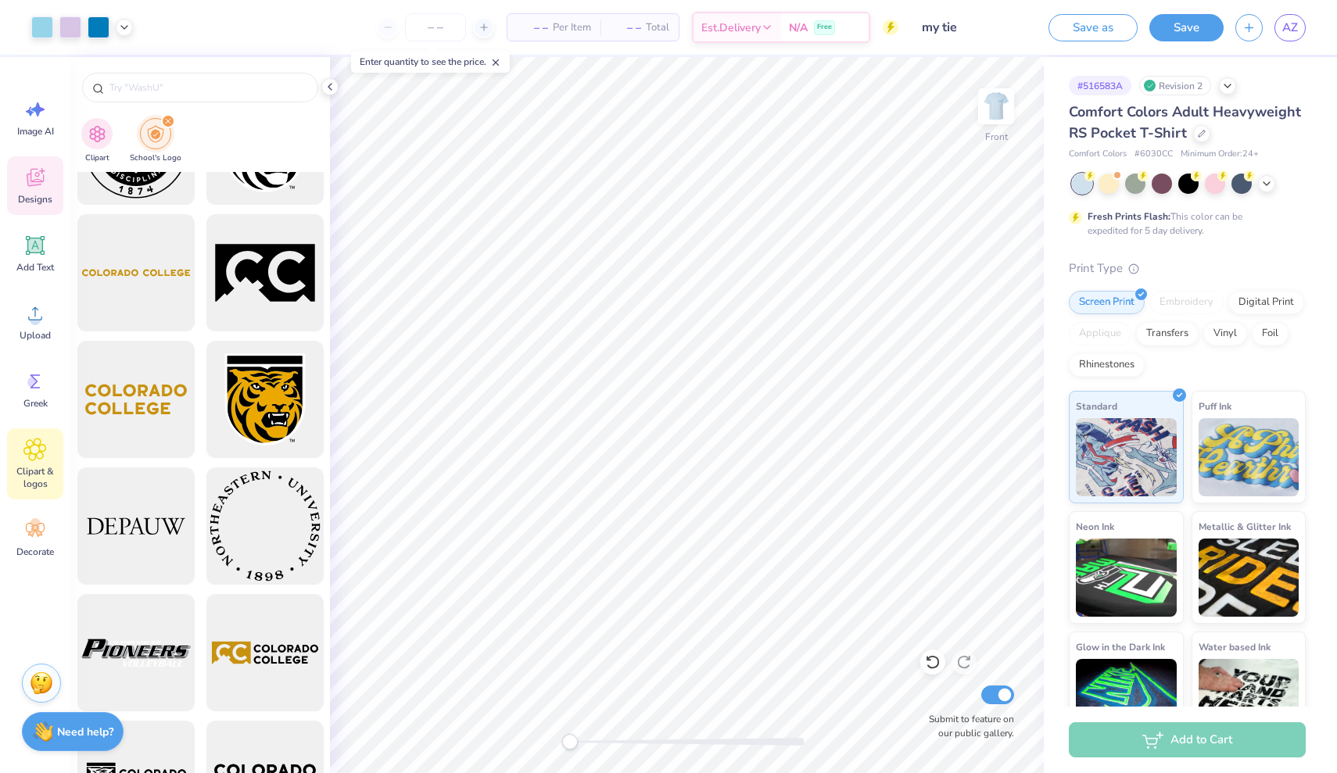
click at [36, 190] on div "Designs" at bounding box center [35, 185] width 56 height 59
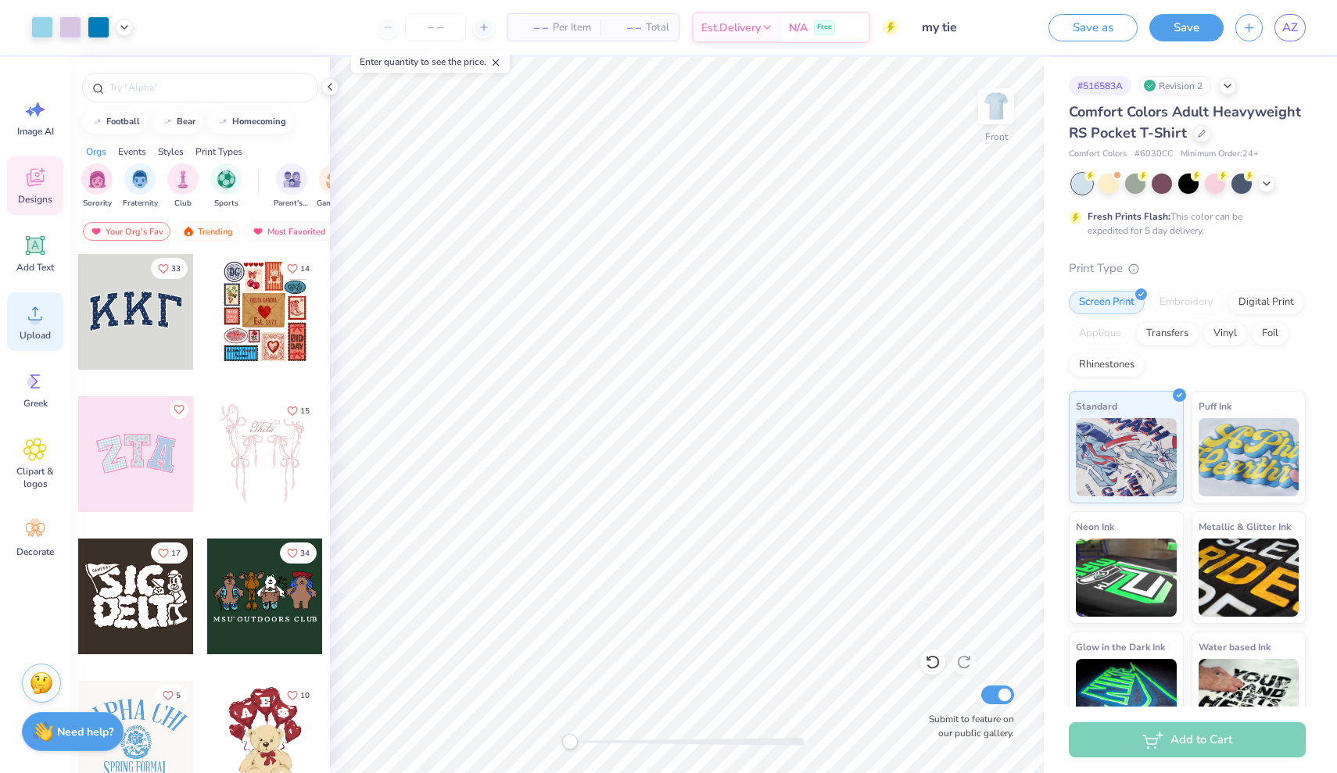
click at [38, 300] on div "Upload" at bounding box center [35, 321] width 56 height 59
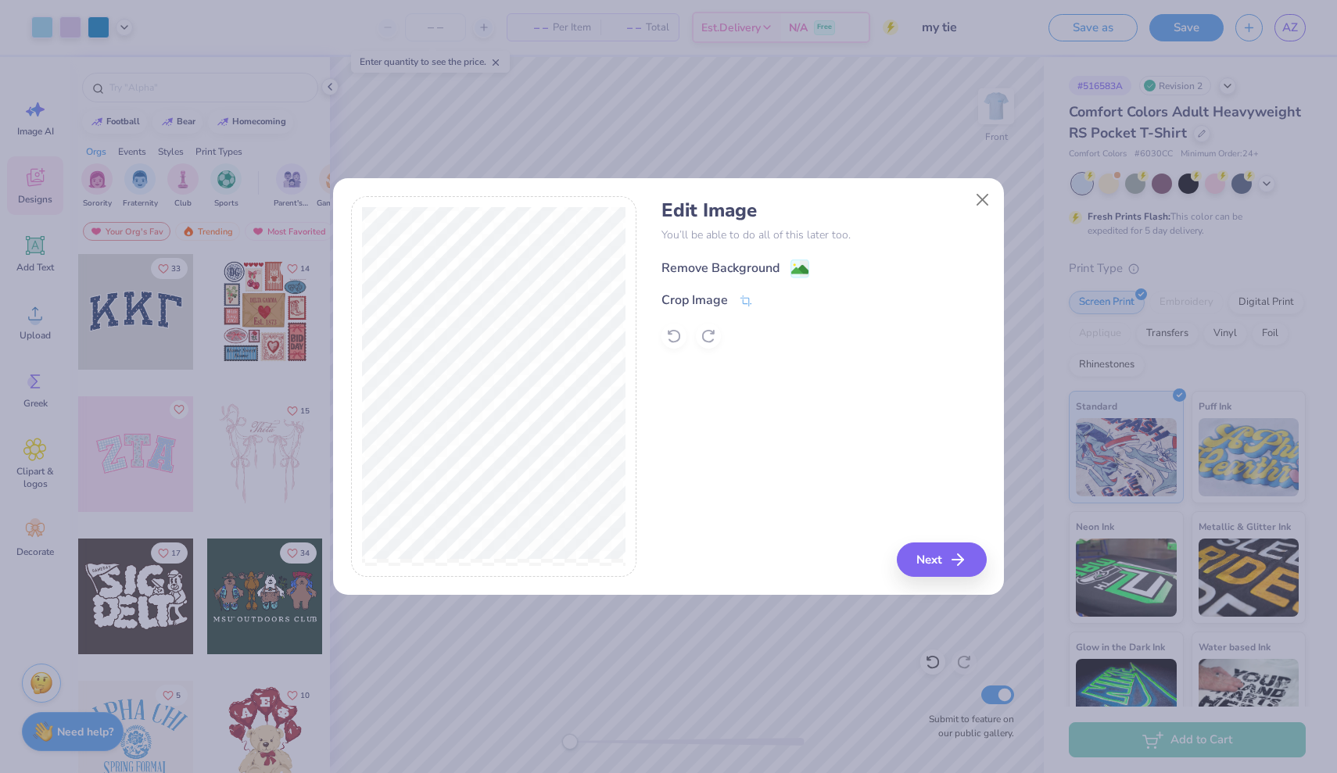
click at [796, 270] on image at bounding box center [799, 269] width 17 height 17
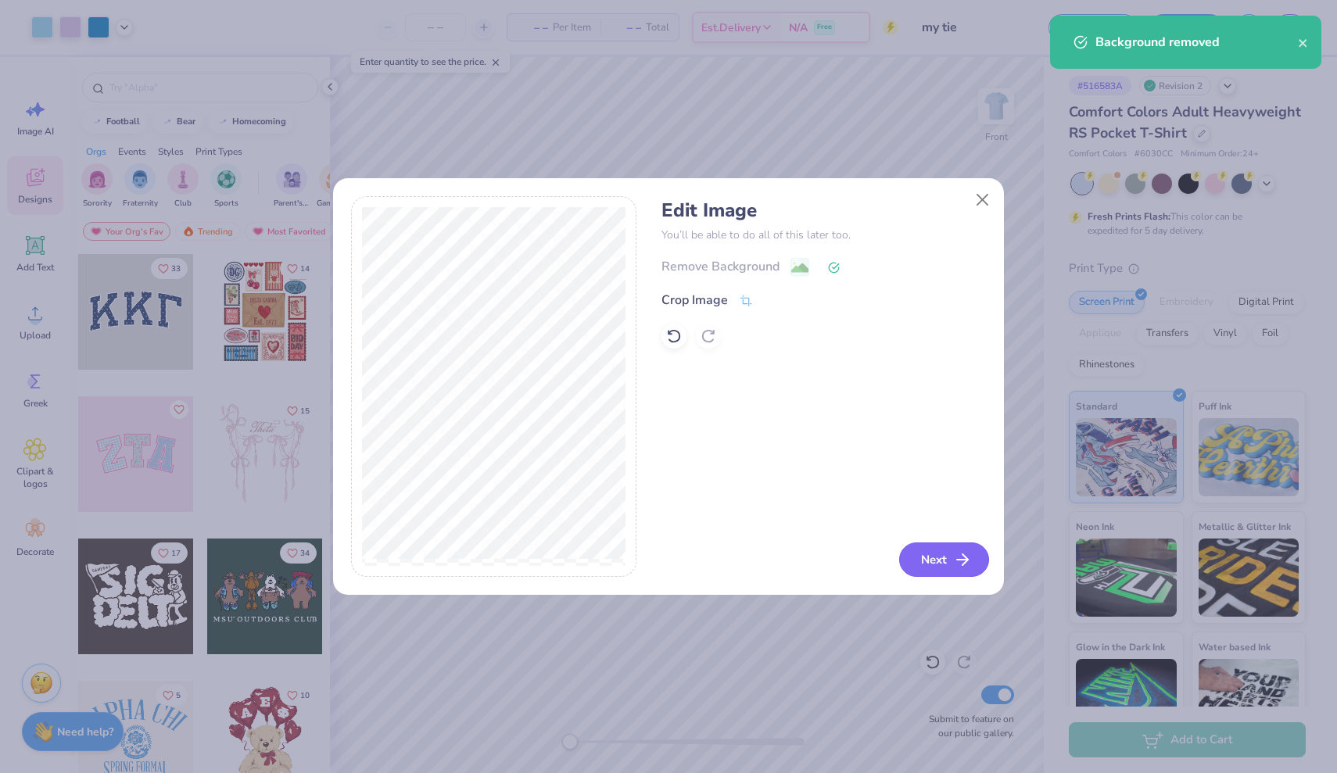
click at [963, 561] on icon "button" at bounding box center [962, 559] width 19 height 19
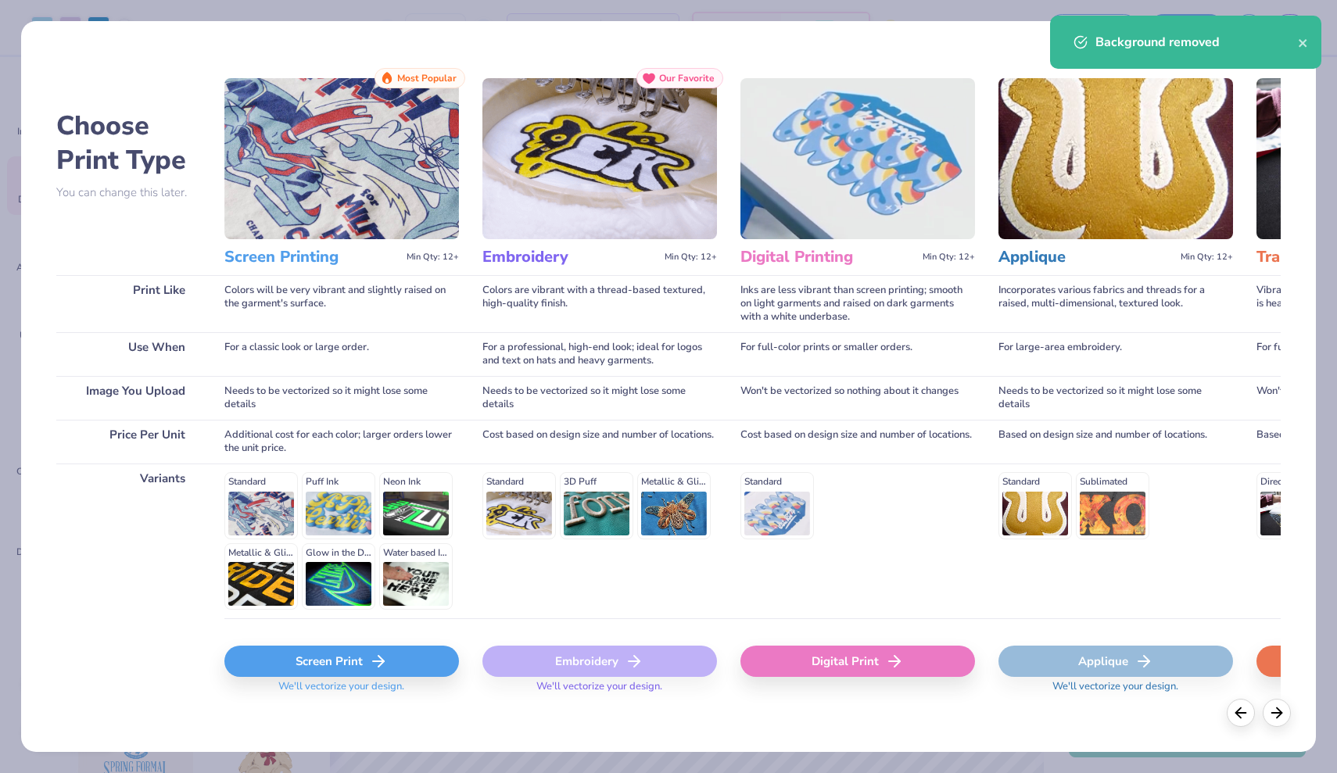
click at [331, 668] on div "Screen Print" at bounding box center [341, 661] width 235 height 31
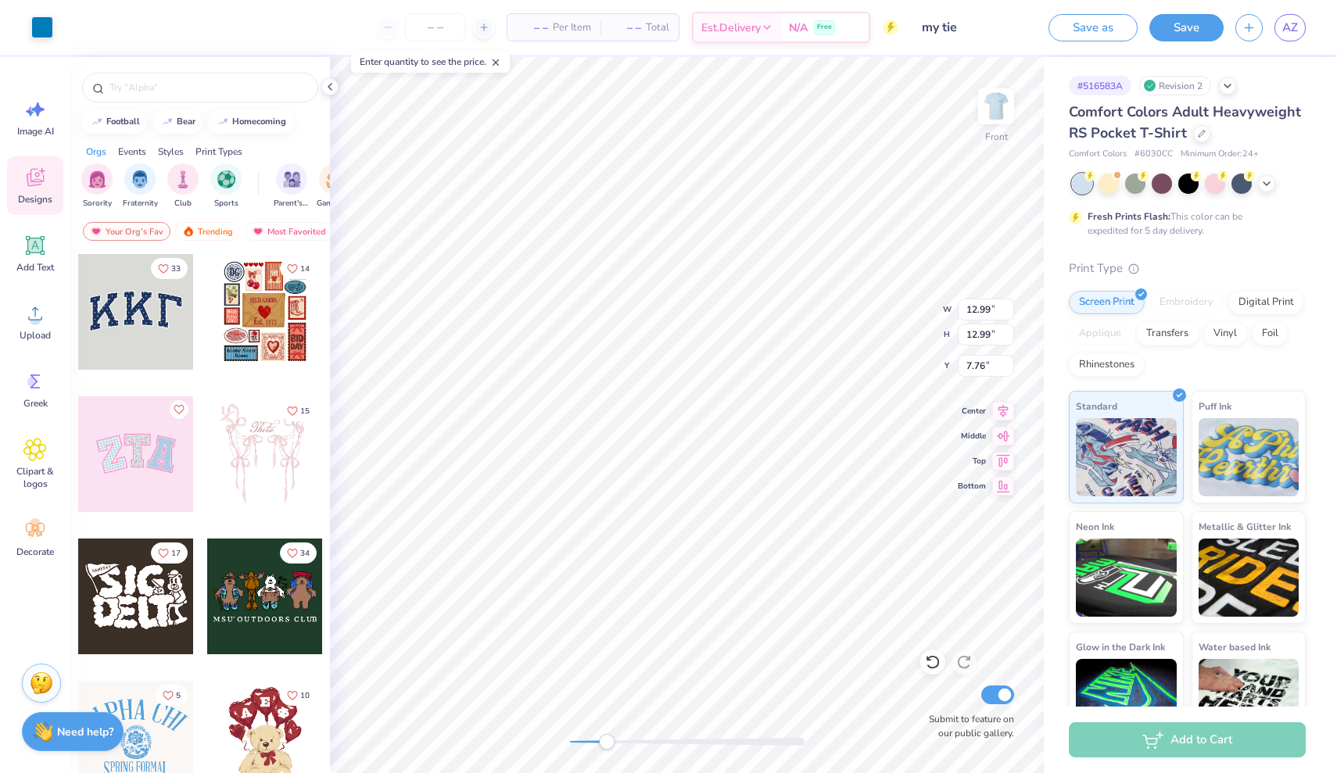
drag, startPoint x: 572, startPoint y: 747, endPoint x: 608, endPoint y: 747, distance: 35.2
click at [608, 747] on div "Accessibility label" at bounding box center [607, 742] width 16 height 16
click at [551, 747] on div "Front Submit to feature on our public gallery." at bounding box center [687, 415] width 714 height 716
drag, startPoint x: 572, startPoint y: 744, endPoint x: 597, endPoint y: 745, distance: 25.0
click at [598, 745] on div "Accessibility label" at bounding box center [593, 742] width 16 height 16
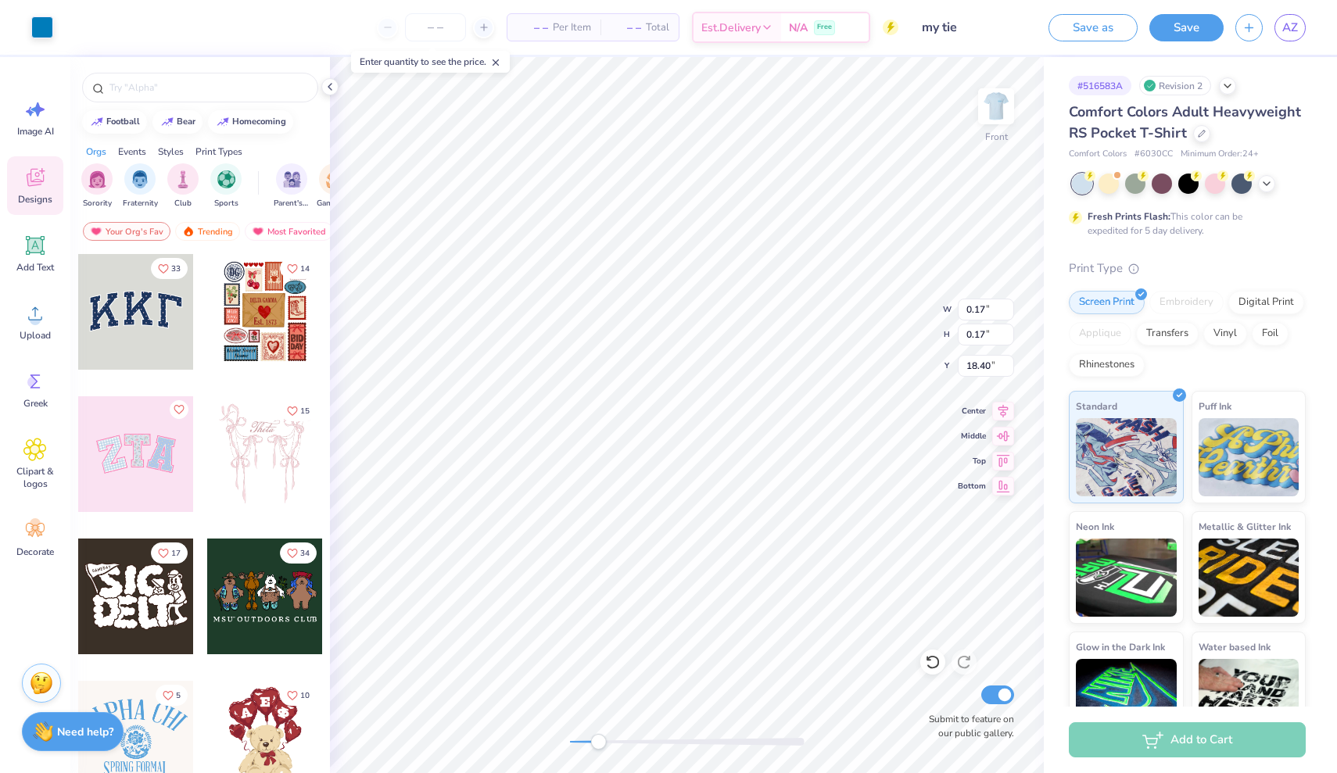
click at [1051, 597] on div "# 516583A Revision 2 Comfort Colors Adult Heavyweight RS Pocket T-Shirt Comfort…" at bounding box center [1190, 400] width 293 height 687
click at [1049, 570] on div "# 516583A Revision 2 Comfort Colors Adult Heavyweight RS Pocket T-Shirt Comfort…" at bounding box center [1190, 400] width 293 height 687
click at [521, 751] on div "Front Submit to feature on our public gallery." at bounding box center [687, 415] width 714 height 716
click at [1183, 28] on button "Save" at bounding box center [1186, 25] width 74 height 27
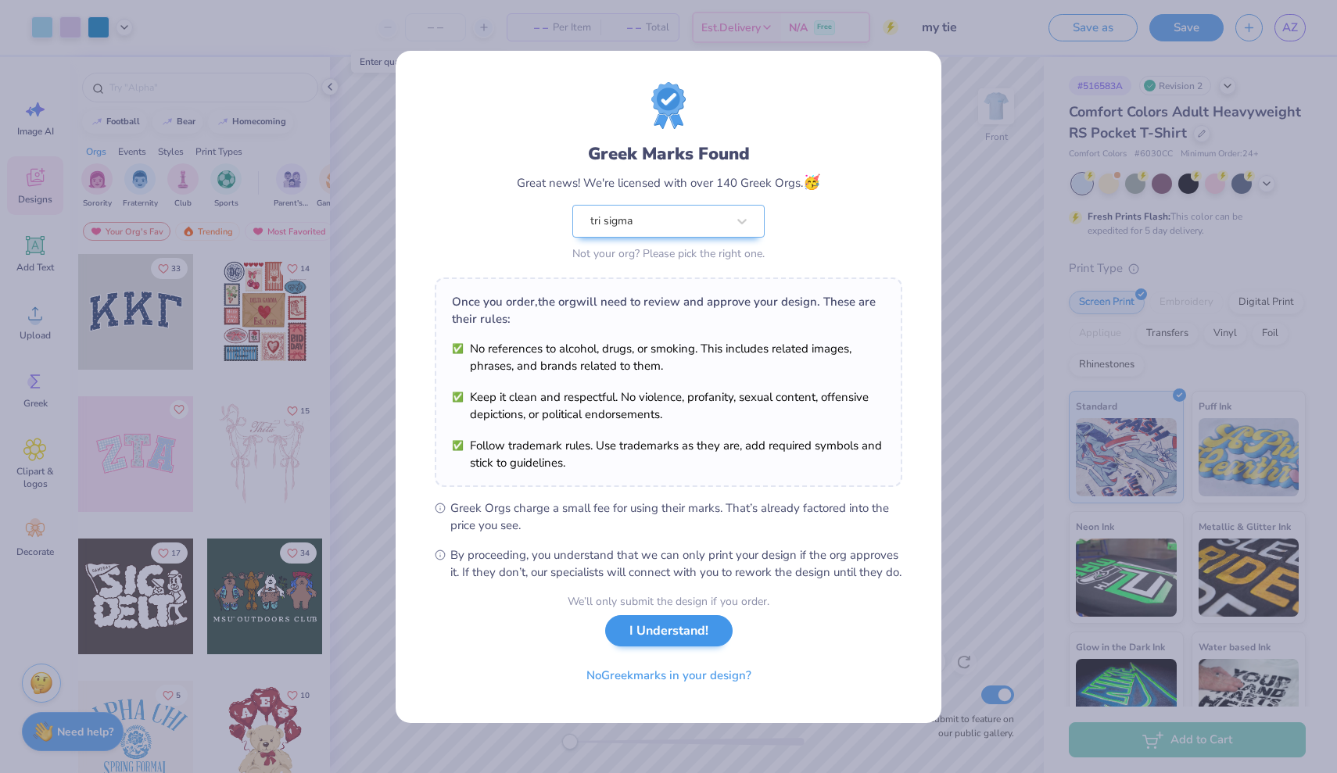
click at [661, 639] on button "I Understand!" at bounding box center [668, 631] width 127 height 32
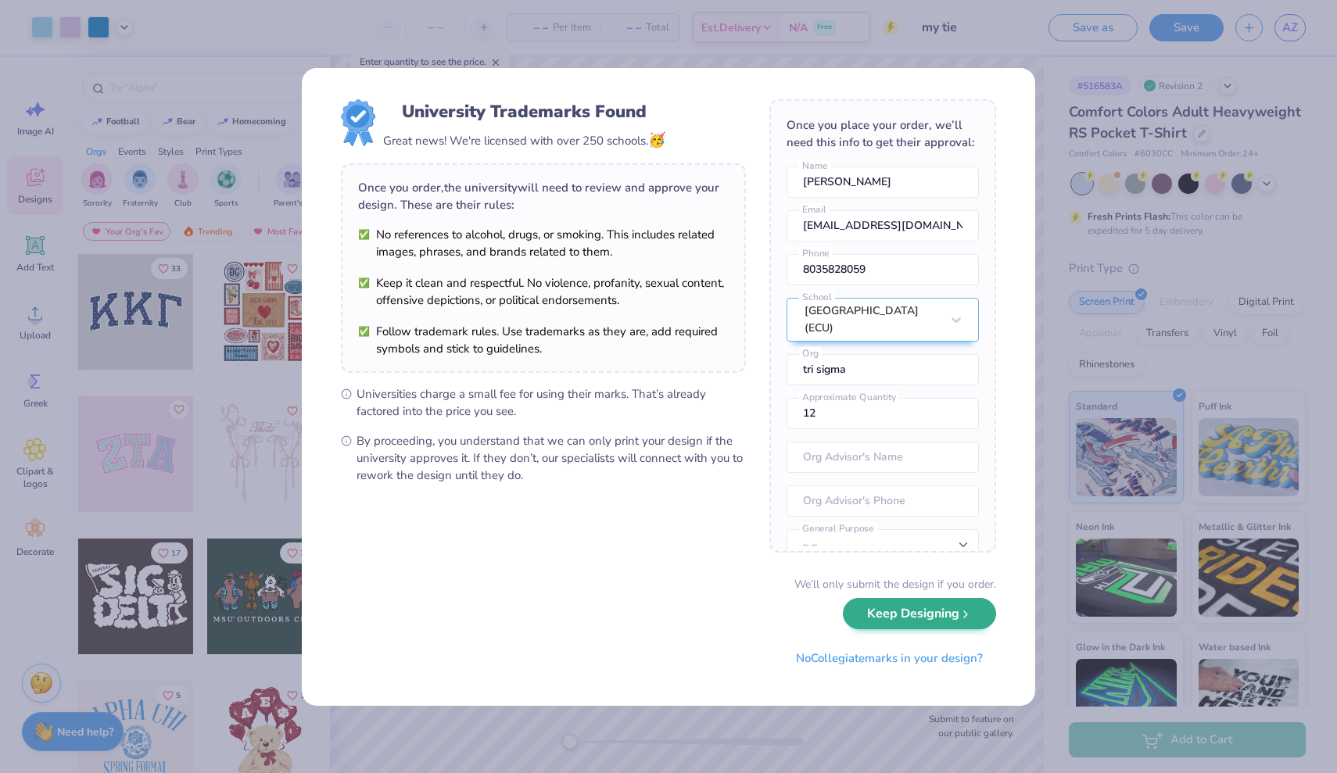
click at [937, 618] on button "Keep Designing" at bounding box center [919, 614] width 153 height 32
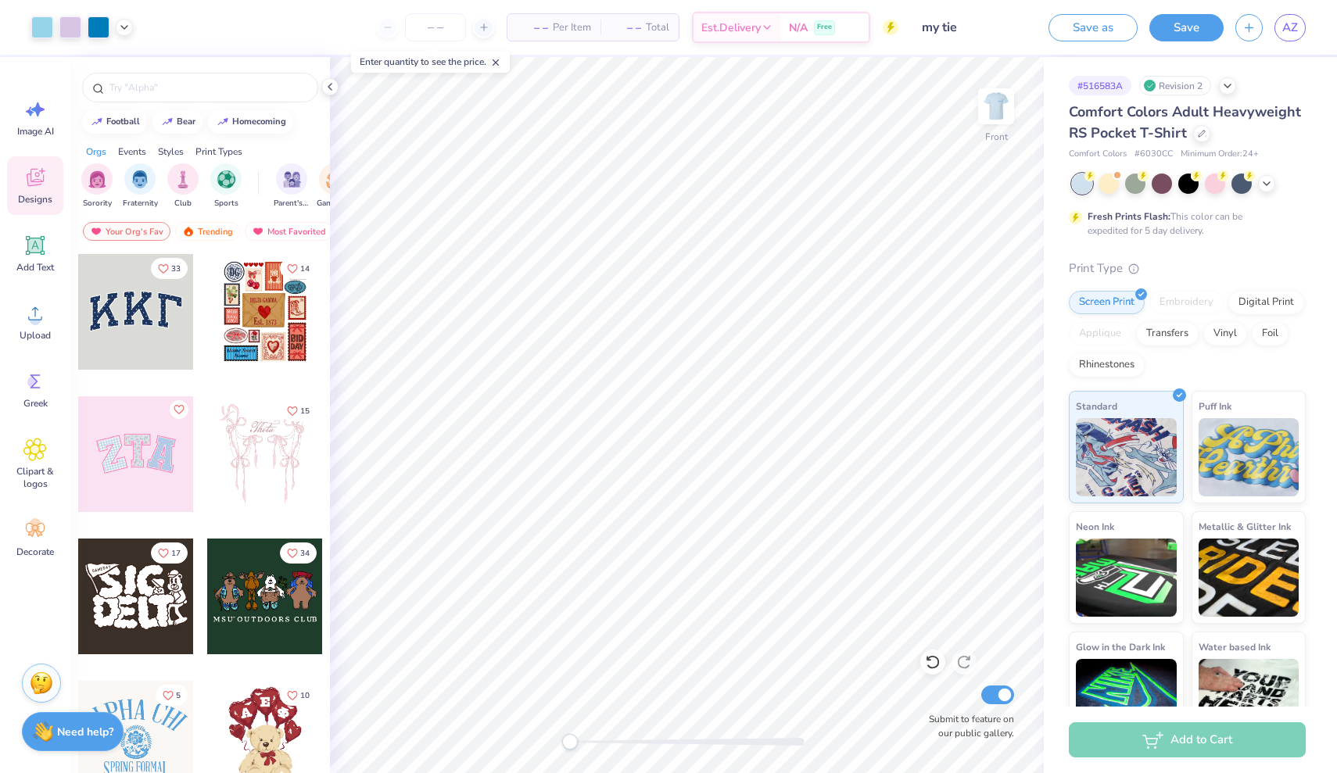
click at [1106, 87] on div "# 516583A" at bounding box center [1100, 86] width 63 height 20
click at [1196, 87] on div "Revision 2" at bounding box center [1175, 86] width 72 height 20
click at [1221, 87] on div at bounding box center [1227, 84] width 17 height 17
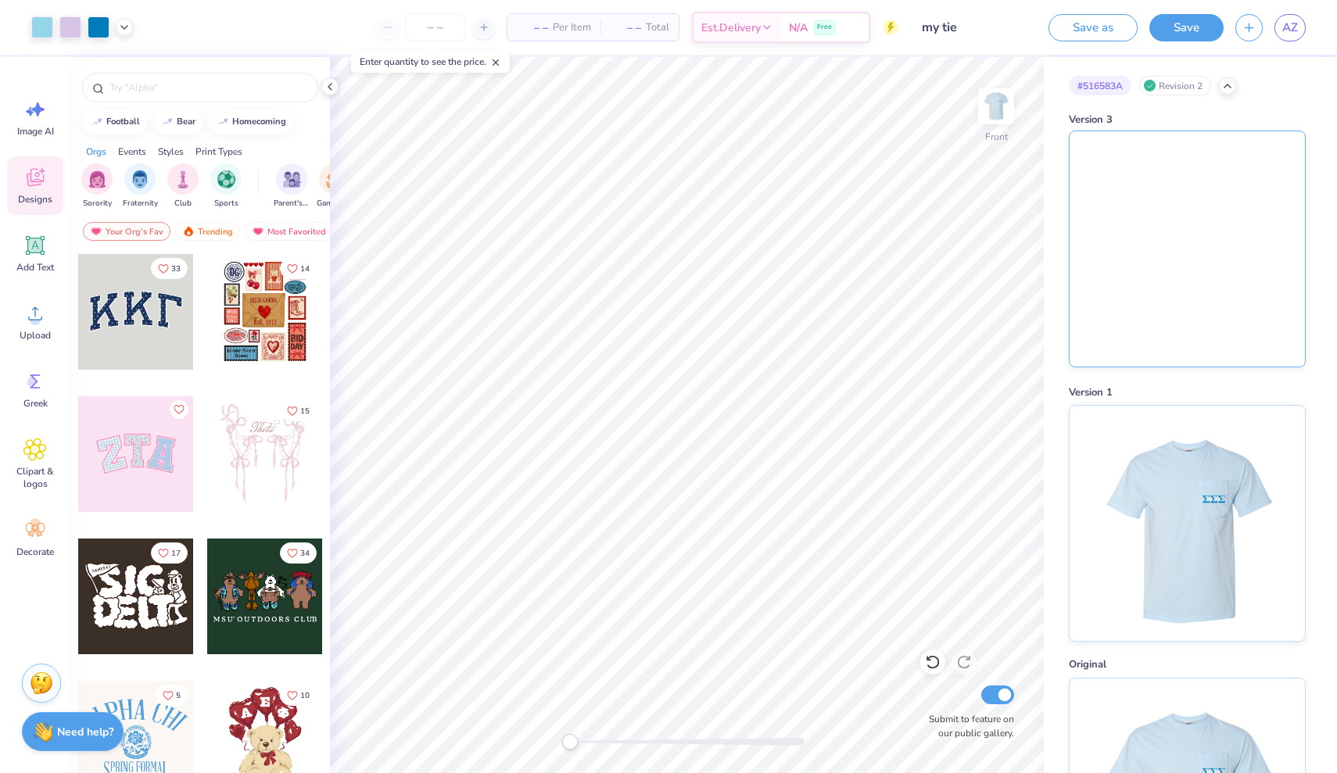
click at [1185, 193] on img at bounding box center [1187, 248] width 235 height 235
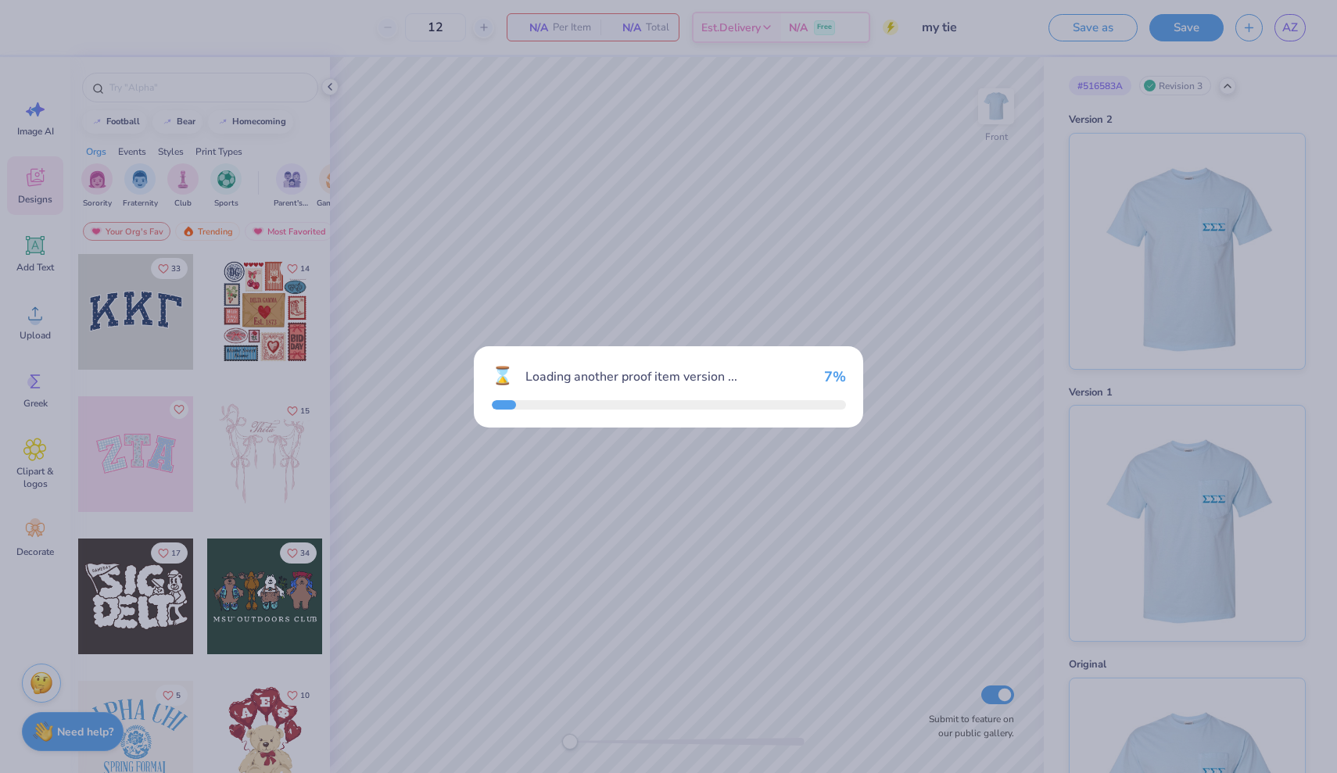
type input "12"
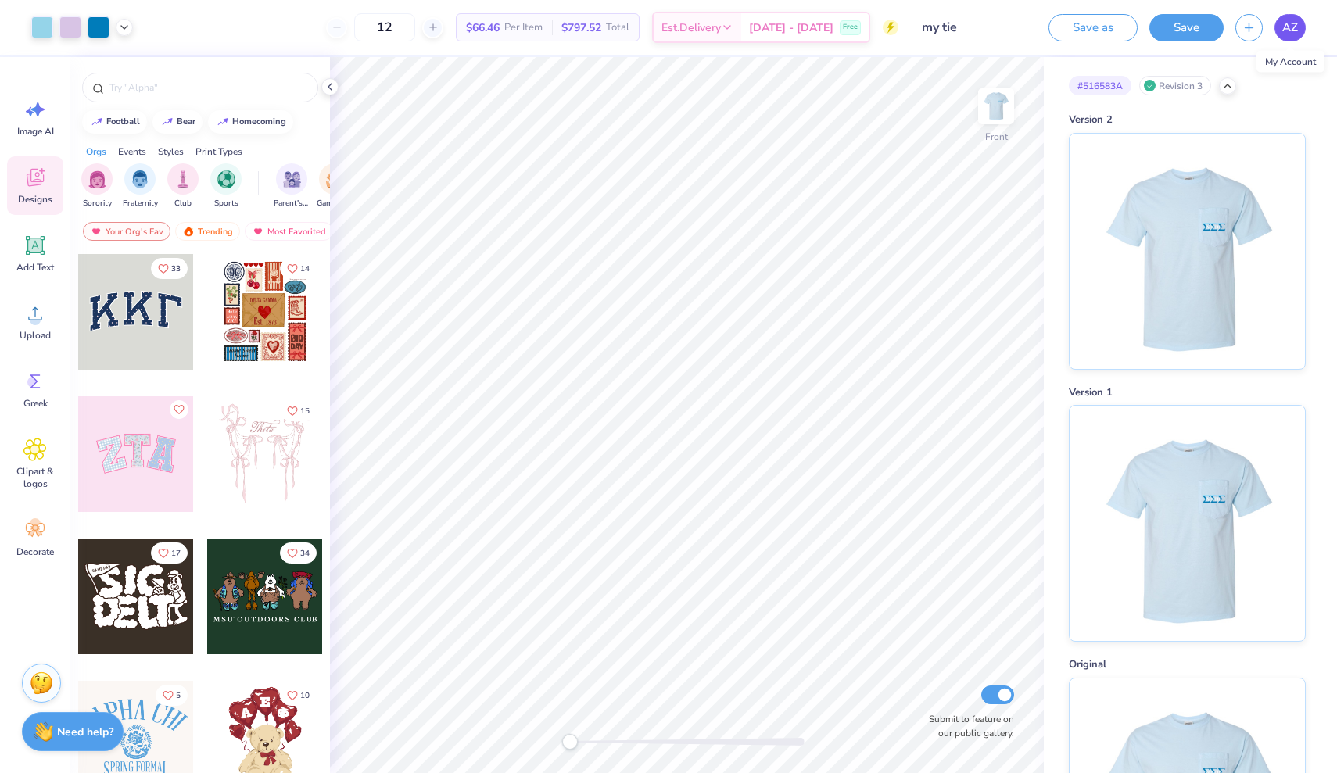
click at [1298, 25] on link "AZ" at bounding box center [1289, 27] width 31 height 27
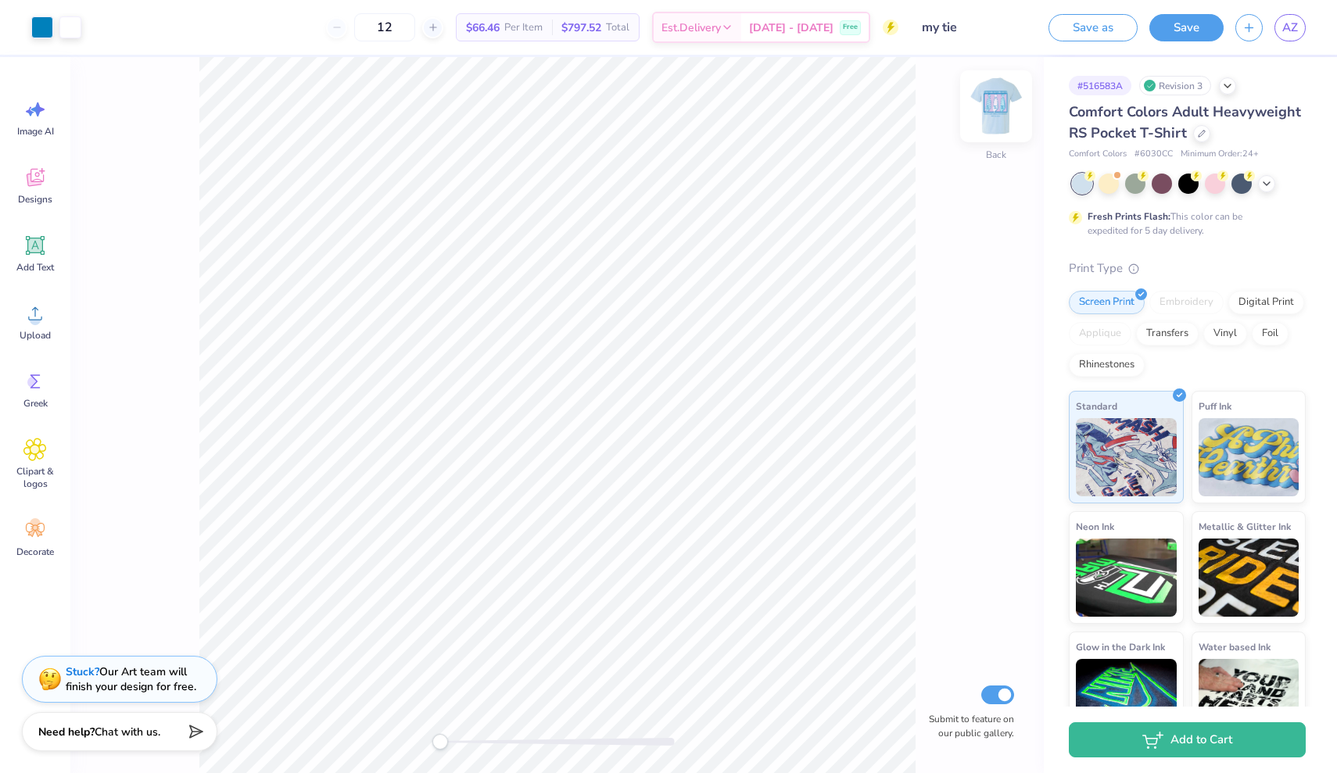
click at [985, 113] on img at bounding box center [996, 106] width 63 height 63
